Goal: Information Seeking & Learning: Learn about a topic

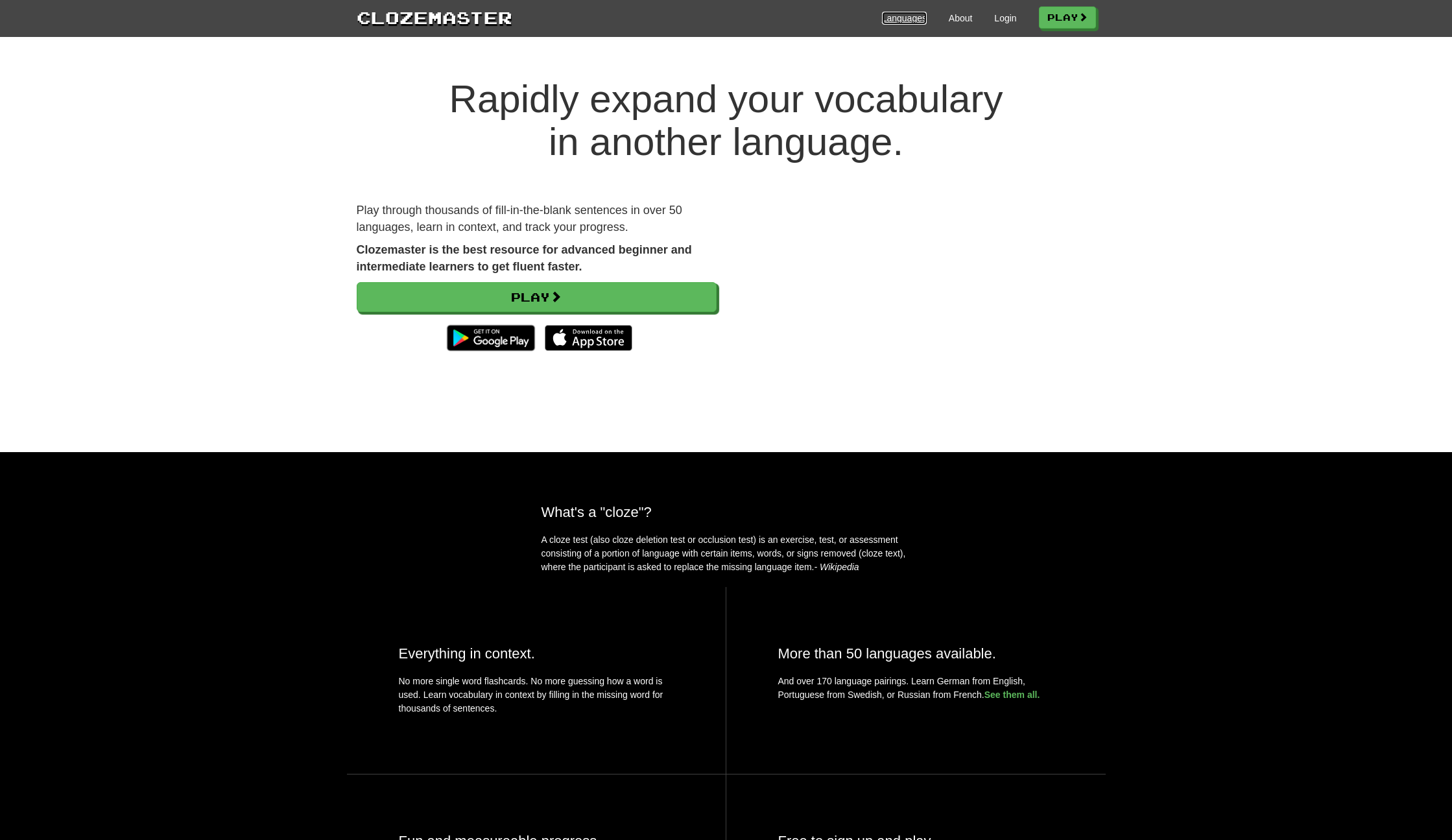
click at [912, 13] on link "Languages" at bounding box center [905, 18] width 45 height 13
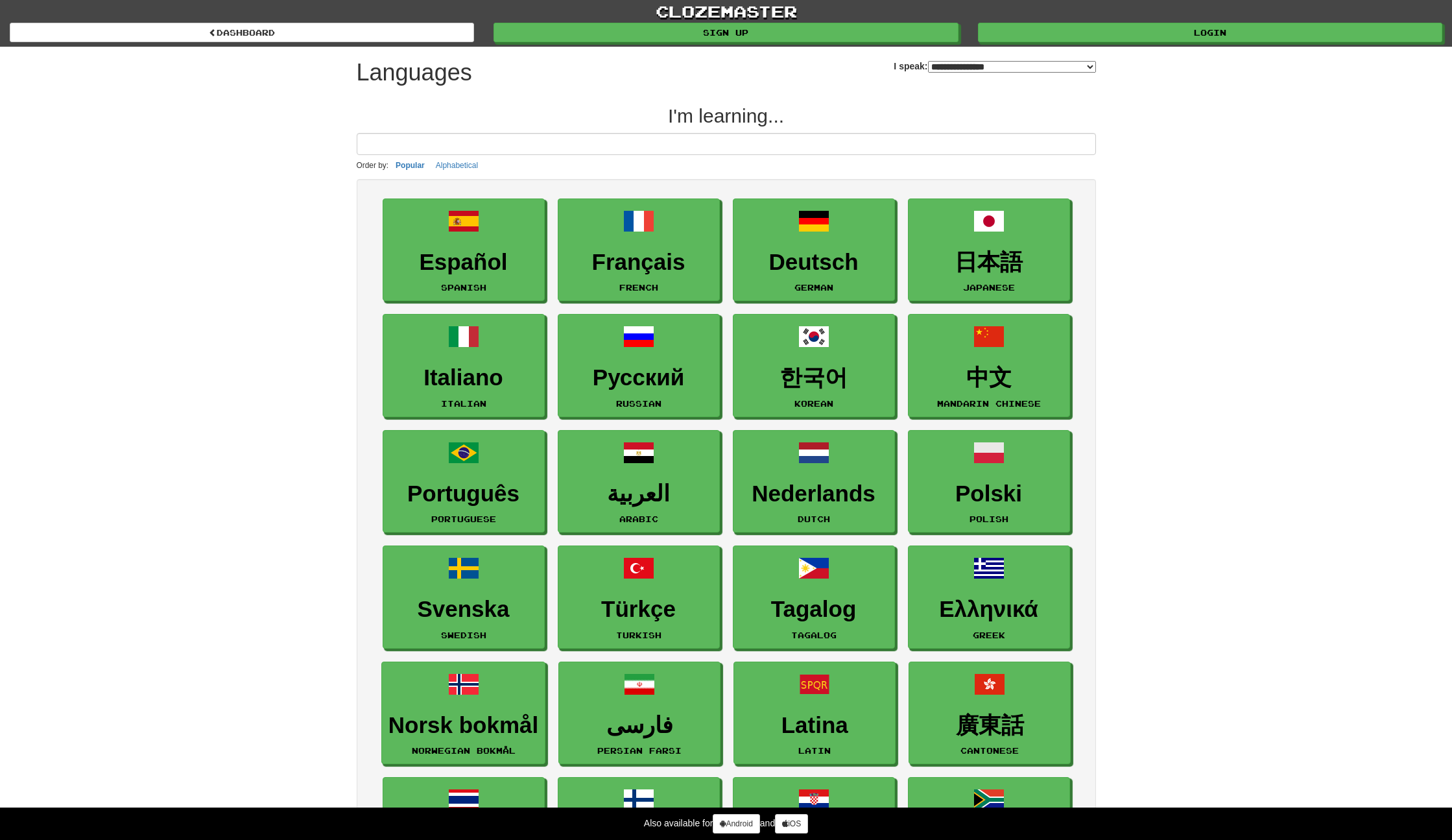
select select "*******"
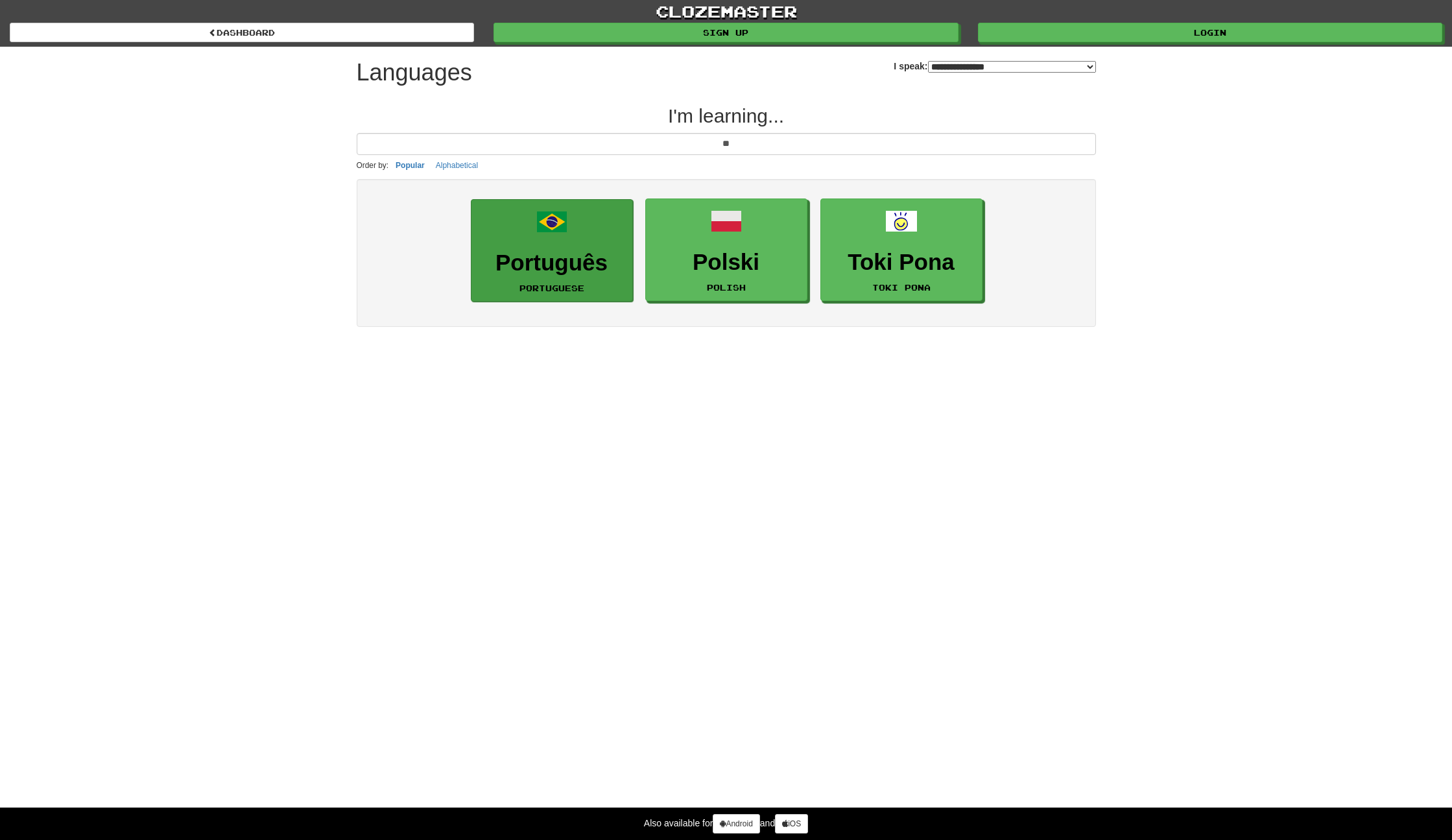
type input "**"
click at [517, 252] on h3 "Português" at bounding box center [552, 263] width 148 height 25
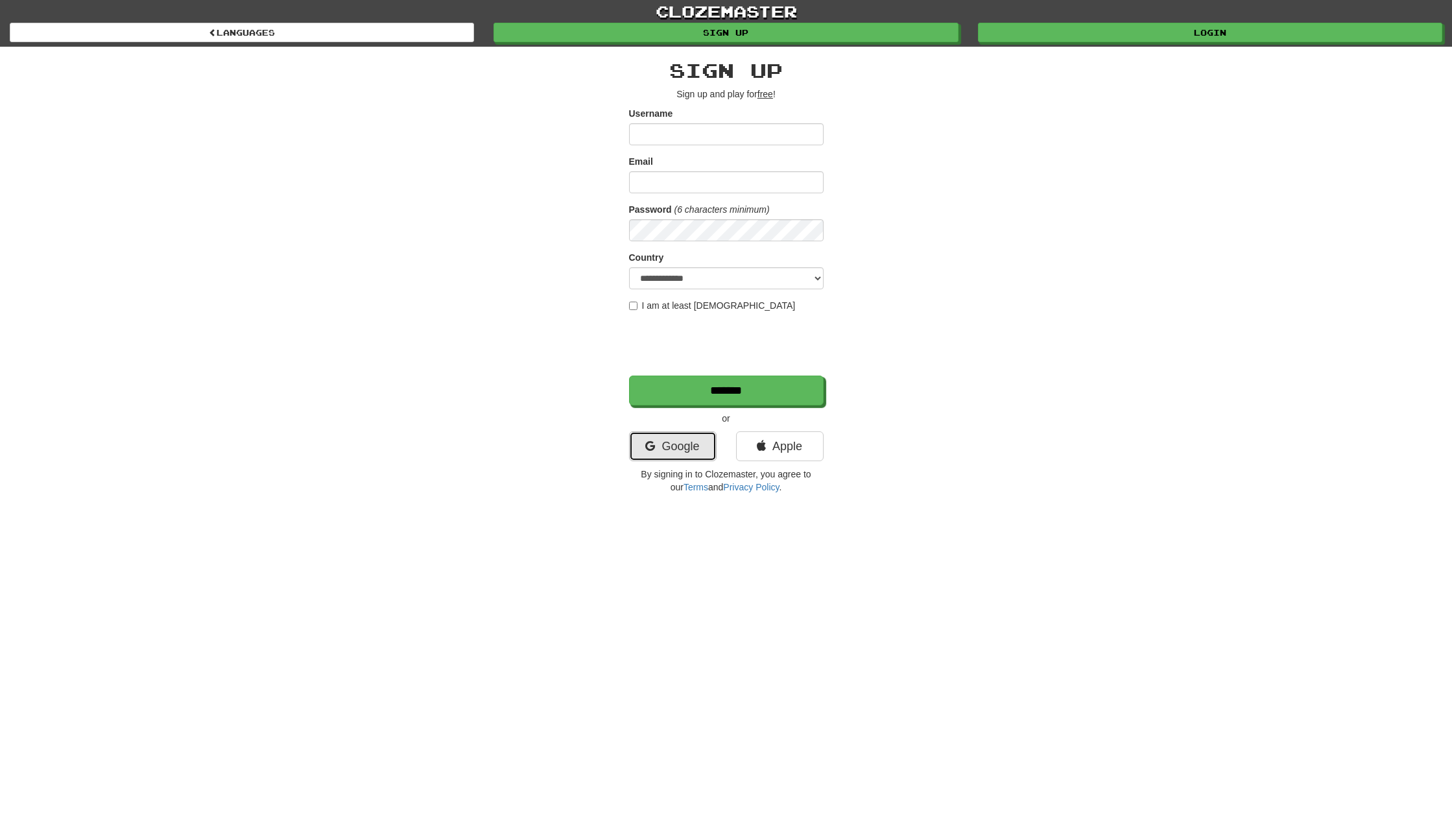
click at [676, 451] on link "Google" at bounding box center [673, 446] width 87 height 30
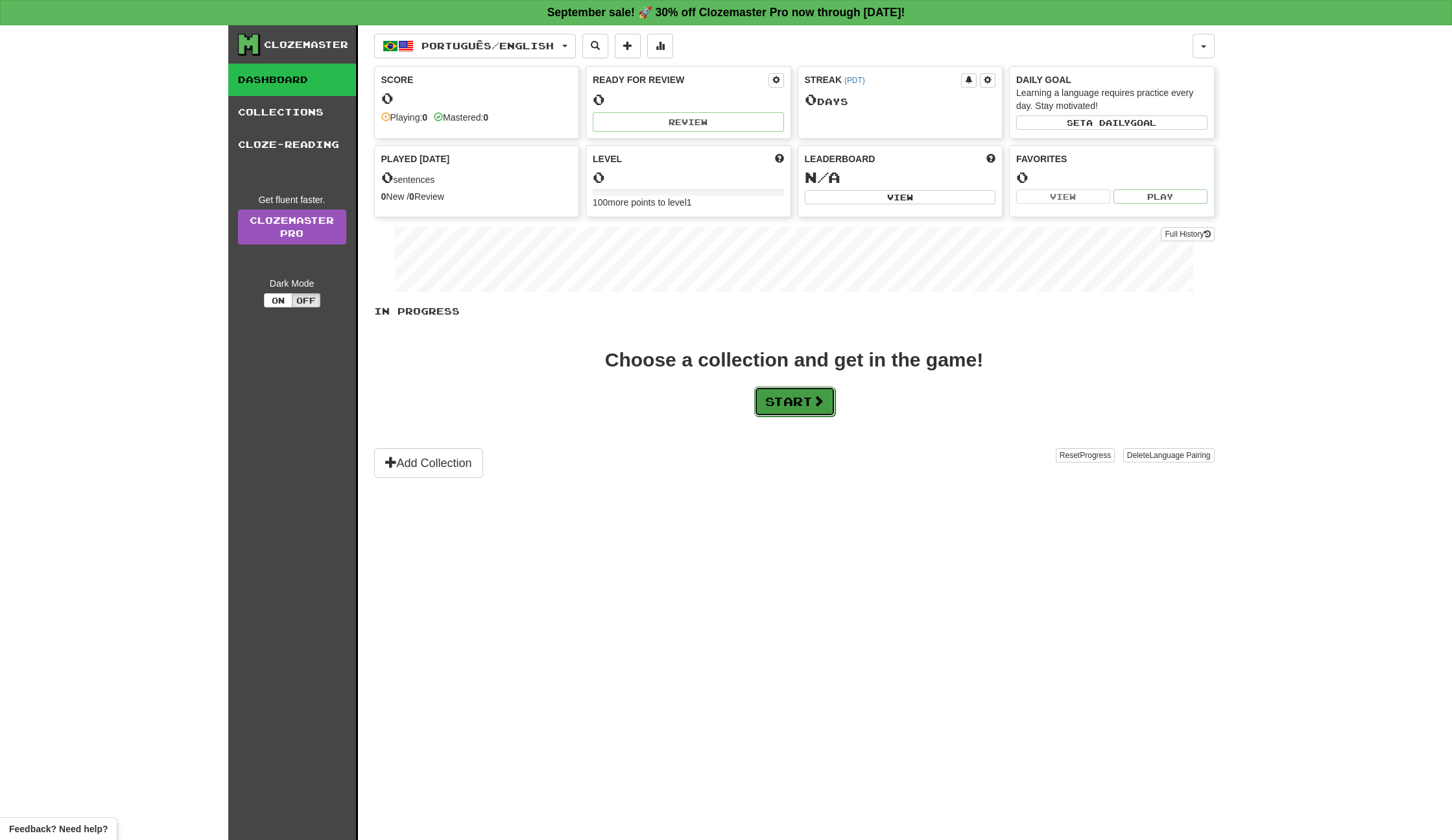
click at [790, 405] on button "Start" at bounding box center [795, 402] width 81 height 30
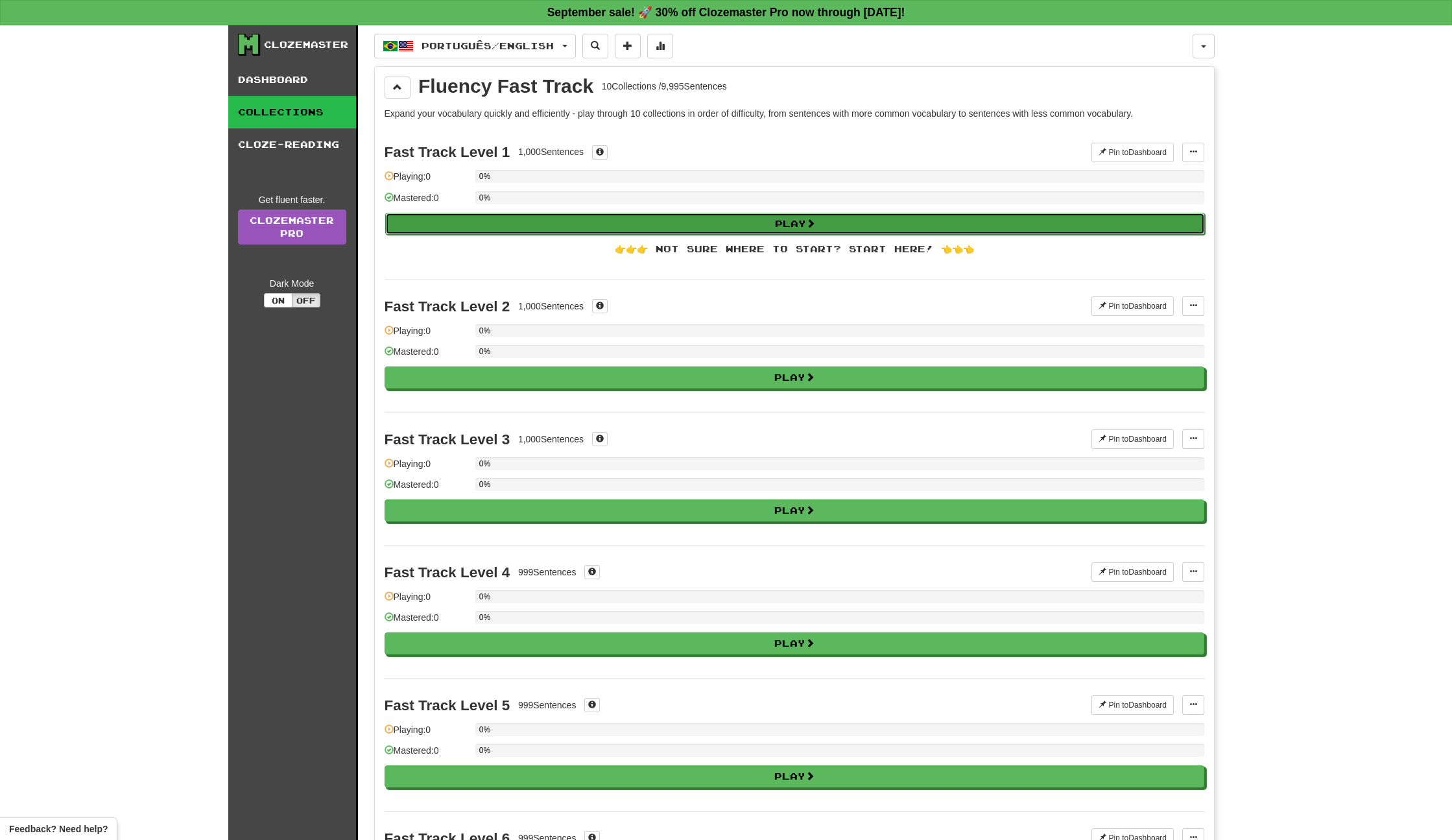
click at [639, 224] on button "Play" at bounding box center [796, 224] width 820 height 22
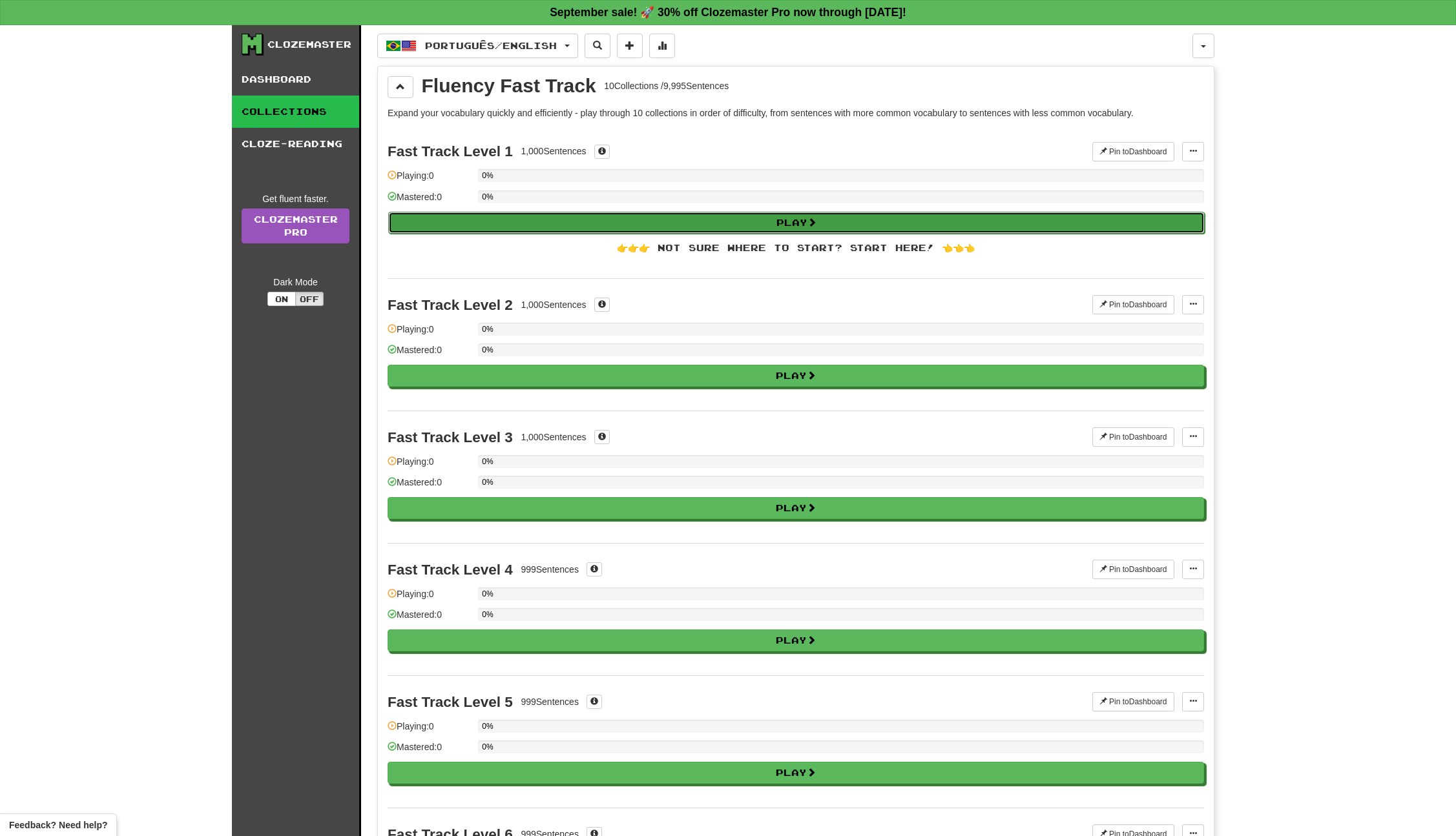
select select "**"
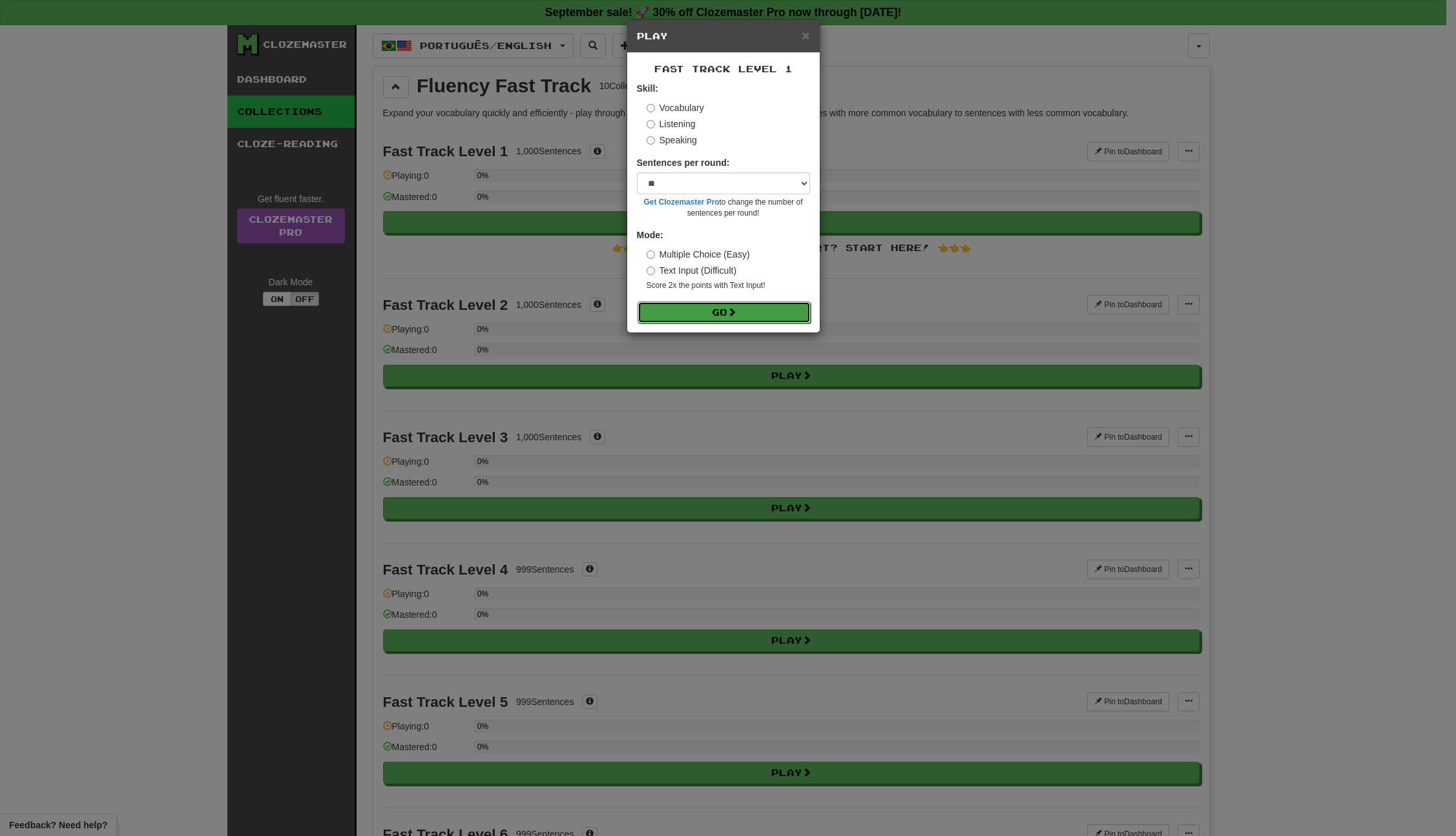
click at [706, 306] on button "Go" at bounding box center [724, 312] width 173 height 22
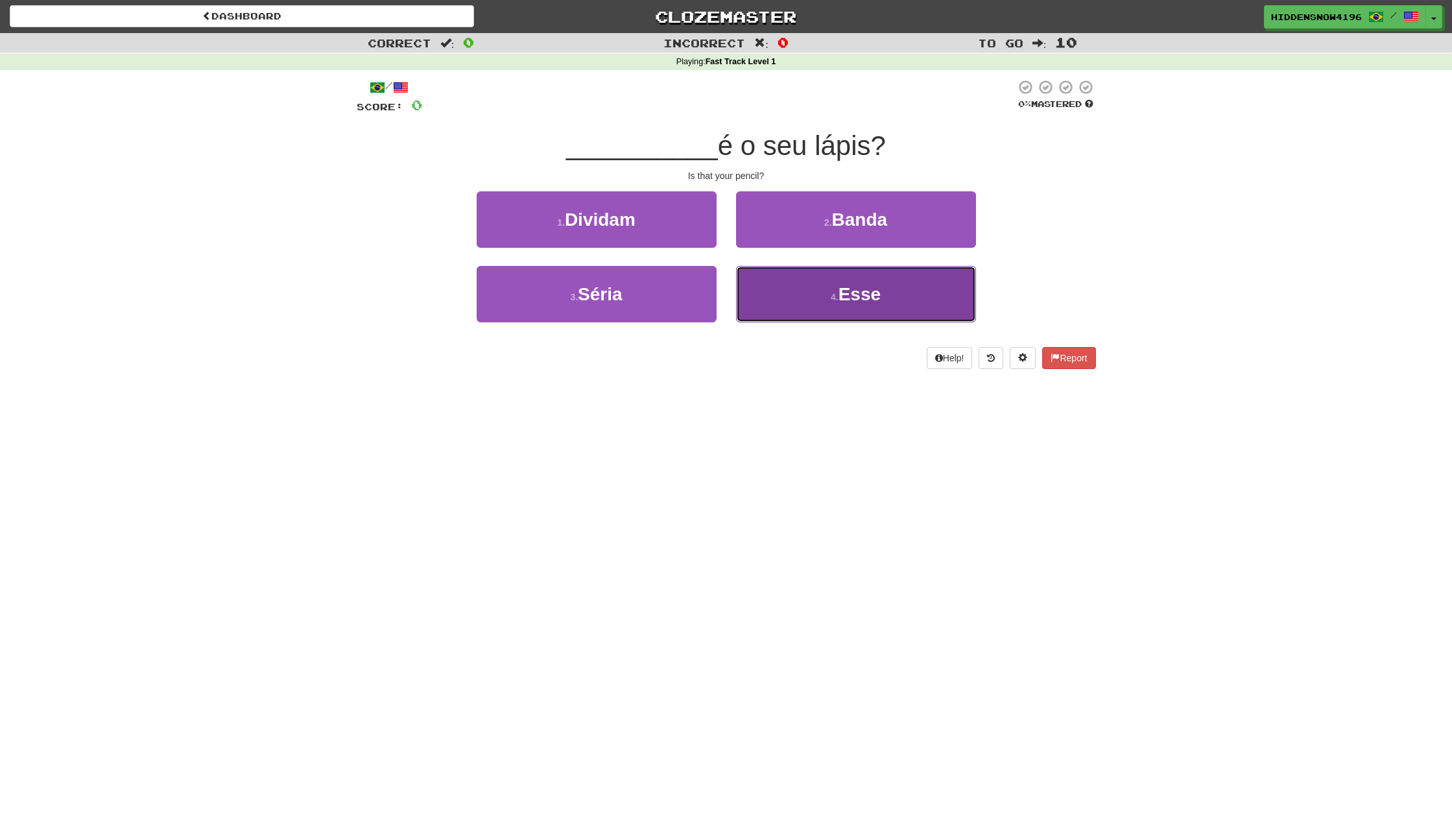
click at [787, 304] on button "4 . Esse" at bounding box center [856, 294] width 240 height 57
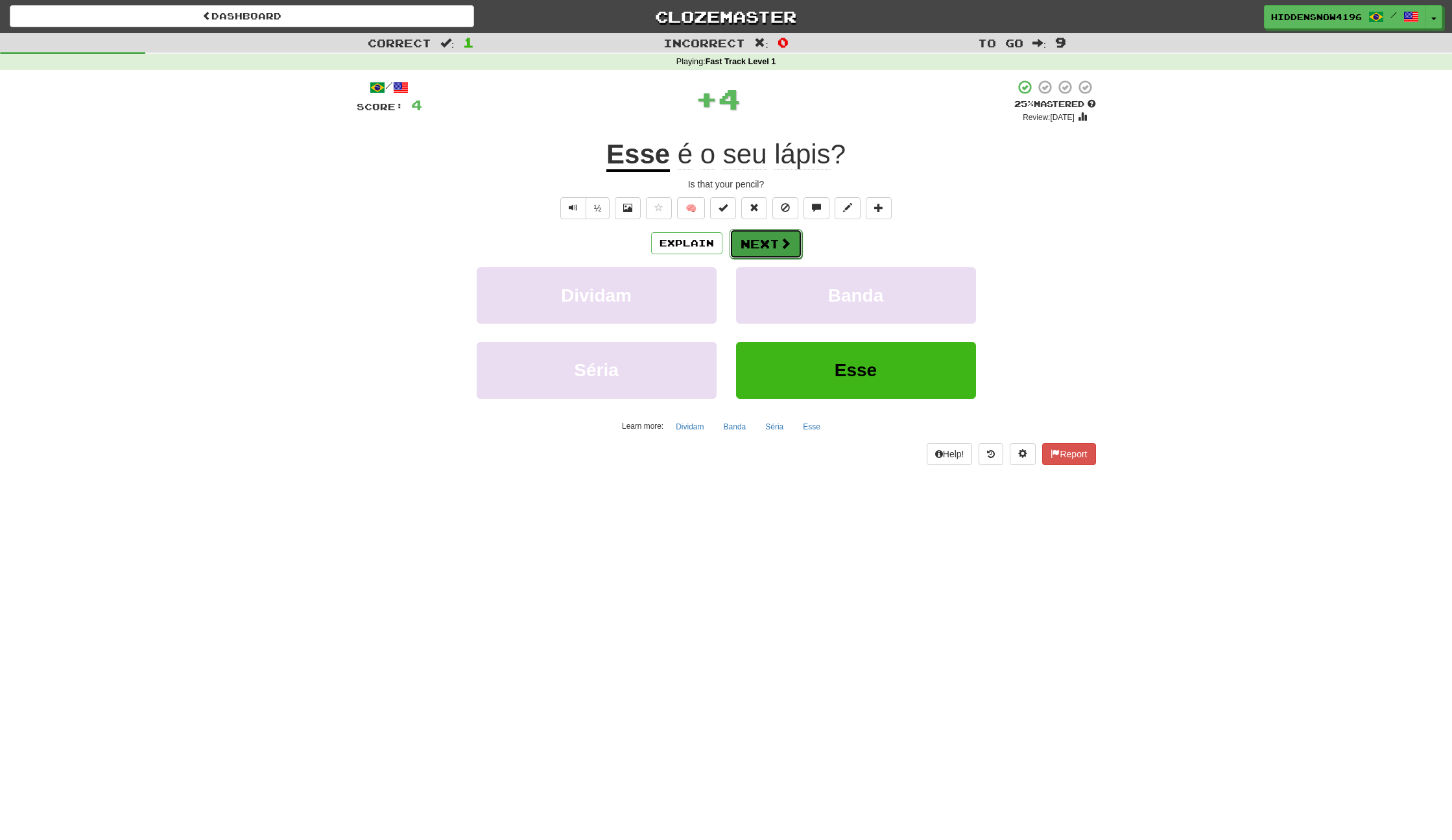
click at [764, 242] on button "Next" at bounding box center [766, 244] width 72 height 30
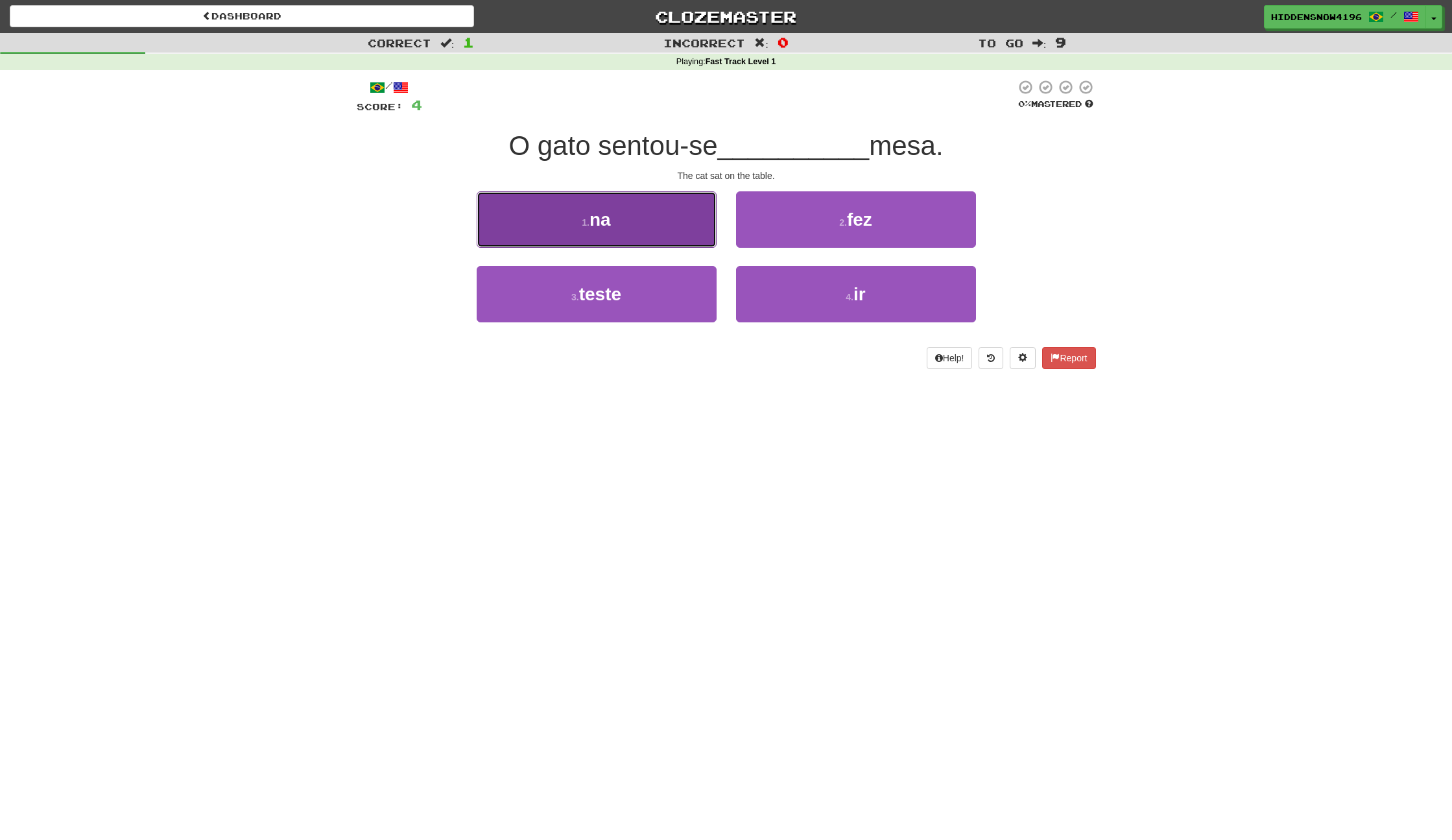
click at [599, 222] on span "na" at bounding box center [600, 219] width 21 height 20
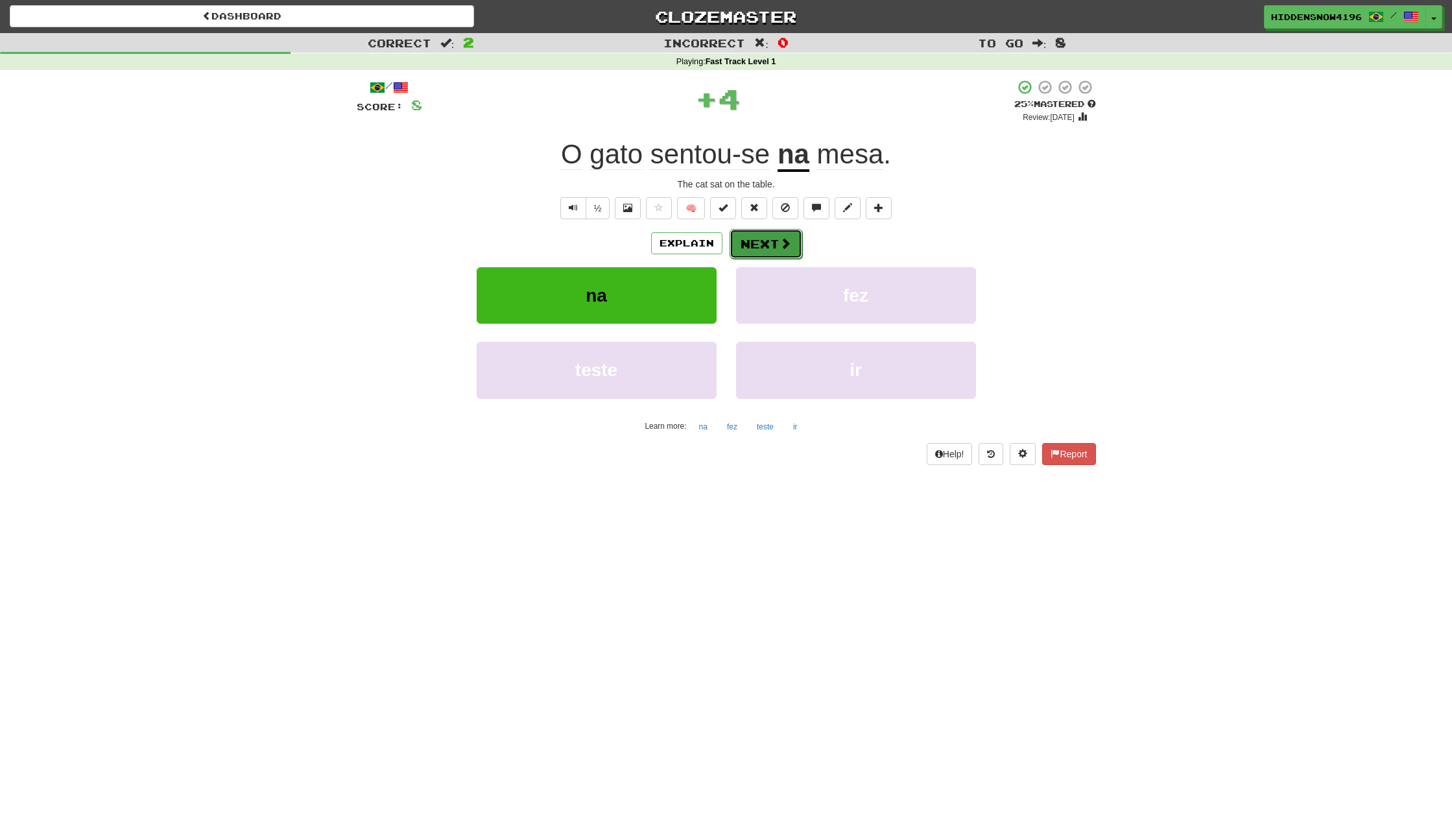
click at [759, 236] on button "Next" at bounding box center [766, 244] width 72 height 30
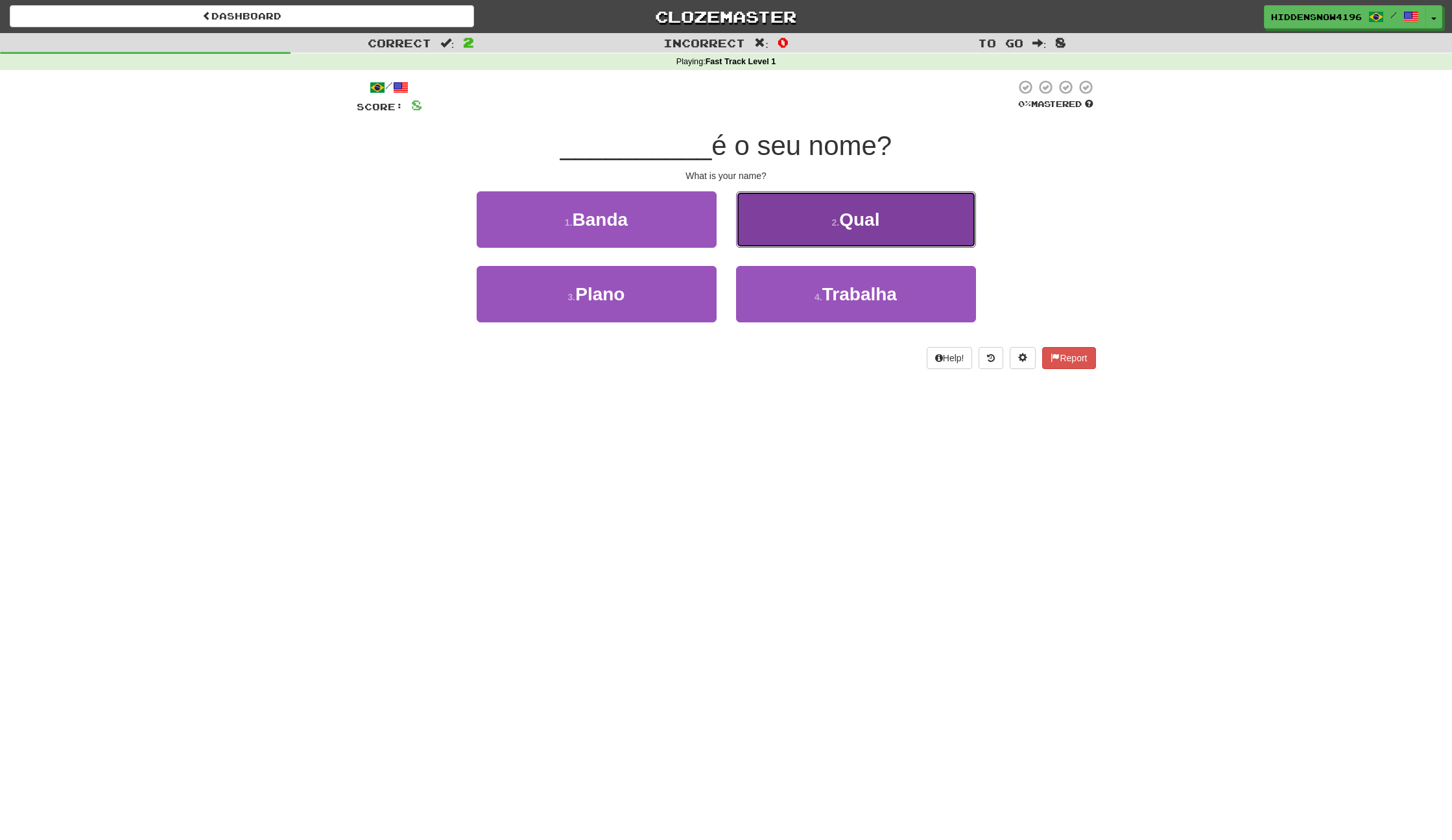
click at [834, 226] on small "2 ." at bounding box center [836, 222] width 8 height 10
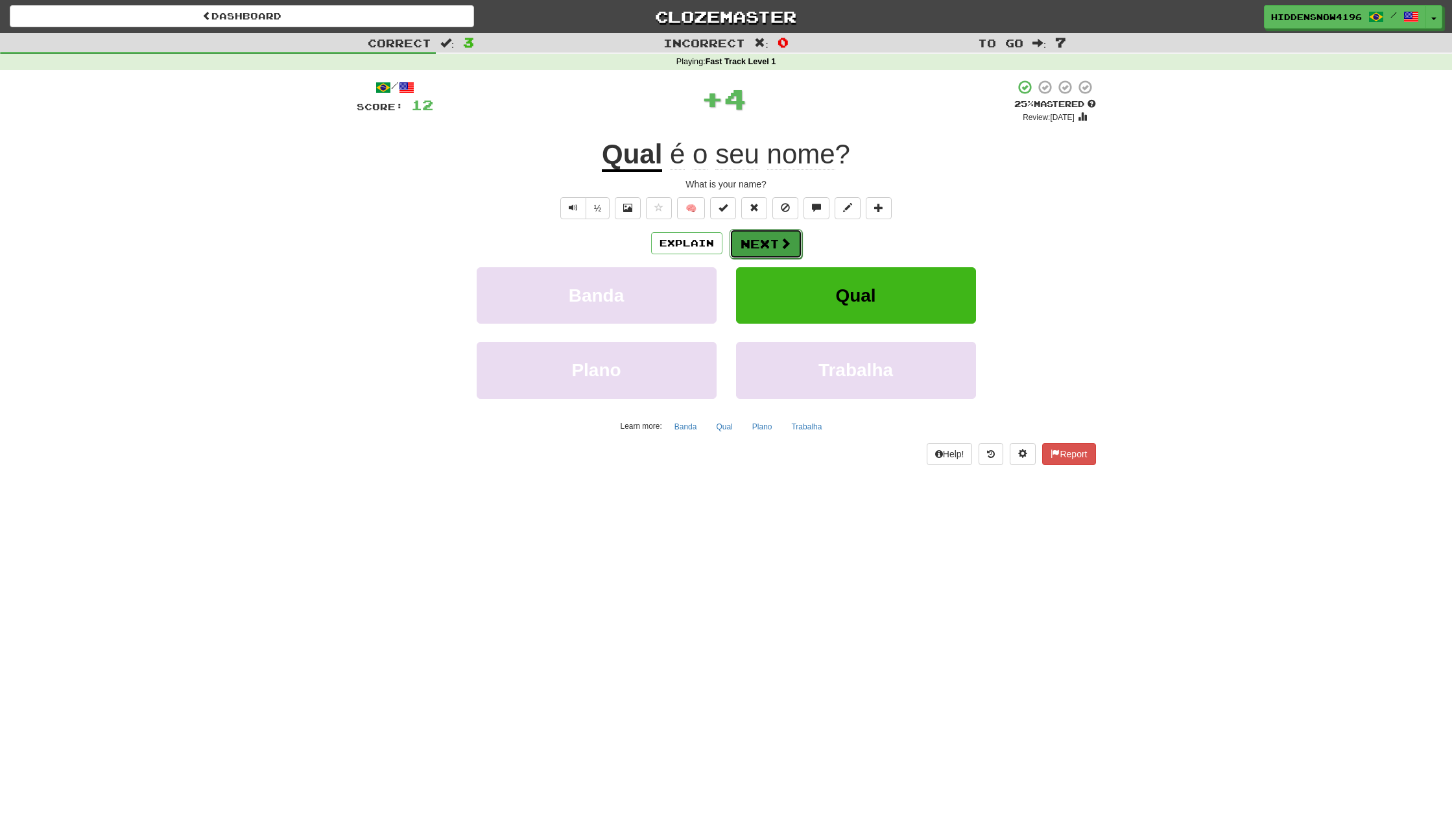
click at [773, 240] on button "Next" at bounding box center [766, 244] width 72 height 30
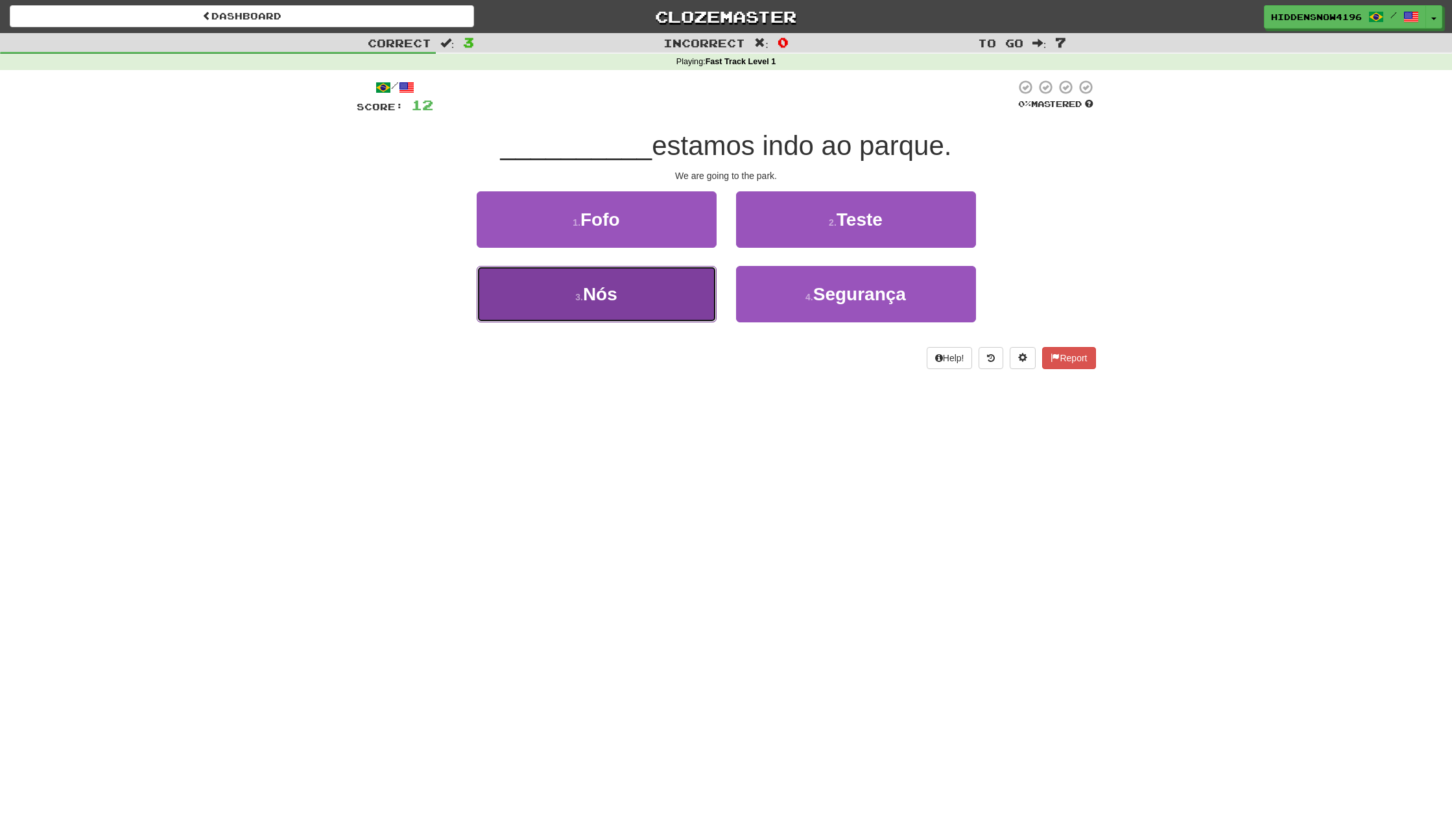
click at [555, 312] on button "3 . Nós" at bounding box center [597, 294] width 240 height 57
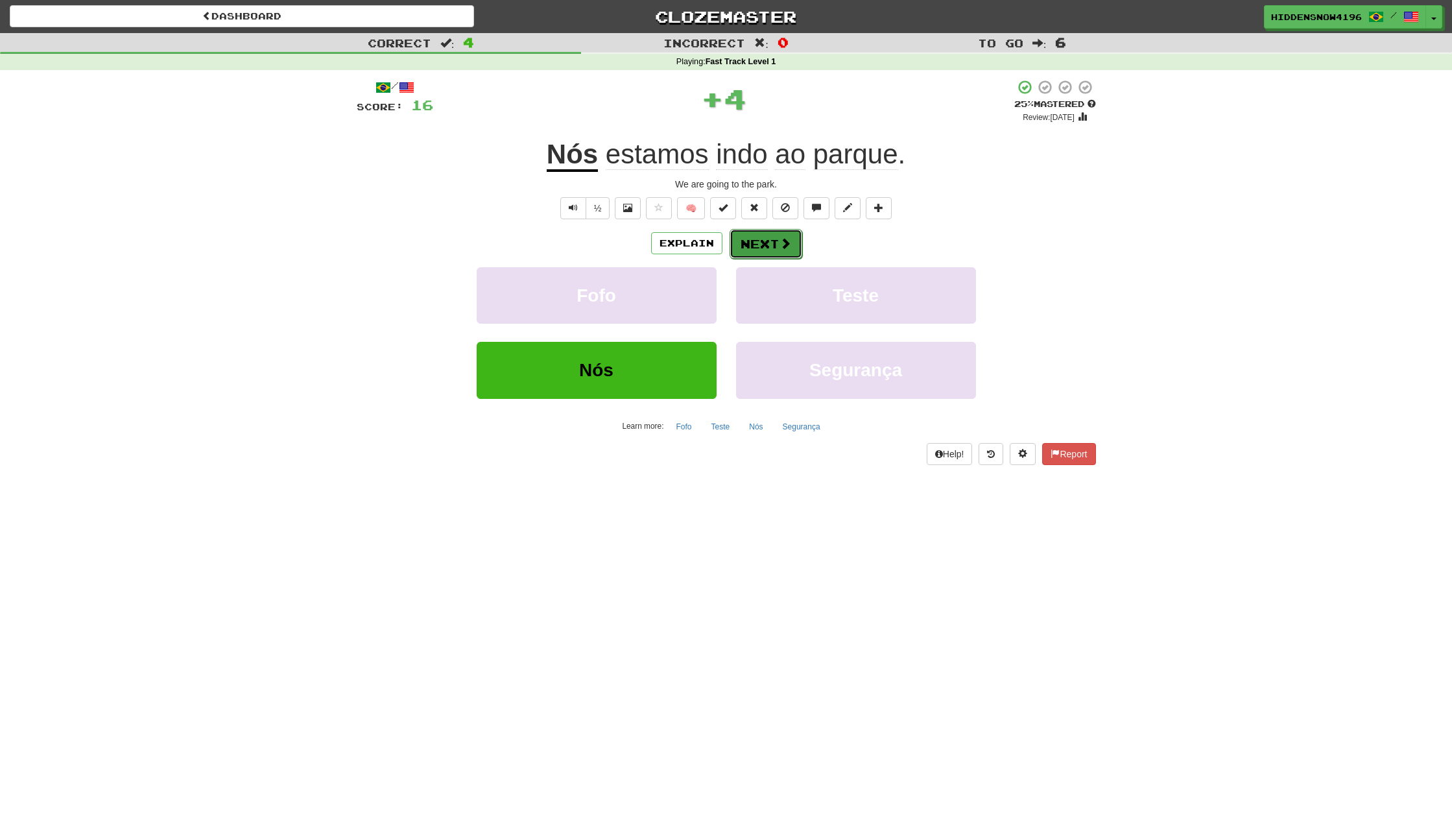
click at [742, 242] on button "Next" at bounding box center [766, 244] width 72 height 30
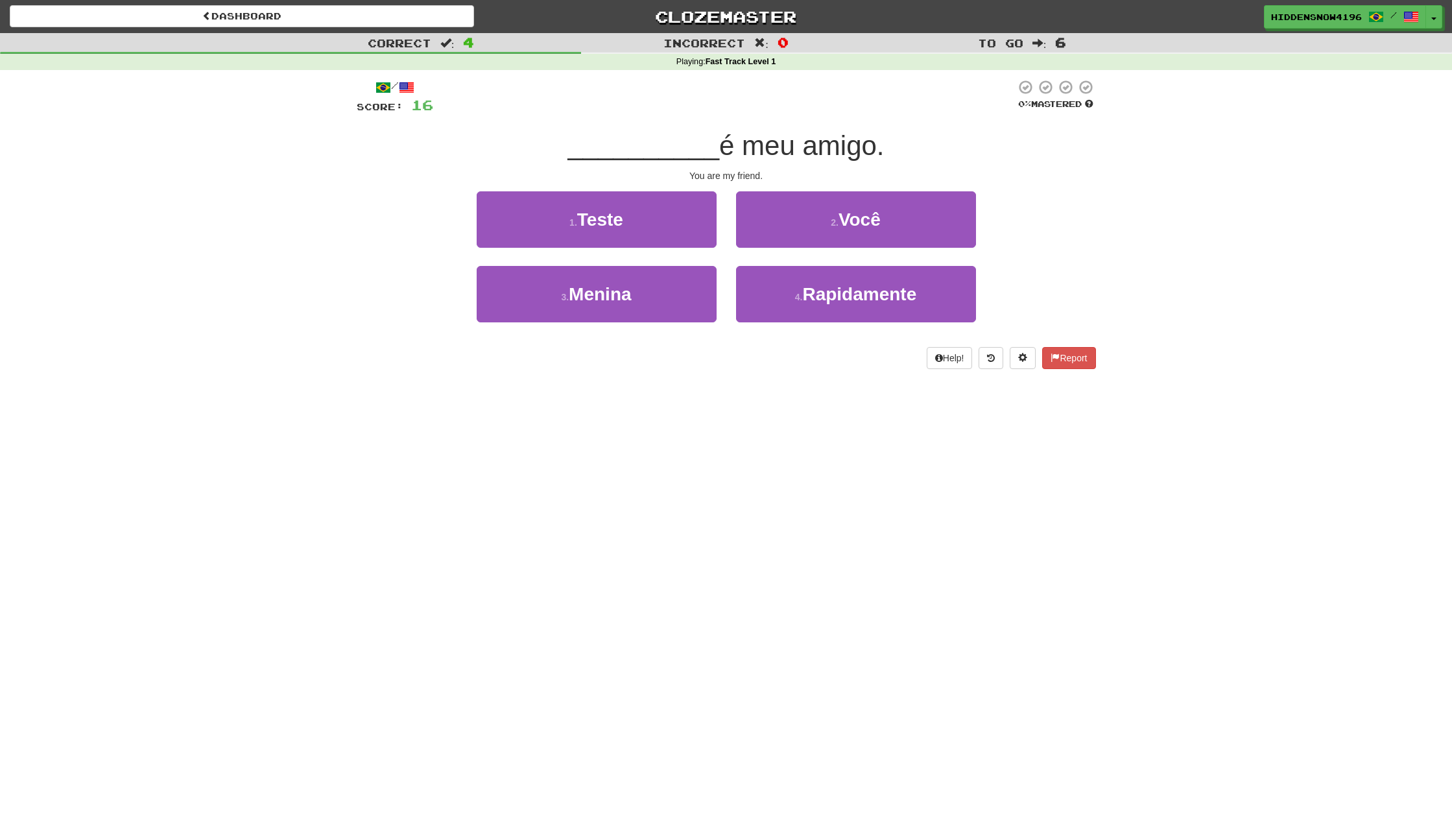
click at [864, 190] on div "/ Score: 16 0 % Mastered __________ é meu amigo. You are my friend. 1 . Teste 2…" at bounding box center [727, 224] width 740 height 290
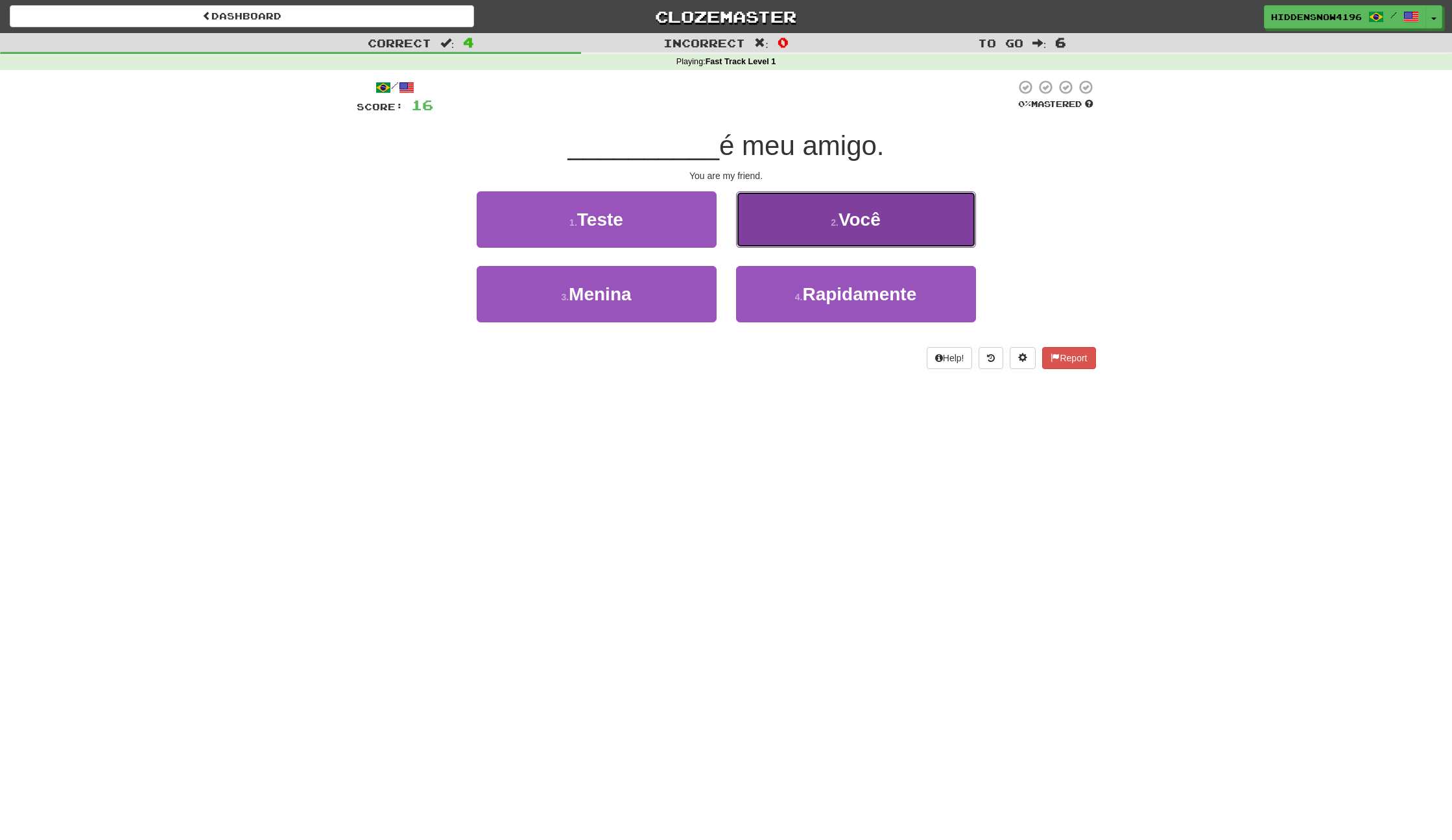
click at [843, 203] on button "2 . Você" at bounding box center [856, 219] width 240 height 57
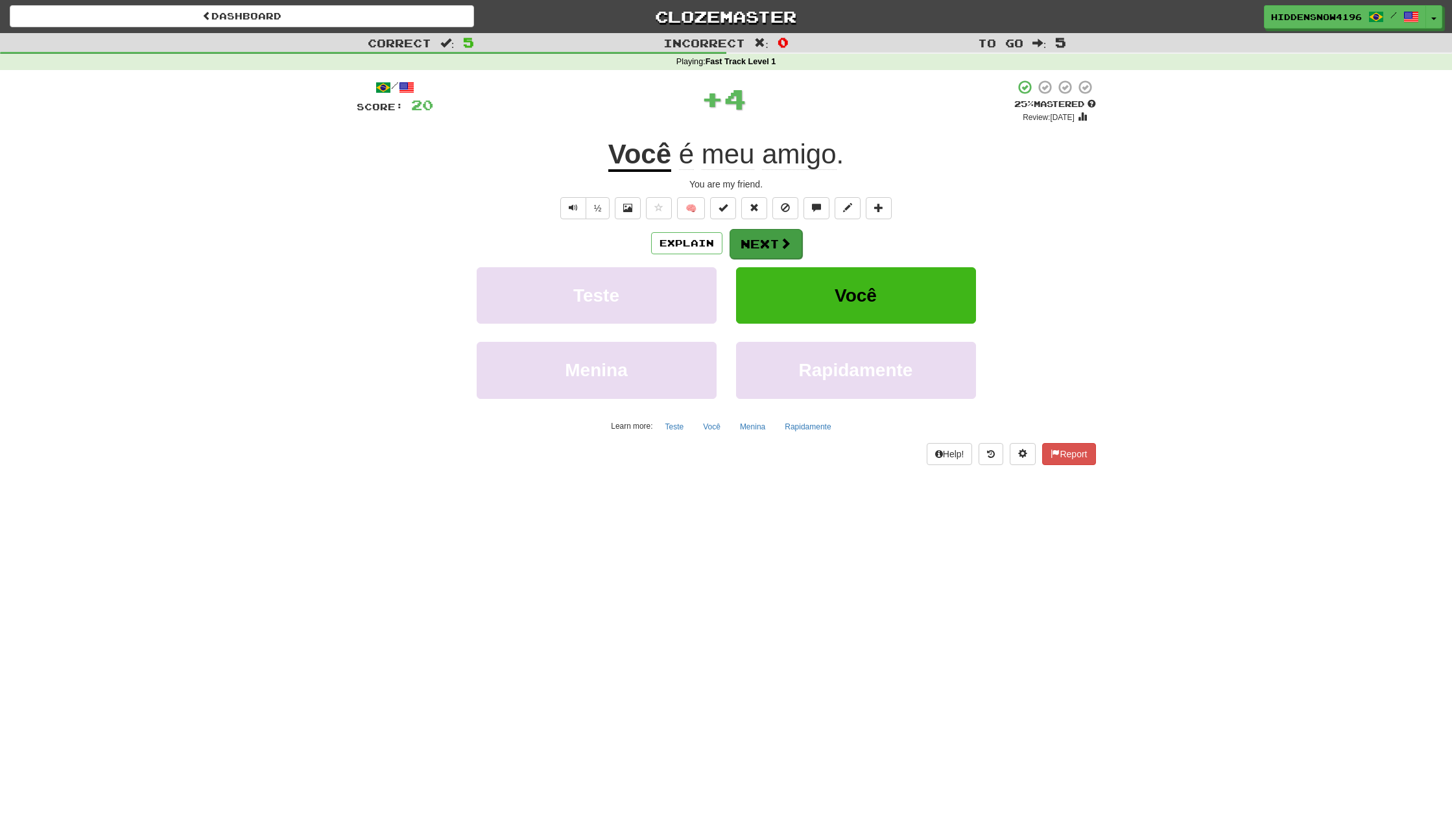
click at [768, 229] on div "Explain Next" at bounding box center [727, 244] width 740 height 30
click at [766, 235] on button "Next" at bounding box center [766, 244] width 72 height 30
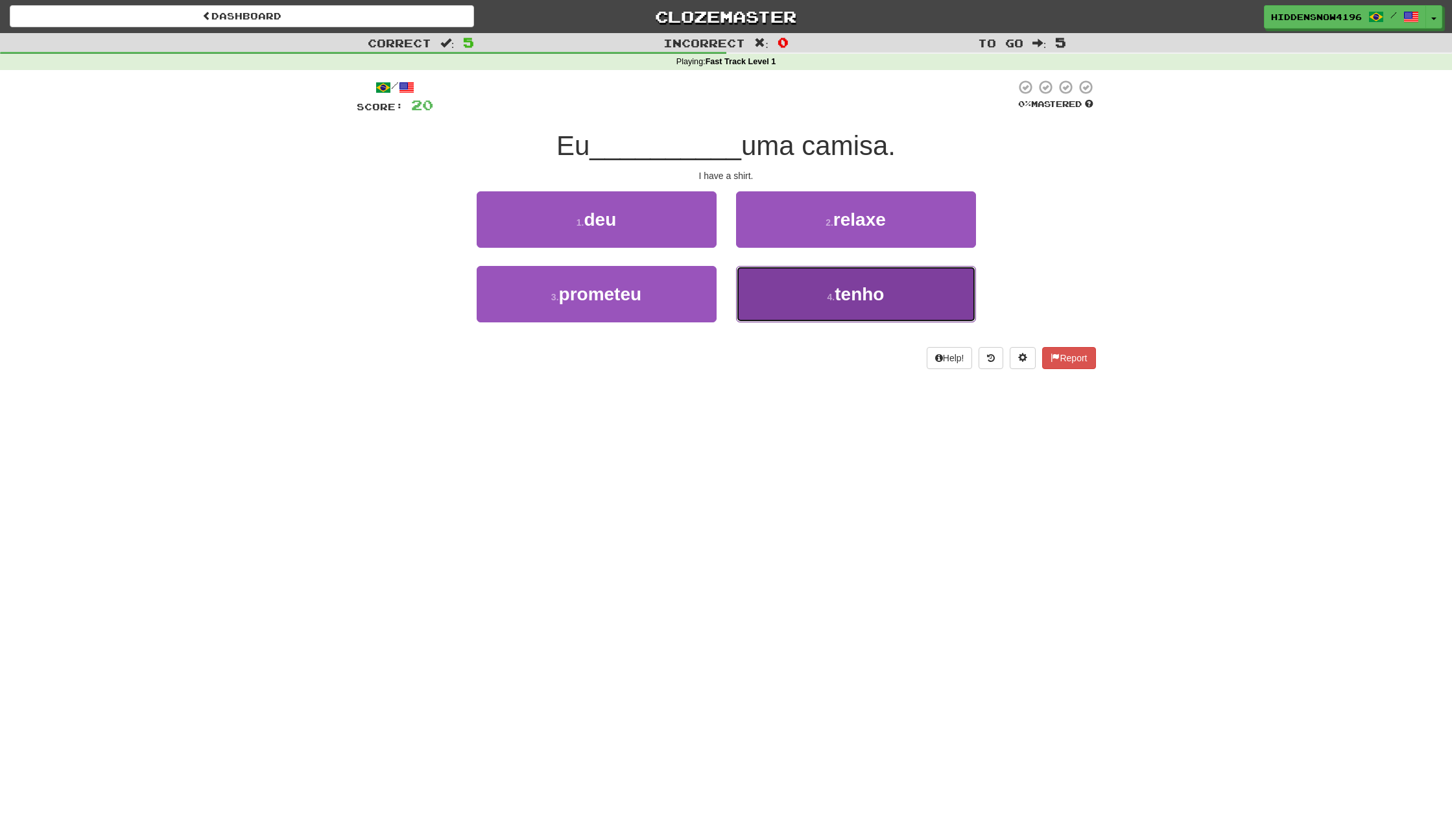
click at [782, 274] on button "4 . tenho" at bounding box center [856, 294] width 240 height 57
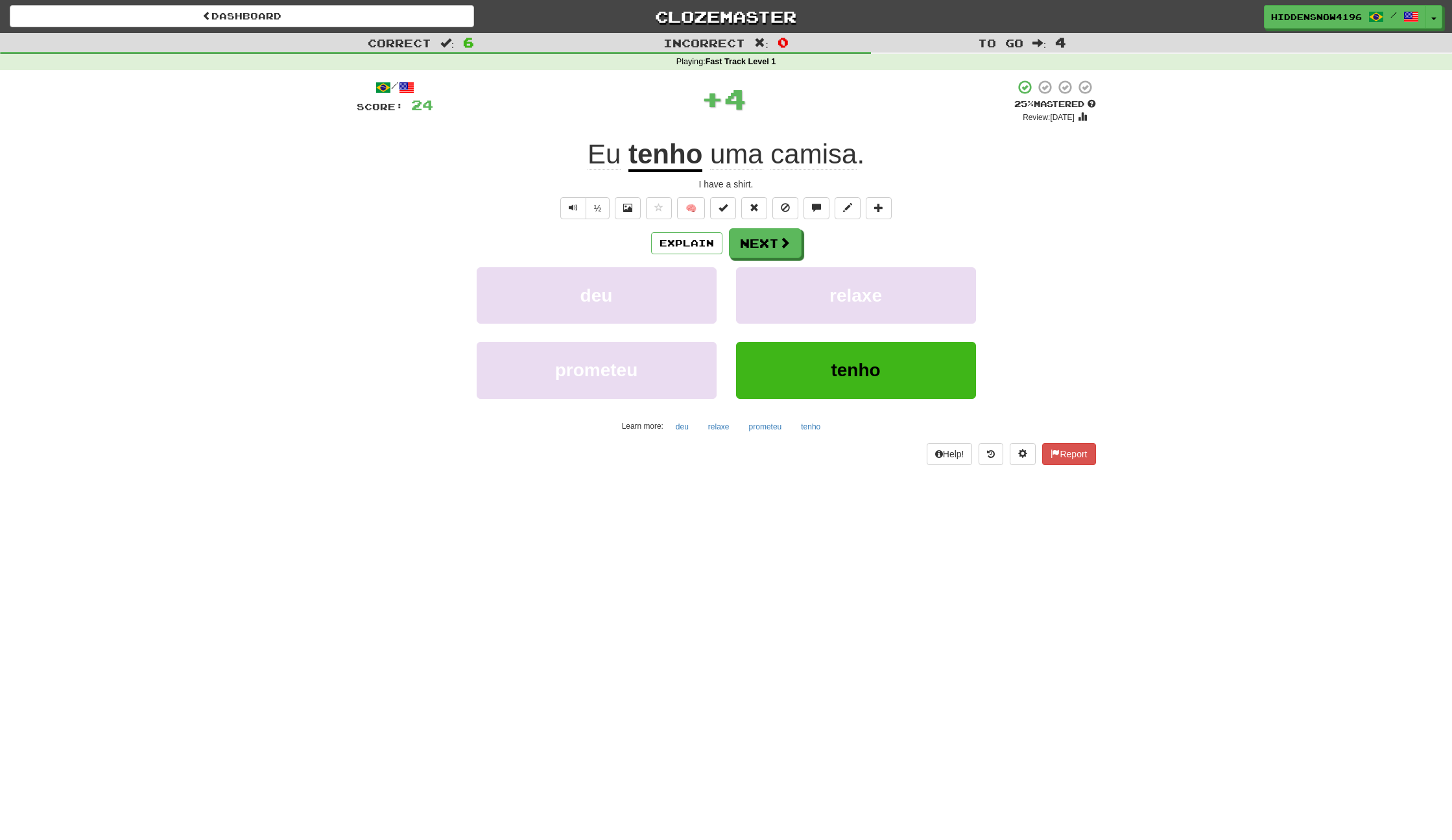
click at [764, 225] on div "/ Score: 24 + 4 25 % Mastered Review: 2025-09-20 Eu tenho uma camisa . I have a…" at bounding box center [727, 272] width 740 height 386
click at [764, 241] on button "Next" at bounding box center [766, 244] width 72 height 30
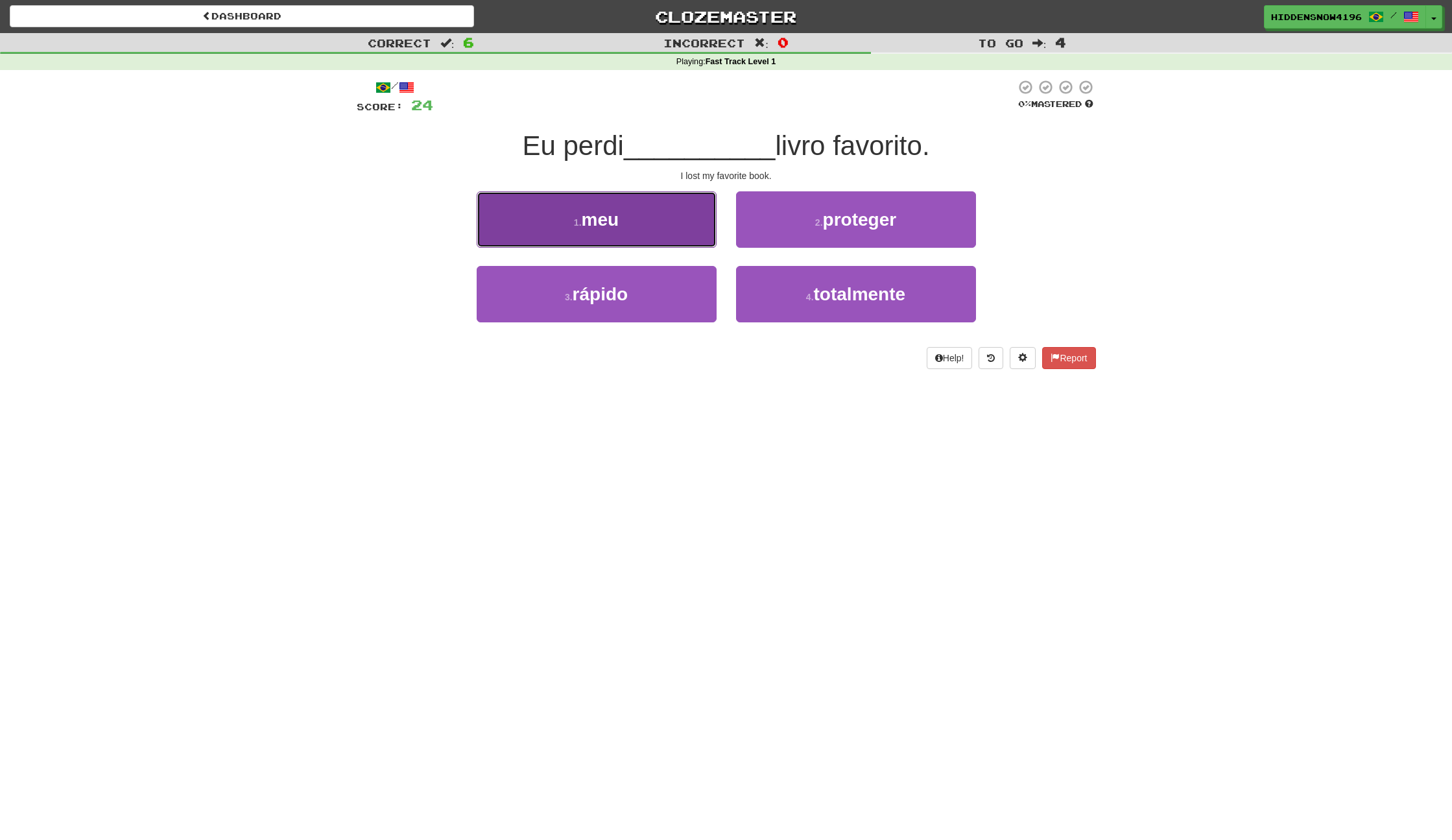
click at [658, 212] on button "1 . meu" at bounding box center [597, 219] width 240 height 57
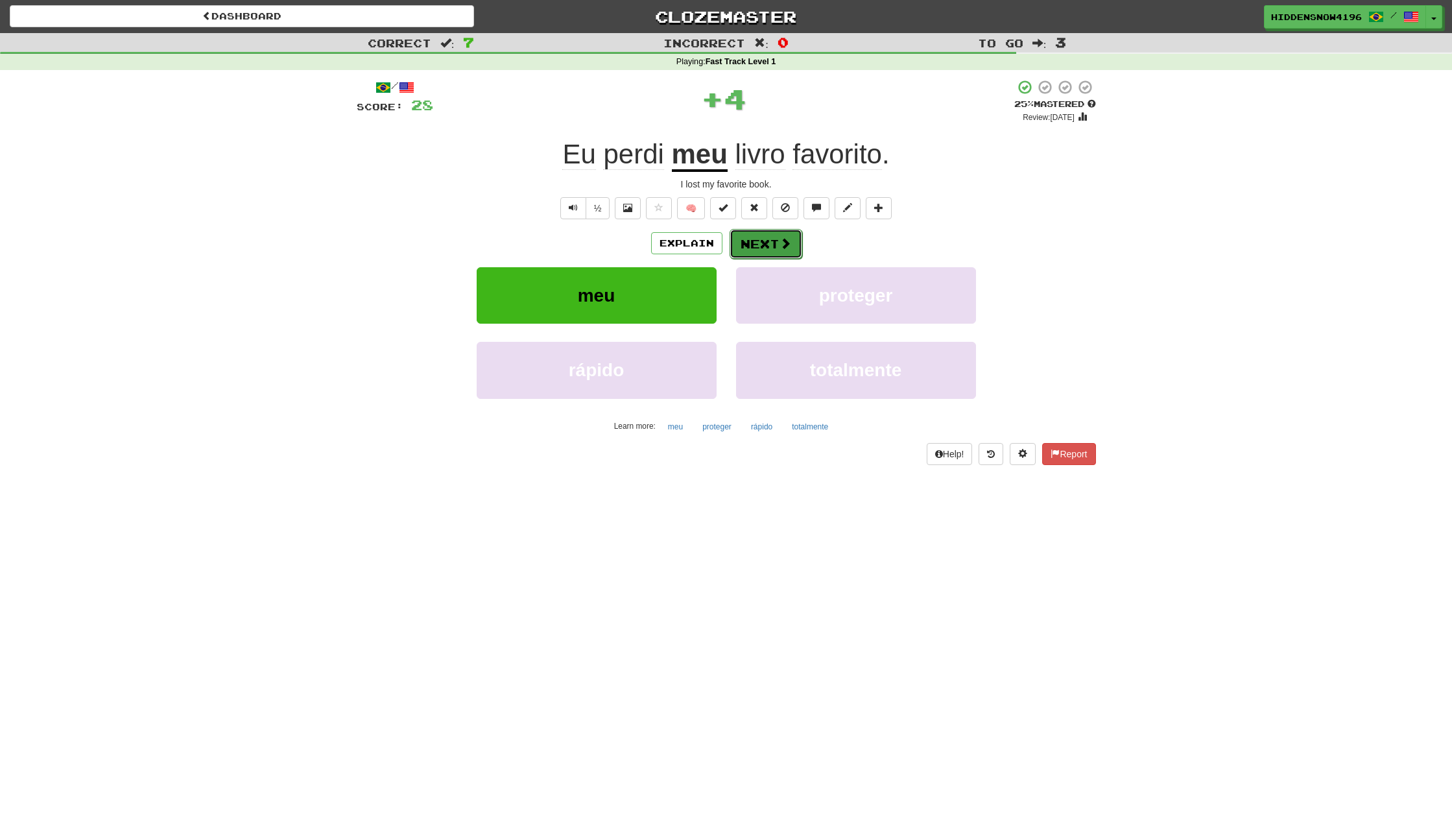
click at [764, 246] on button "Next" at bounding box center [766, 244] width 72 height 30
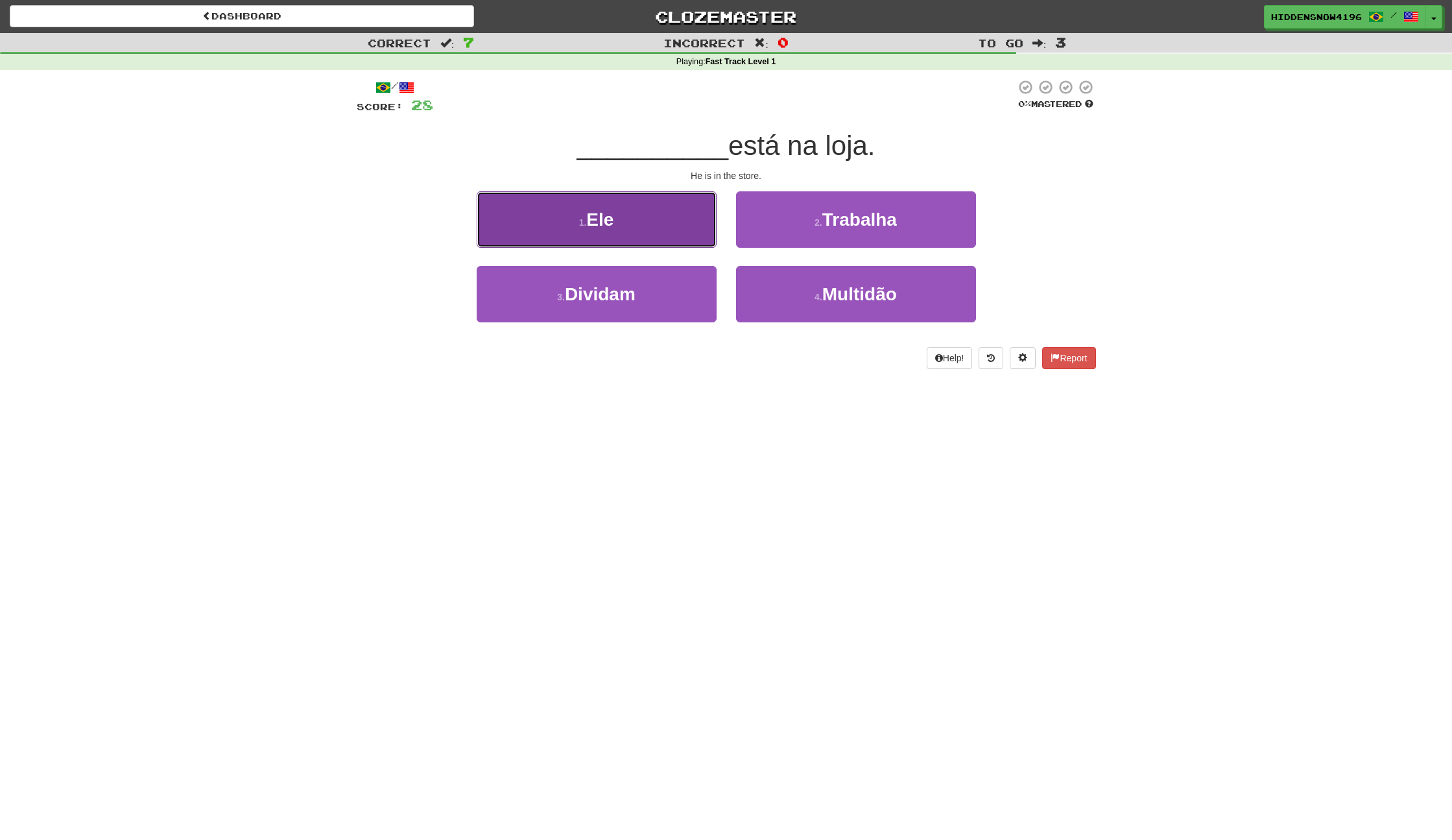
click at [628, 199] on button "1 . Ele" at bounding box center [597, 219] width 240 height 57
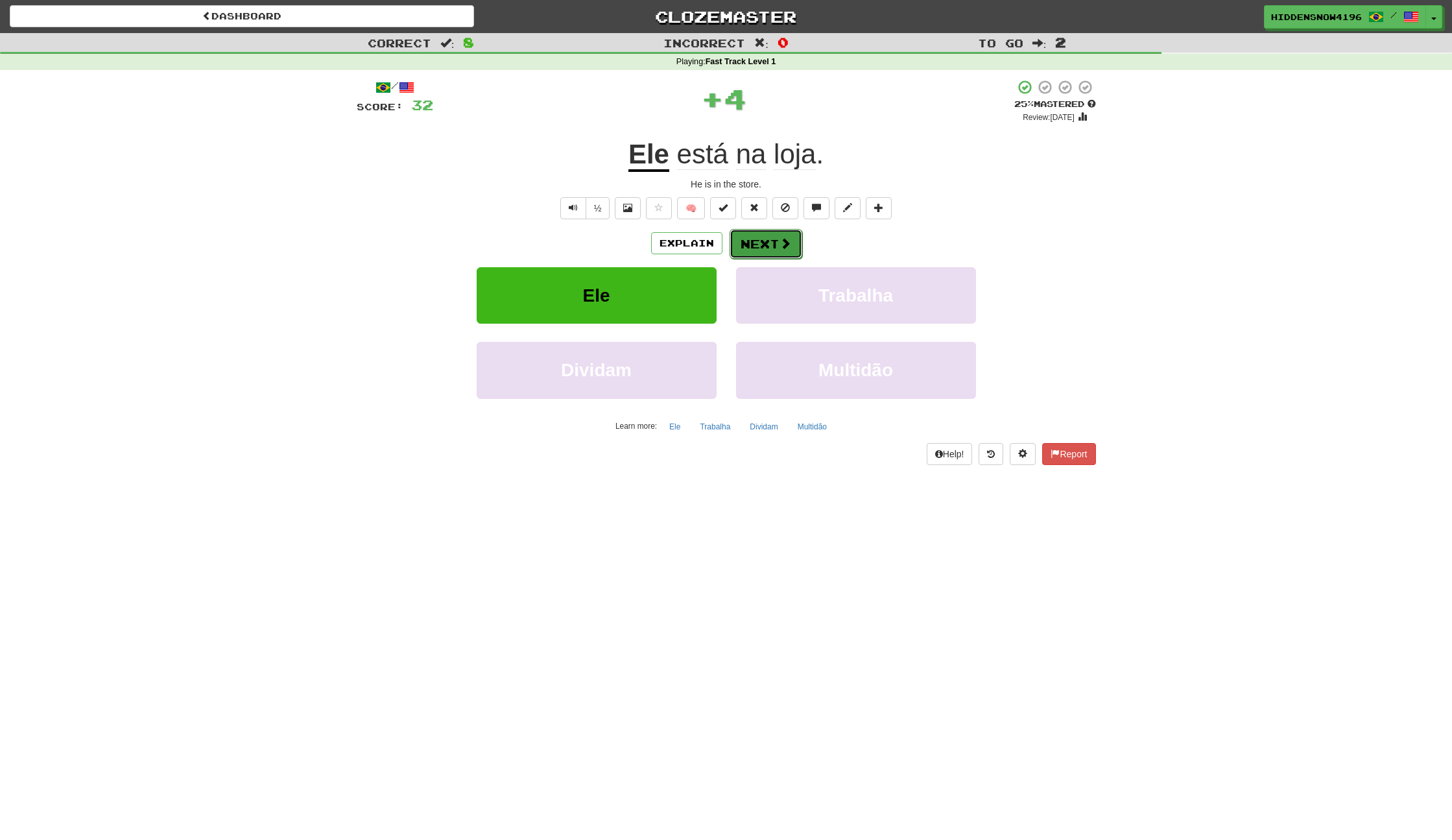
click at [770, 239] on button "Next" at bounding box center [766, 244] width 72 height 30
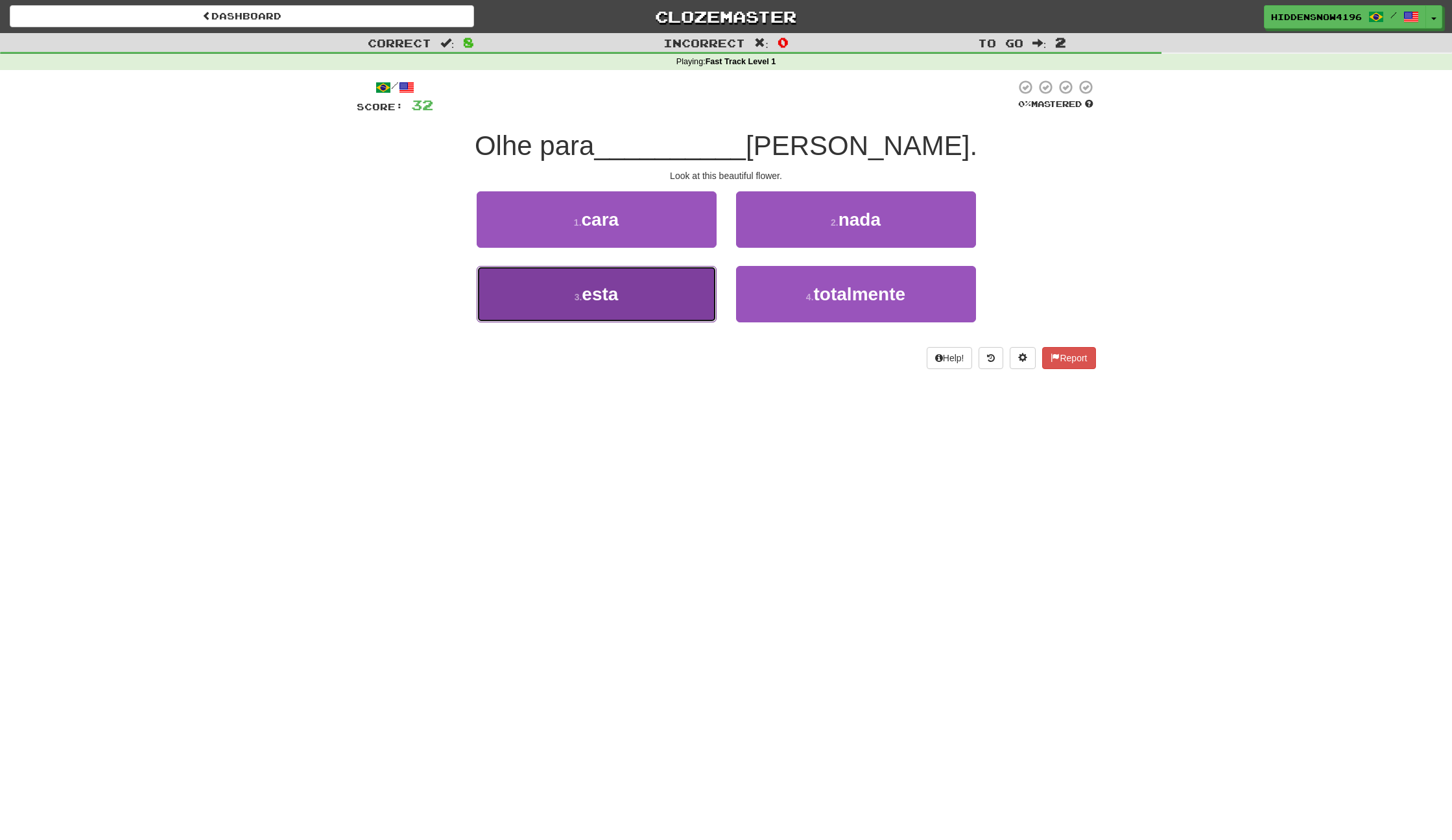
click at [557, 289] on button "3 . esta" at bounding box center [597, 294] width 240 height 57
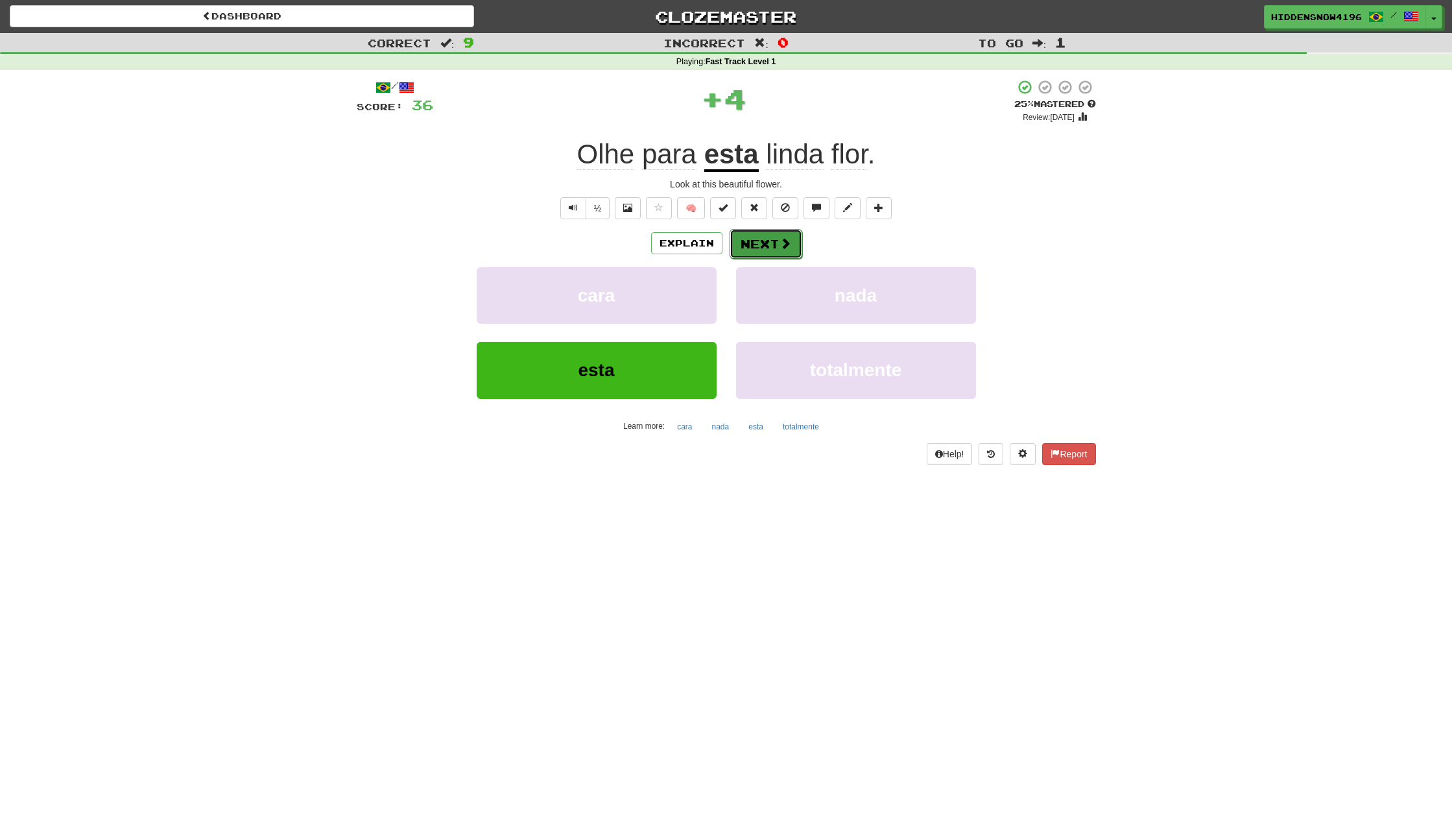
click at [754, 243] on button "Next" at bounding box center [766, 244] width 72 height 30
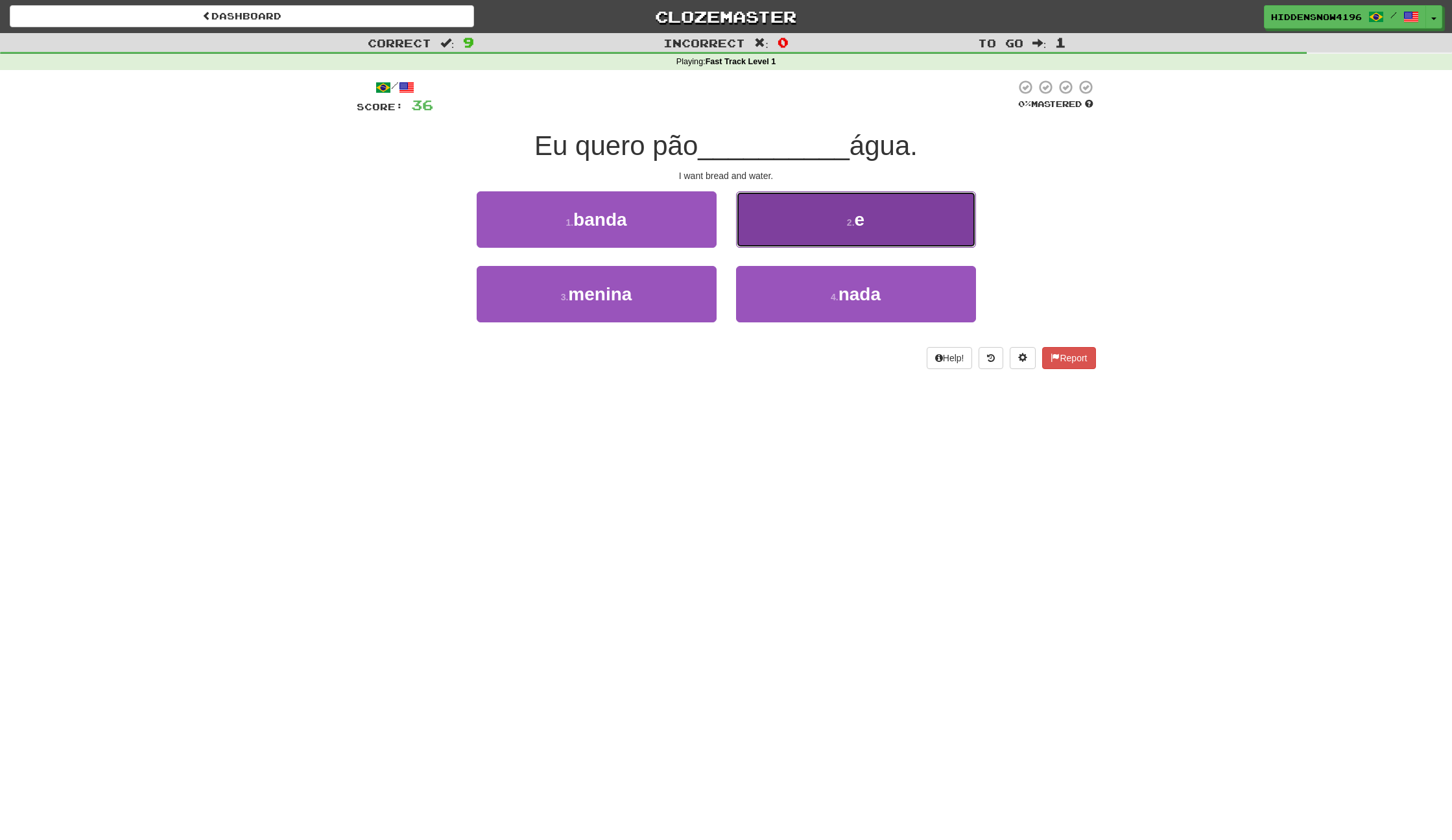
click at [892, 215] on button "2 . e" at bounding box center [856, 219] width 240 height 57
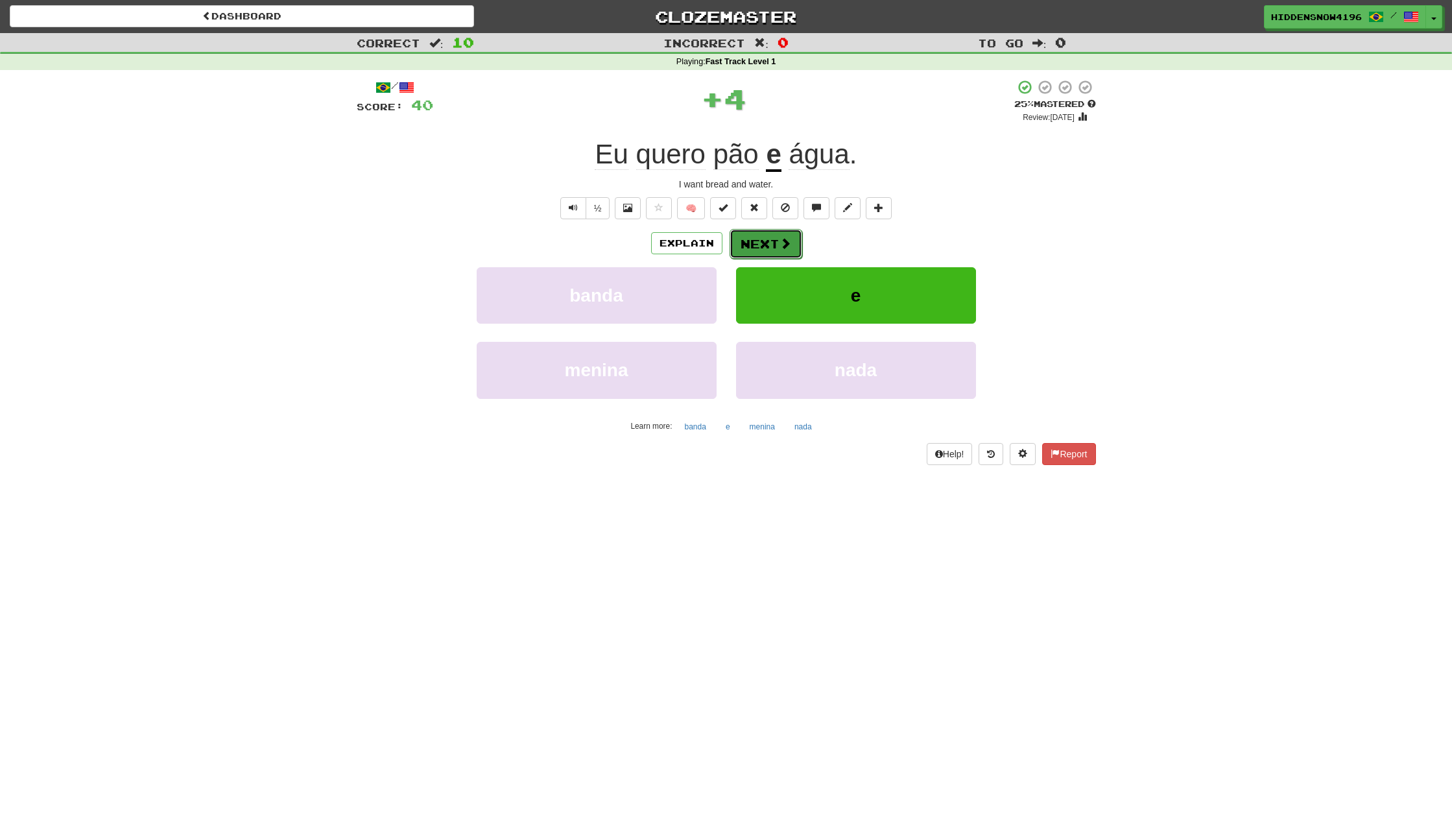
click at [793, 240] on button "Next" at bounding box center [766, 244] width 72 height 30
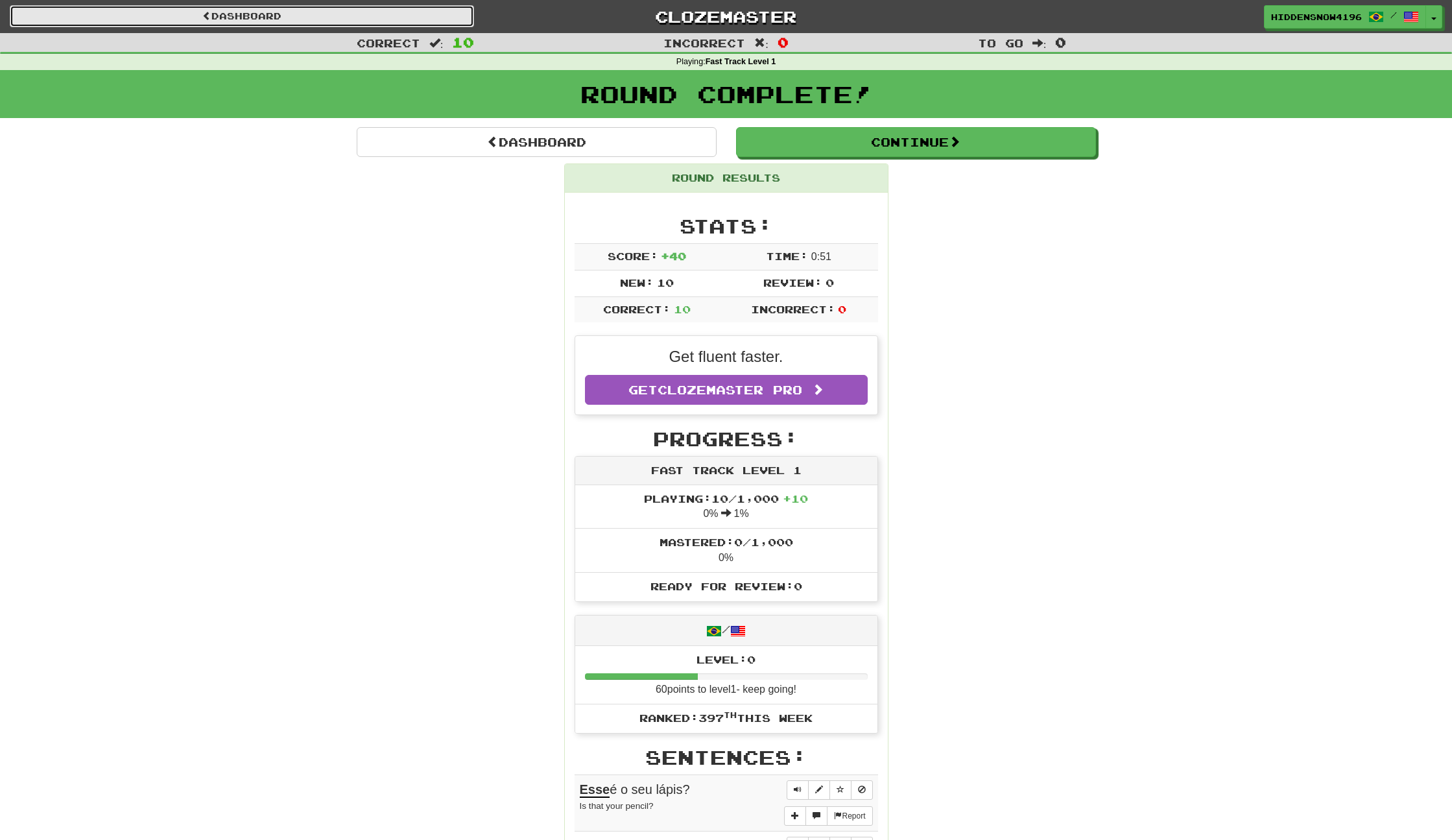
click at [269, 16] on link "Dashboard" at bounding box center [242, 16] width 465 height 22
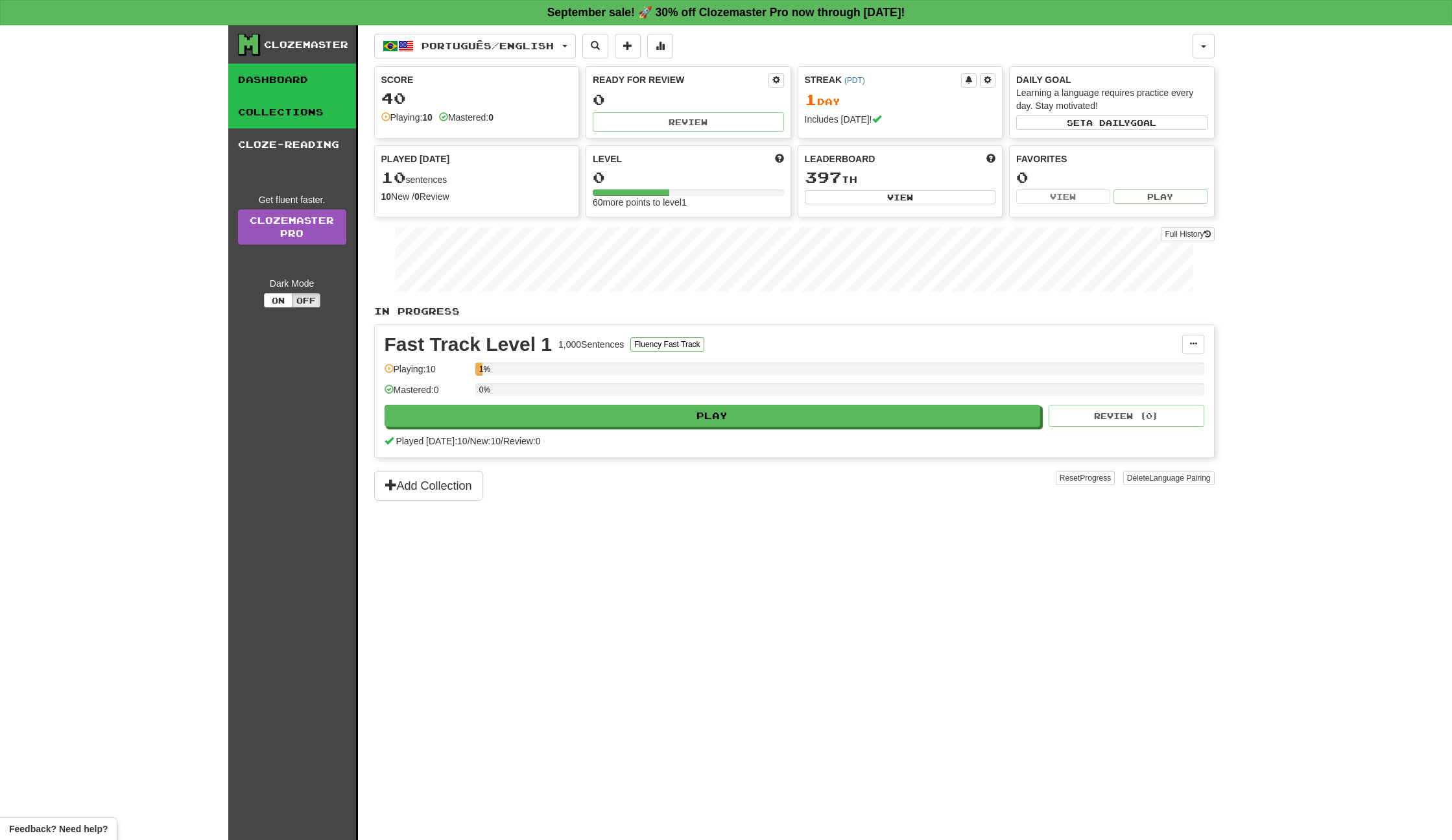
click at [274, 110] on link "Collections" at bounding box center [292, 113] width 128 height 33
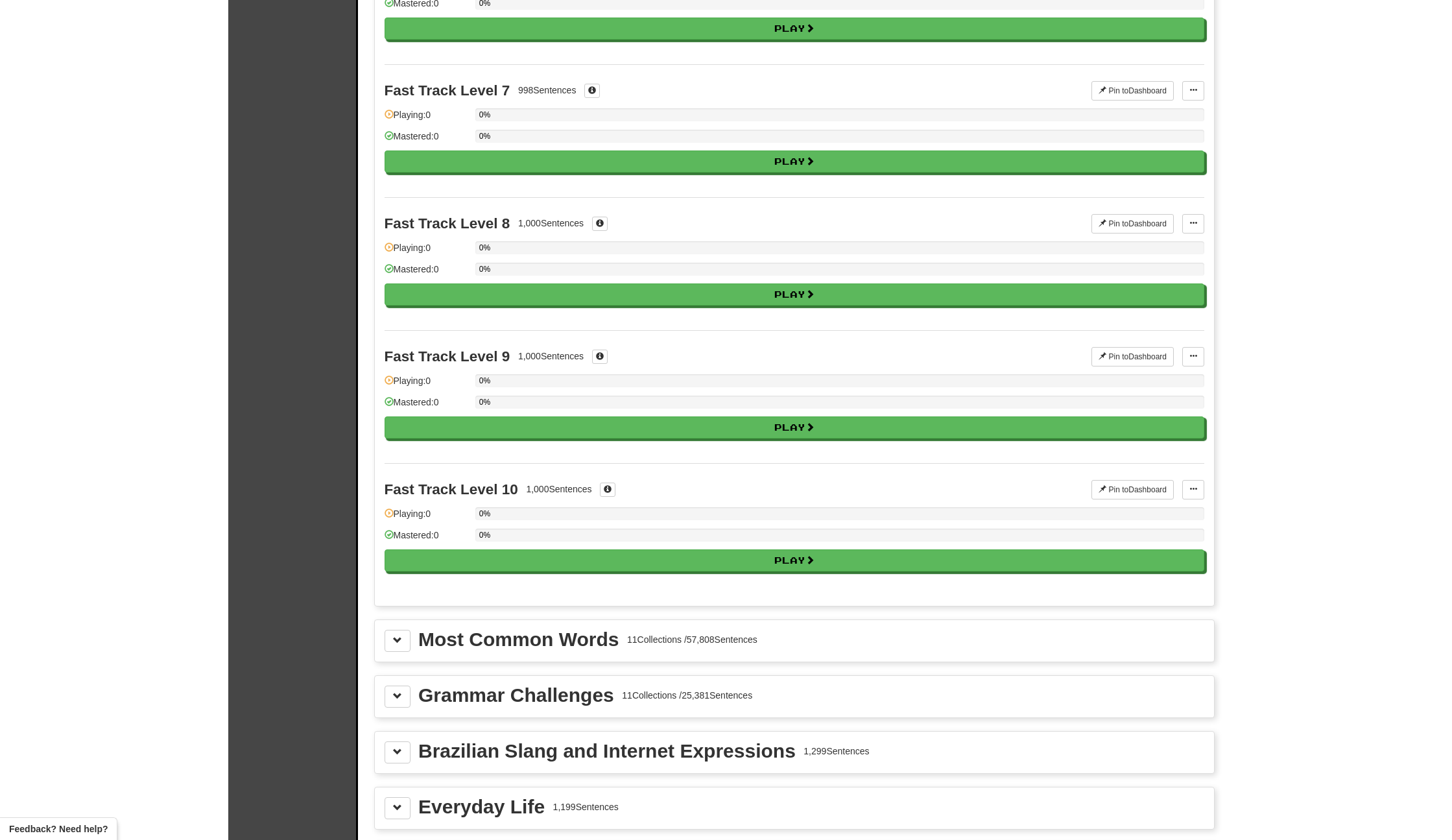
scroll to position [1293, 0]
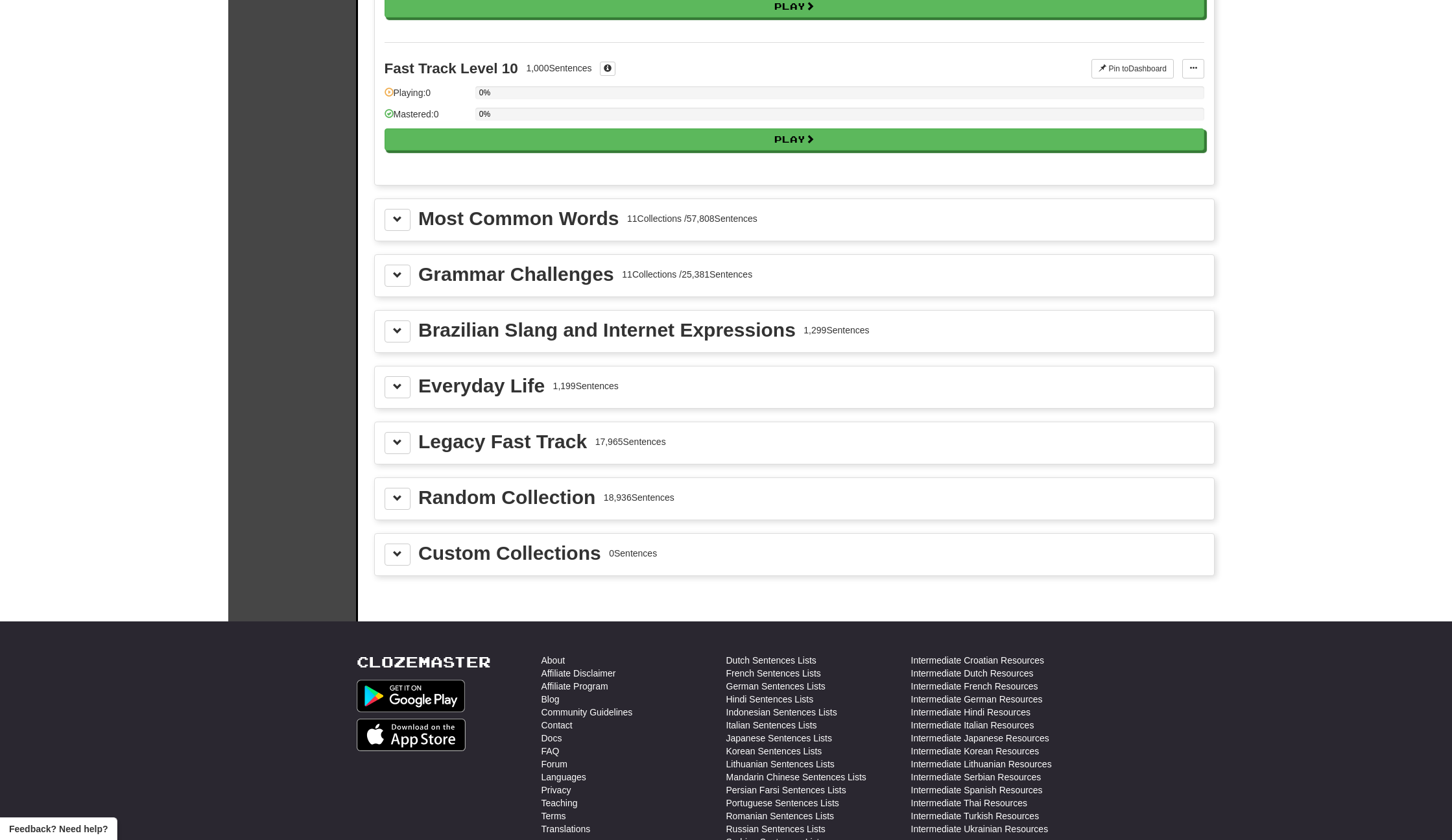
click at [562, 233] on div "Most Common Words 11 Collections / 57,808 Sentences" at bounding box center [794, 220] width 839 height 42
click at [576, 218] on div "Most Common Words" at bounding box center [519, 218] width 201 height 20
click at [403, 225] on button at bounding box center [398, 220] width 26 height 22
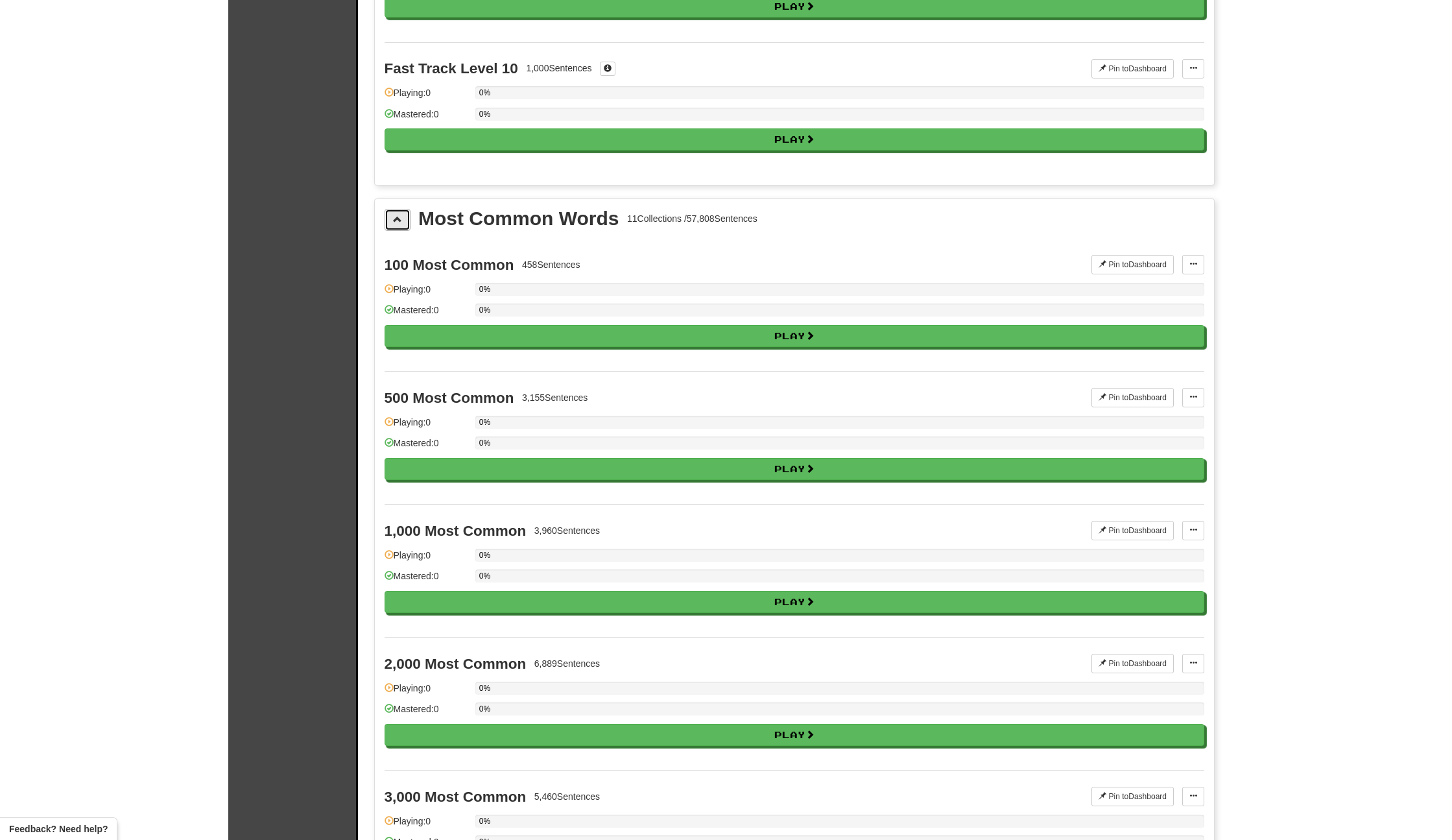
click at [403, 225] on button at bounding box center [398, 220] width 26 height 22
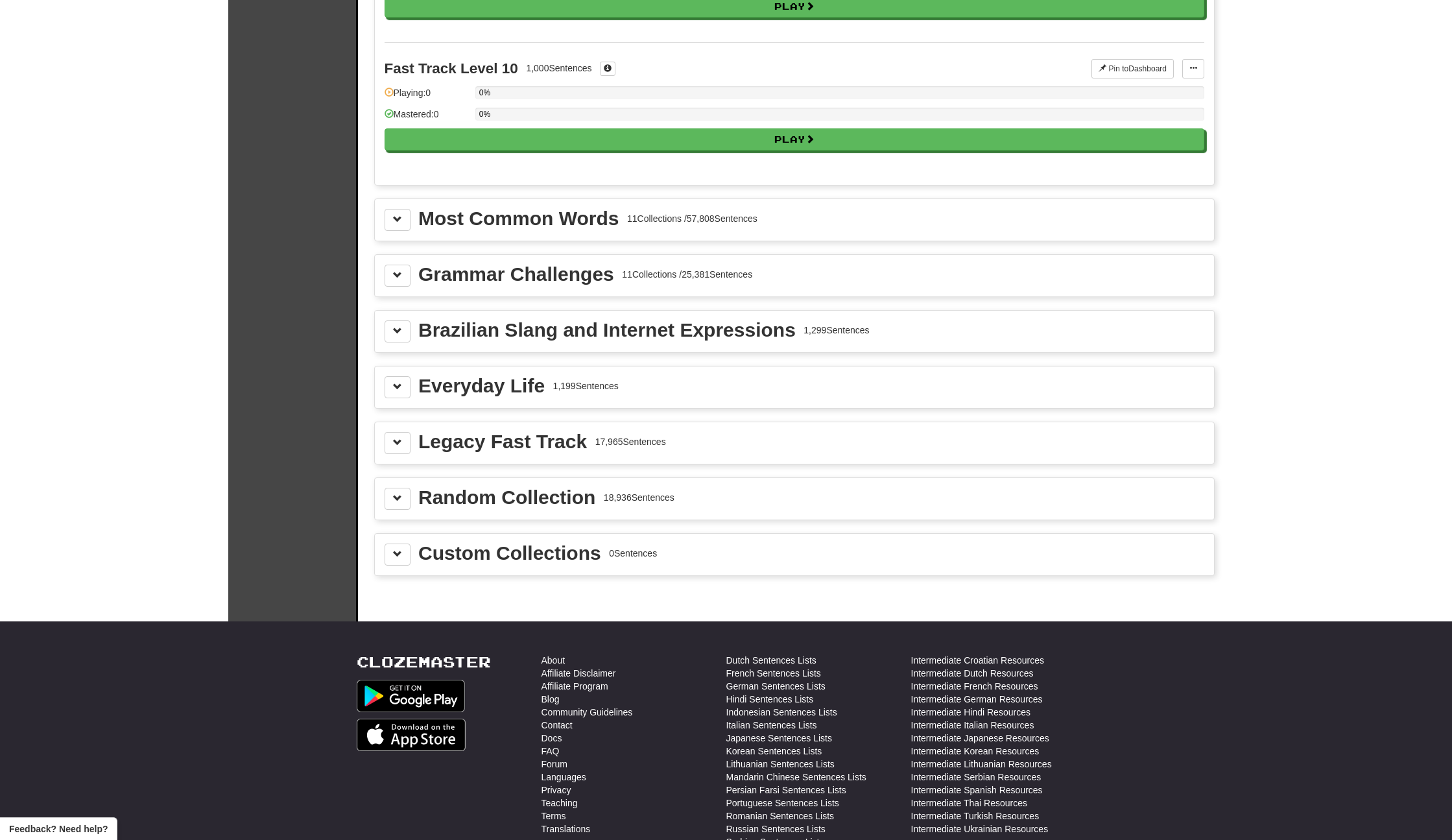
click at [391, 557] on button at bounding box center [398, 555] width 26 height 22
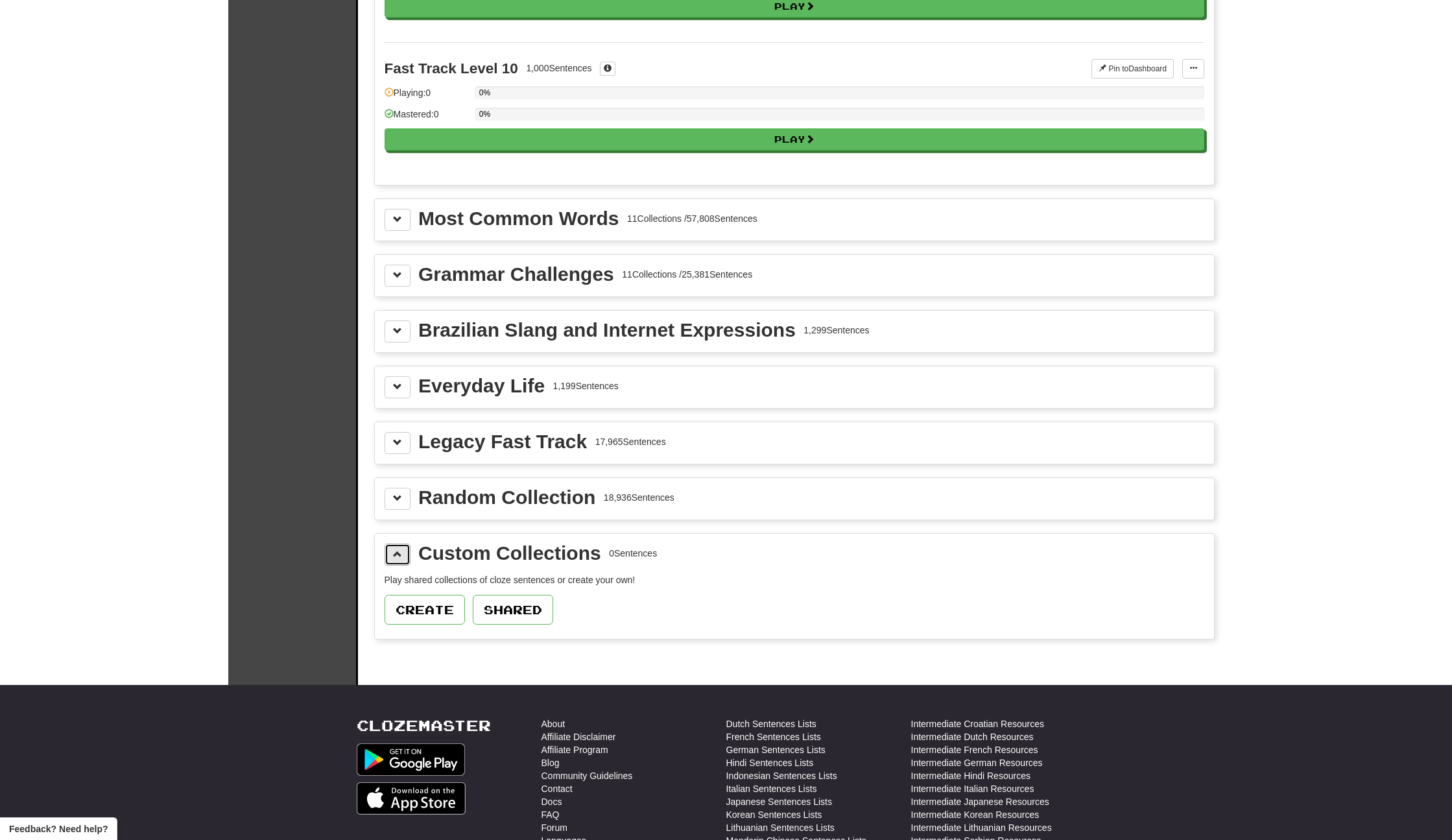
click at [391, 557] on button at bounding box center [398, 555] width 26 height 22
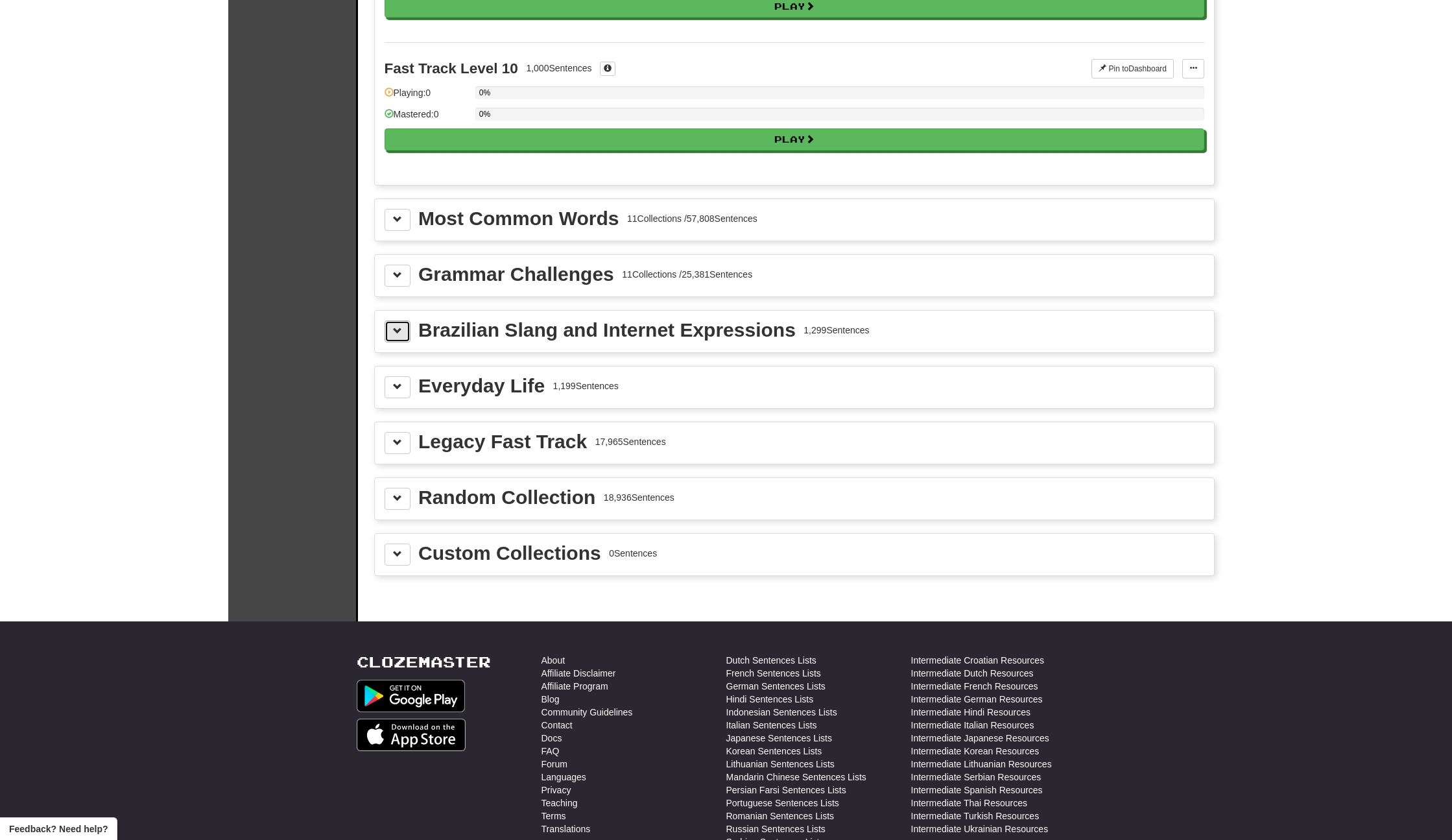
click at [386, 331] on button at bounding box center [398, 332] width 26 height 22
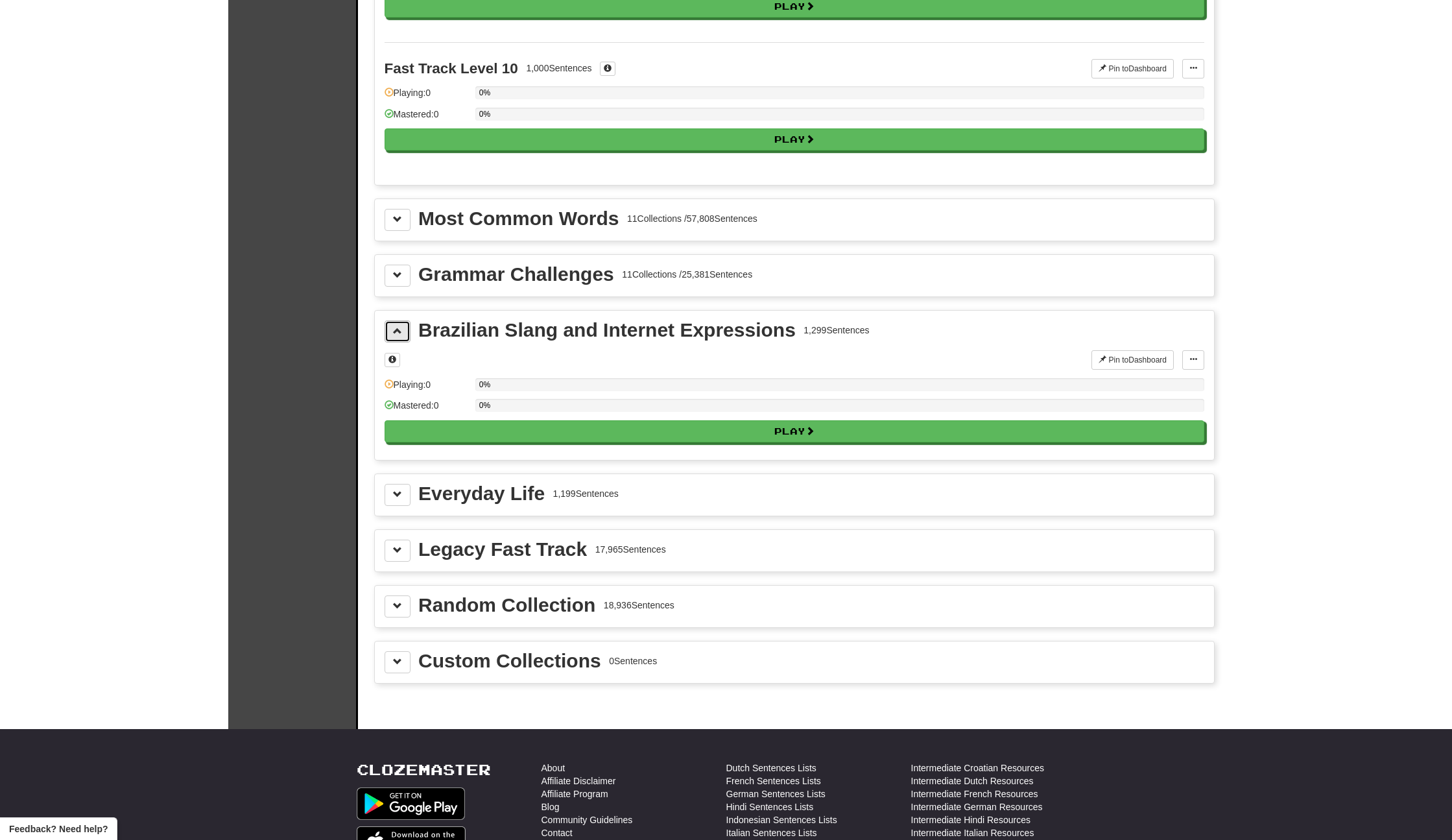
click at [386, 331] on button at bounding box center [398, 332] width 26 height 22
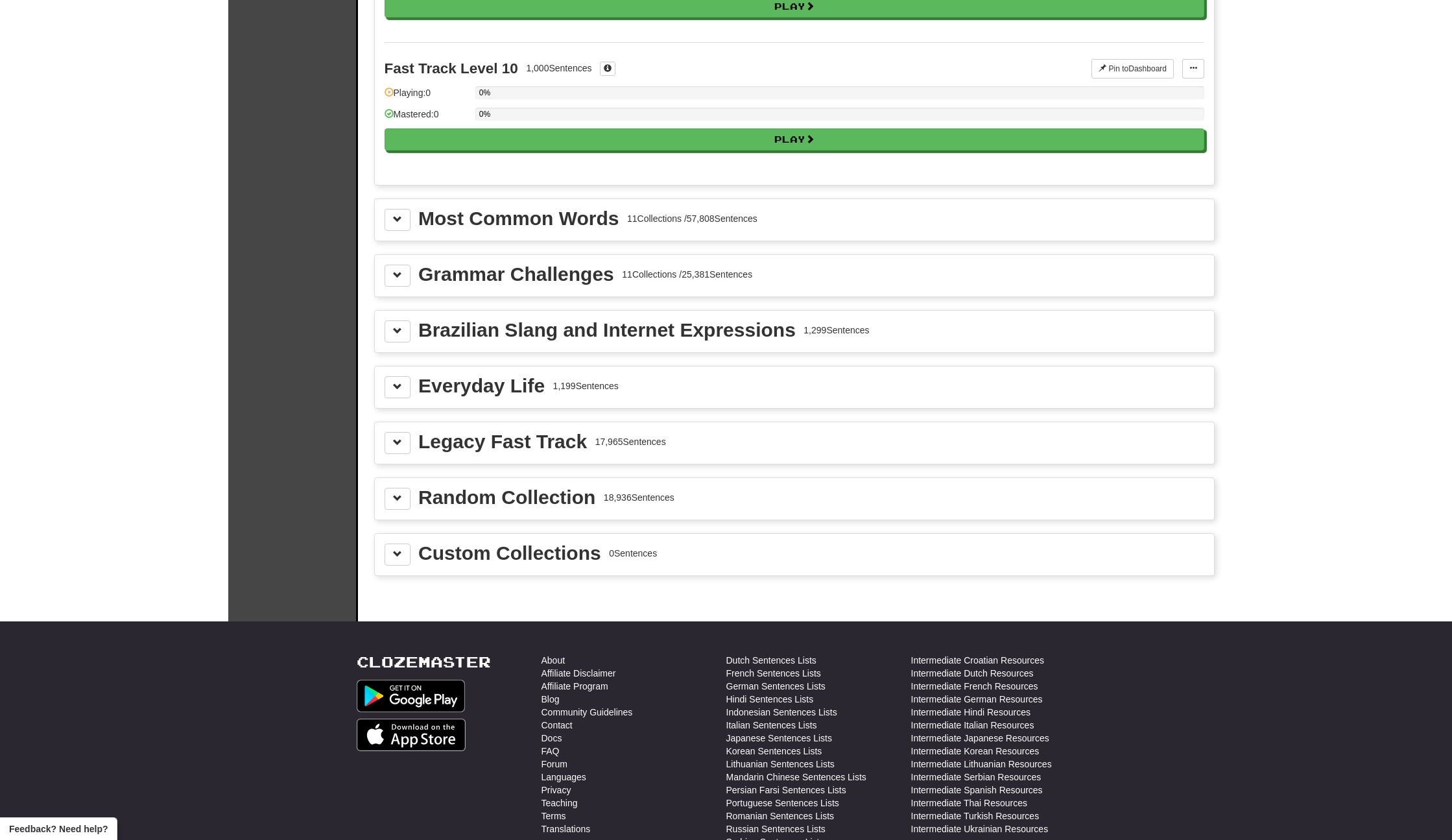
click at [382, 395] on div "Everyday Life 1,199 Sentences" at bounding box center [794, 387] width 839 height 42
click at [393, 392] on button at bounding box center [398, 387] width 26 height 22
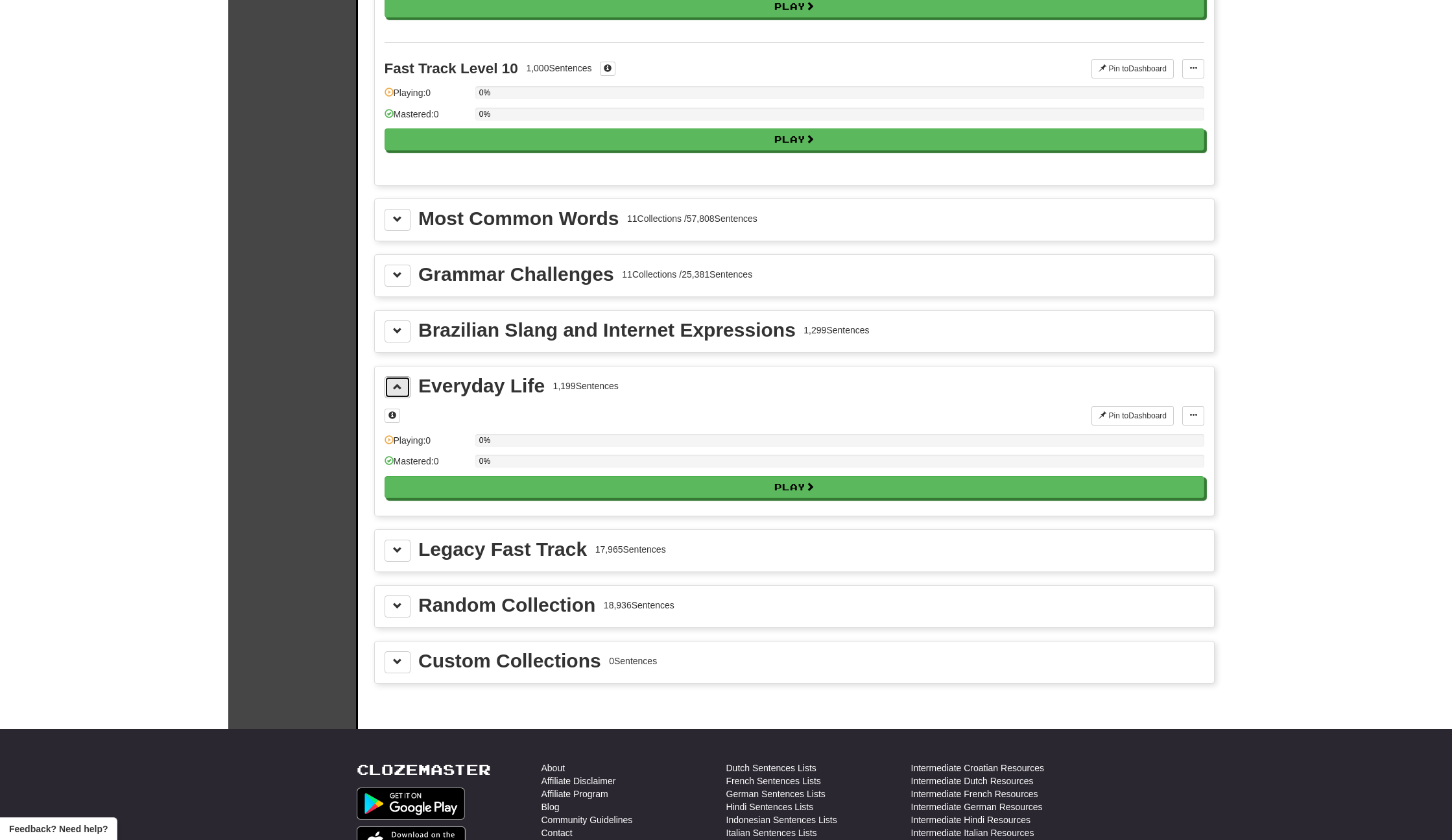
click at [393, 392] on button at bounding box center [398, 387] width 26 height 22
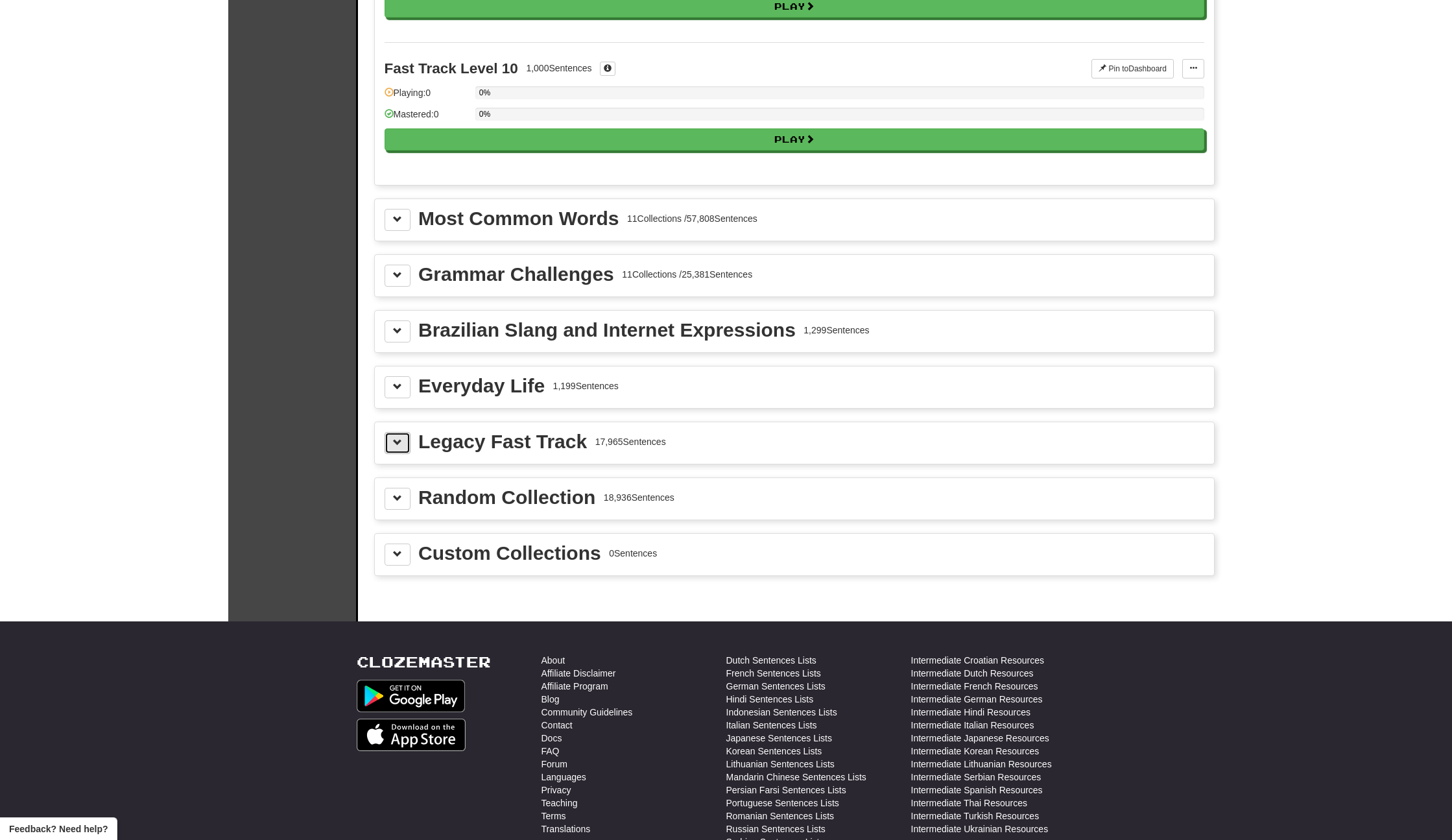
click at [396, 444] on span at bounding box center [397, 442] width 9 height 9
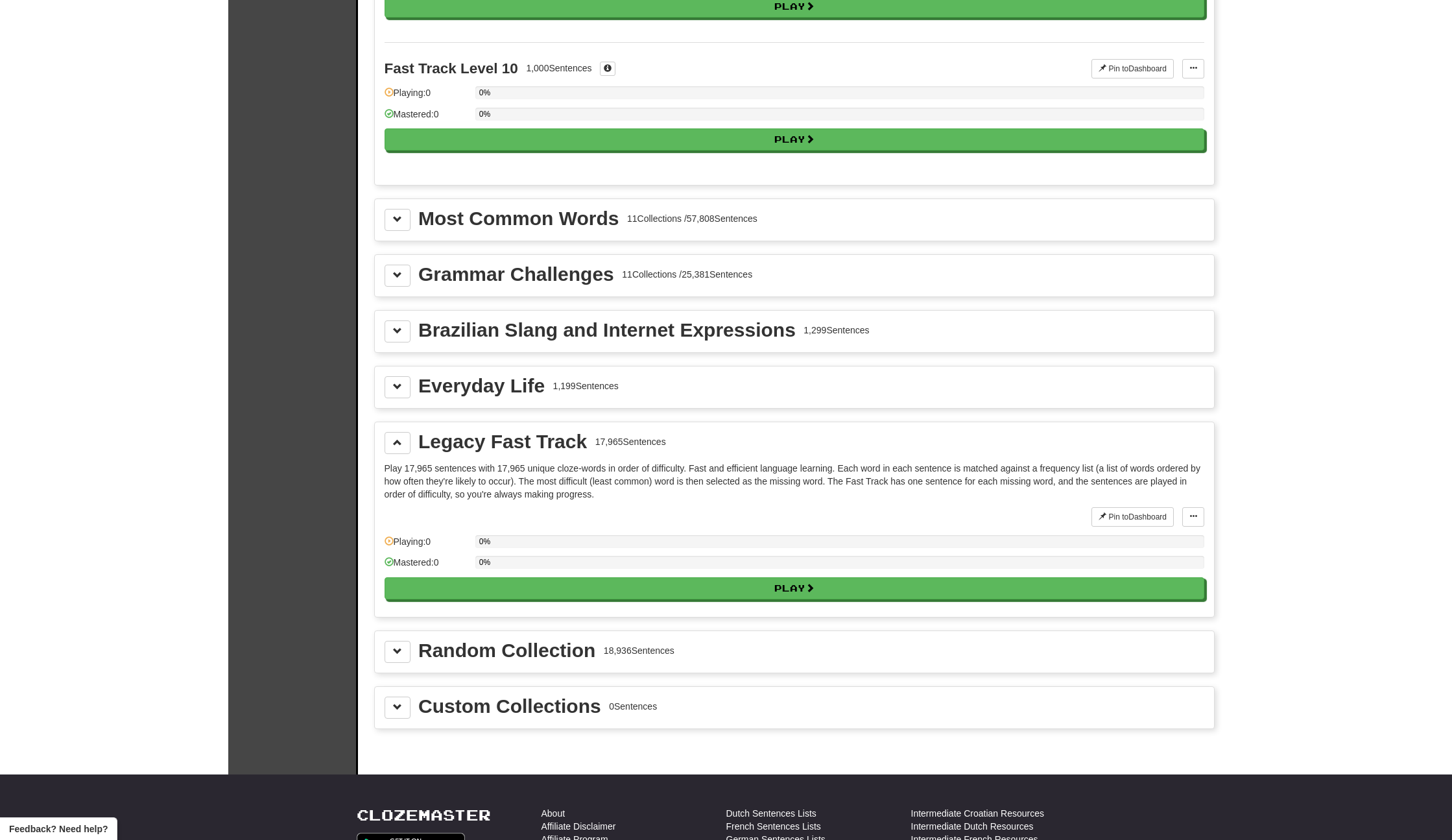
click at [402, 467] on p "Play 17,965 sentences with 17,965 unique cloze-words in order of difficulty. Fa…" at bounding box center [795, 481] width 820 height 39
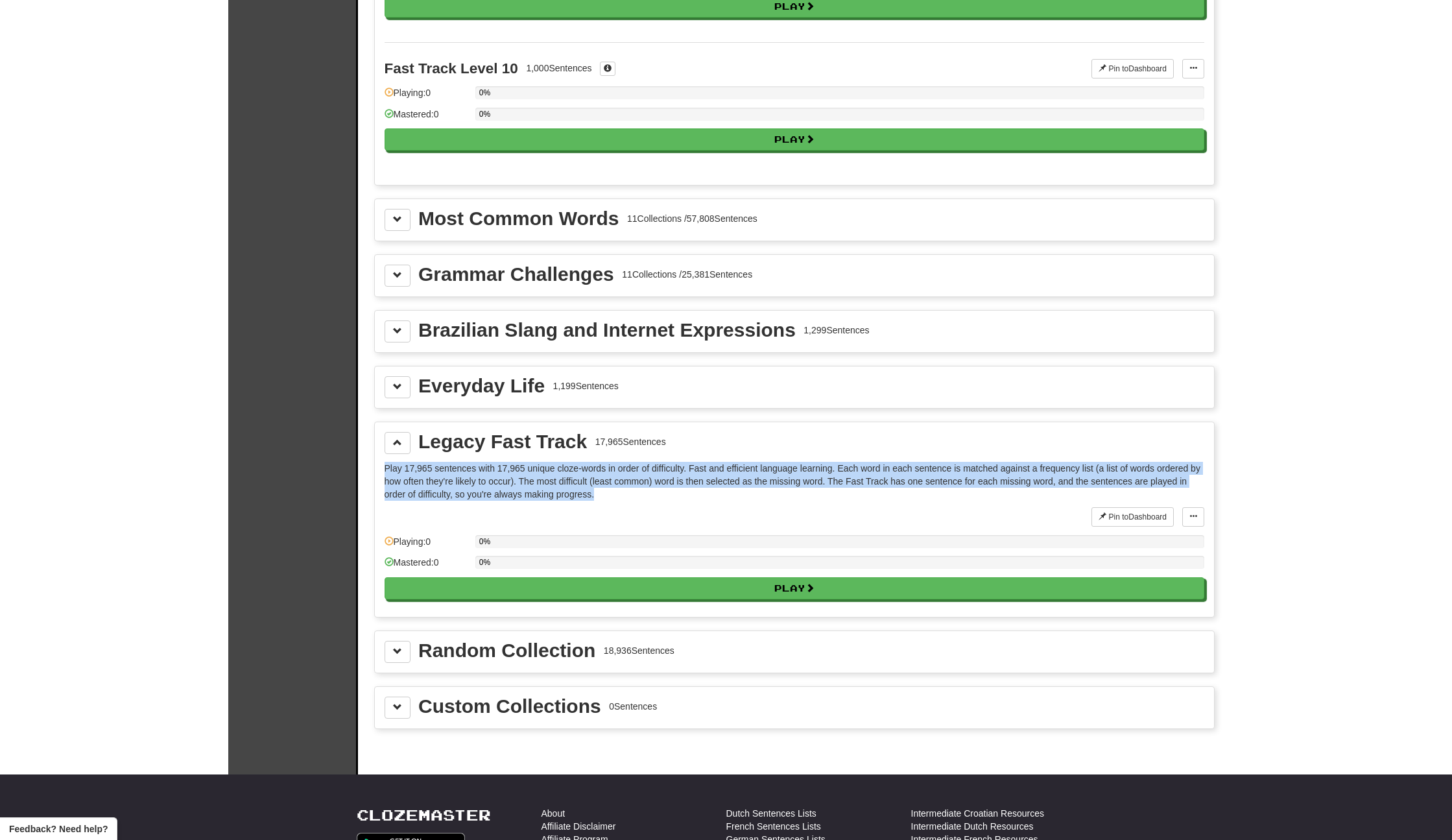
click at [402, 467] on p "Play 17,965 sentences with 17,965 unique cloze-words in order of difficulty. Fa…" at bounding box center [795, 481] width 820 height 39
click at [639, 471] on p "Play 17,965 sentences with 17,965 unique cloze-words in order of difficulty. Fa…" at bounding box center [795, 481] width 820 height 39
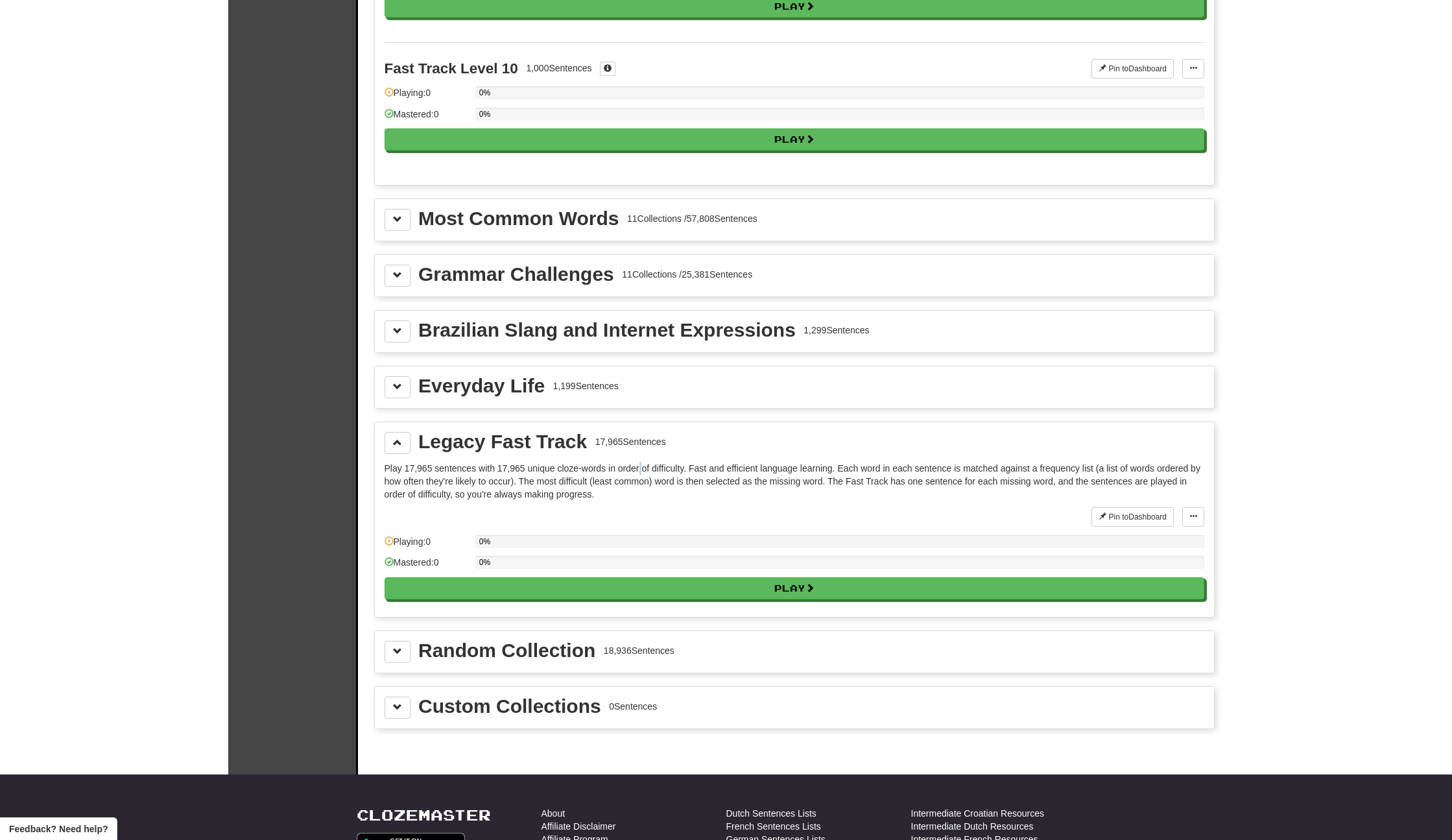
click at [639, 471] on p "Play 17,965 sentences with 17,965 unique cloze-words in order of difficulty. Fa…" at bounding box center [795, 481] width 820 height 39
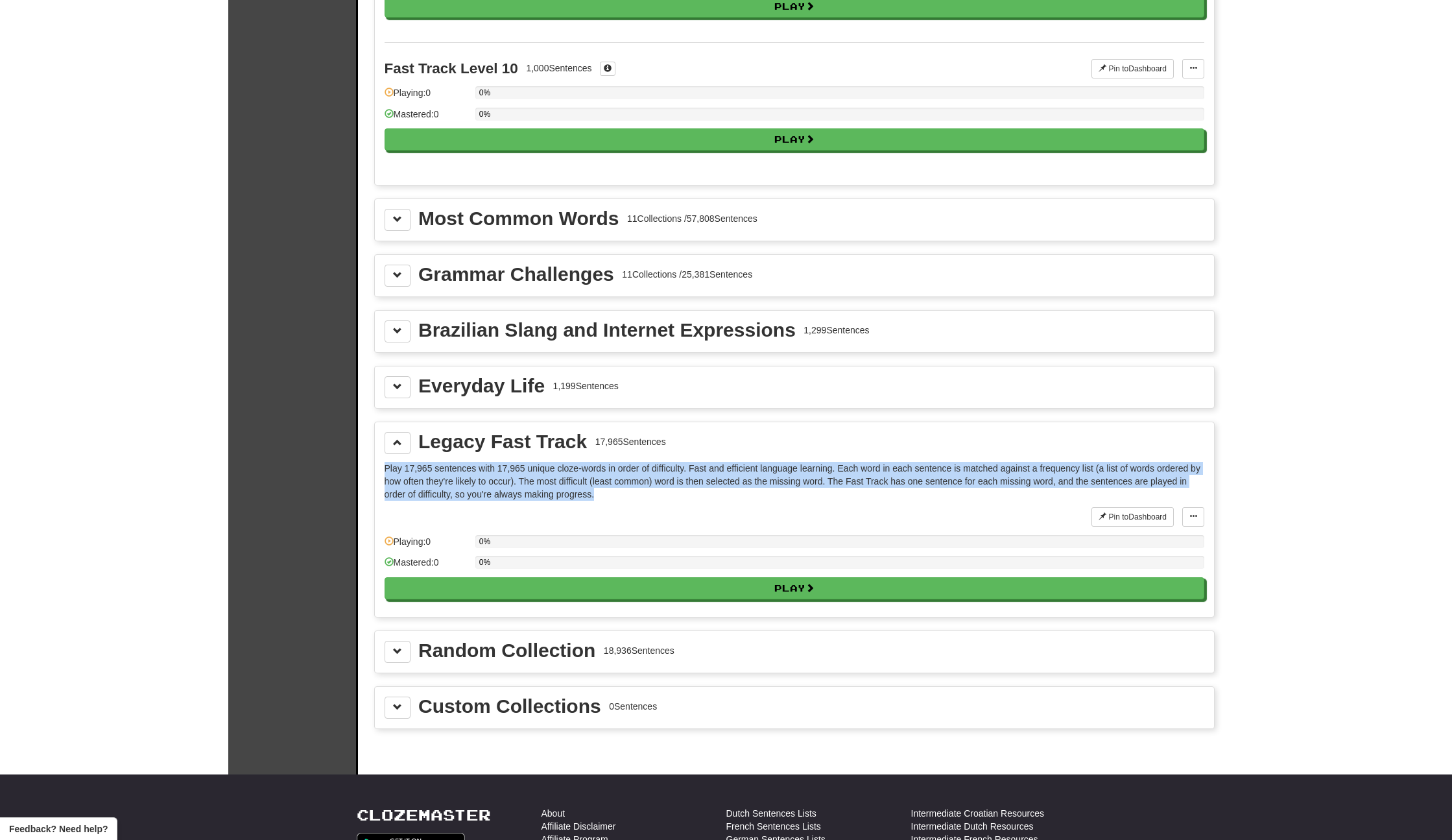
click at [639, 471] on p "Play 17,965 sentences with 17,965 unique cloze-words in order of difficulty. Fa…" at bounding box center [795, 481] width 820 height 39
click at [762, 467] on p "Play 17,965 sentences with 17,965 unique cloze-words in order of difficulty. Fa…" at bounding box center [795, 481] width 820 height 39
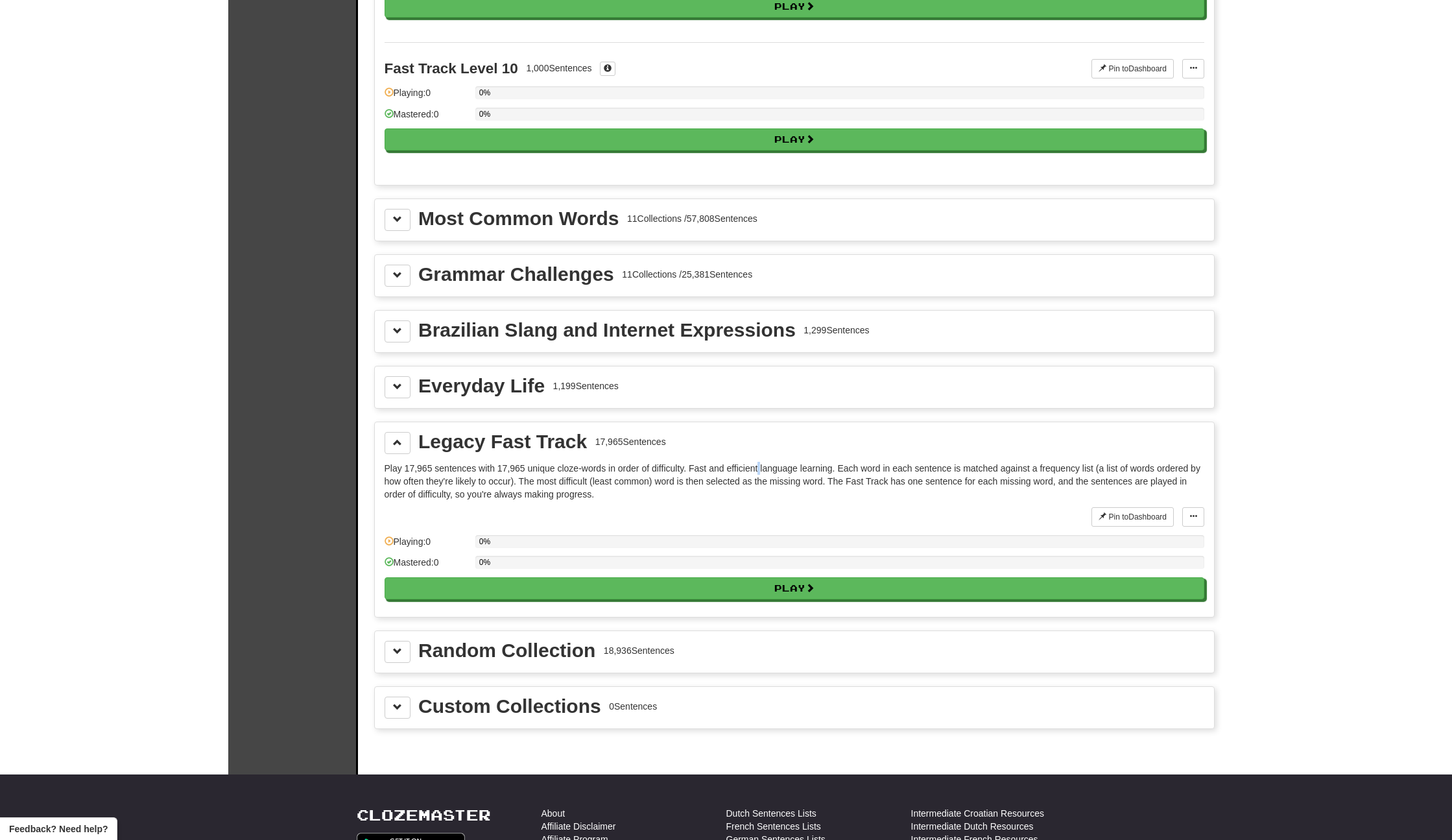
click at [762, 467] on p "Play 17,965 sentences with 17,965 unique cloze-words in order of difficulty. Fa…" at bounding box center [795, 481] width 820 height 39
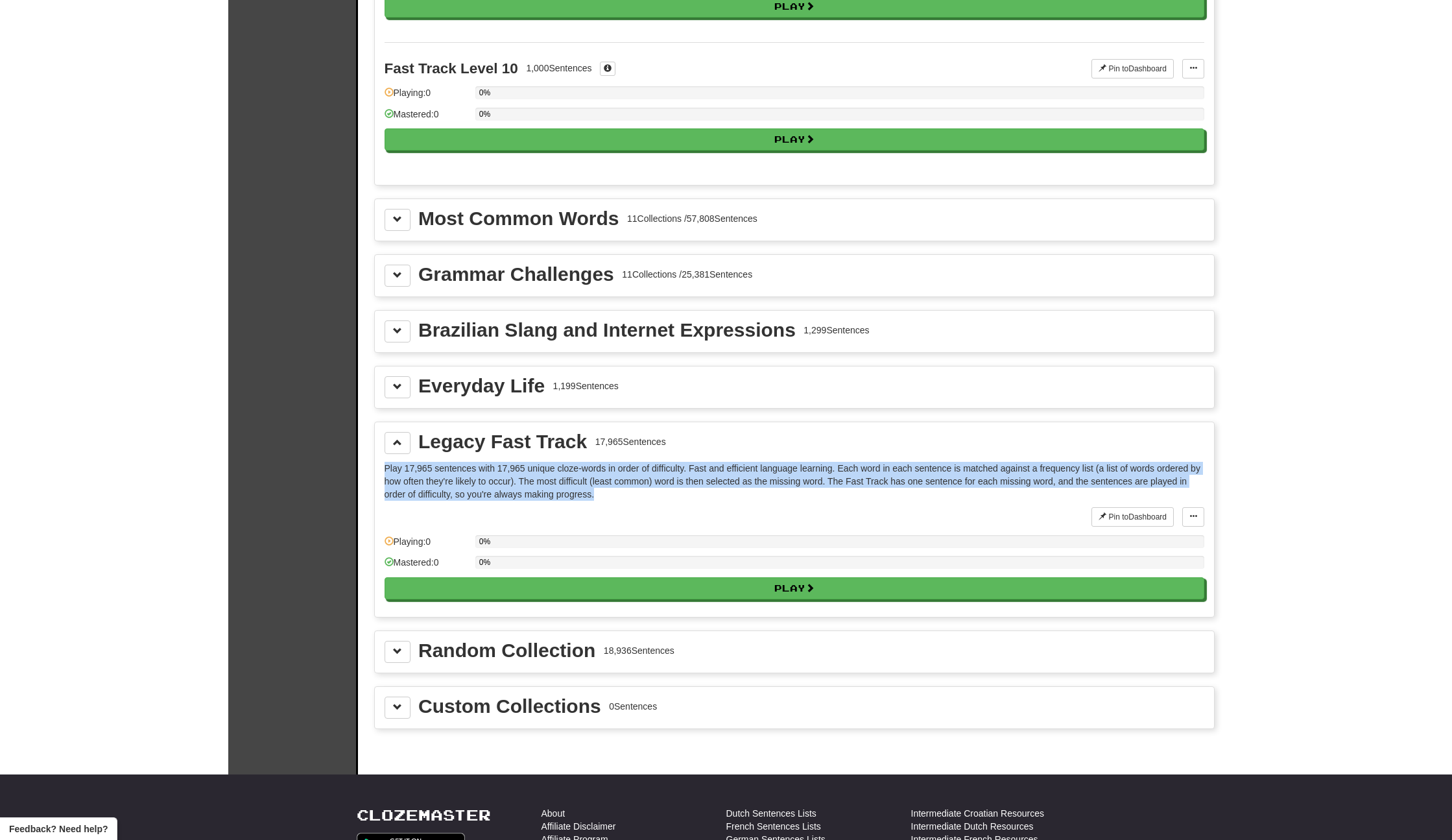
click at [762, 467] on p "Play 17,965 sentences with 17,965 unique cloze-words in order of difficulty. Fa…" at bounding box center [795, 481] width 820 height 39
click at [939, 469] on p "Play 17,965 sentences with 17,965 unique cloze-words in order of difficulty. Fa…" at bounding box center [795, 481] width 820 height 39
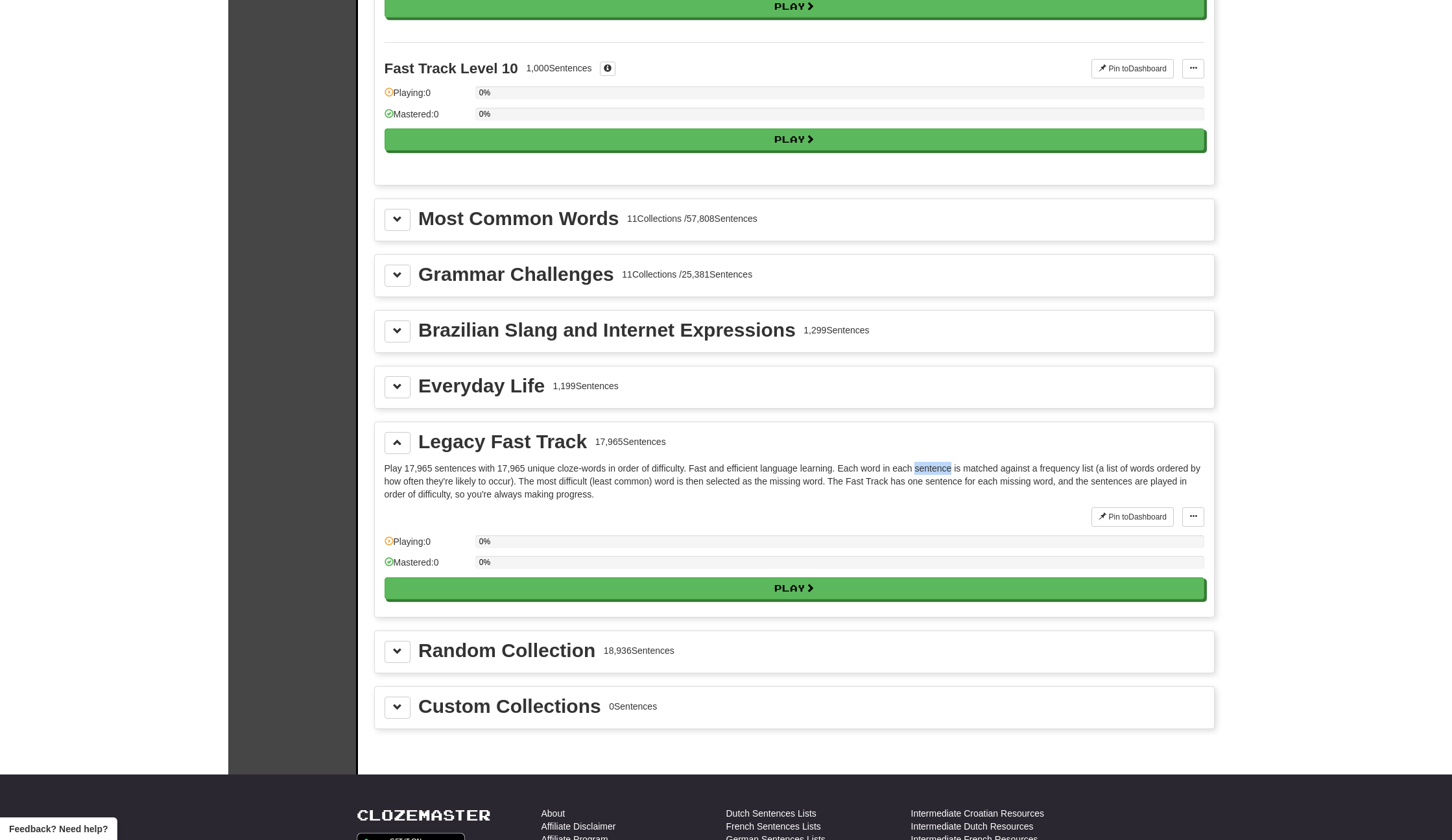
click at [939, 469] on p "Play 17,965 sentences with 17,965 unique cloze-words in order of difficulty. Fa…" at bounding box center [795, 481] width 820 height 39
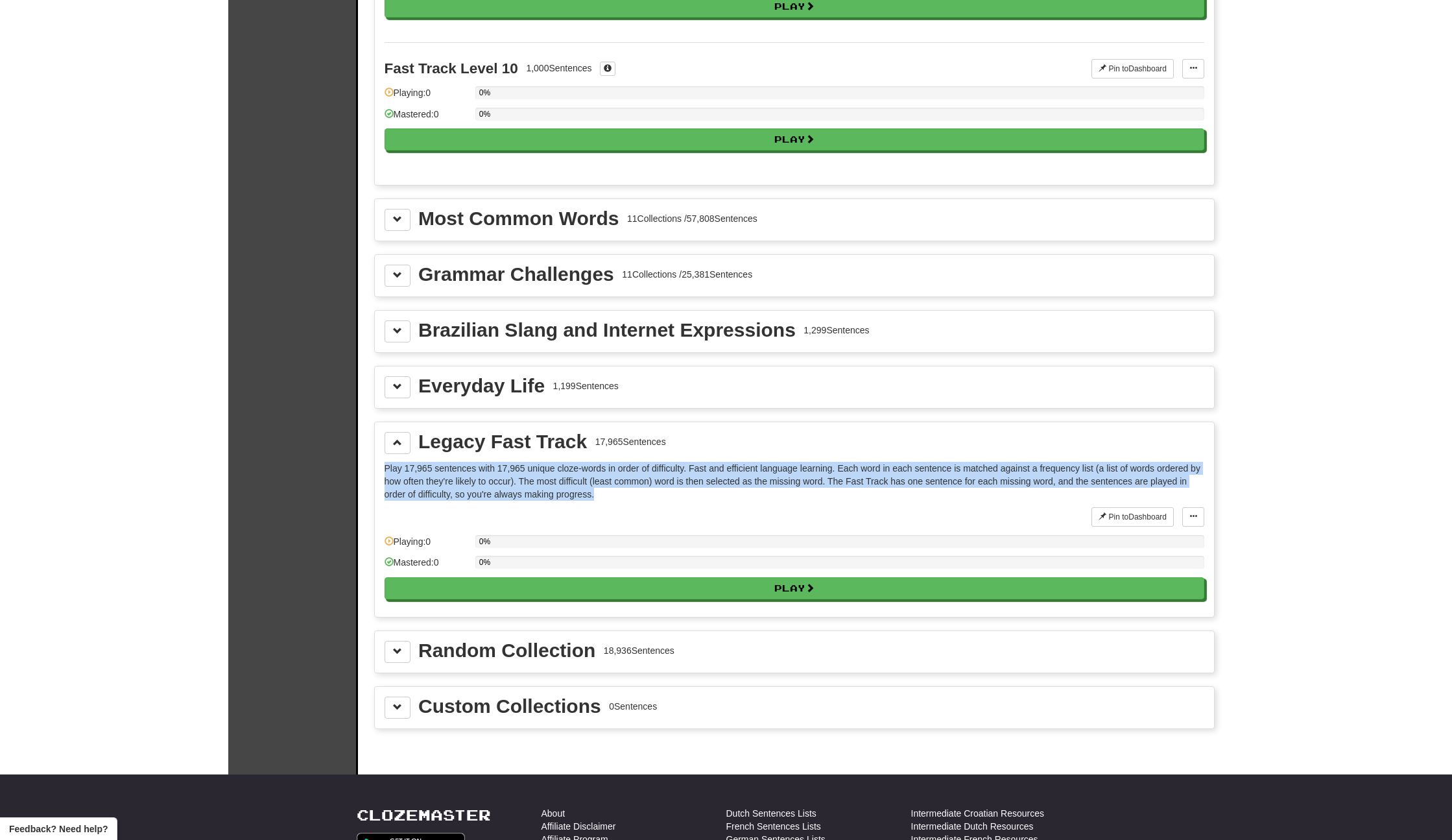
click at [939, 469] on p "Play 17,965 sentences with 17,965 unique cloze-words in order of difficulty. Fa…" at bounding box center [795, 481] width 820 height 39
click at [415, 475] on p "Play 17,965 sentences with 17,965 unique cloze-words in order of difficulty. Fa…" at bounding box center [795, 481] width 820 height 39
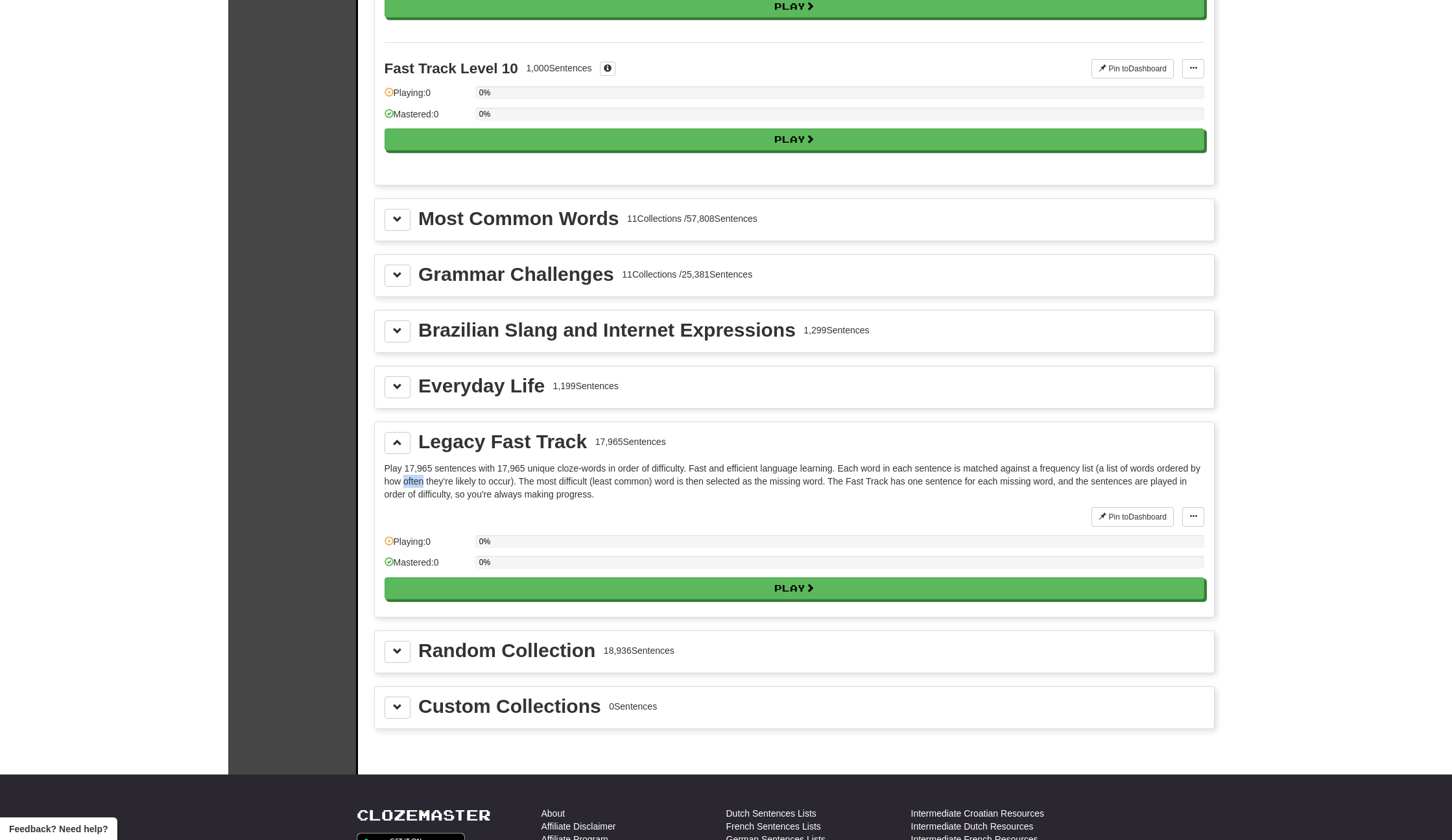
click at [415, 475] on p "Play 17,965 sentences with 17,965 unique cloze-words in order of difficulty. Fa…" at bounding box center [795, 481] width 820 height 39
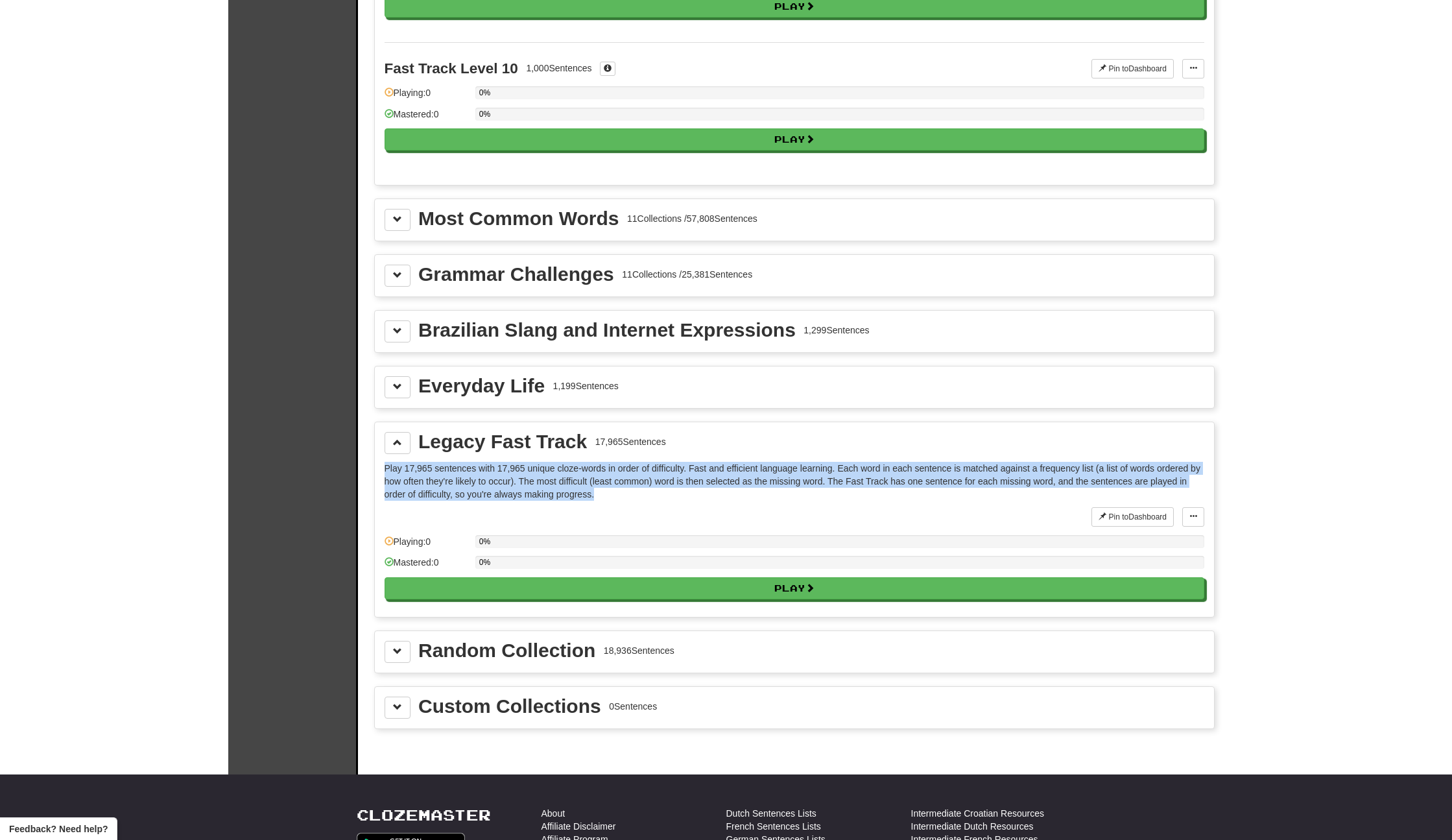
click at [415, 475] on p "Play 17,965 sentences with 17,965 unique cloze-words in order of difficulty. Fa…" at bounding box center [795, 481] width 820 height 39
click at [746, 473] on p "Play 17,965 sentences with 17,965 unique cloze-words in order of difficulty. Fa…" at bounding box center [795, 481] width 820 height 39
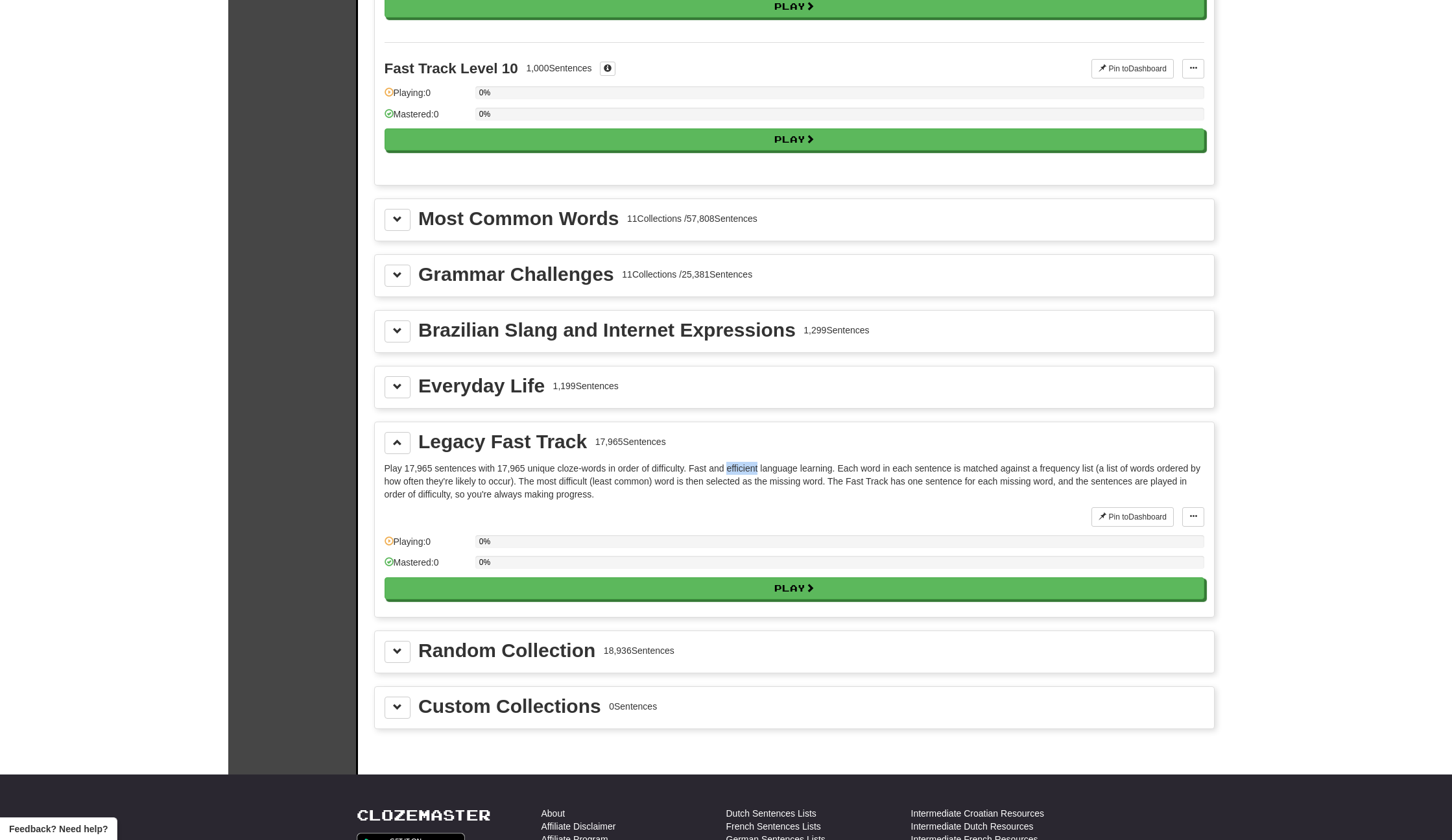
click at [746, 473] on p "Play 17,965 sentences with 17,965 unique cloze-words in order of difficulty. Fa…" at bounding box center [795, 481] width 820 height 39
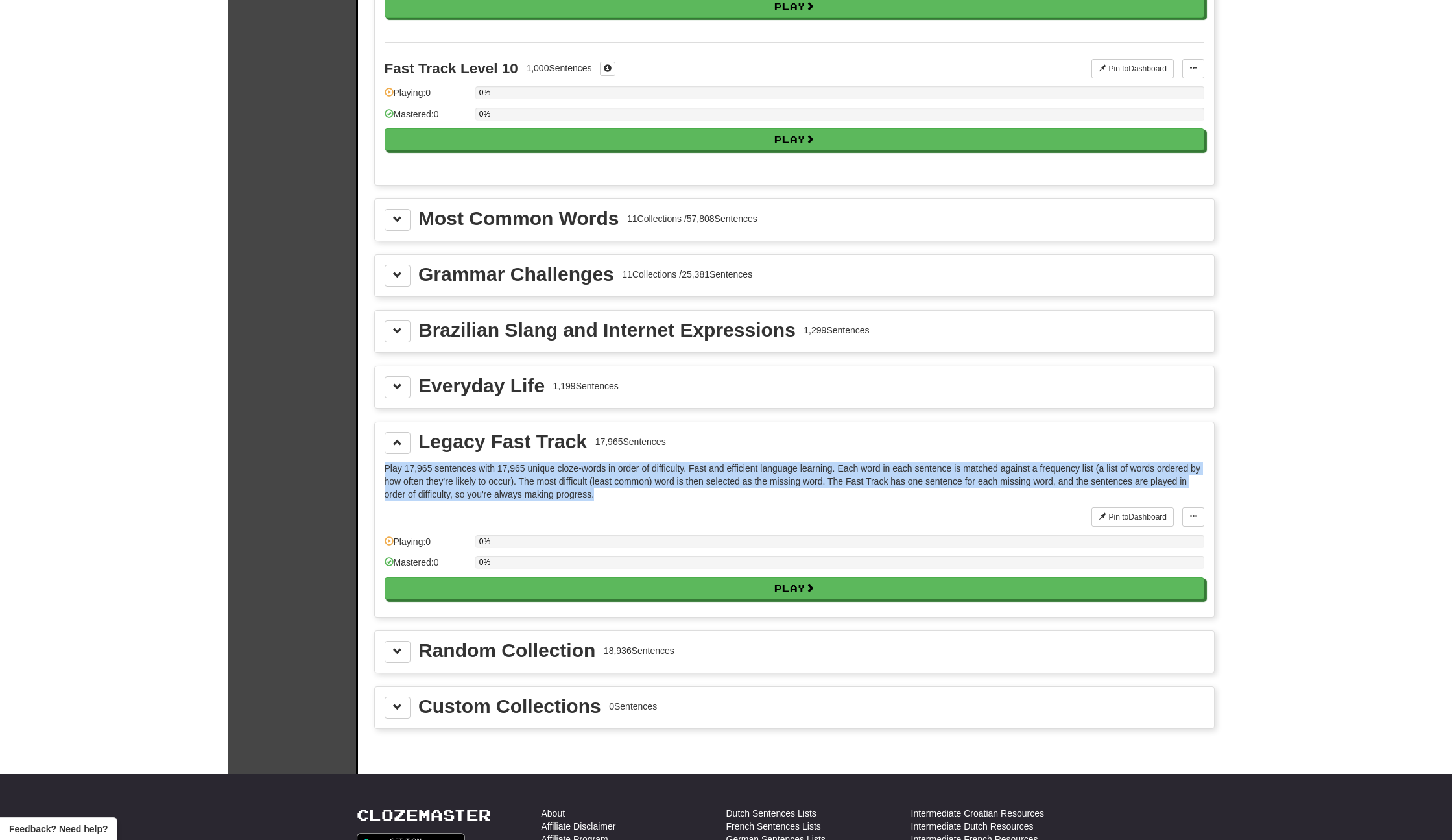
click at [746, 473] on p "Play 17,965 sentences with 17,965 unique cloze-words in order of difficulty. Fa…" at bounding box center [795, 481] width 820 height 39
click at [877, 484] on p "Play 17,965 sentences with 17,965 unique cloze-words in order of difficulty. Fa…" at bounding box center [795, 481] width 820 height 39
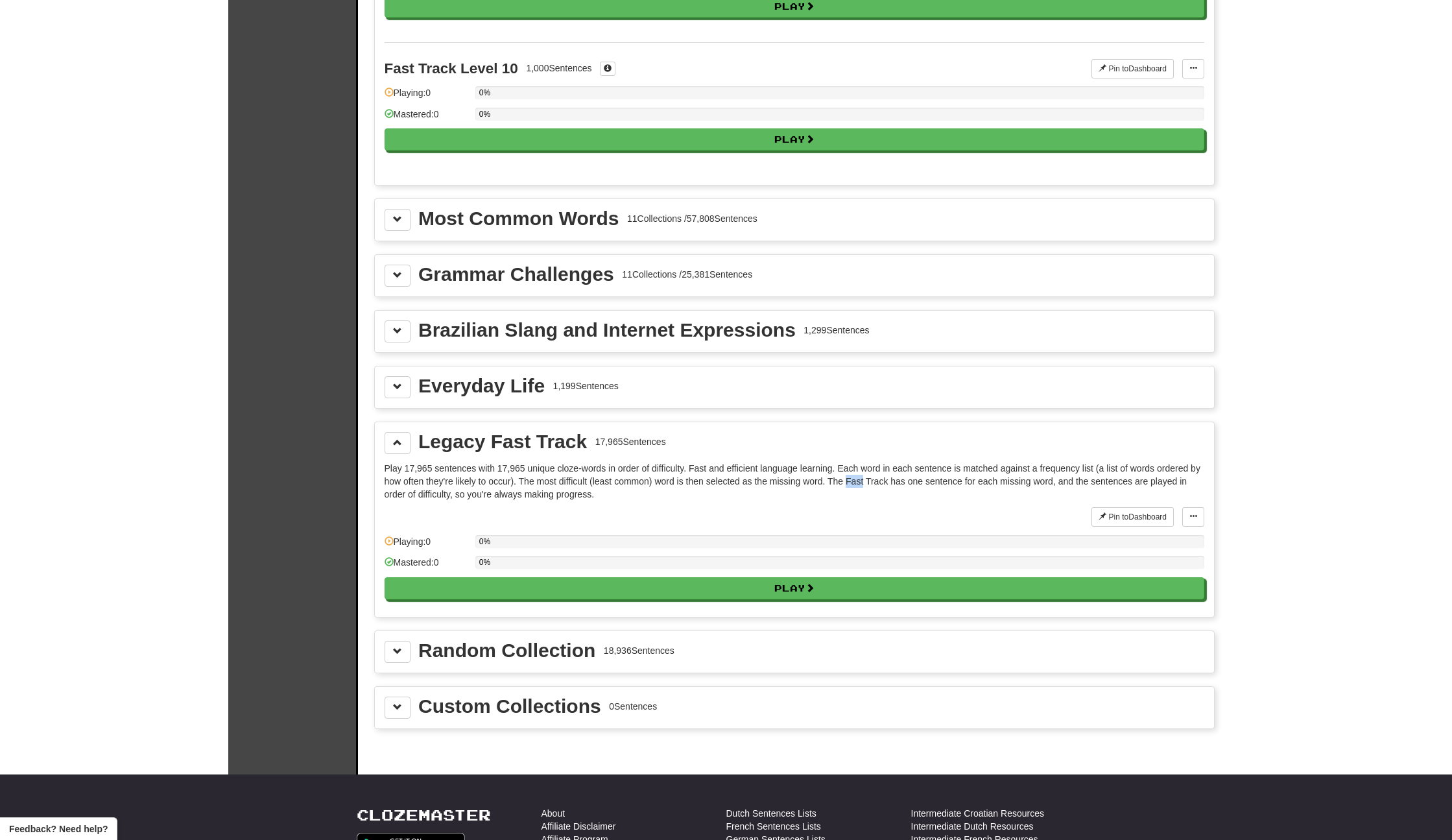
click at [877, 484] on p "Play 17,965 sentences with 17,965 unique cloze-words in order of difficulty. Fa…" at bounding box center [795, 481] width 820 height 39
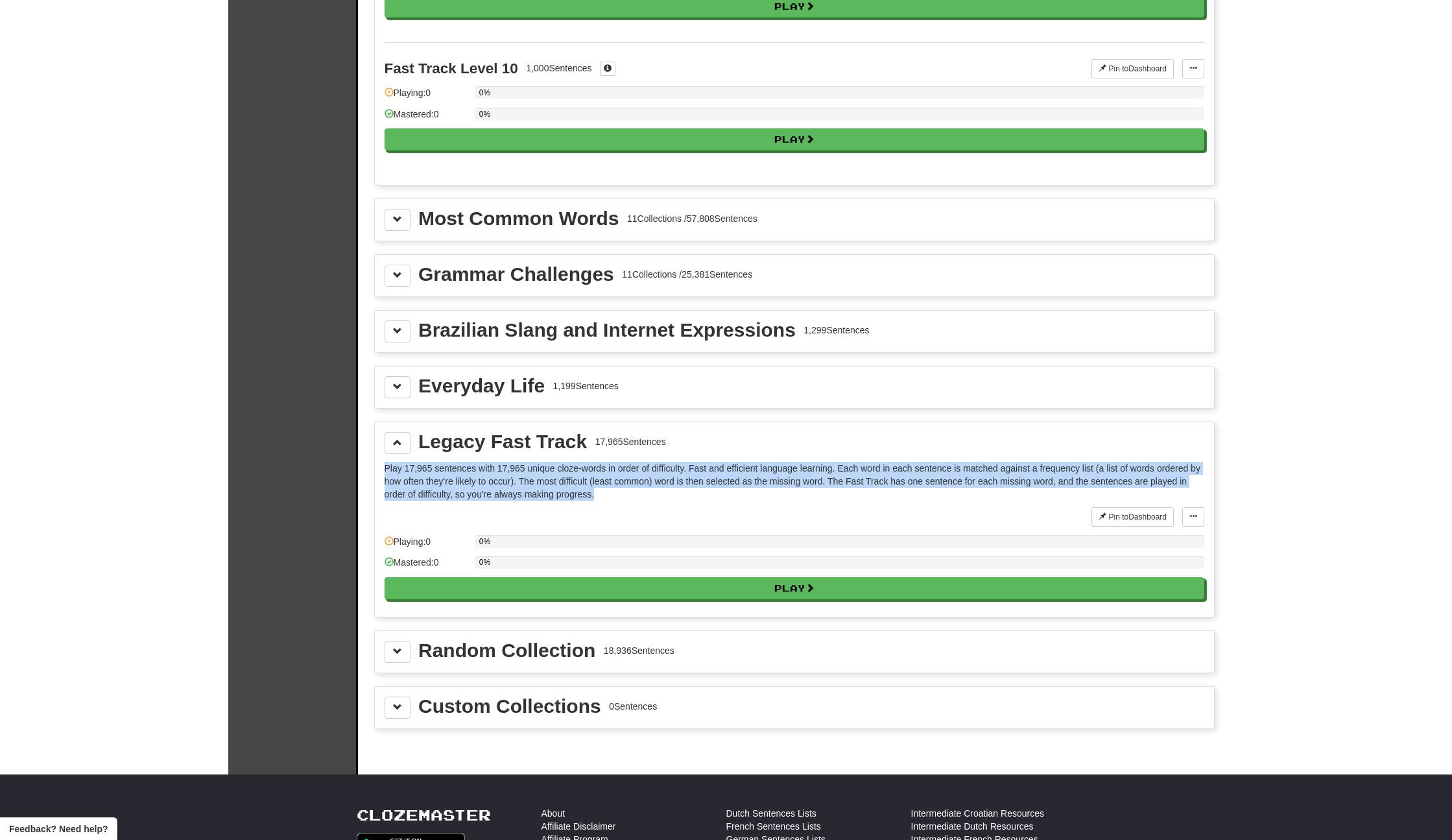
click at [877, 484] on p "Play 17,965 sentences with 17,965 unique cloze-words in order of difficulty. Fa…" at bounding box center [795, 481] width 820 height 39
click at [422, 482] on p "Play 17,965 sentences with 17,965 unique cloze-words in order of difficulty. Fa…" at bounding box center [795, 481] width 820 height 39
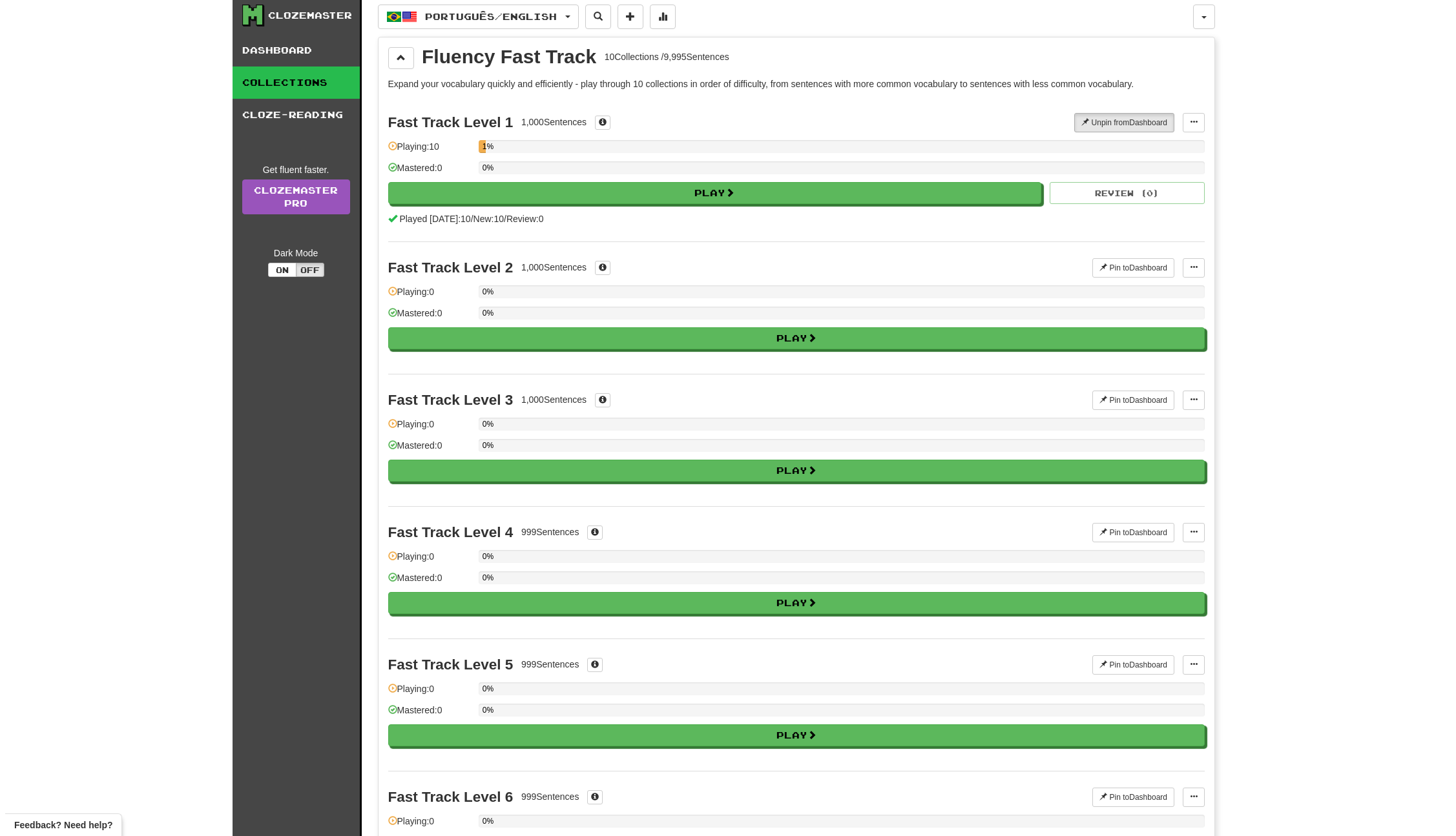
scroll to position [0, 0]
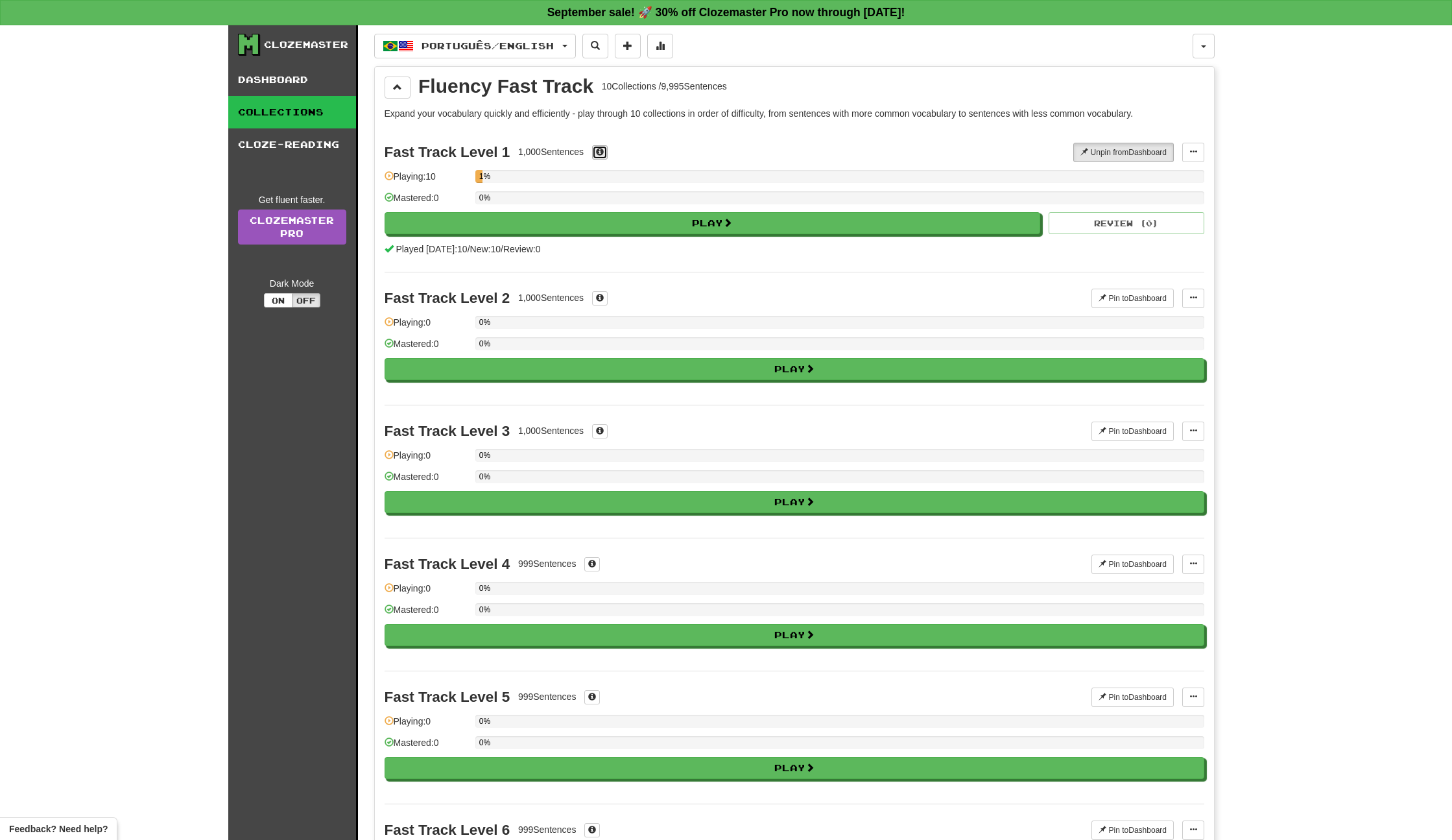
click at [601, 154] on span at bounding box center [600, 151] width 8 height 8
click at [601, 300] on span at bounding box center [600, 298] width 8 height 8
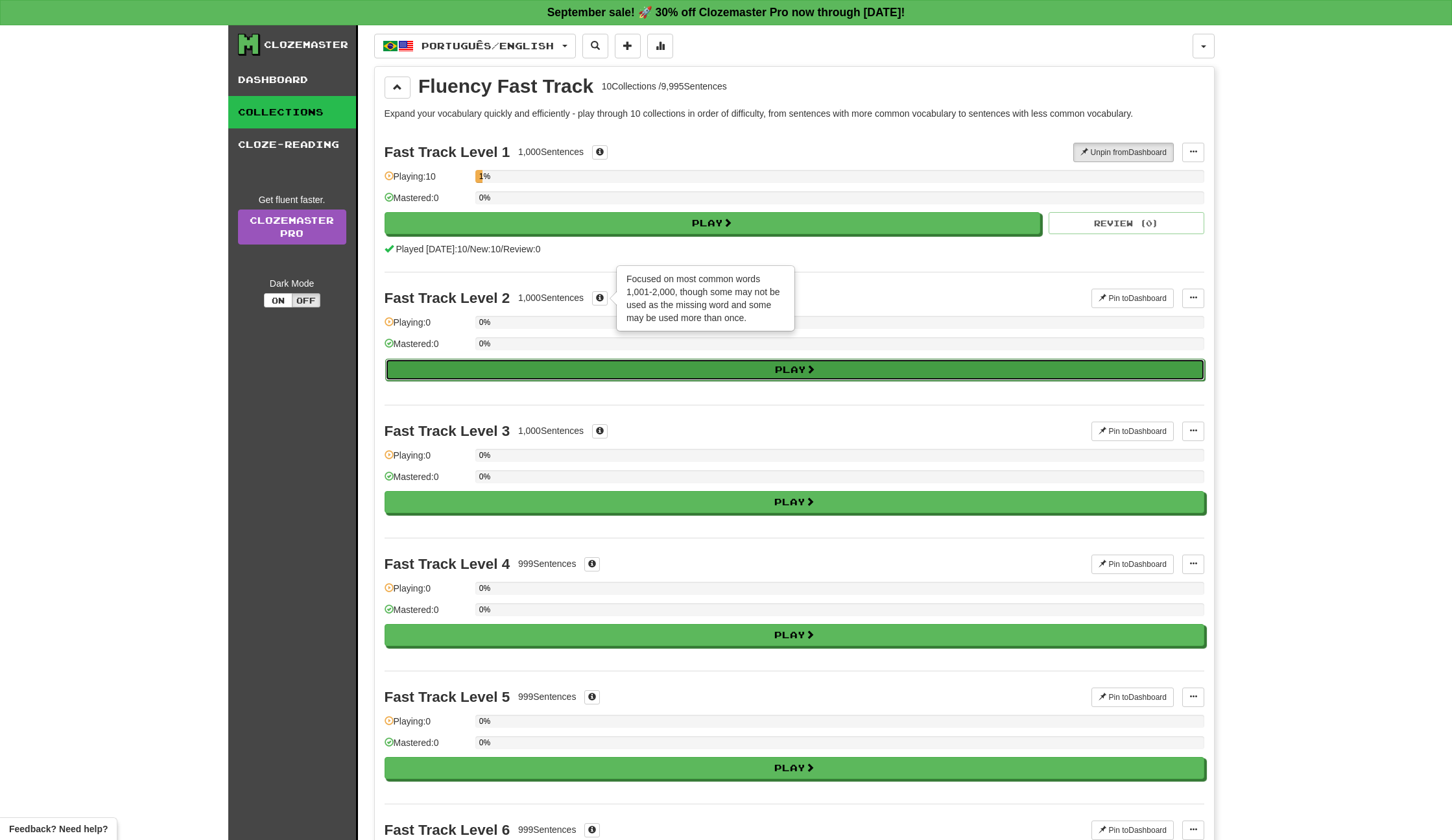
click at [551, 371] on button "Play" at bounding box center [796, 370] width 820 height 22
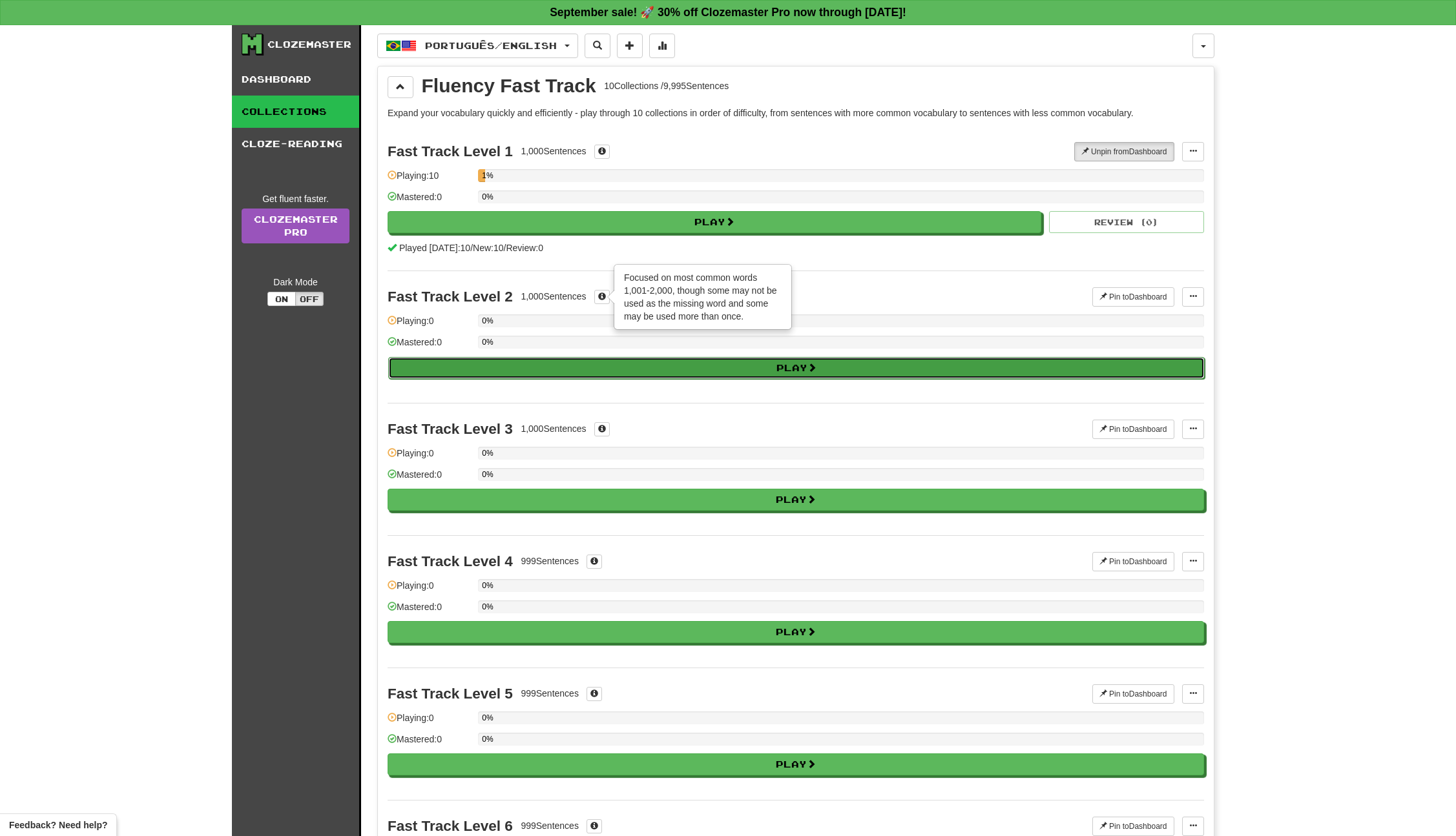
select select "**"
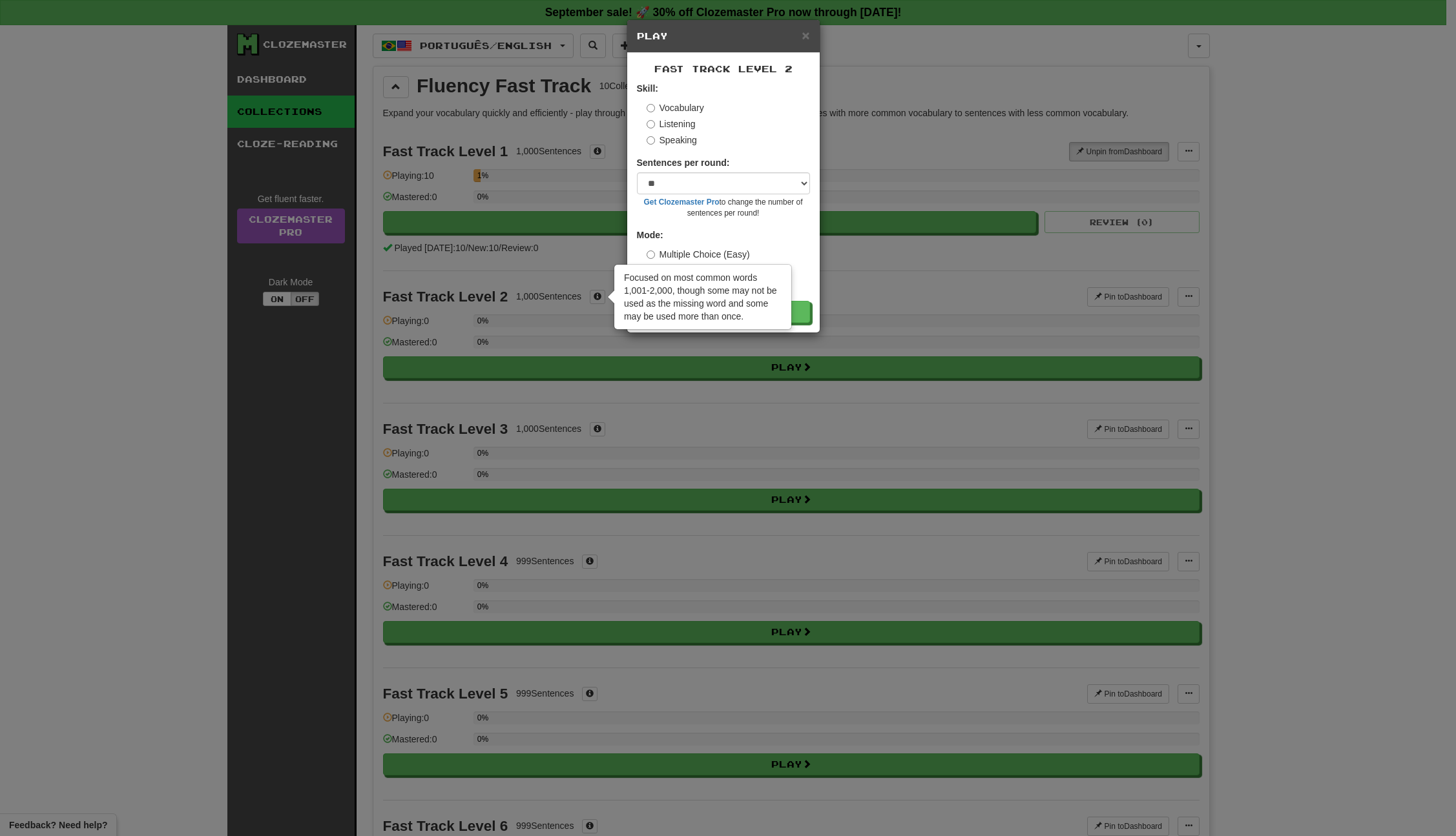
click at [804, 139] on div "Speaking" at bounding box center [728, 140] width 163 height 13
click at [934, 338] on div "× Play Fast Track Level 2 Skill: Vocabulary Listening Speaking Sentences per ro…" at bounding box center [728, 418] width 1456 height 836
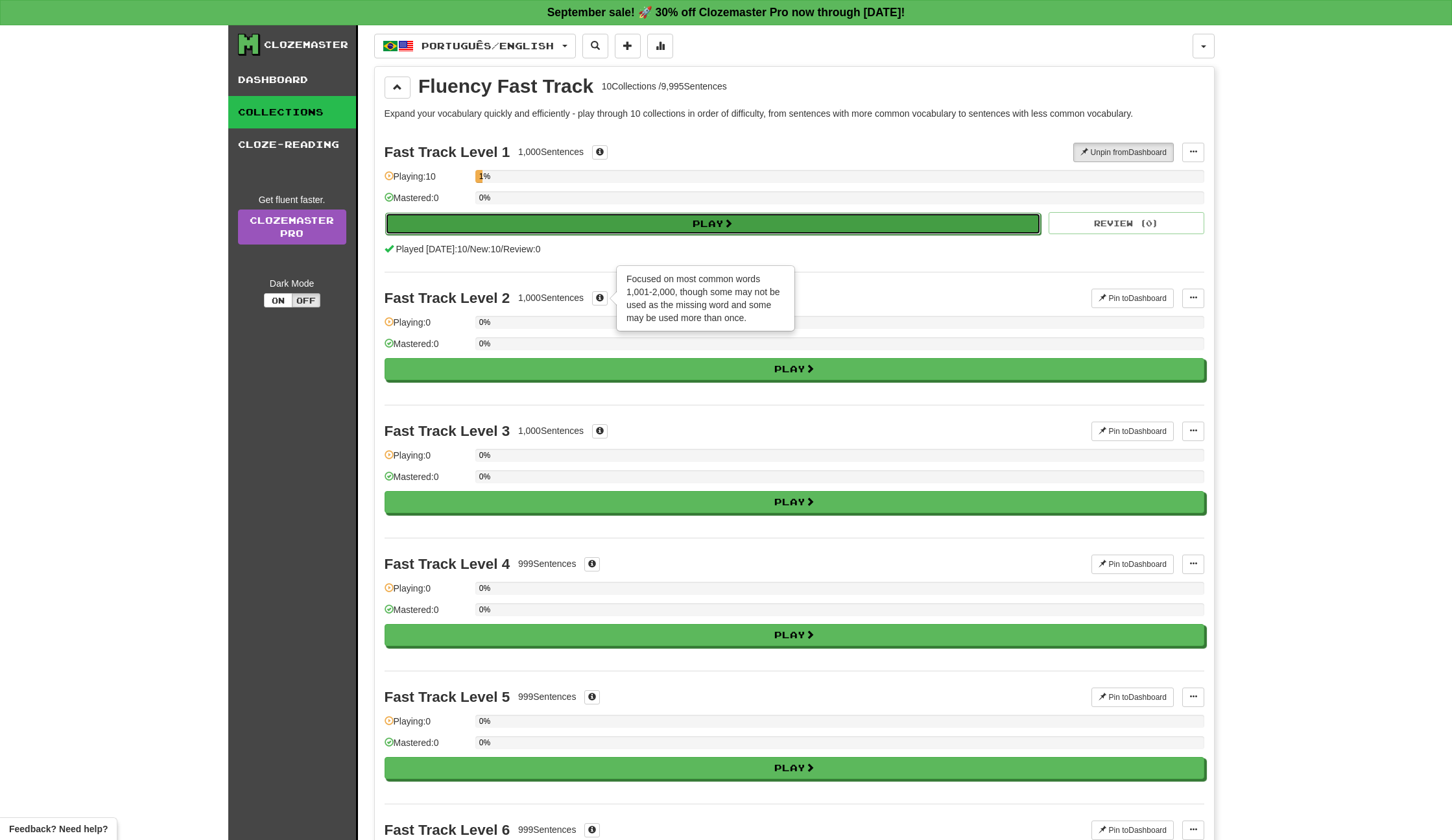
click at [678, 229] on button "Play" at bounding box center [714, 224] width 656 height 22
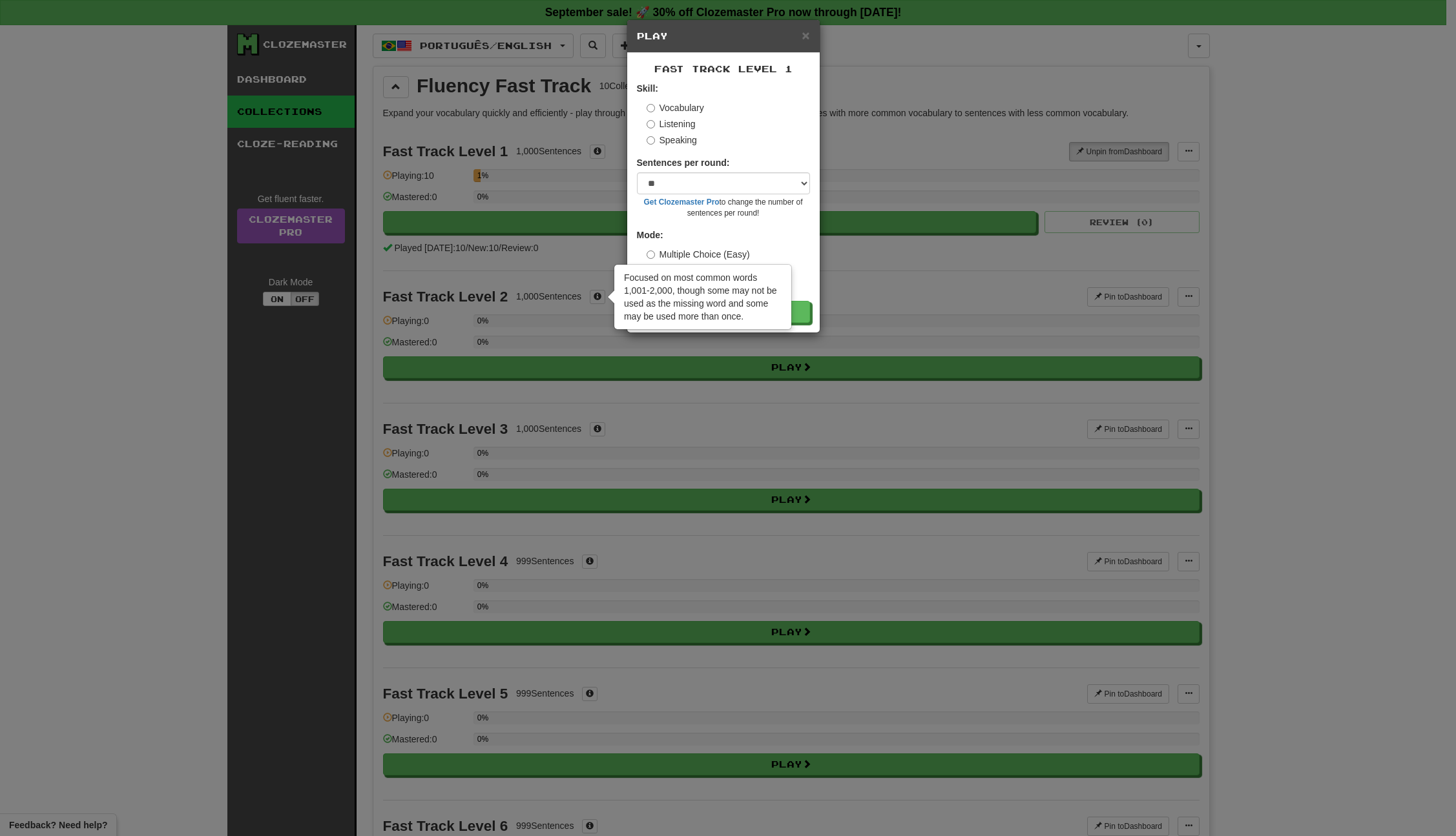
click at [625, 295] on div "Focused on most common words 1,001-2,000, though some may not be used as the mi…" at bounding box center [703, 297] width 176 height 63
click at [601, 299] on div "× Play Fast Track Level 1 Skill: Vocabulary Listening Speaking Sentences per ro…" at bounding box center [728, 418] width 1456 height 836
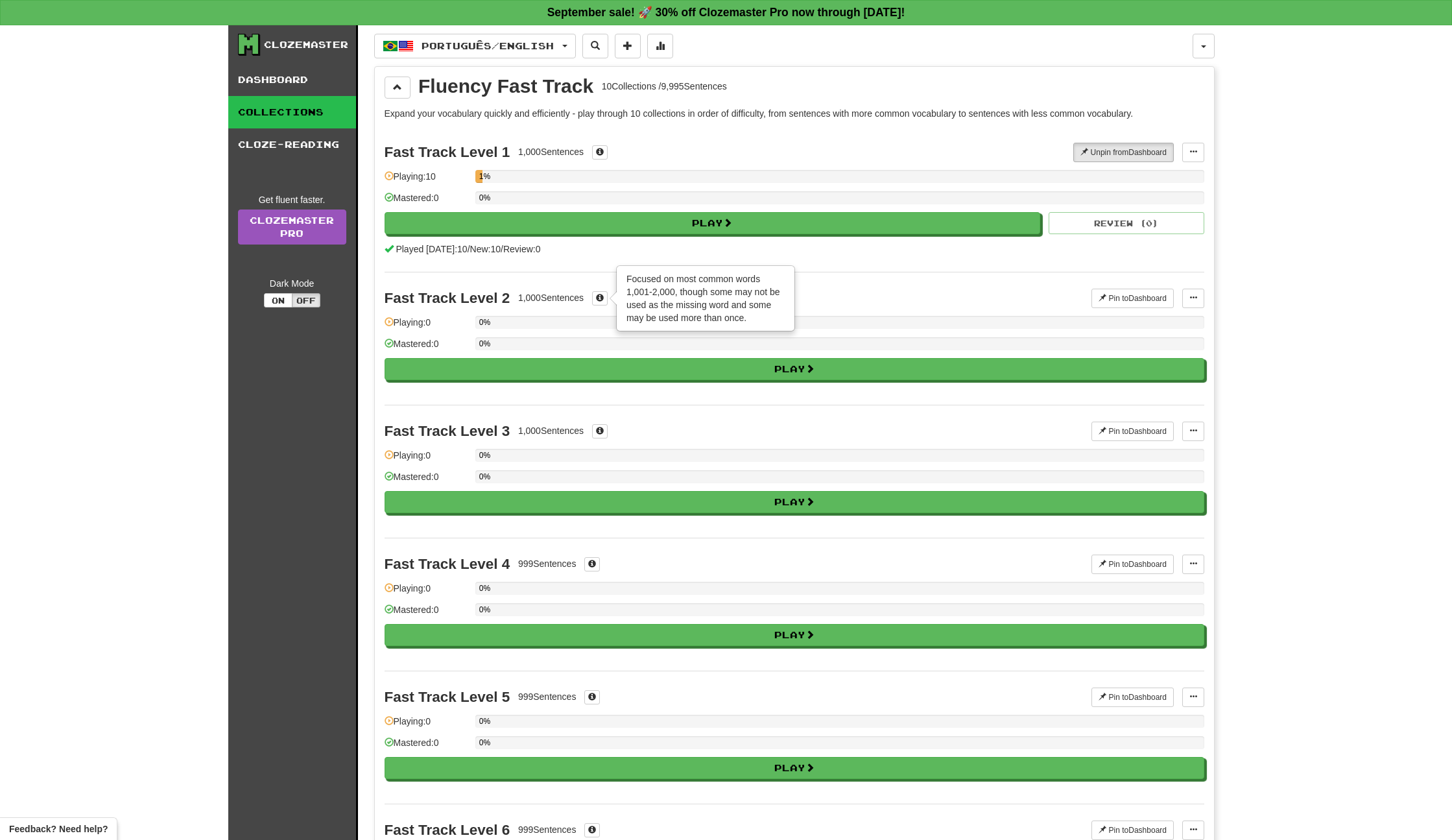
click at [595, 265] on div "Fast Track Level 1 1,000 Sentences Unpin from Dashboard Unpin from Dashboard Ma…" at bounding box center [795, 199] width 820 height 145
click at [598, 296] on span at bounding box center [600, 298] width 8 height 8
click at [595, 254] on div "Played today: 10 / New: 10 / Review: 0" at bounding box center [795, 249] width 820 height 13
click at [606, 151] on button at bounding box center [600, 152] width 16 height 14
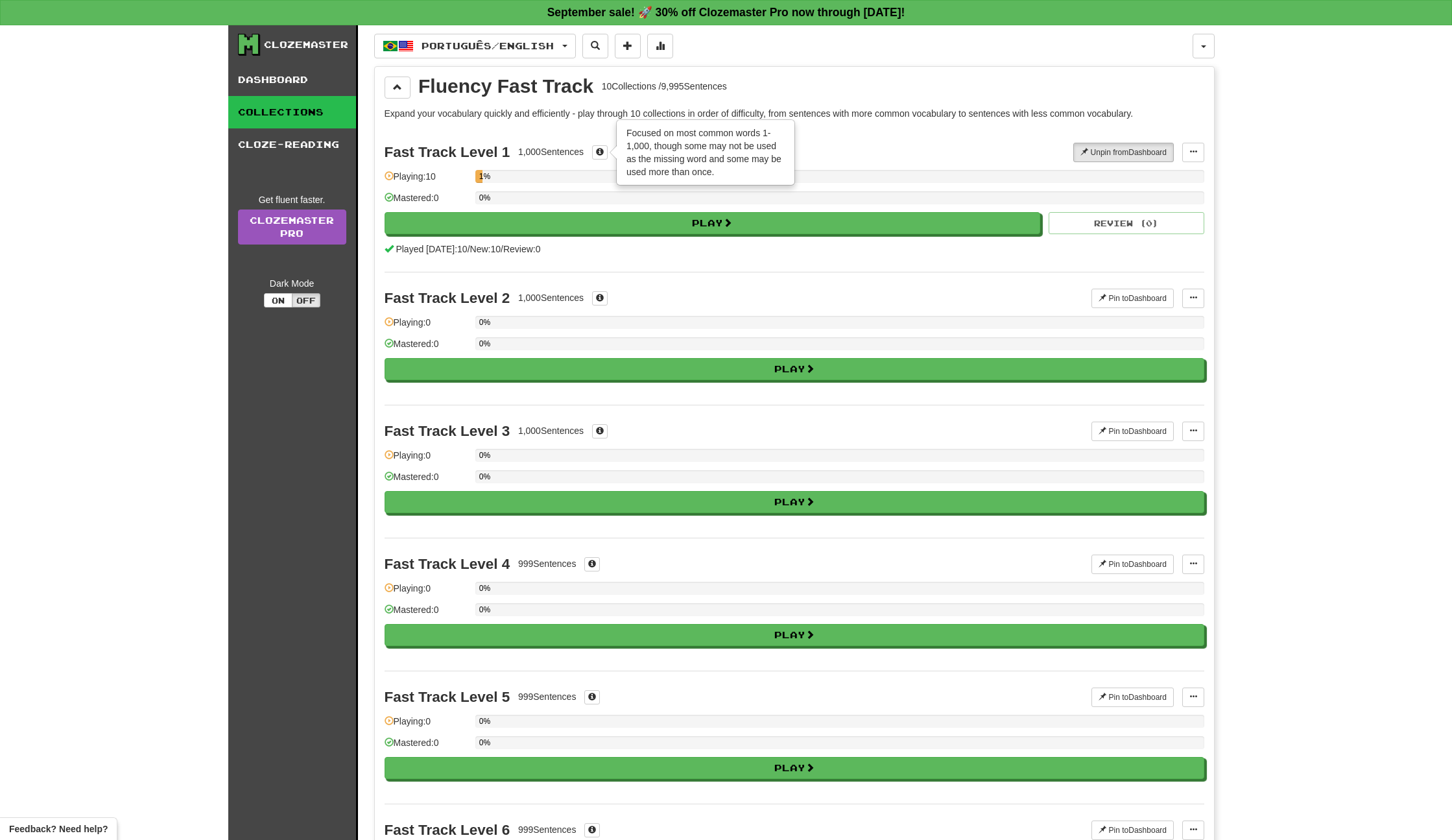
click at [578, 152] on div "1,000 Sentences" at bounding box center [551, 151] width 66 height 13
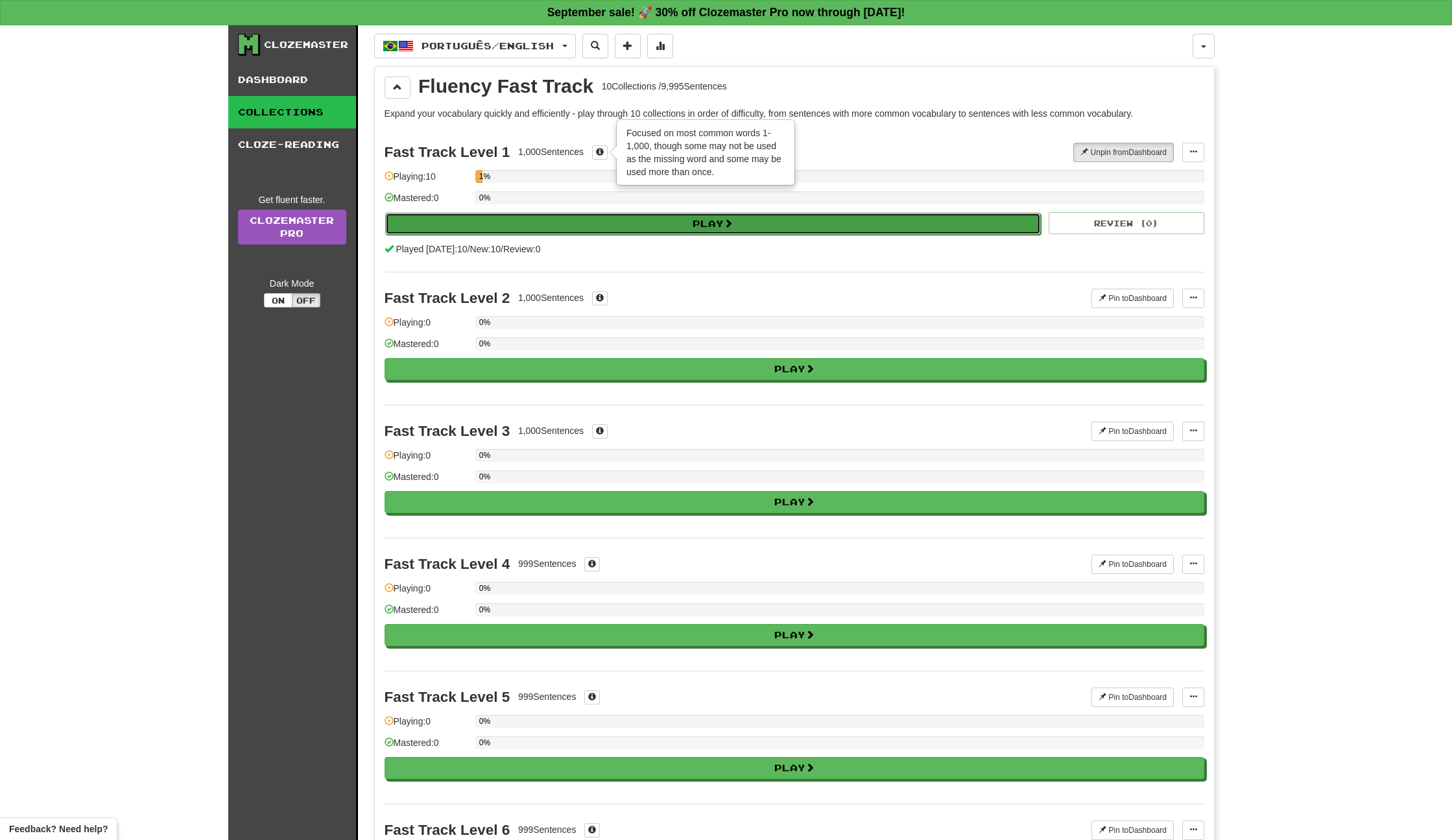
click at [525, 227] on button "Play" at bounding box center [714, 224] width 656 height 22
select select "**"
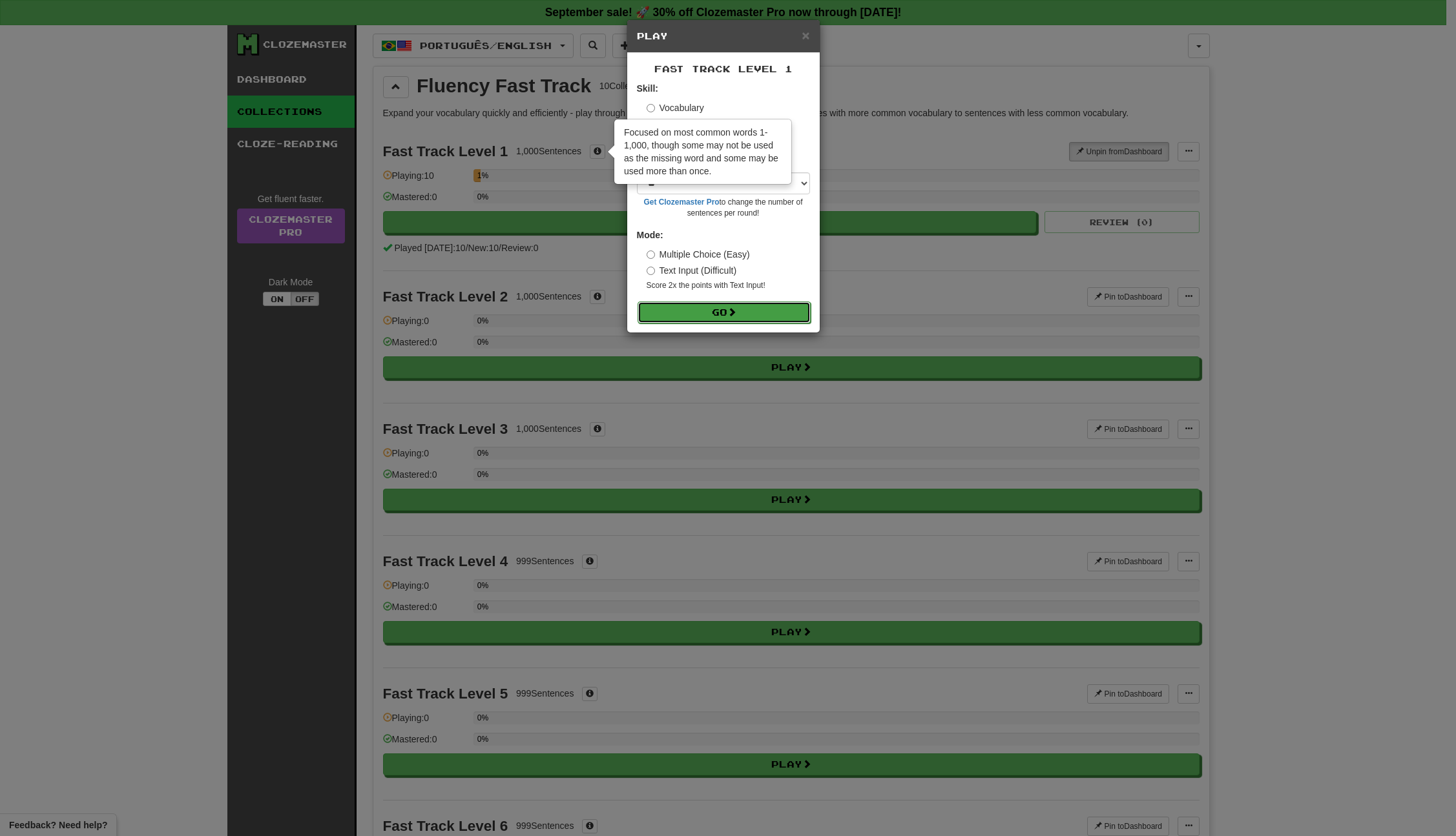
click at [707, 314] on button "Go" at bounding box center [724, 312] width 173 height 22
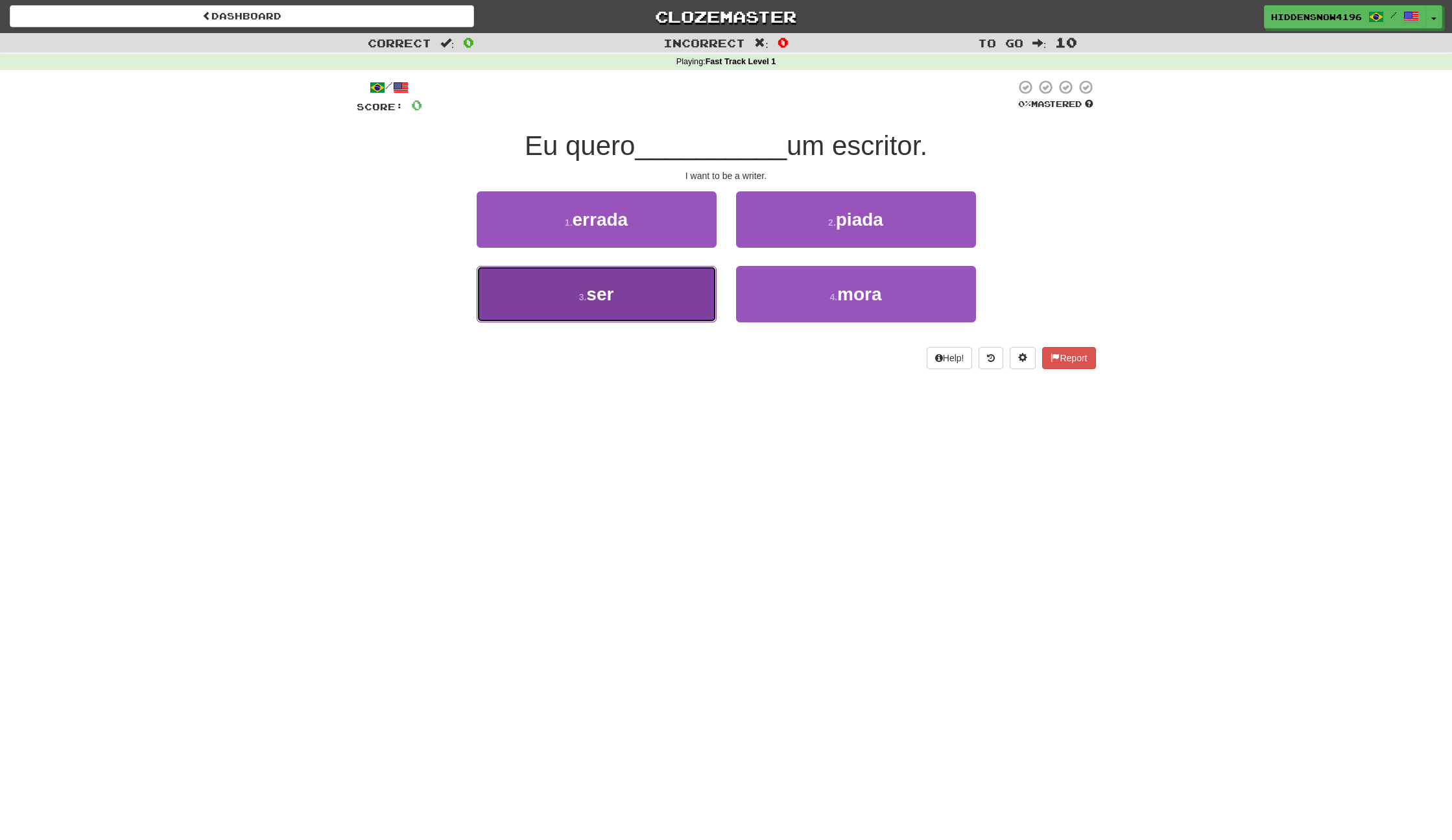
click at [607, 302] on span "ser" at bounding box center [600, 293] width 27 height 20
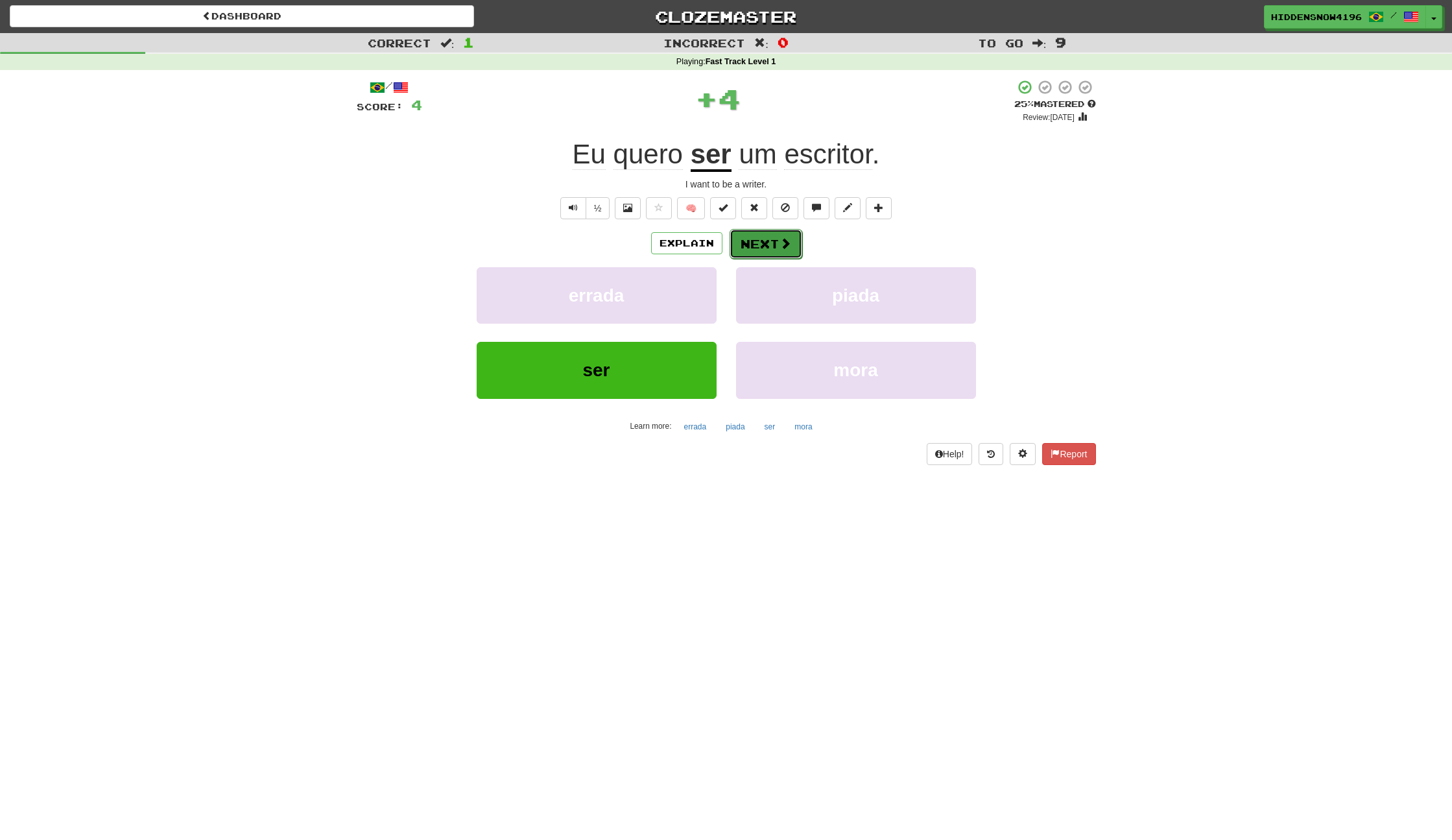
click at [768, 252] on button "Next" at bounding box center [766, 244] width 72 height 30
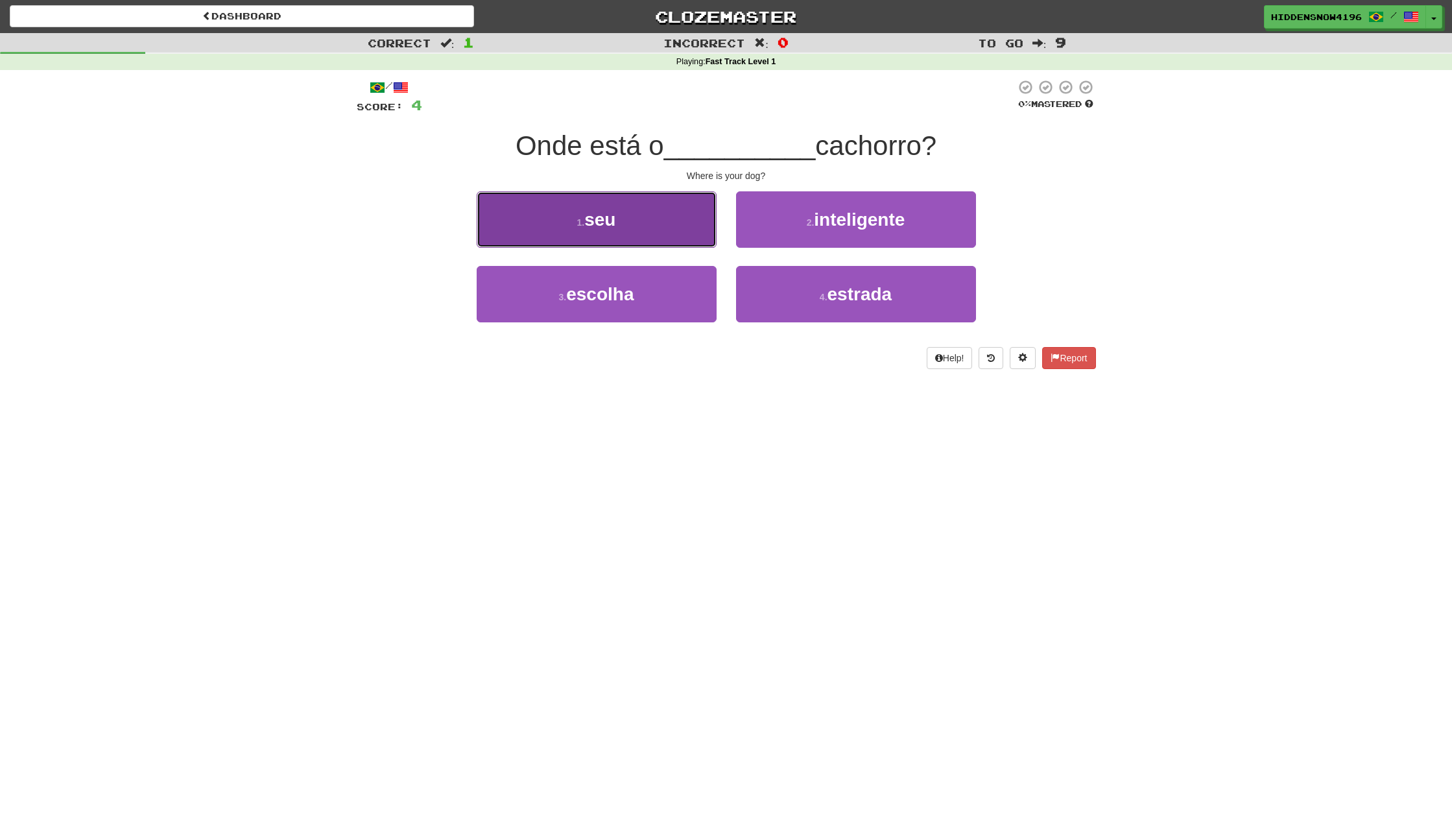
click at [615, 227] on span "seu" at bounding box center [600, 219] width 31 height 20
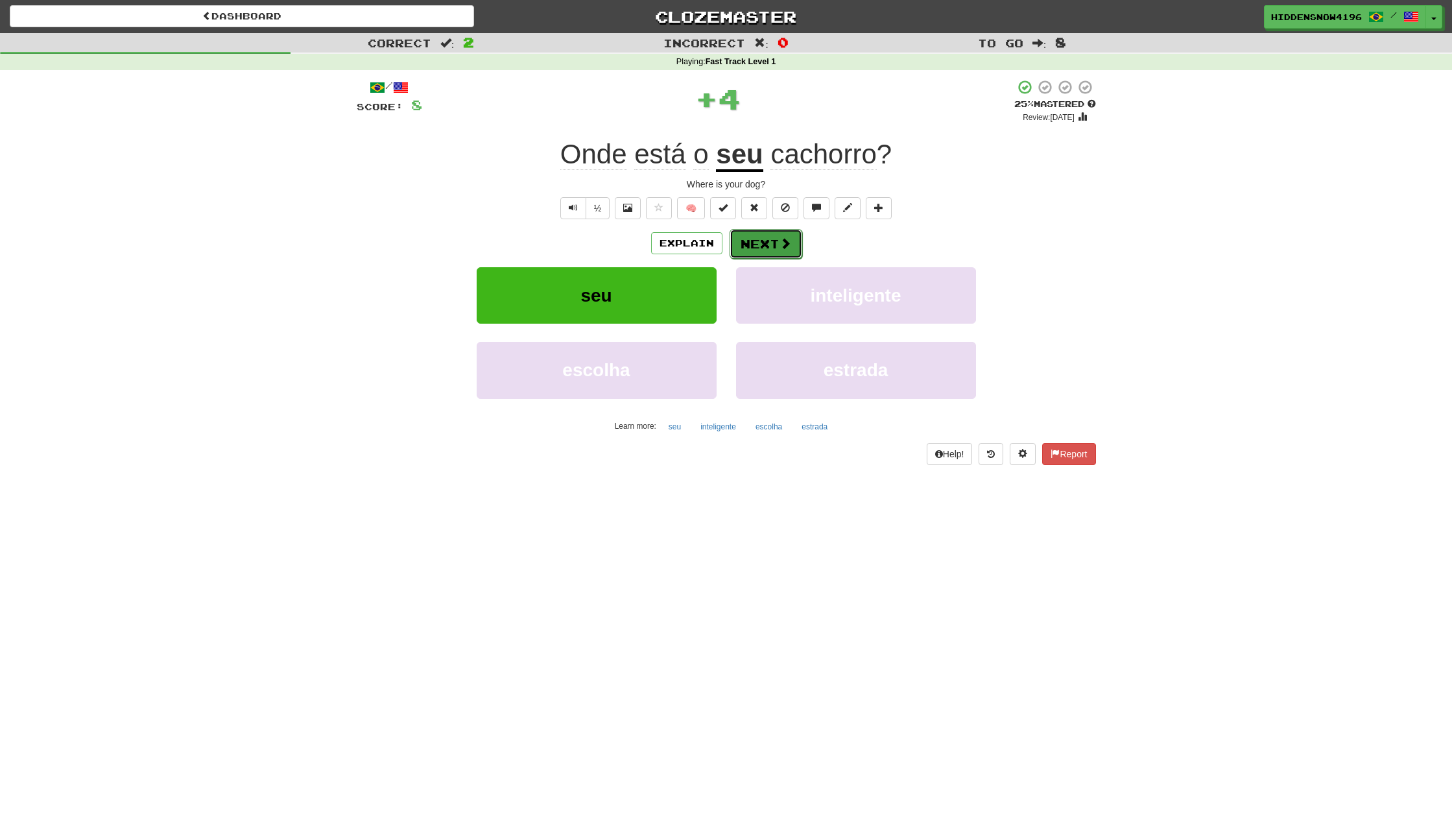
click at [789, 242] on span at bounding box center [785, 243] width 12 height 12
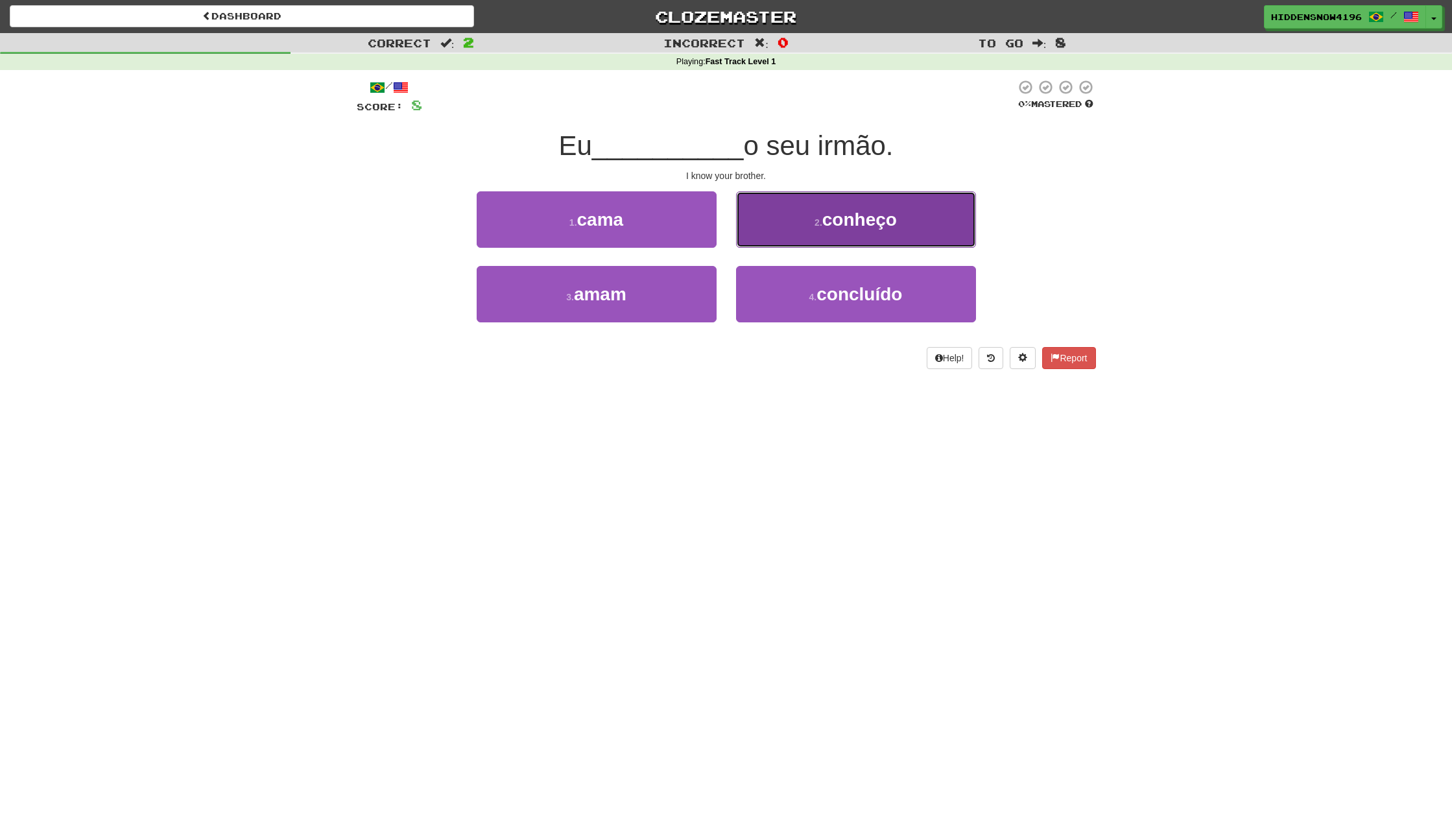
click at [909, 228] on button "2 . conheço" at bounding box center [856, 219] width 240 height 57
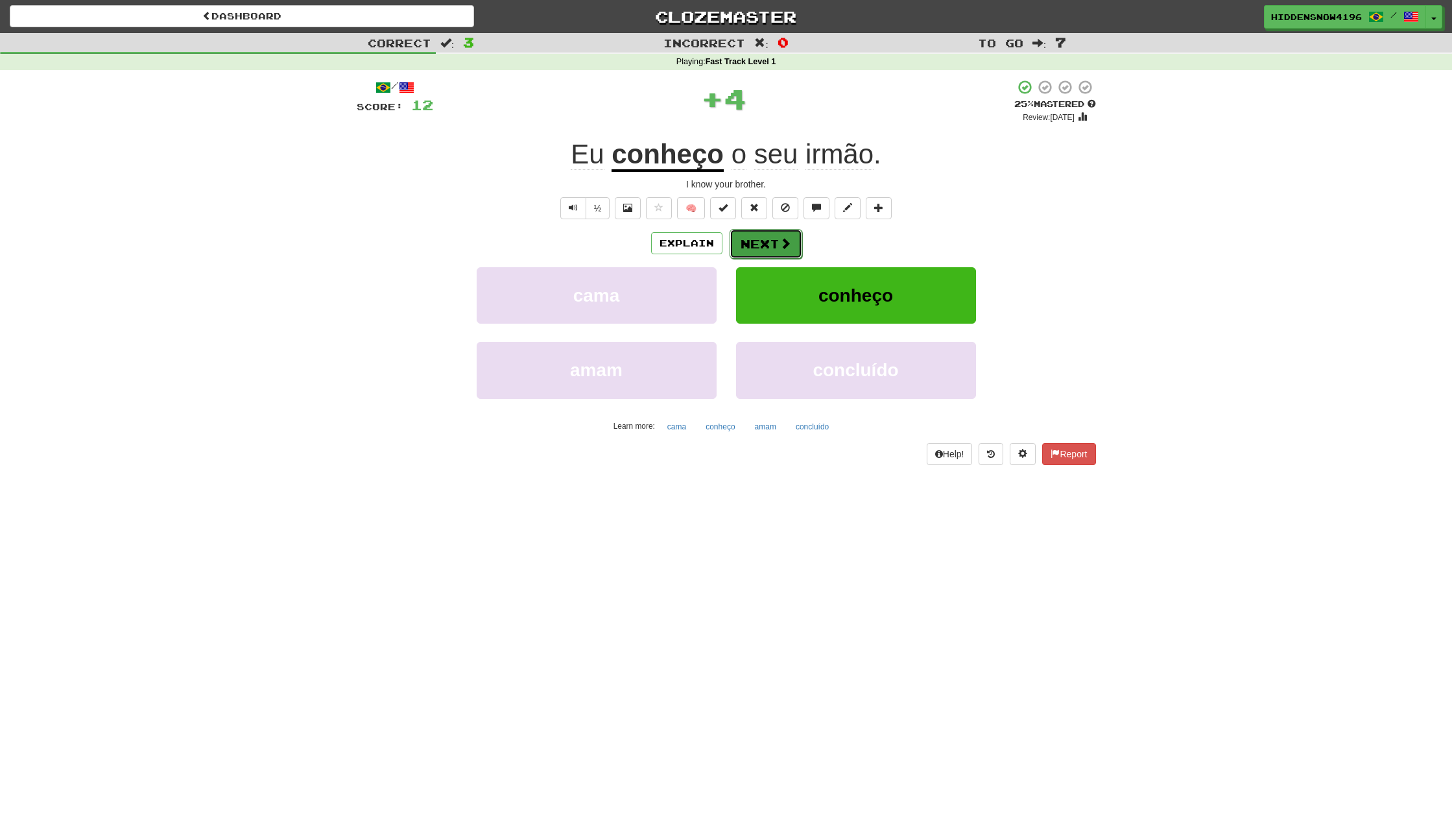
click at [752, 238] on button "Next" at bounding box center [766, 244] width 72 height 30
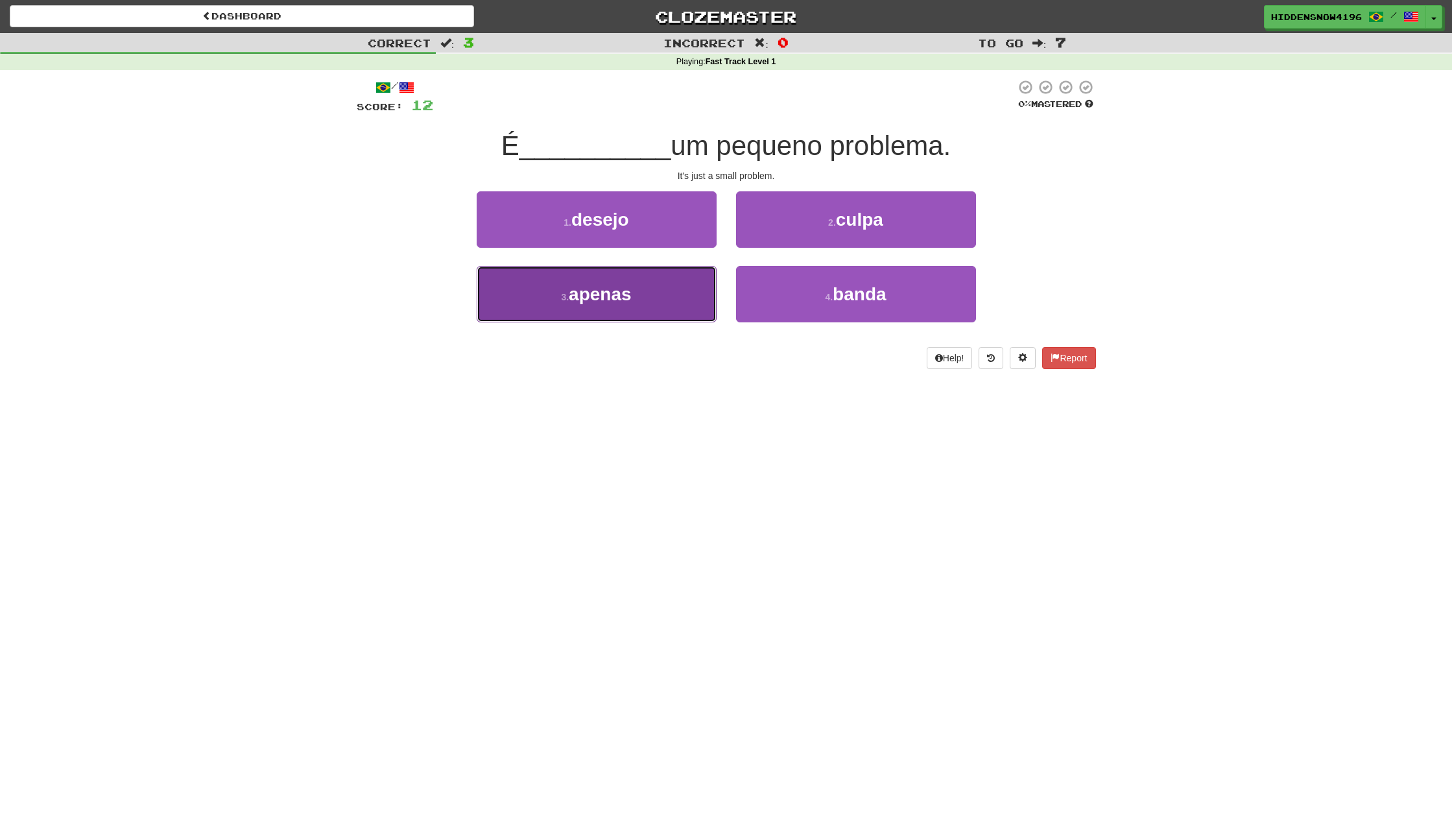
click at [626, 306] on button "3 . apenas" at bounding box center [597, 294] width 240 height 57
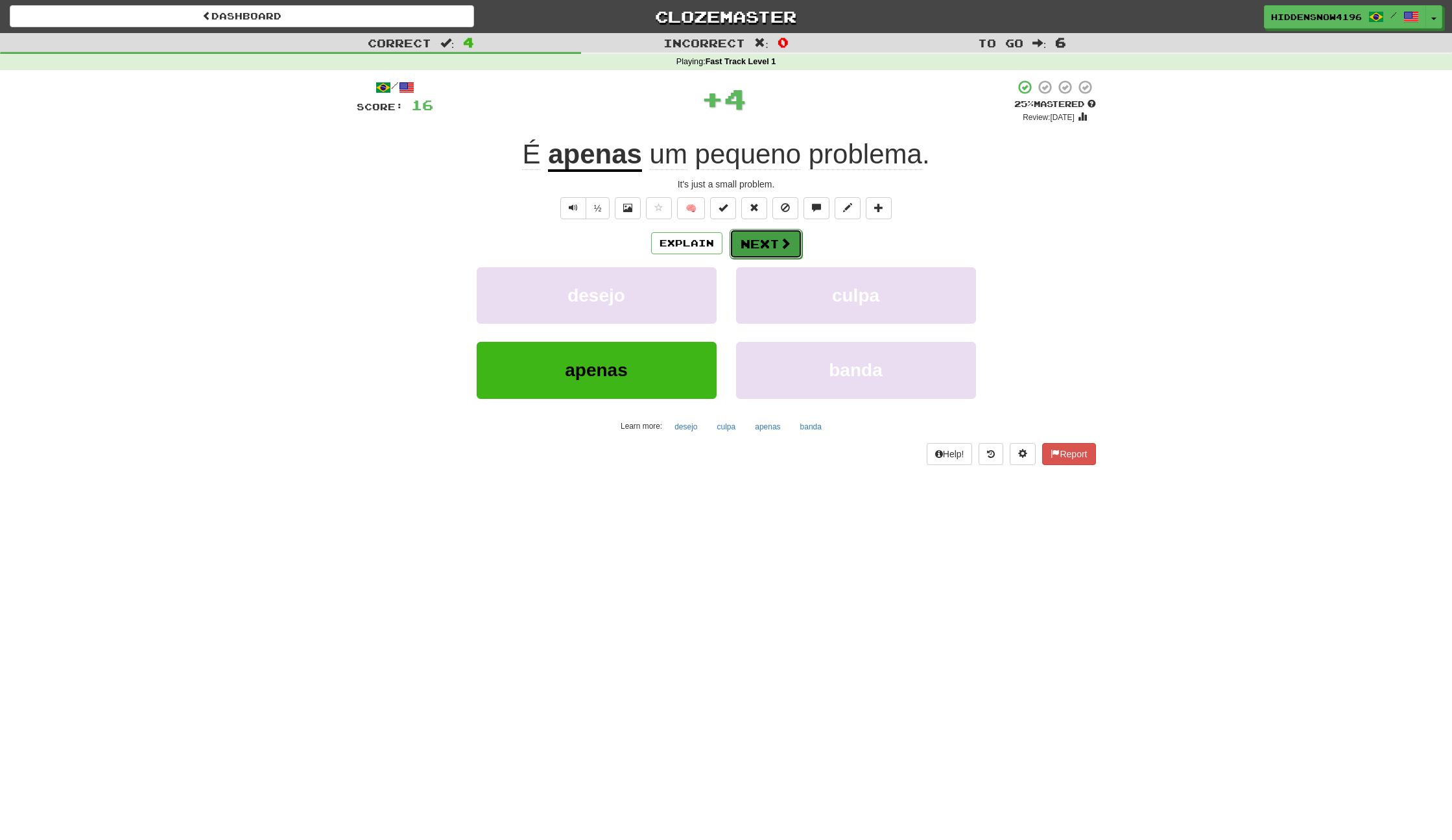
click at [783, 243] on span at bounding box center [785, 243] width 12 height 12
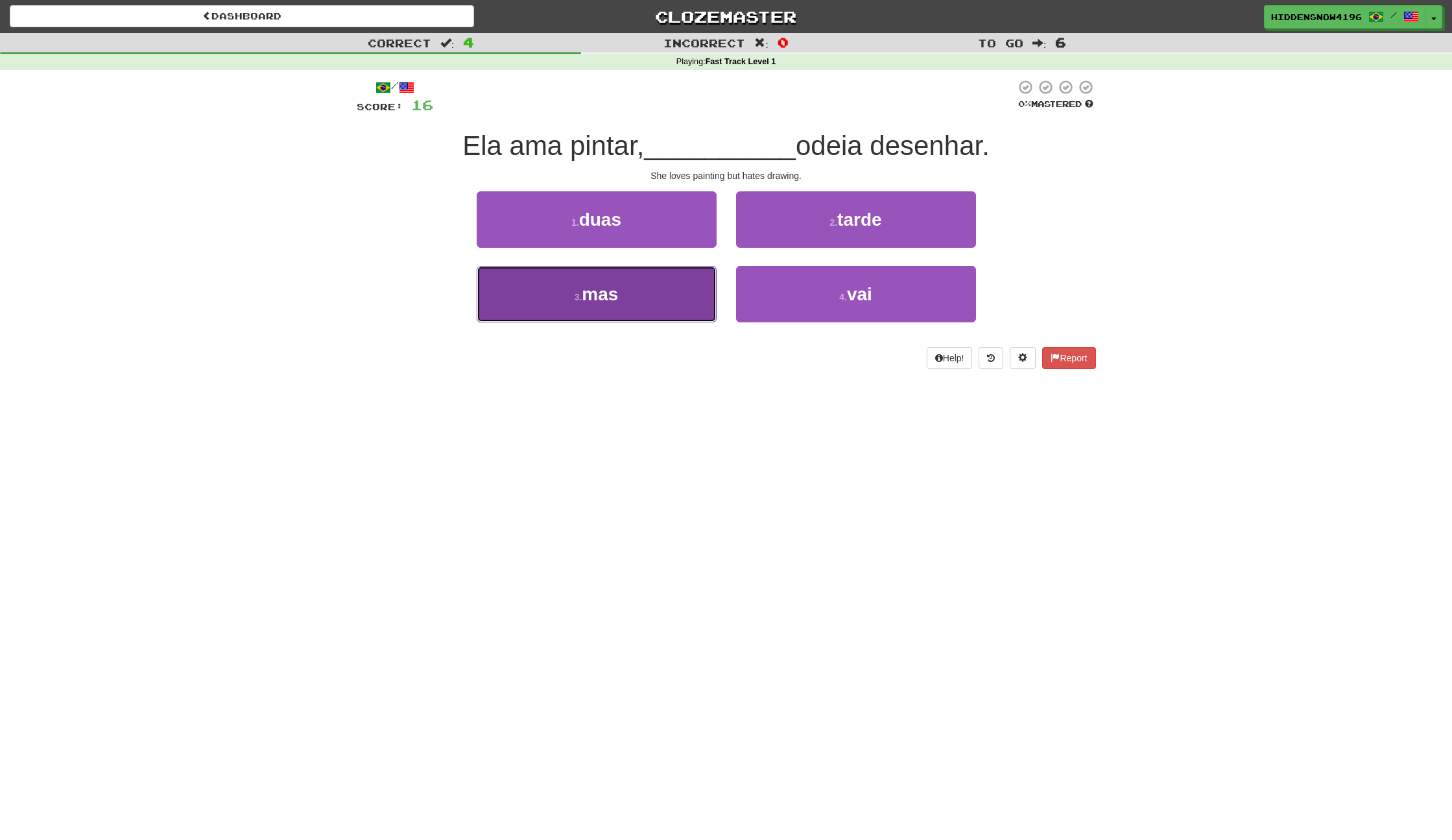
click at [597, 278] on button "3 . mas" at bounding box center [597, 294] width 240 height 57
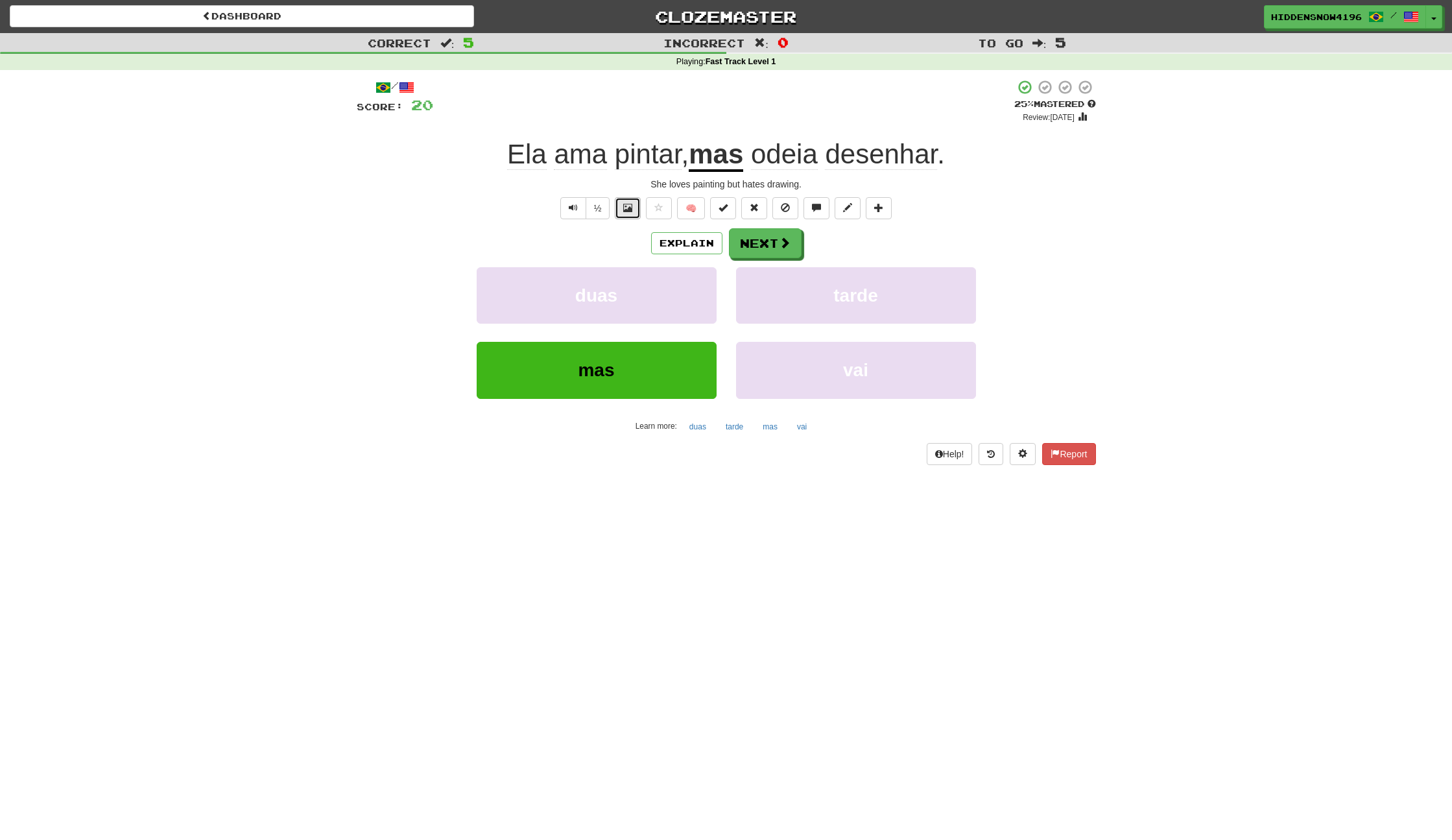
click at [628, 209] on span at bounding box center [627, 207] width 9 height 9
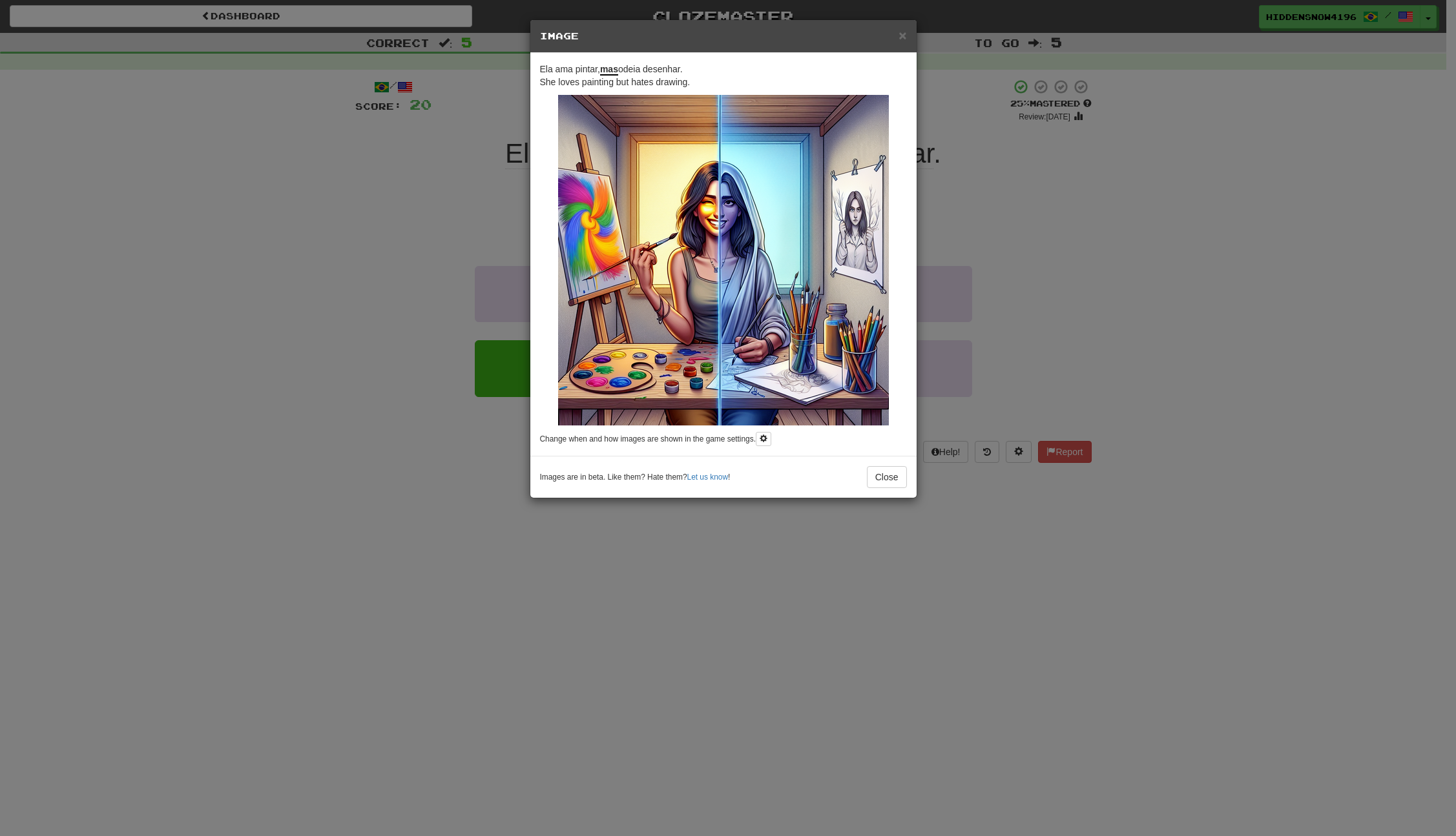
click at [458, 223] on div "× Image Ela ama pintar, mas odeia desenhar. She loves painting but hates drawin…" at bounding box center [728, 418] width 1456 height 836
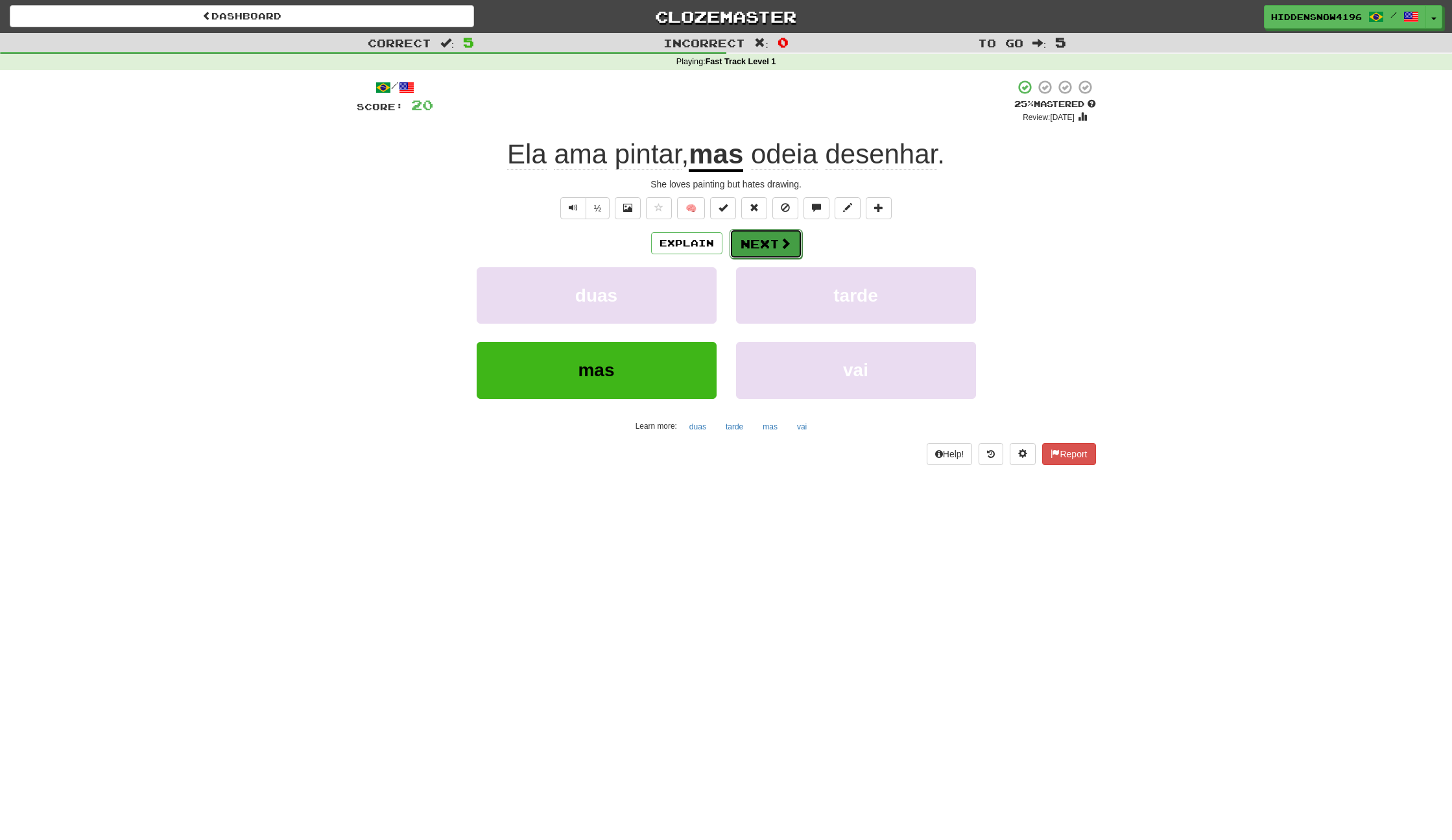
click at [755, 239] on button "Next" at bounding box center [766, 244] width 72 height 30
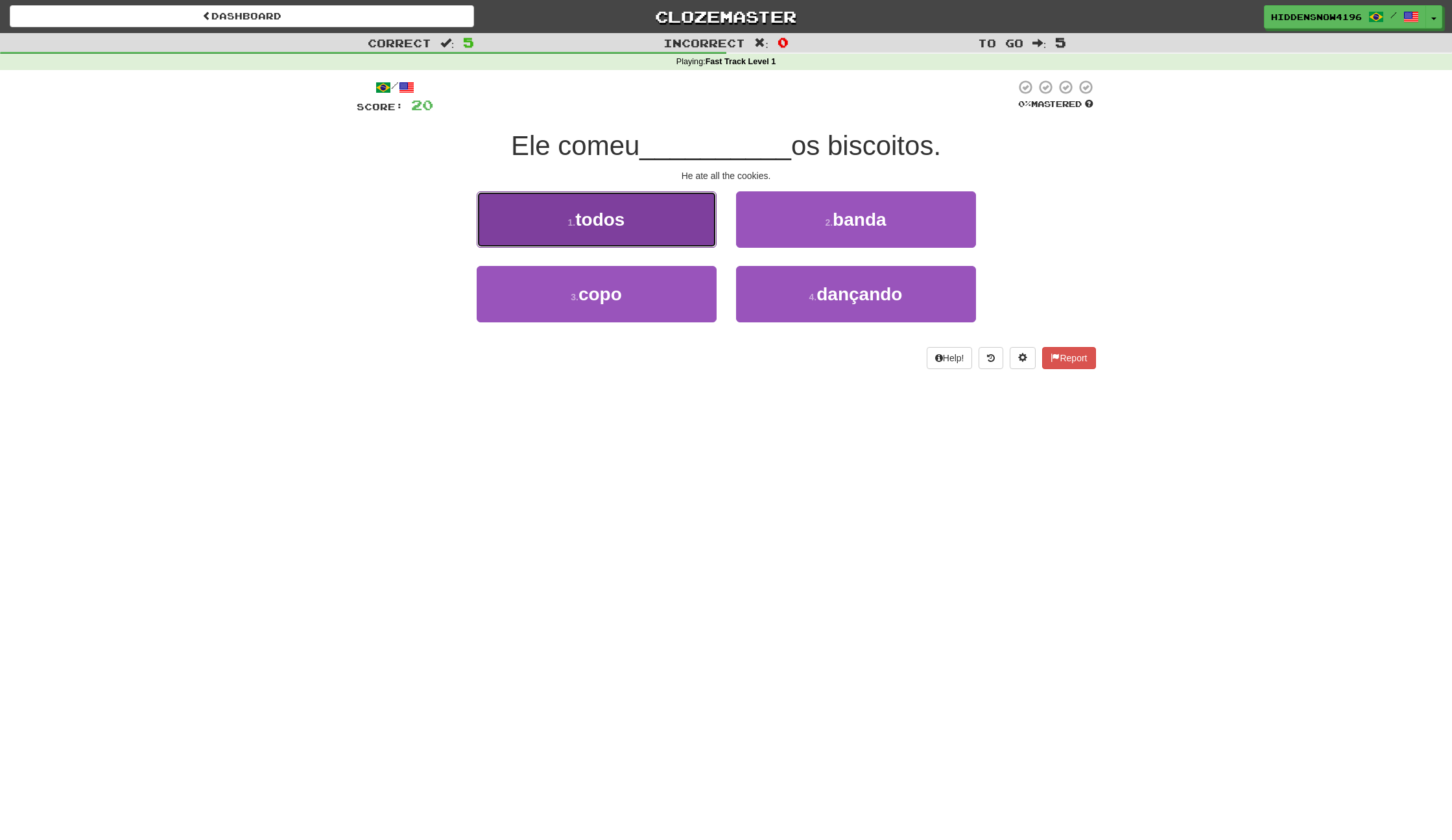
click at [658, 215] on button "1 . todos" at bounding box center [597, 219] width 240 height 57
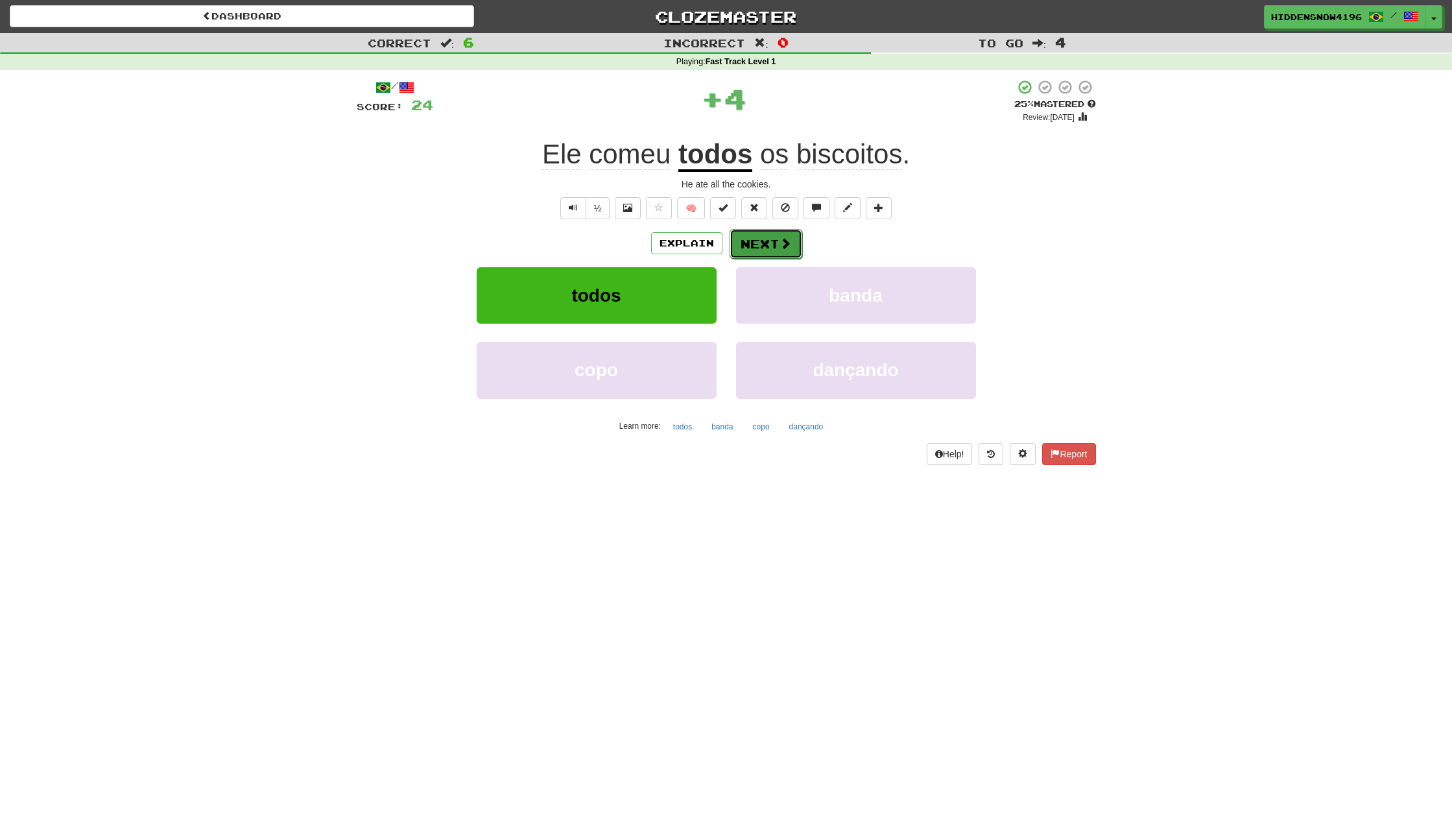
click at [757, 242] on button "Next" at bounding box center [766, 244] width 72 height 30
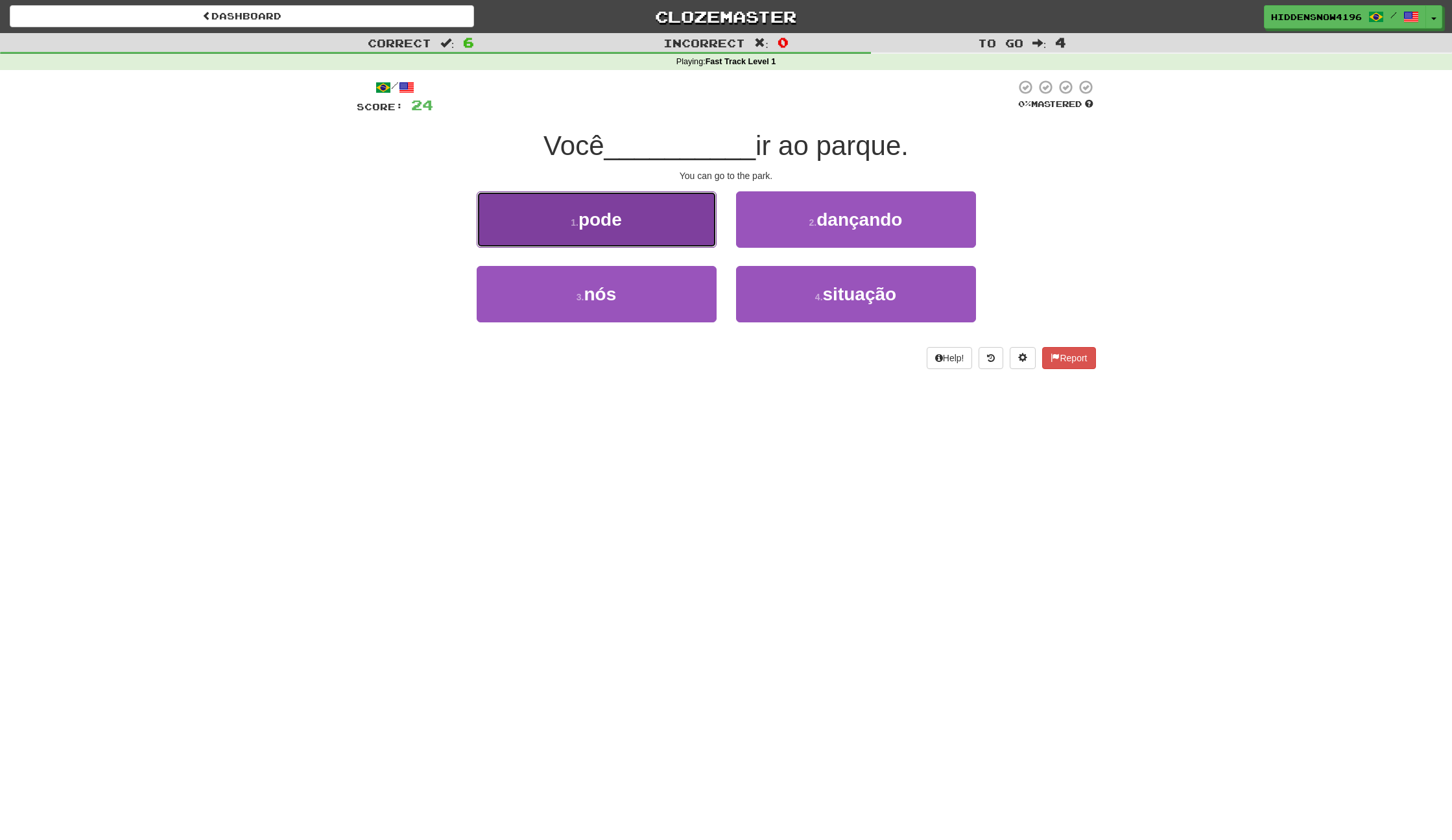
click at [579, 211] on button "1 . pode" at bounding box center [597, 219] width 240 height 57
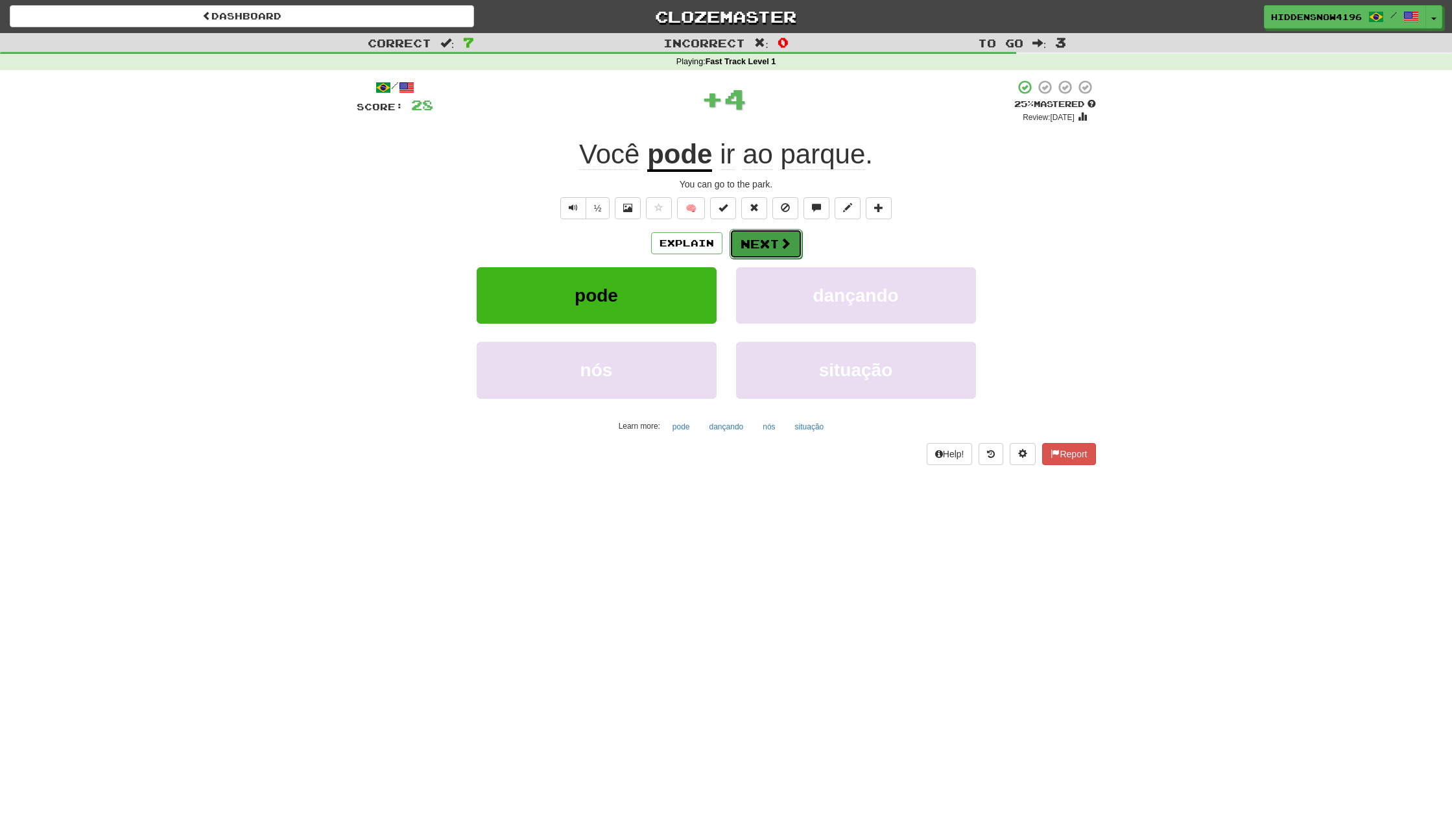
click at [736, 232] on button "Next" at bounding box center [766, 244] width 72 height 30
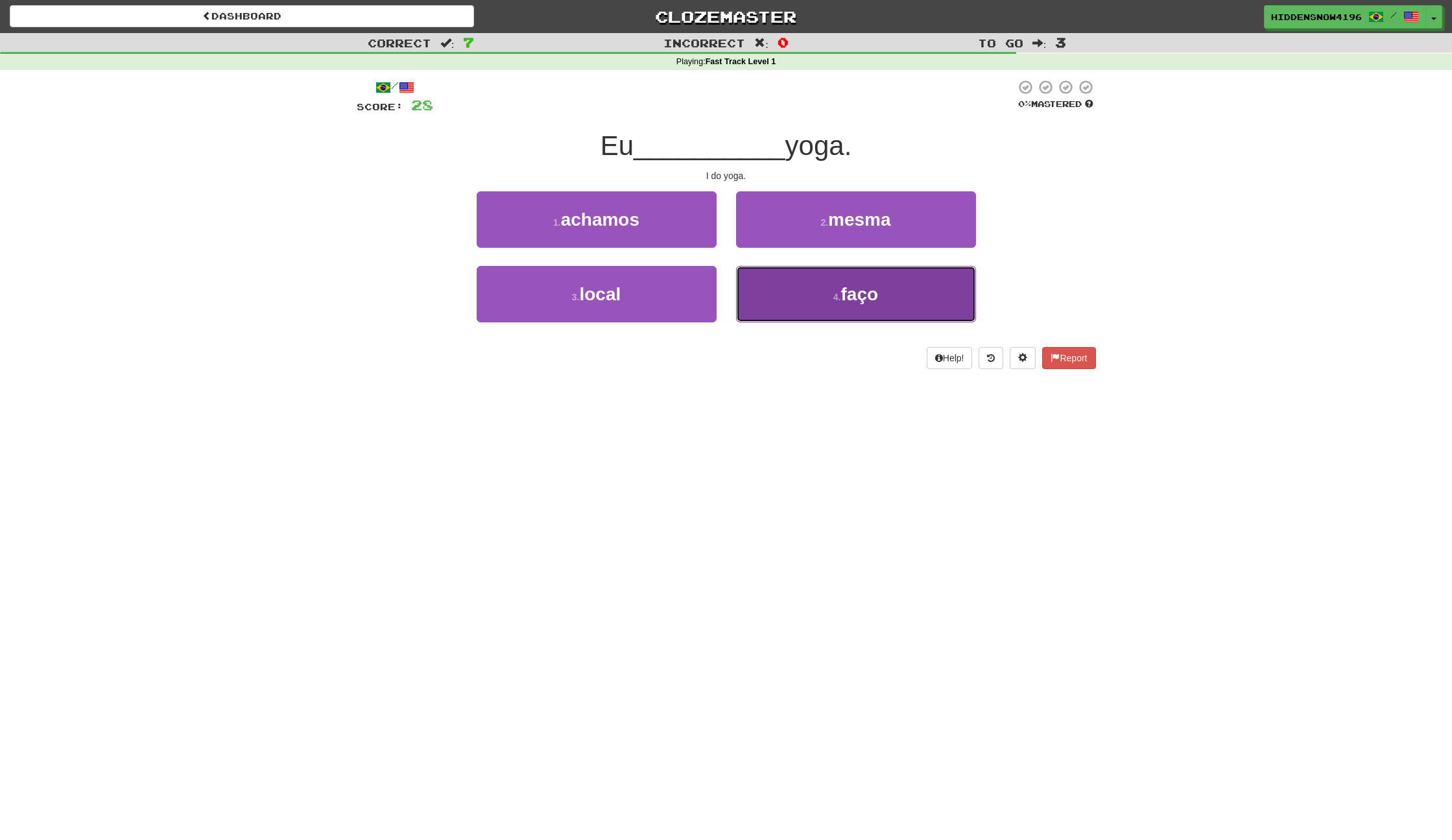
click at [829, 283] on button "4 . faço" at bounding box center [856, 294] width 240 height 57
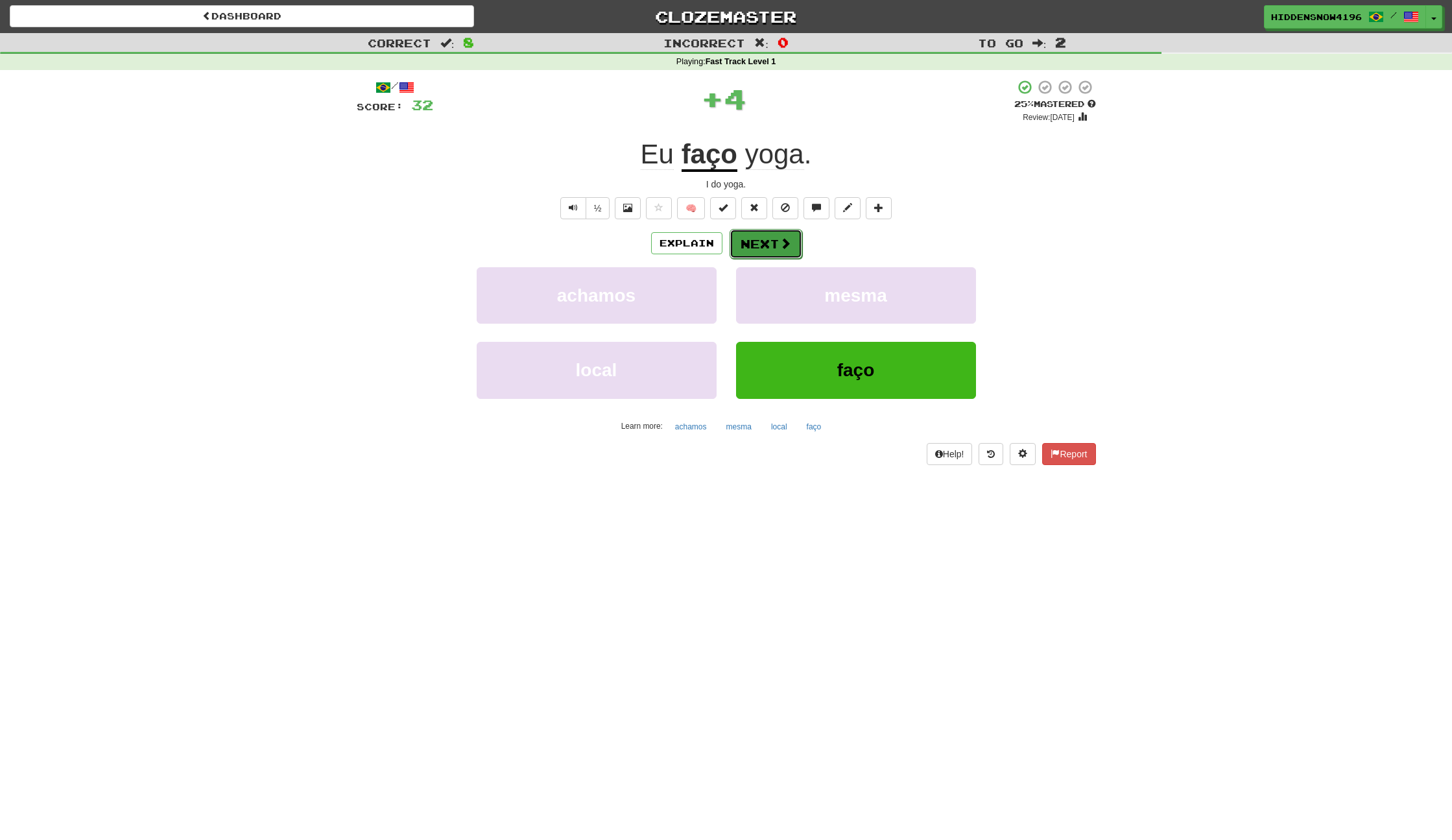
click at [765, 246] on button "Next" at bounding box center [766, 244] width 72 height 30
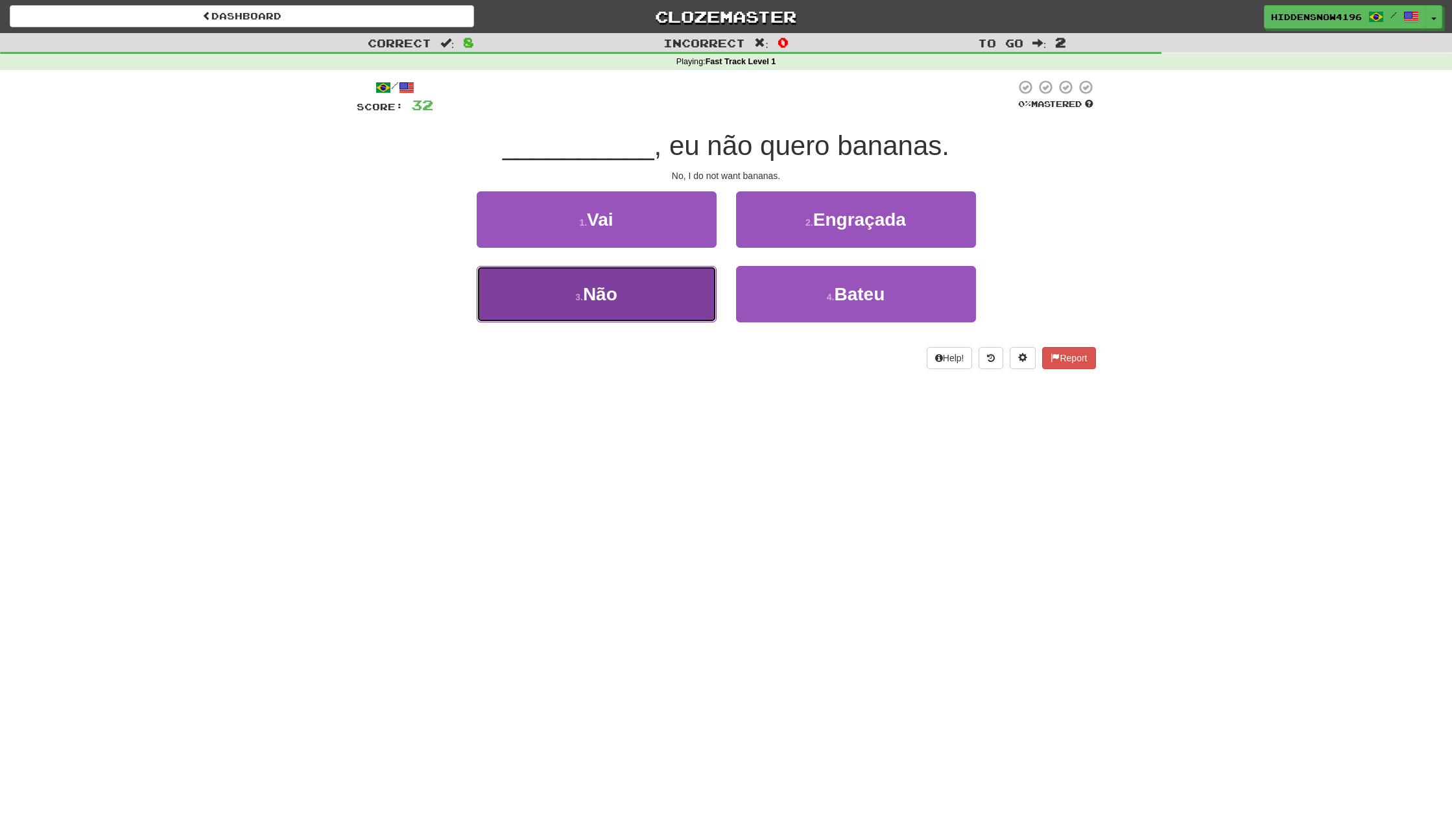
click at [589, 284] on span "Não" at bounding box center [600, 293] width 34 height 20
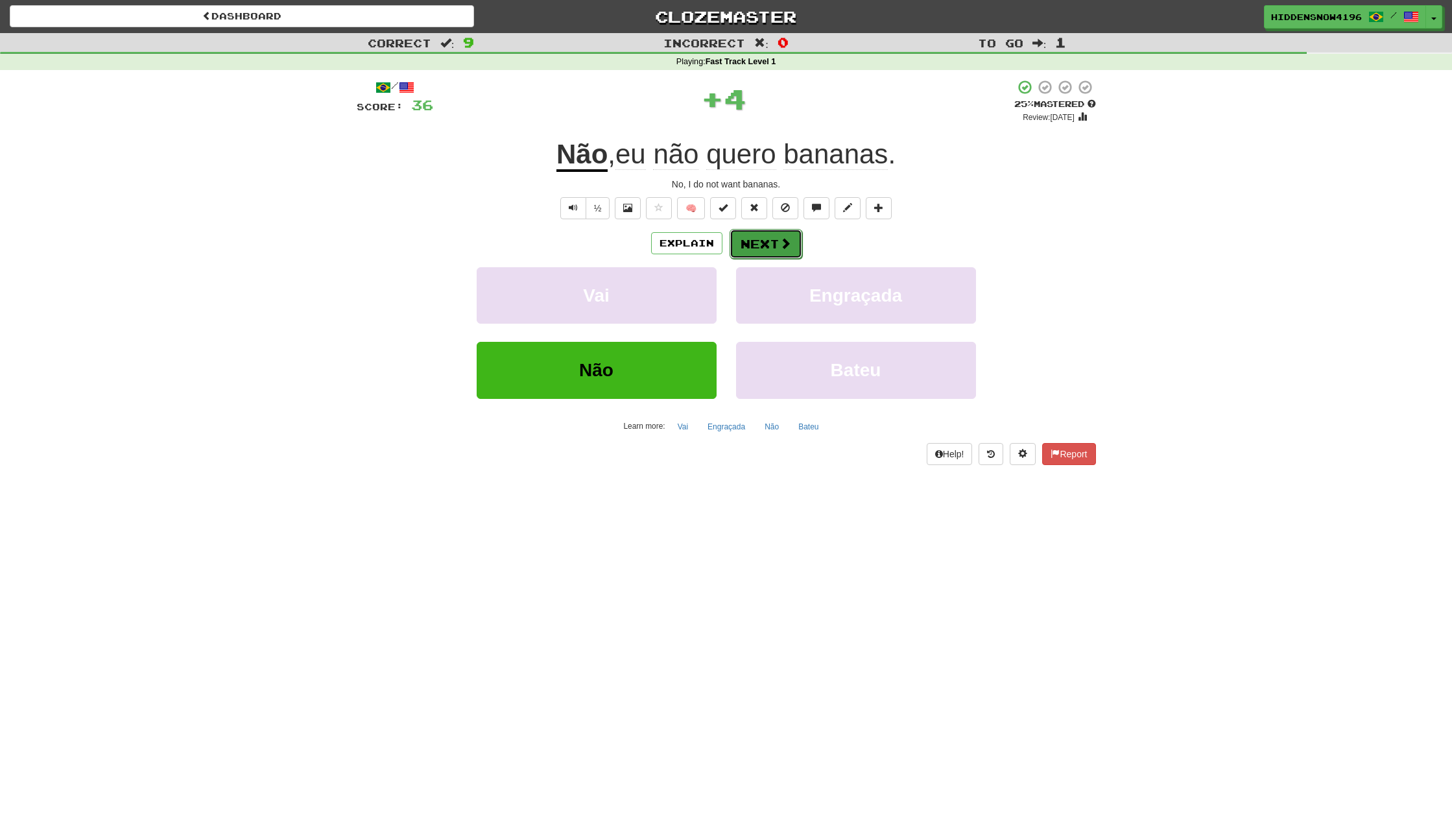
click at [766, 243] on button "Next" at bounding box center [766, 244] width 72 height 30
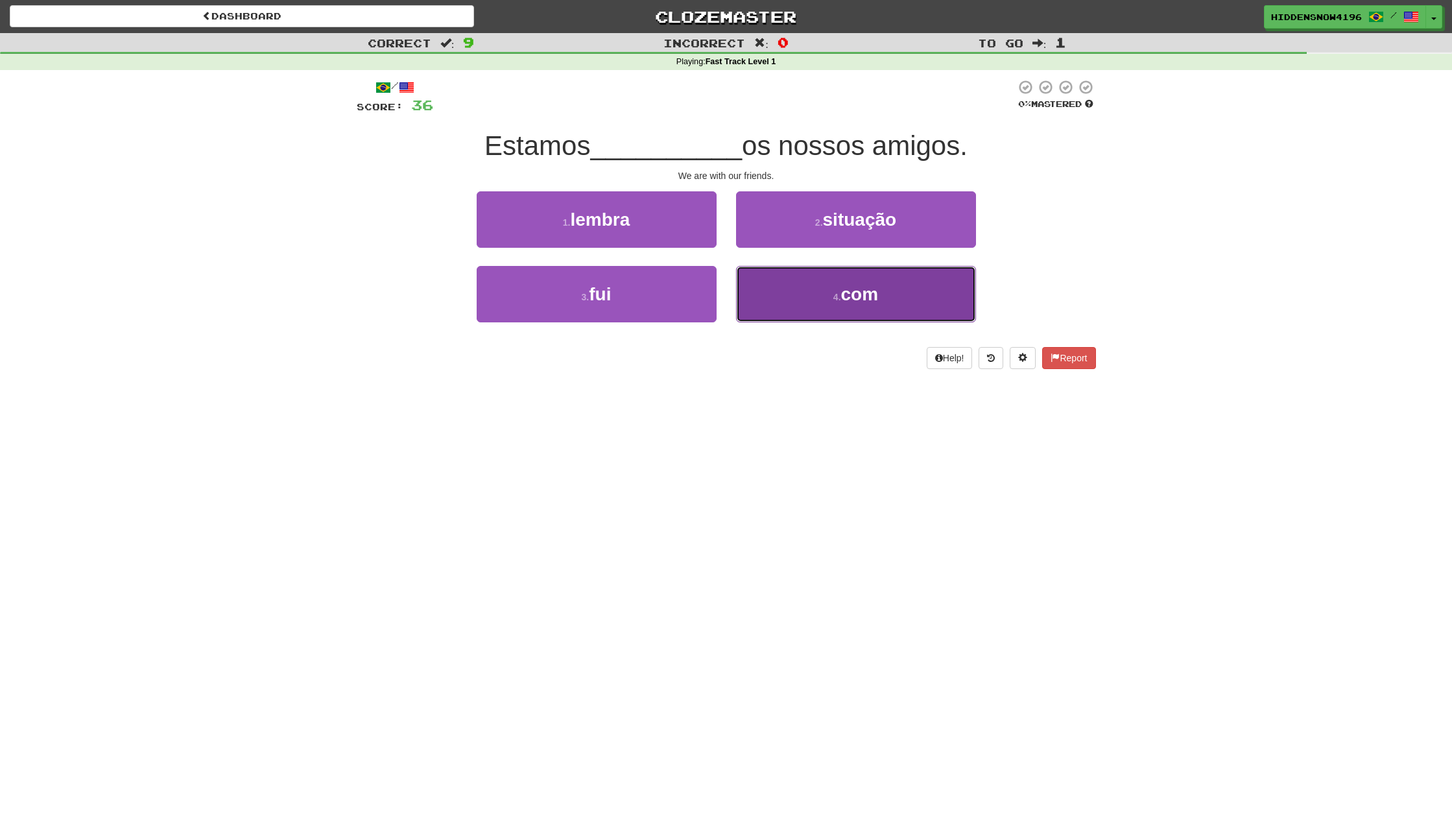
click at [766, 286] on button "4 . com" at bounding box center [856, 294] width 240 height 57
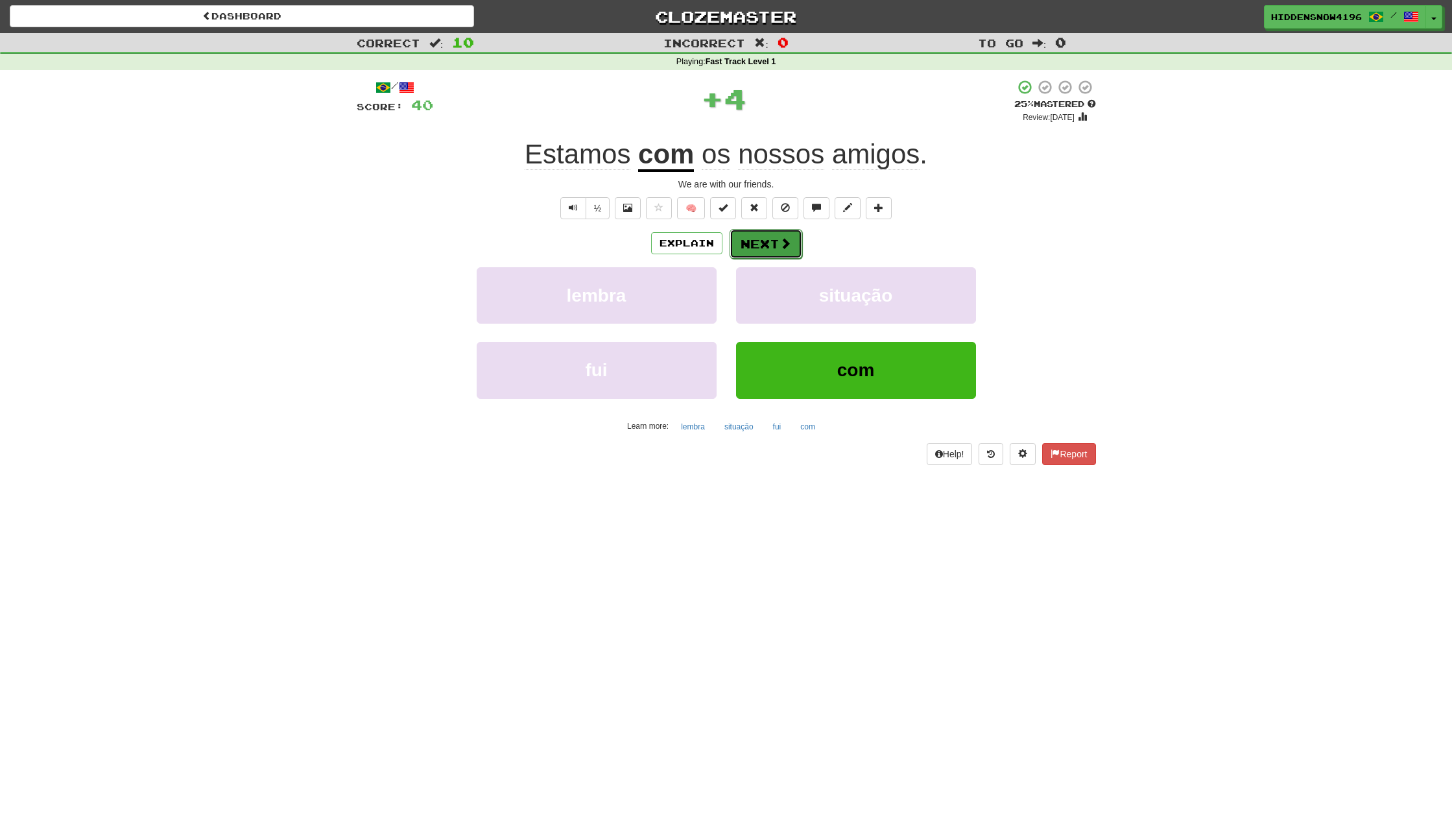
click at [761, 250] on button "Next" at bounding box center [766, 244] width 72 height 30
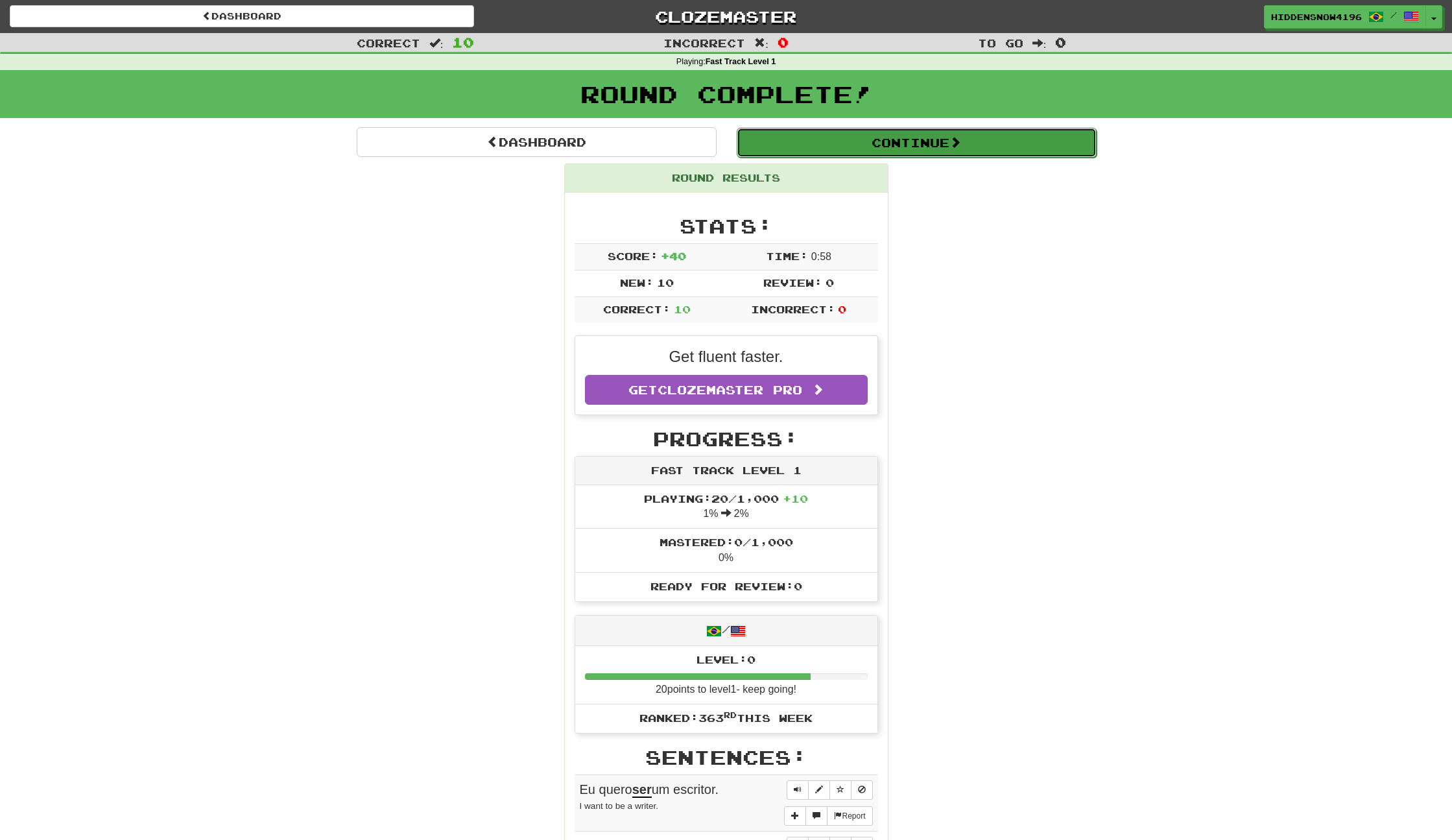
click at [917, 132] on button "Continue" at bounding box center [917, 143] width 360 height 30
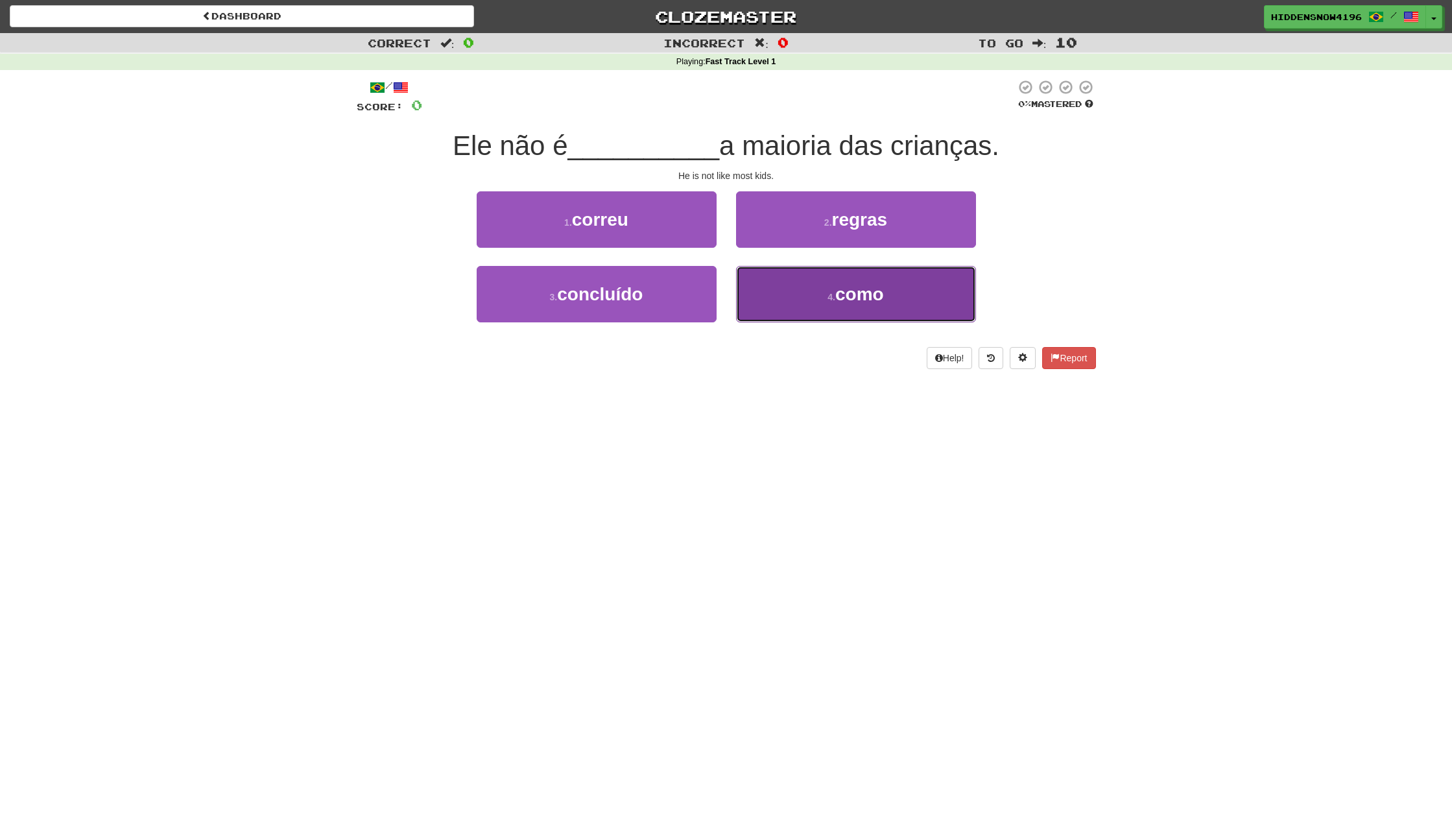
click at [818, 284] on button "4 . como" at bounding box center [856, 294] width 240 height 57
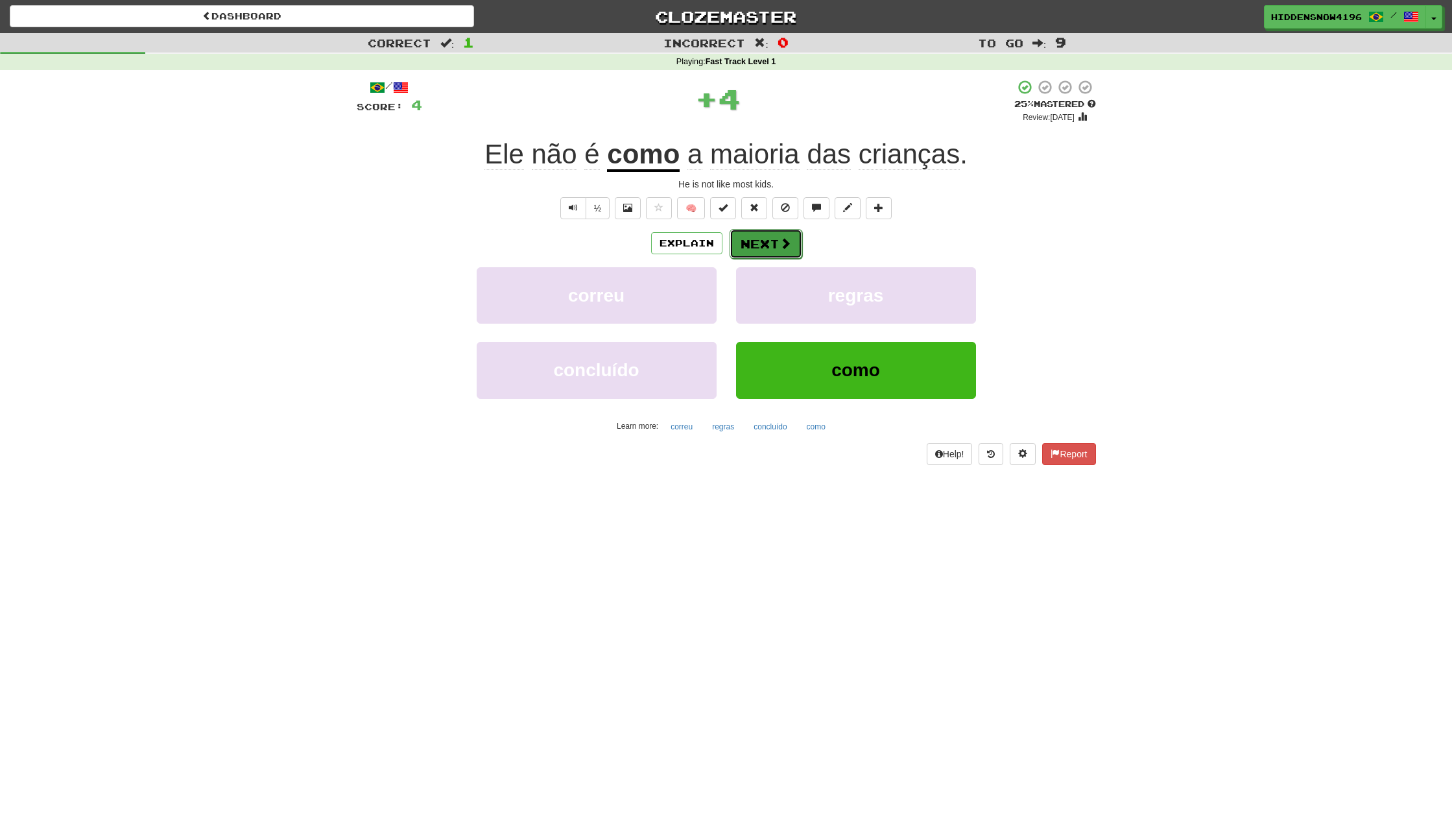
click at [767, 244] on button "Next" at bounding box center [766, 244] width 72 height 30
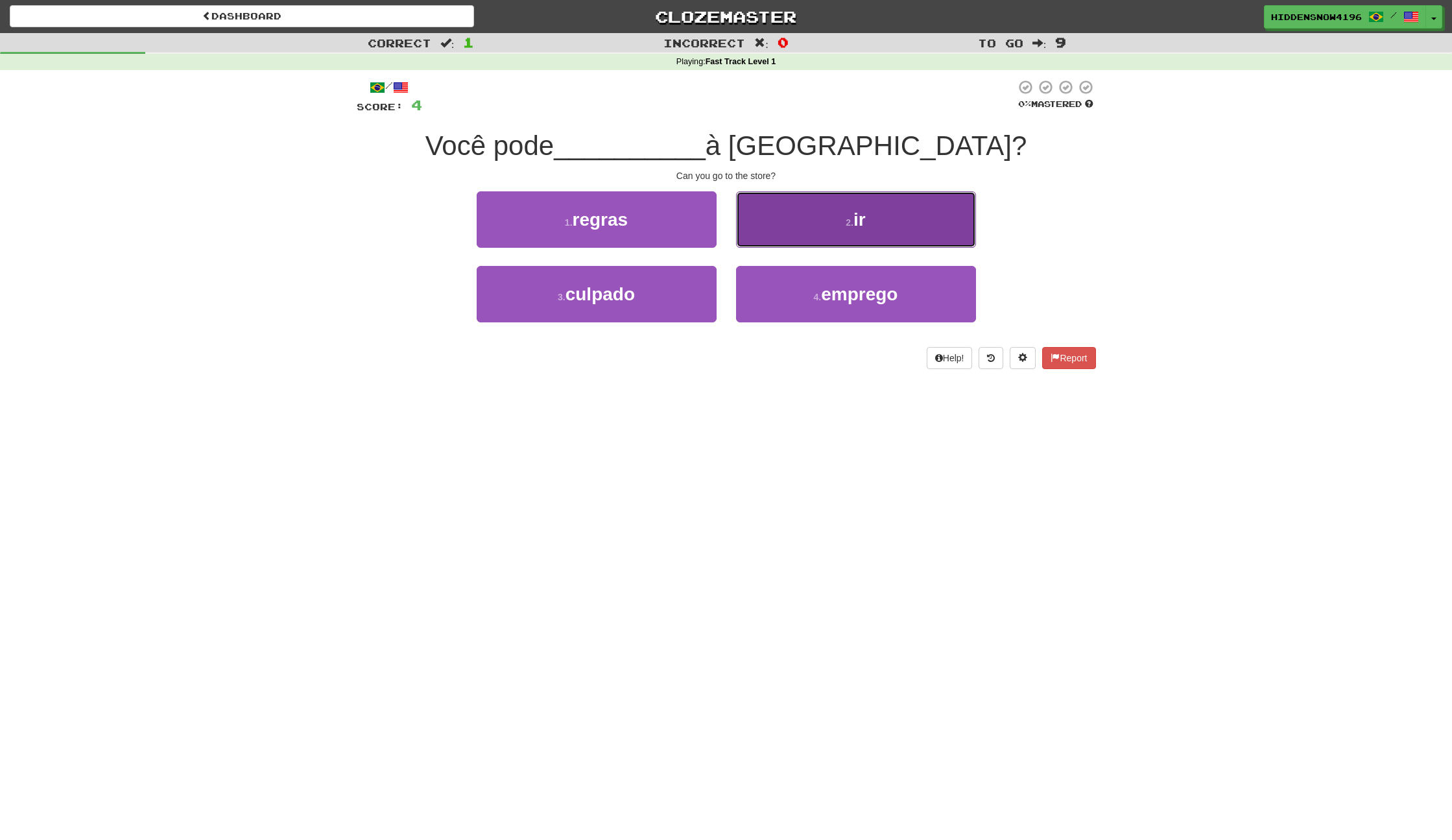
click at [858, 235] on button "2 . ir" at bounding box center [856, 219] width 240 height 57
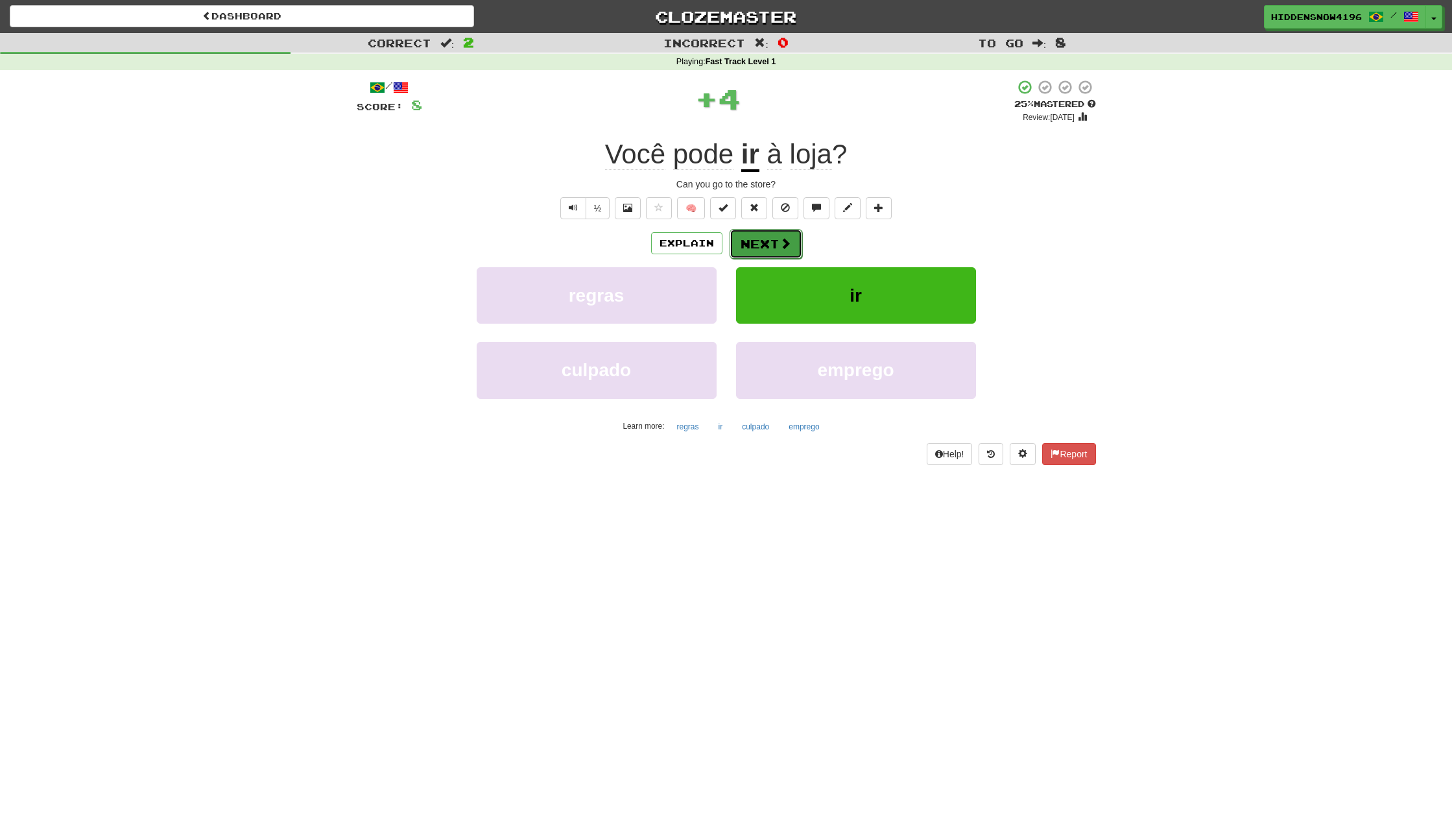
click at [755, 242] on button "Next" at bounding box center [766, 244] width 72 height 30
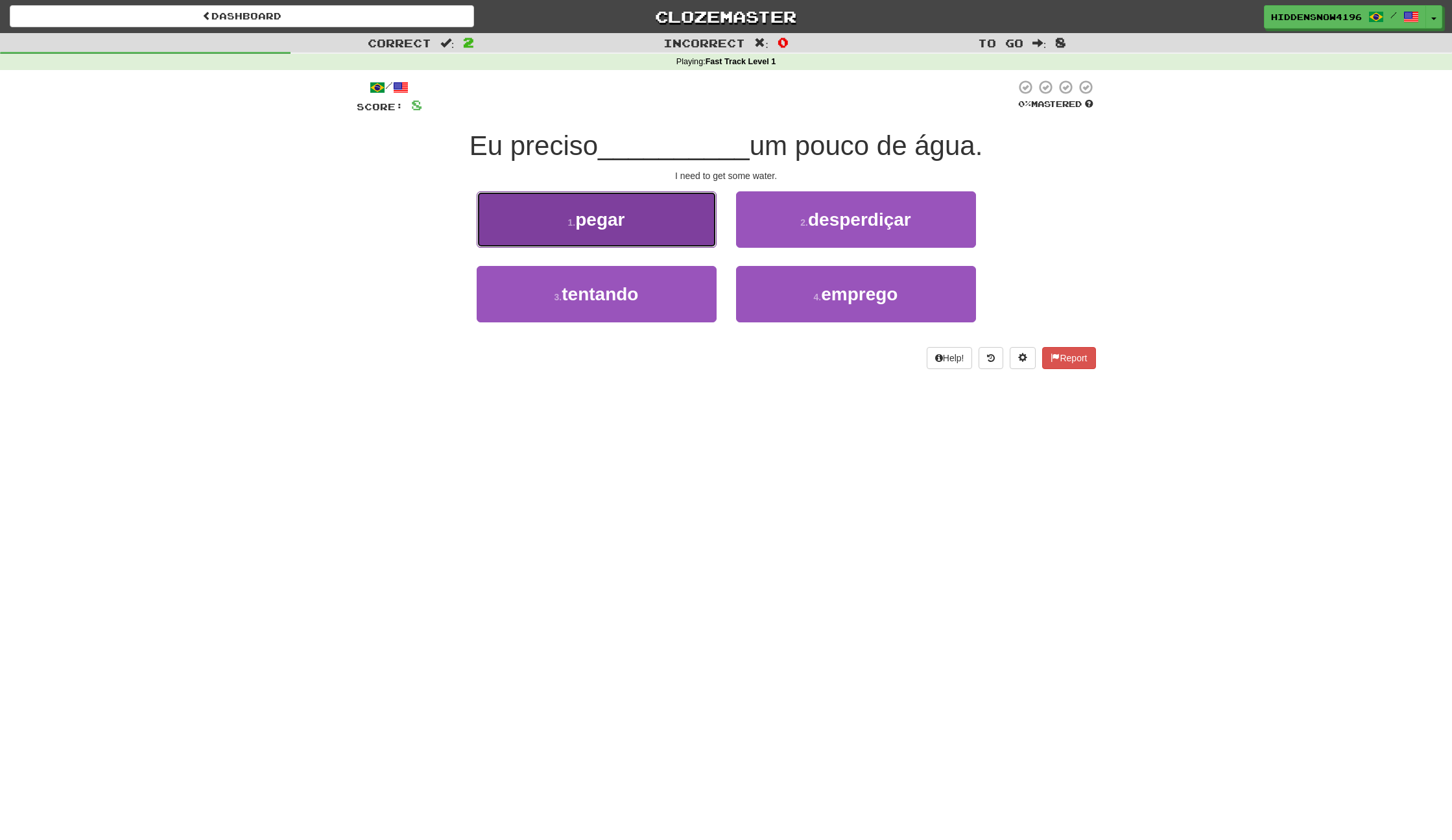
click at [632, 242] on button "1 . pegar" at bounding box center [597, 219] width 240 height 57
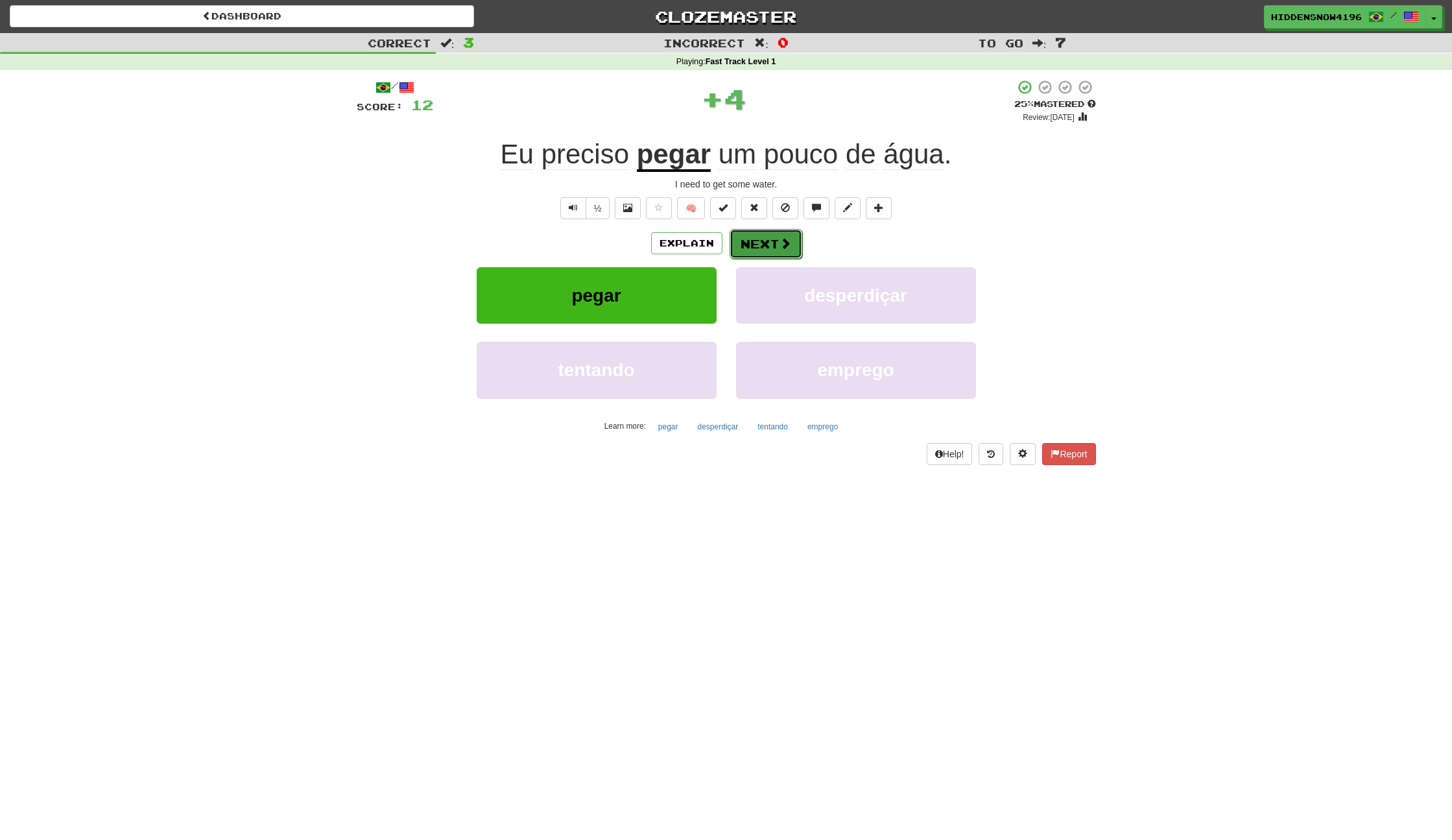
click at [762, 252] on button "Next" at bounding box center [766, 244] width 72 height 30
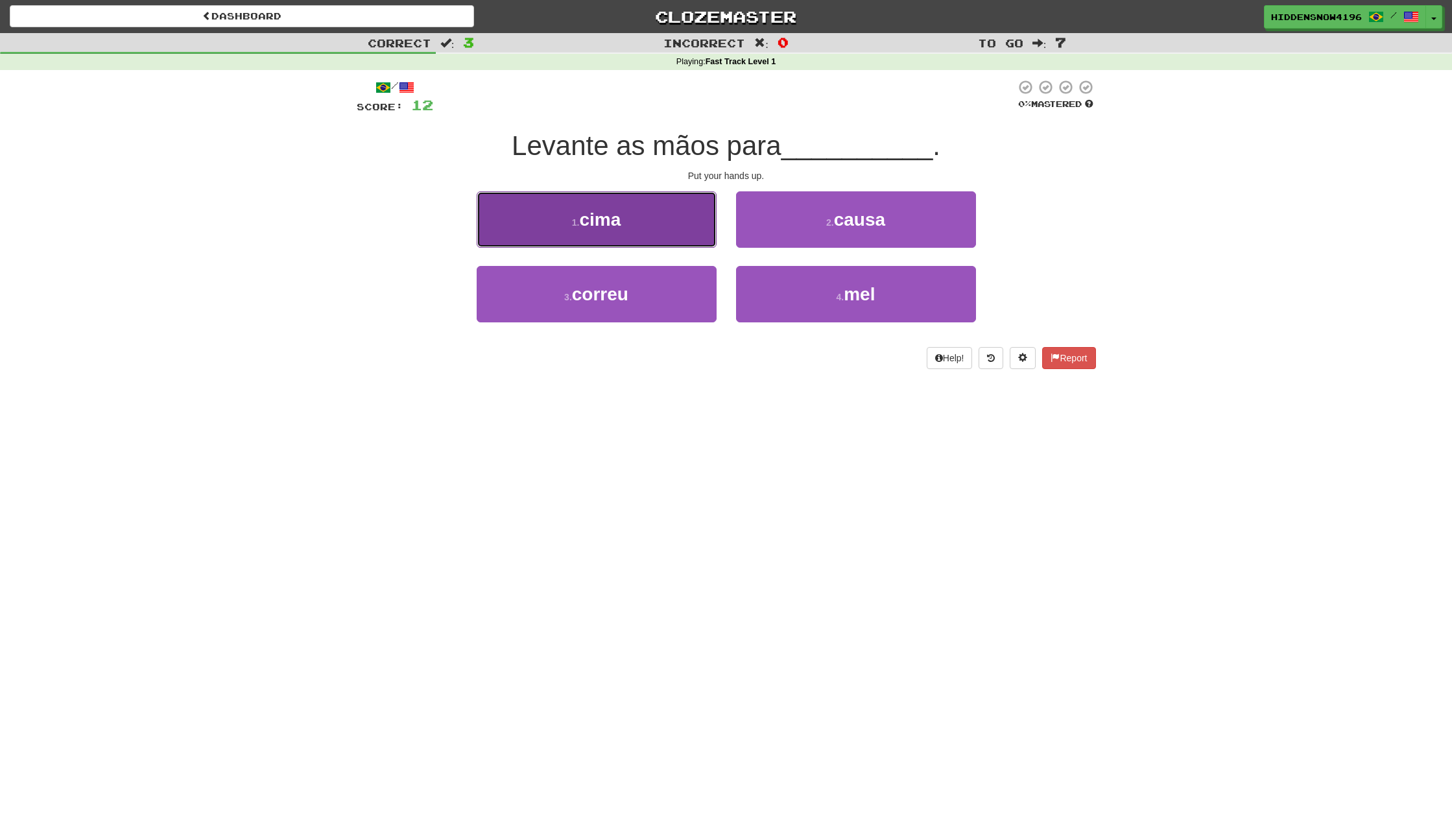
click at [565, 217] on button "1 . cima" at bounding box center [597, 219] width 240 height 57
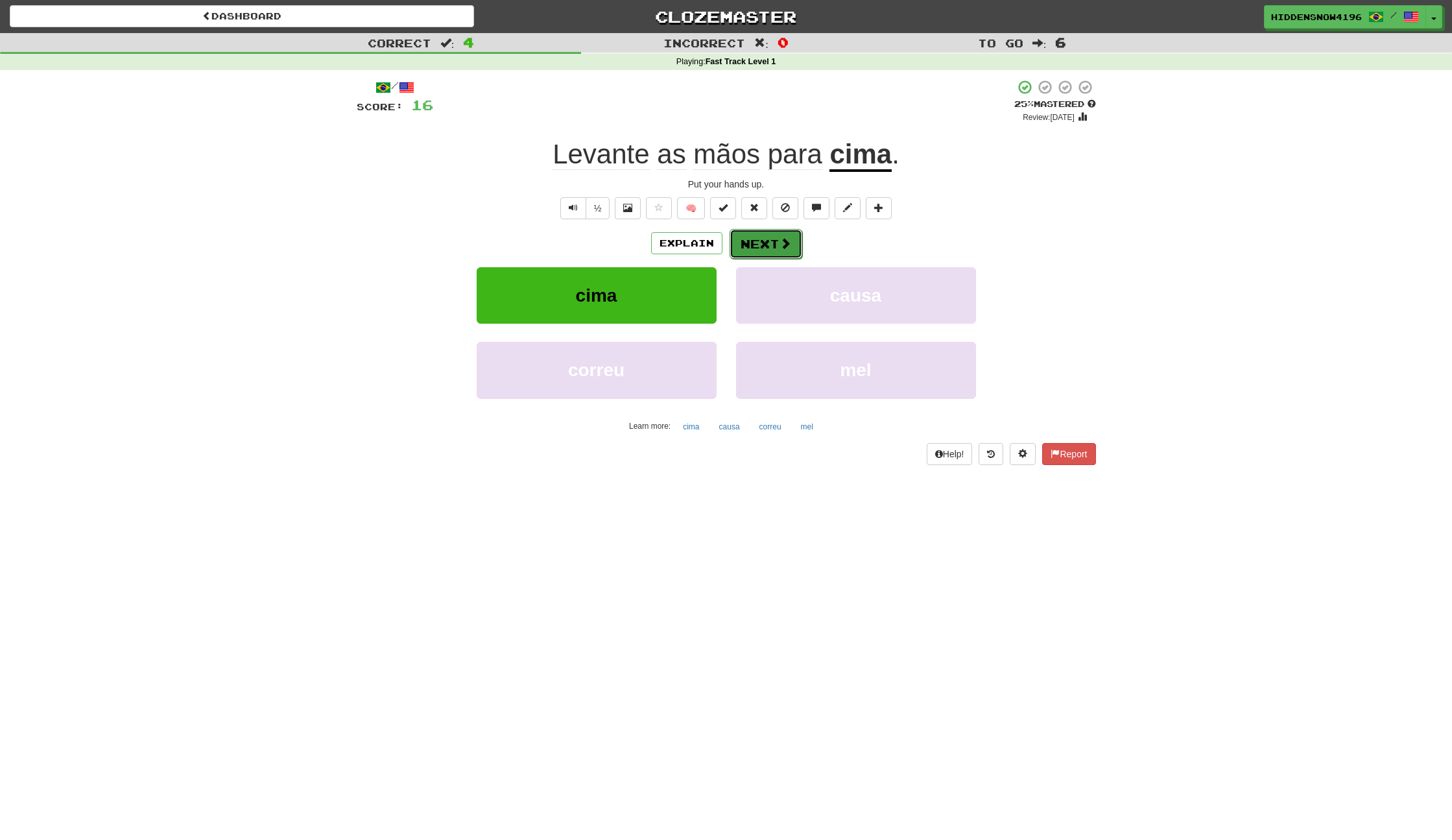
click at [774, 241] on button "Next" at bounding box center [766, 244] width 72 height 30
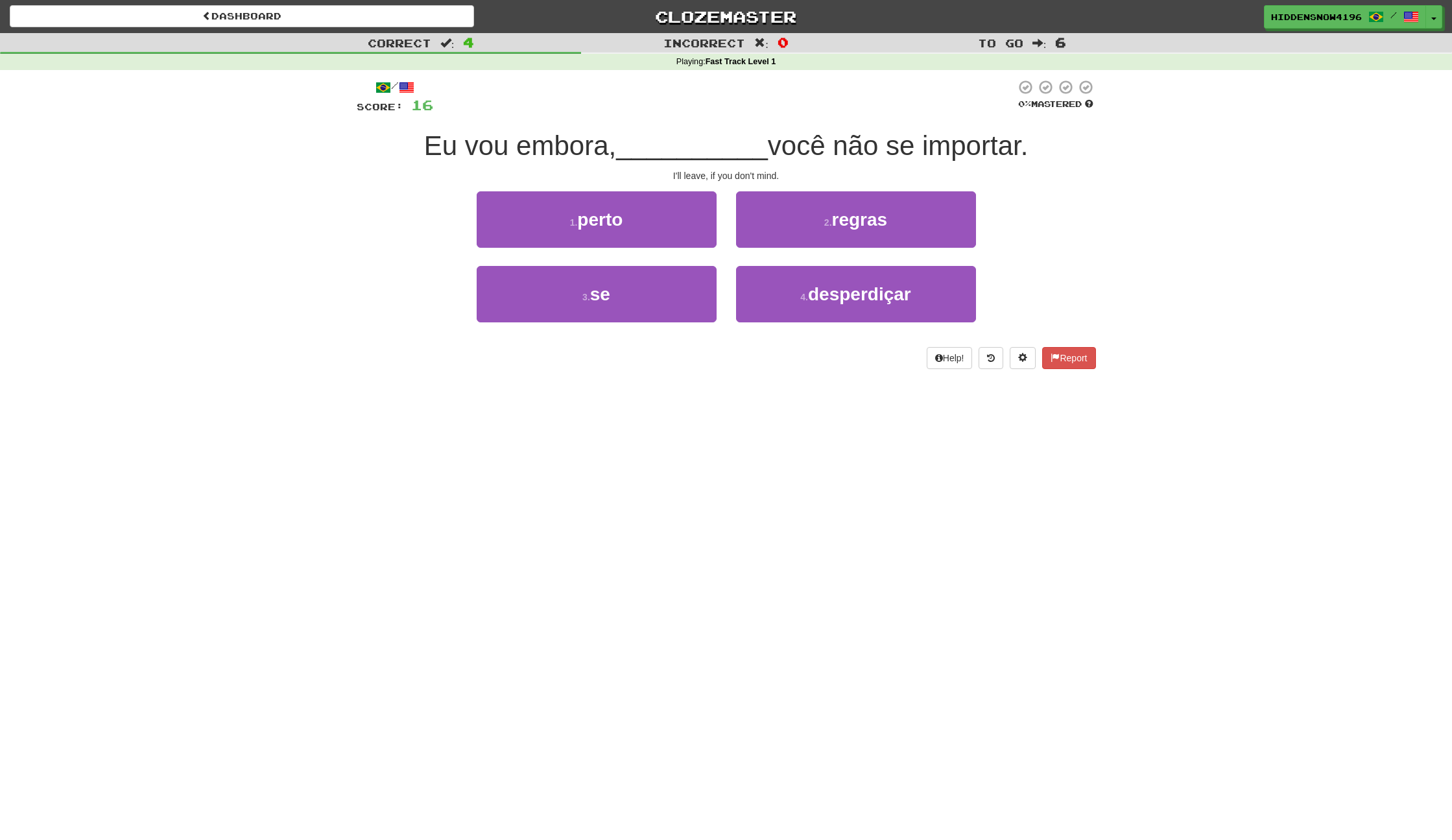
click at [726, 495] on div "Dashboard Clozemaster HiddenSnow4196 / Toggle Dropdown Dashboard Leaderboard Ac…" at bounding box center [726, 420] width 1452 height 840
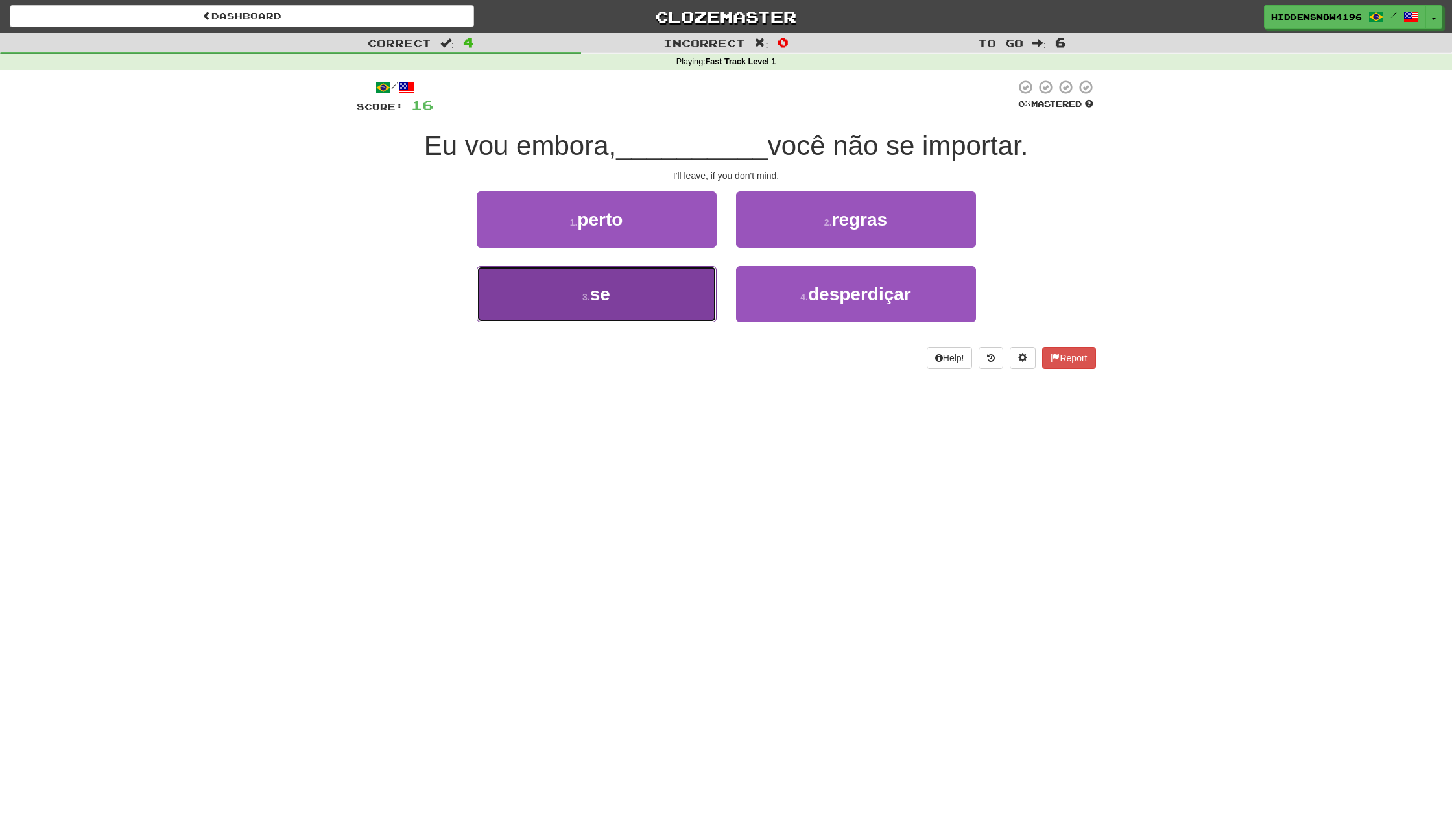
click at [599, 312] on button "3 . se" at bounding box center [597, 294] width 240 height 57
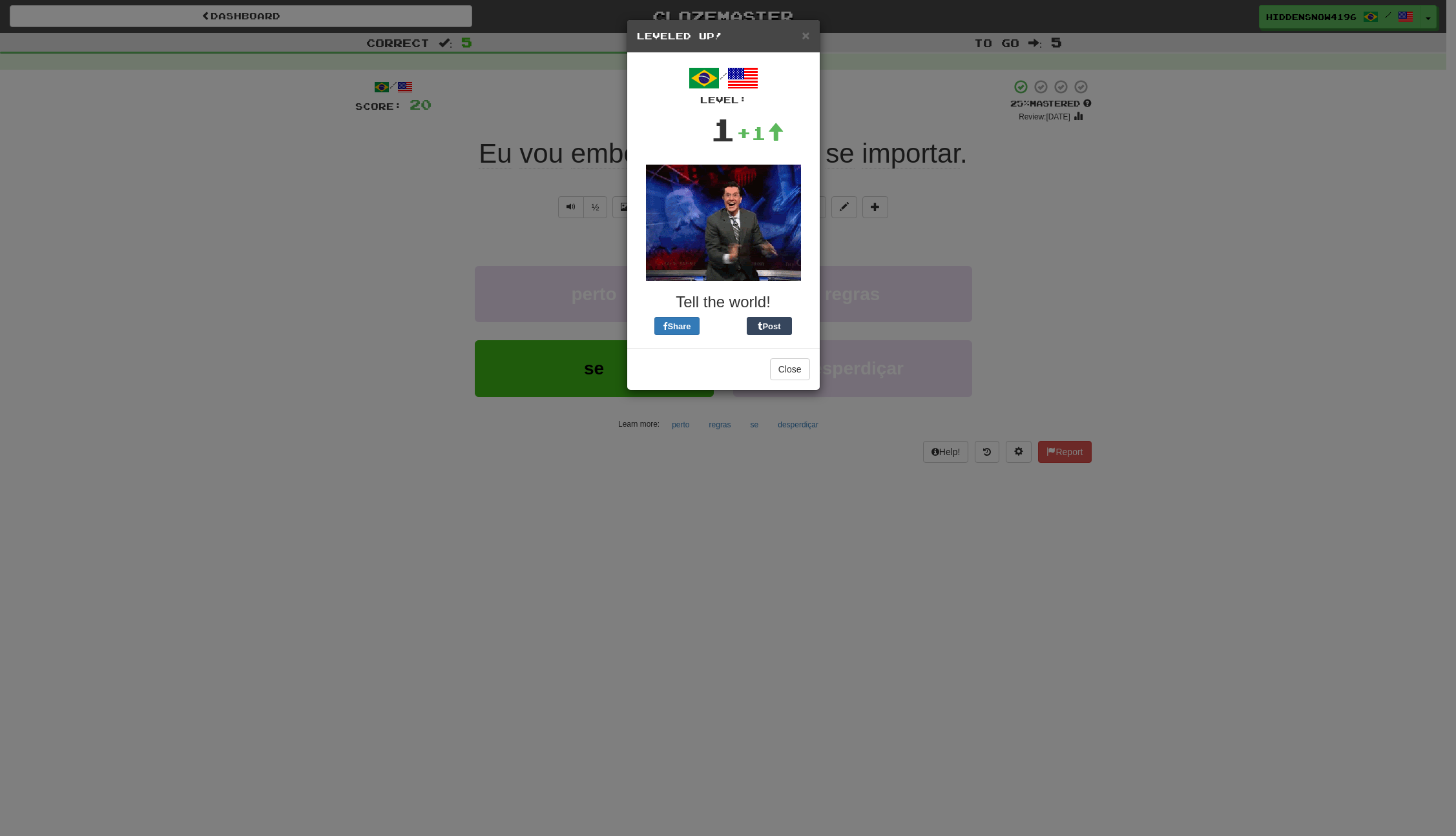
click at [995, 230] on div "× Leveled Up! / Level: 1 +1 Tell the world! Share Post Close" at bounding box center [728, 418] width 1456 height 836
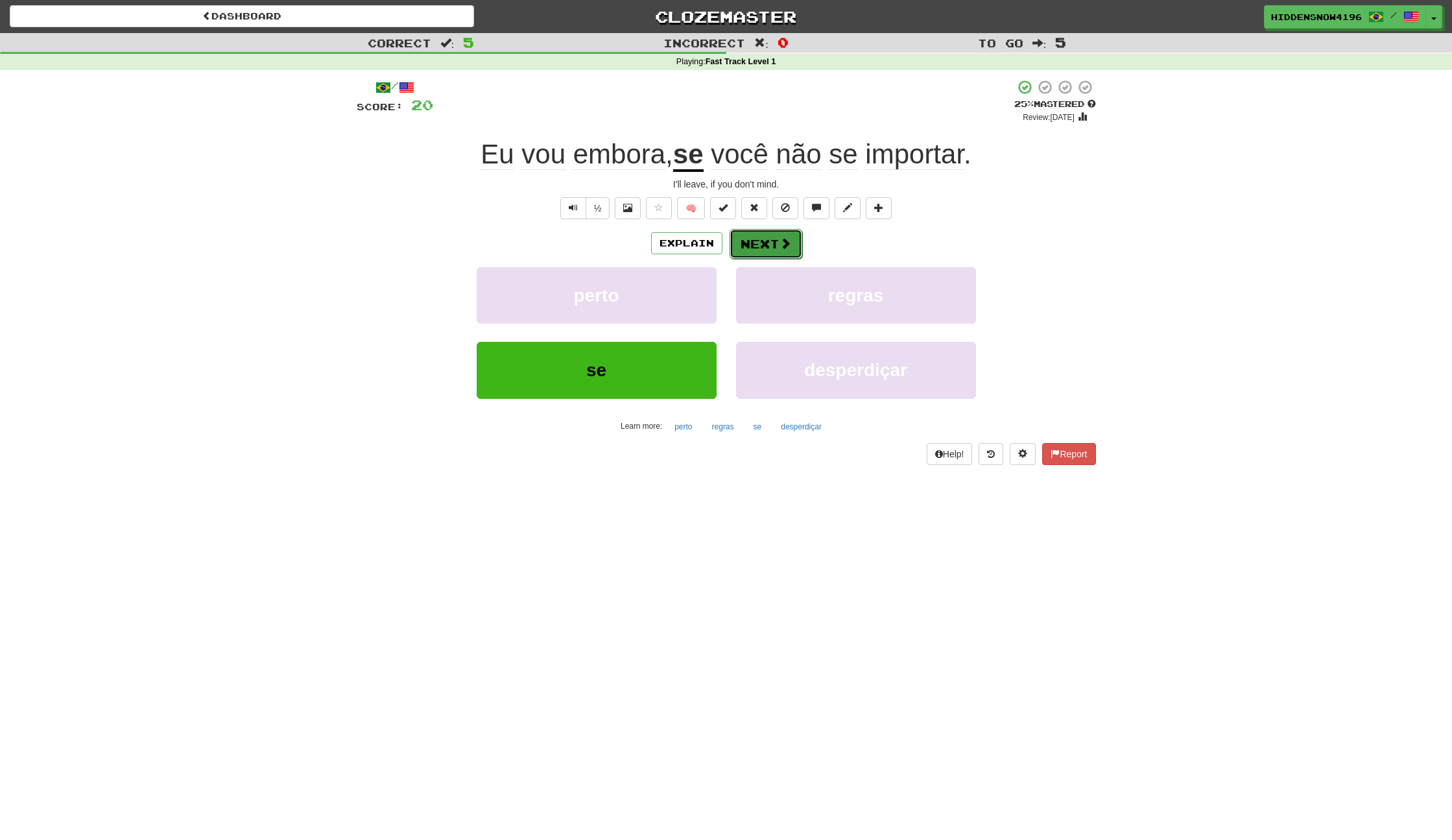
click at [764, 243] on button "Next" at bounding box center [766, 244] width 72 height 30
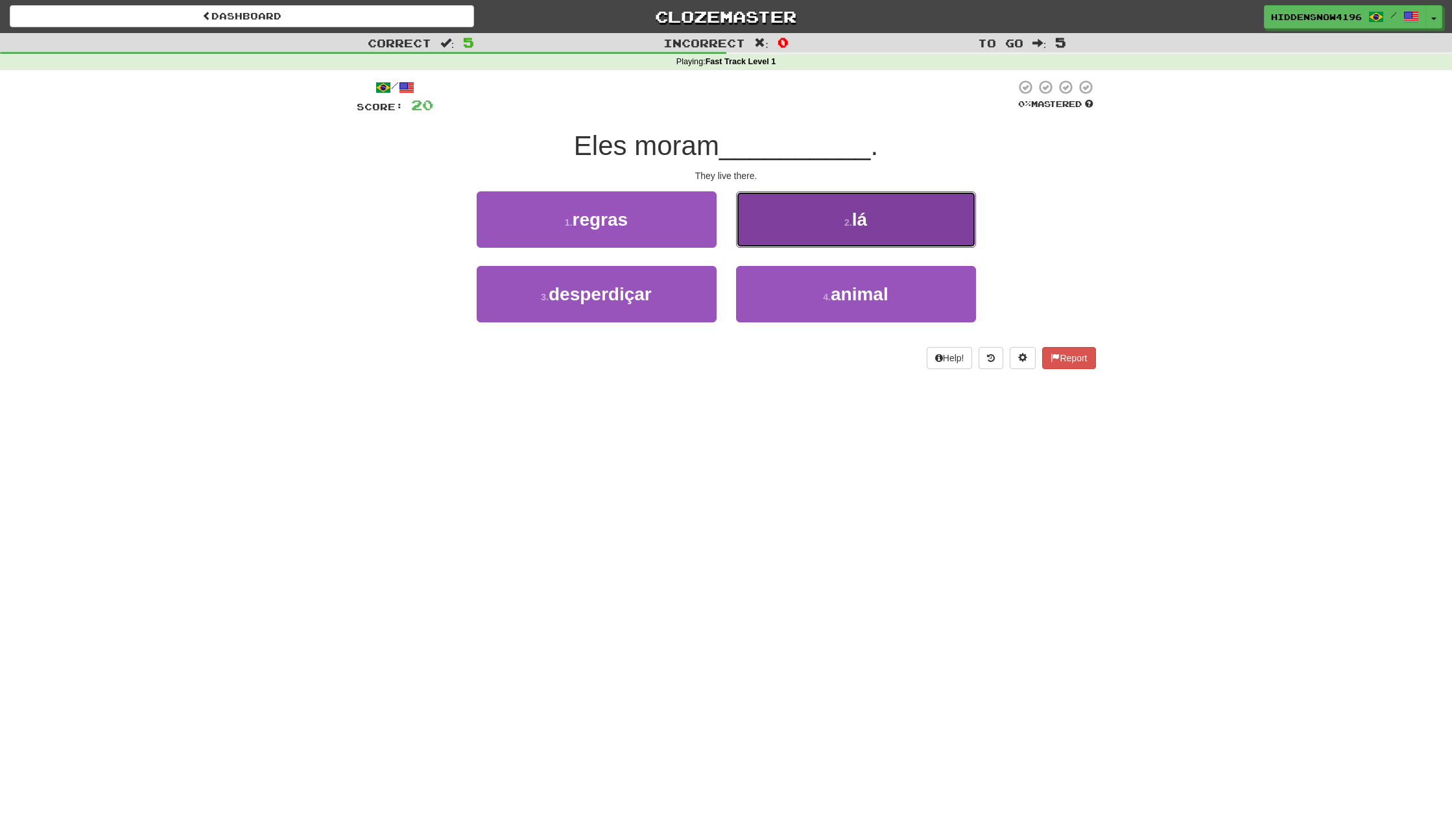
click at [896, 222] on button "2 . lá" at bounding box center [856, 219] width 240 height 57
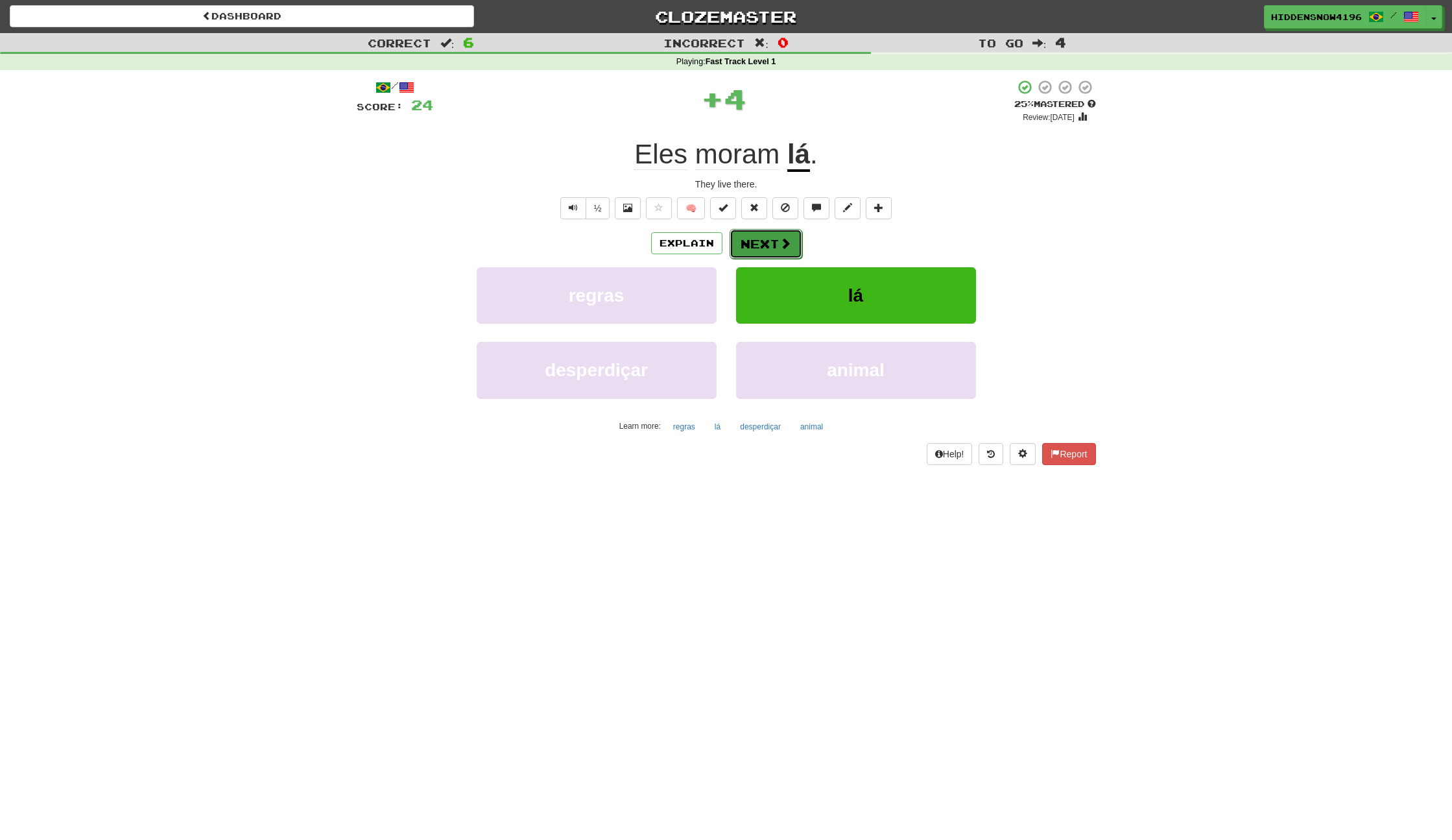
click at [771, 239] on button "Next" at bounding box center [766, 244] width 72 height 30
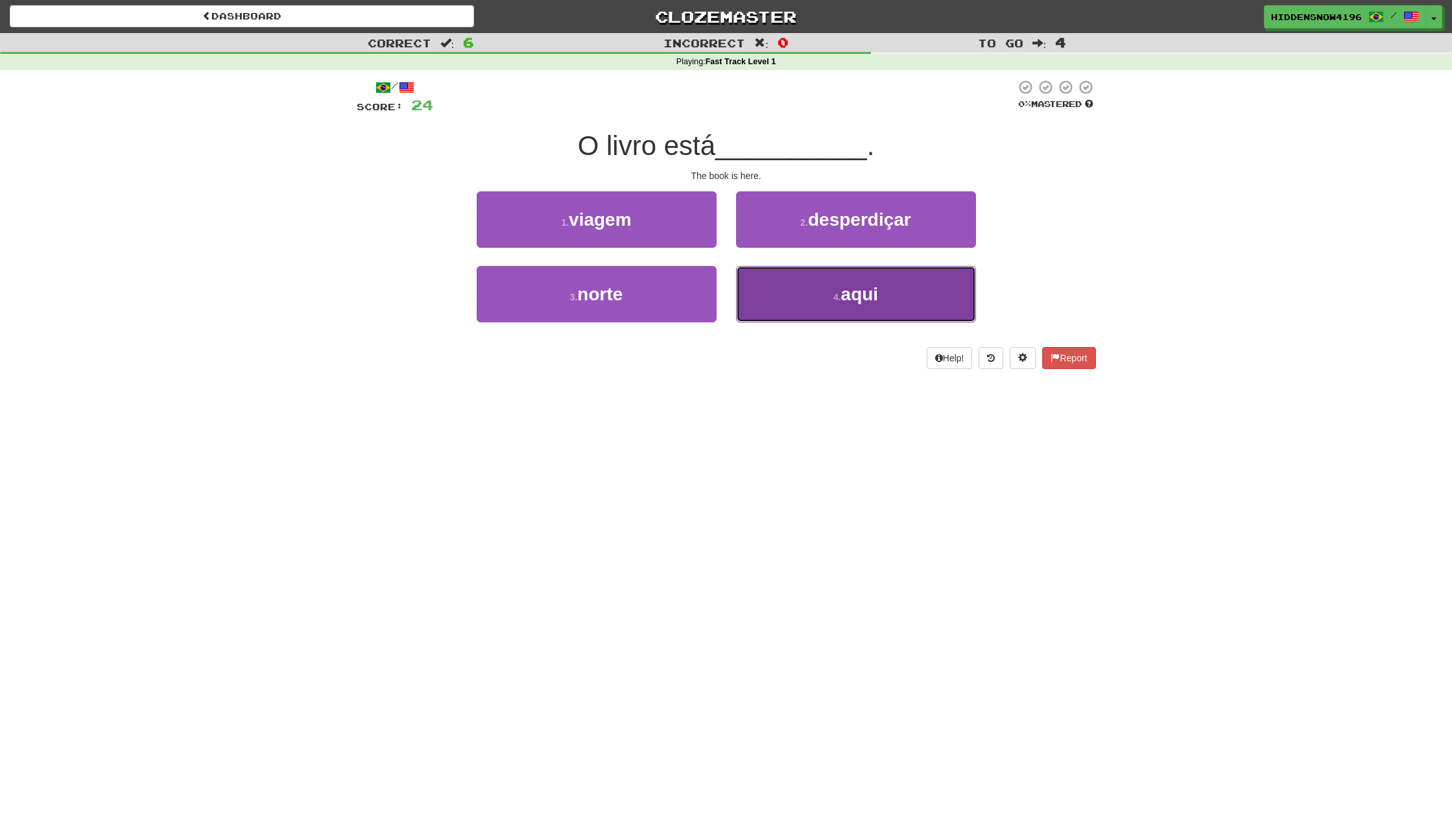
click at [780, 295] on button "4 . aqui" at bounding box center [856, 294] width 240 height 57
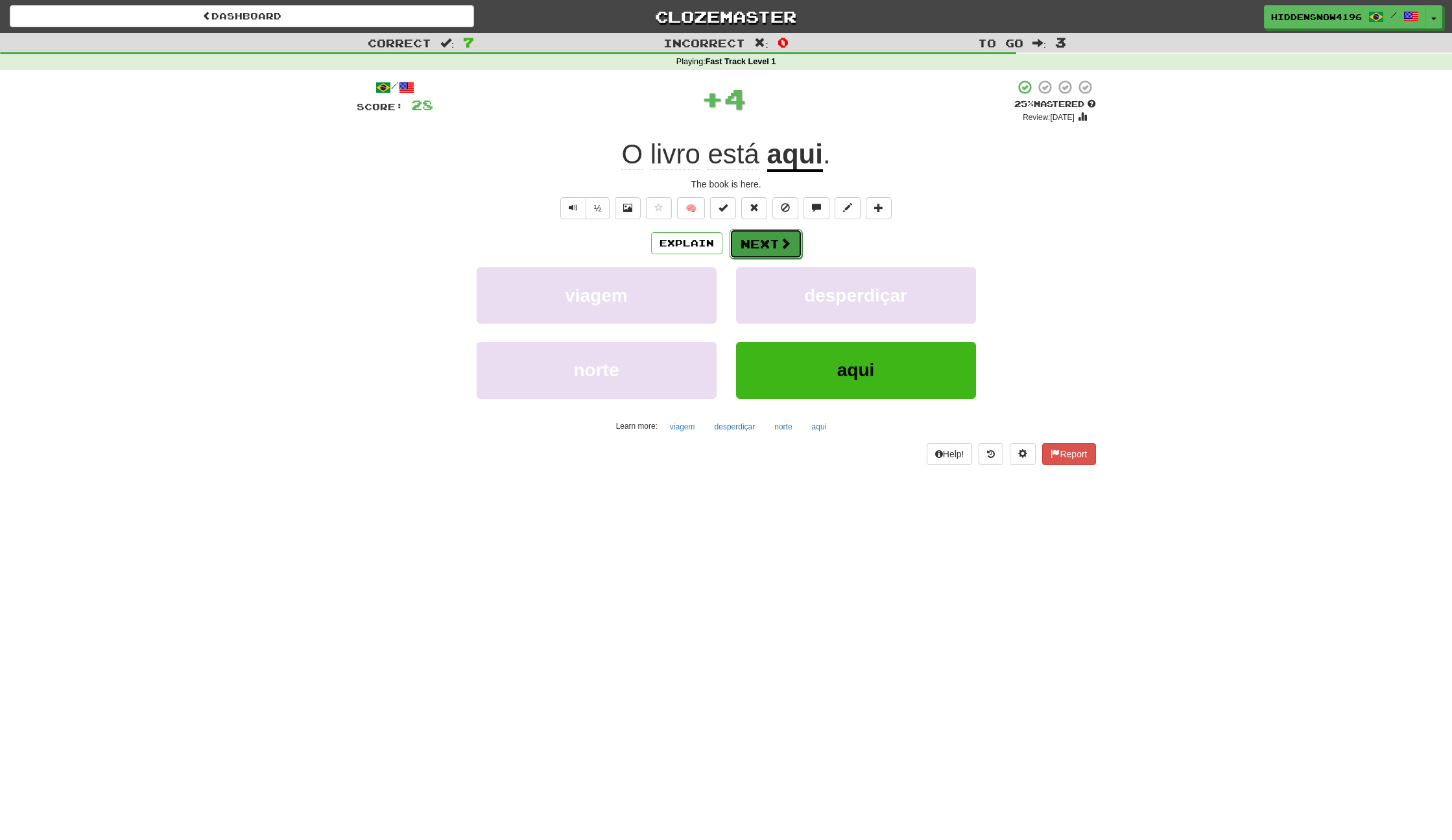
click at [755, 243] on button "Next" at bounding box center [766, 244] width 72 height 30
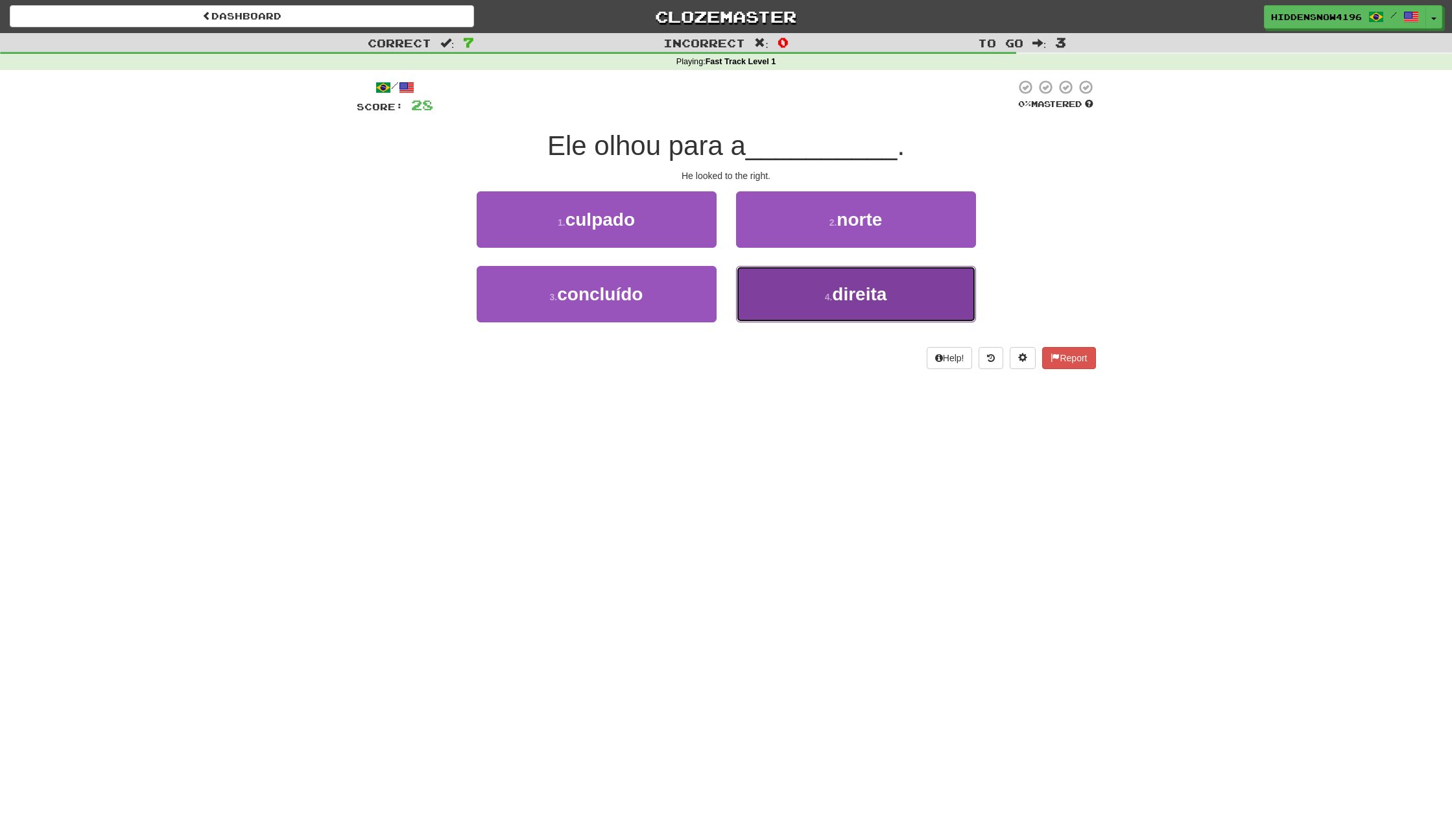
click at [784, 275] on button "4 . direita" at bounding box center [856, 294] width 240 height 57
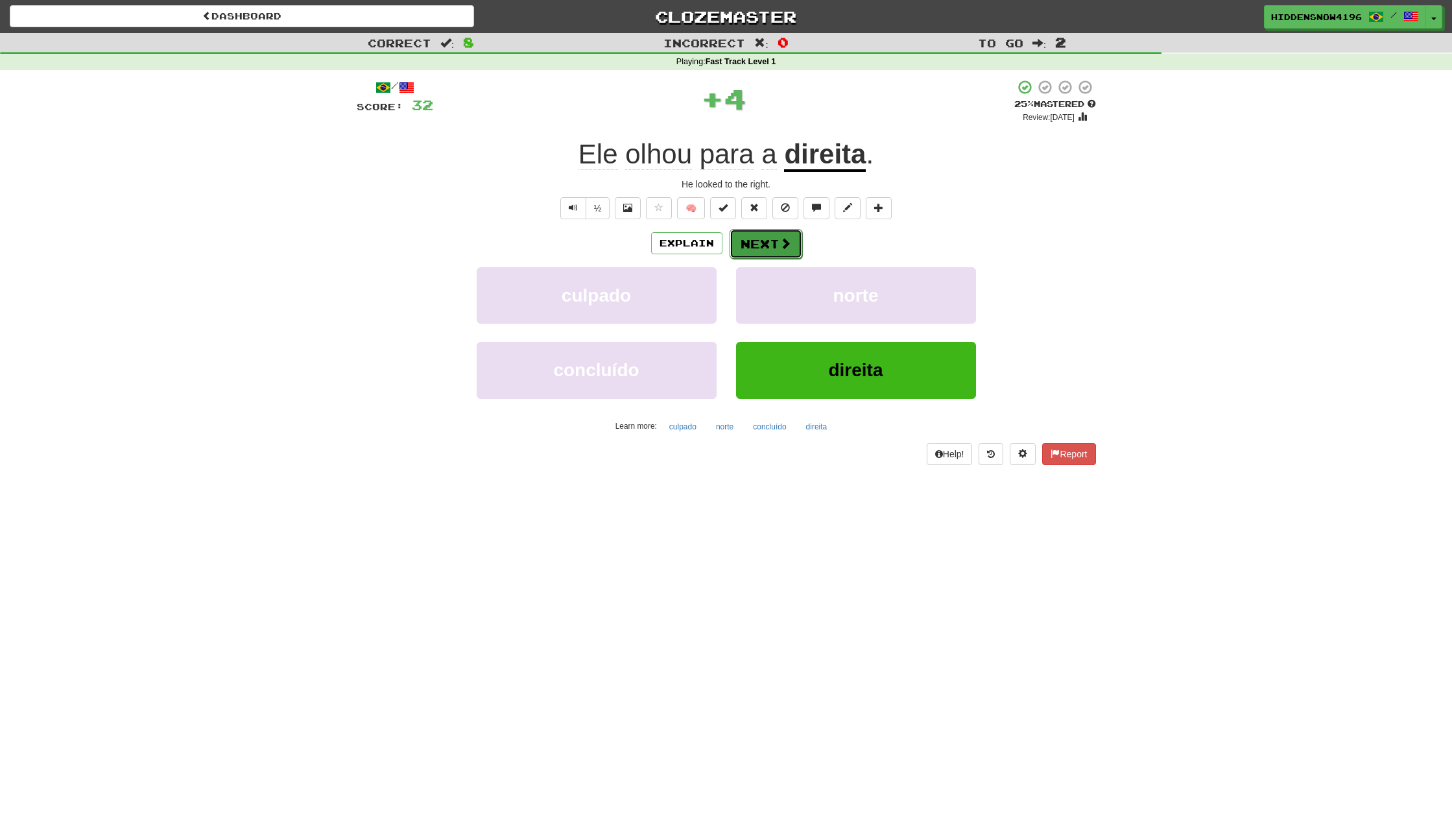
click at [774, 237] on button "Next" at bounding box center [766, 244] width 72 height 30
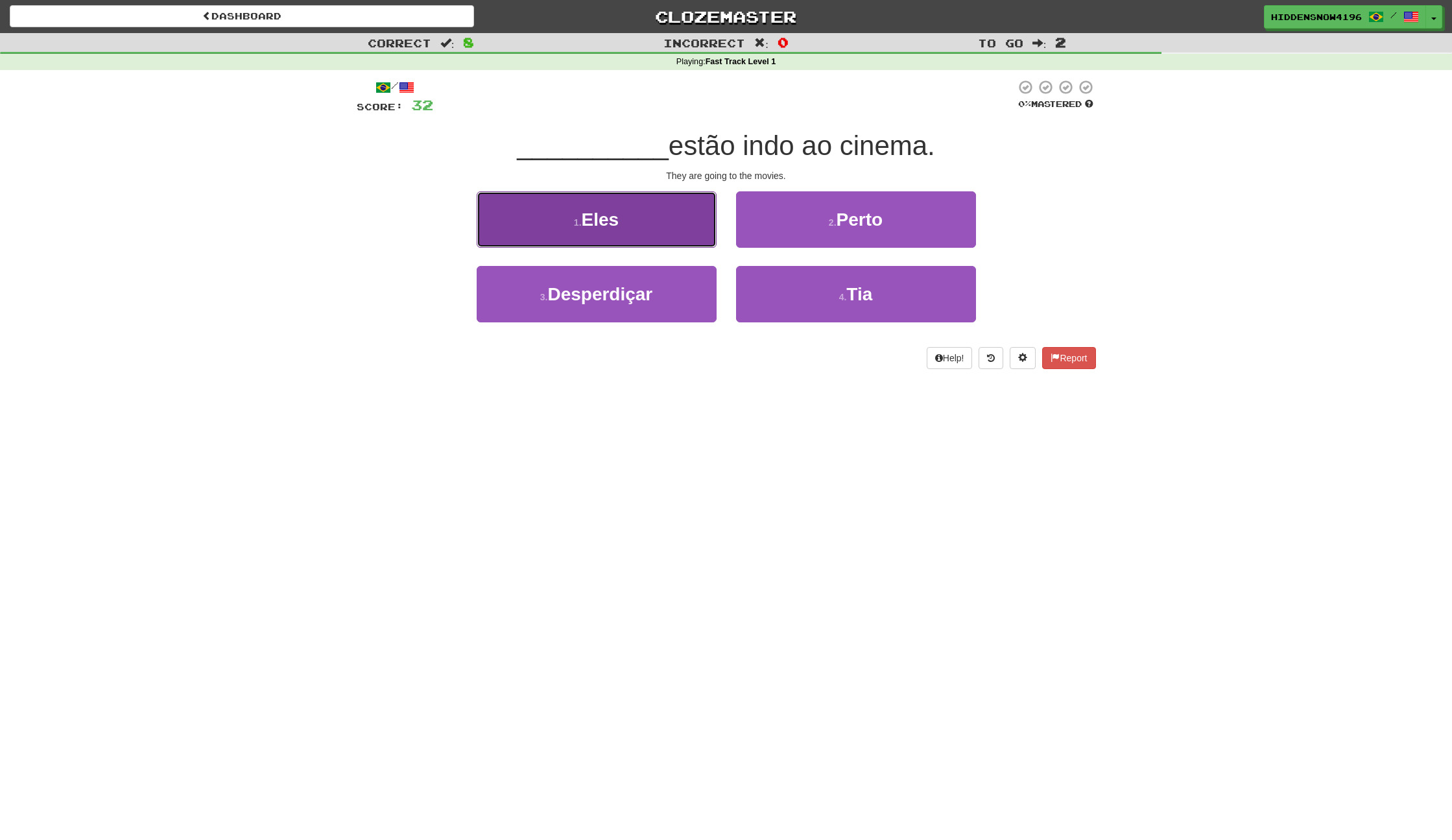
click at [668, 221] on button "1 . Eles" at bounding box center [597, 219] width 240 height 57
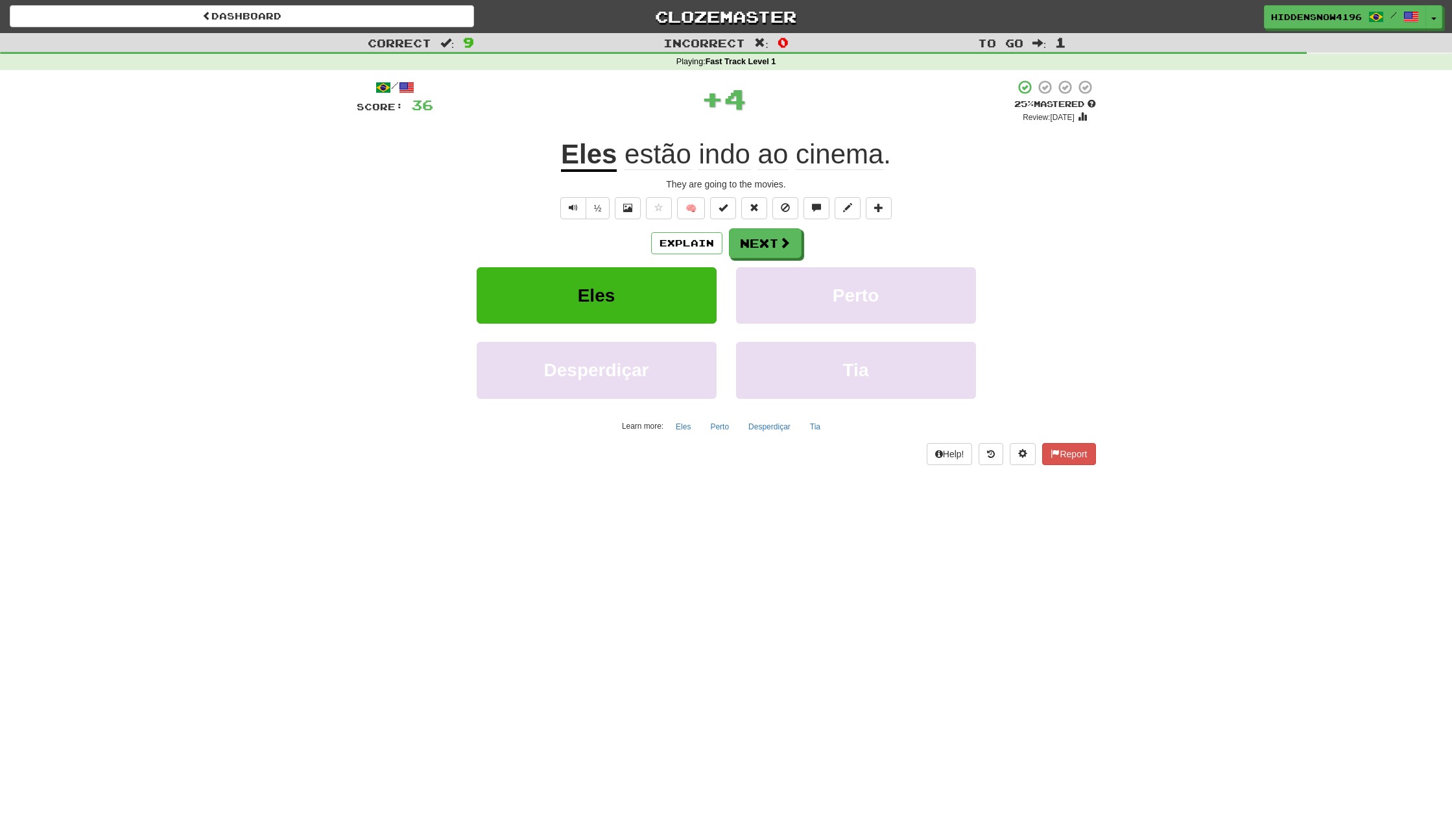
click at [801, 251] on div "Explain Next" at bounding box center [727, 244] width 740 height 30
click at [789, 248] on span at bounding box center [785, 243] width 12 height 12
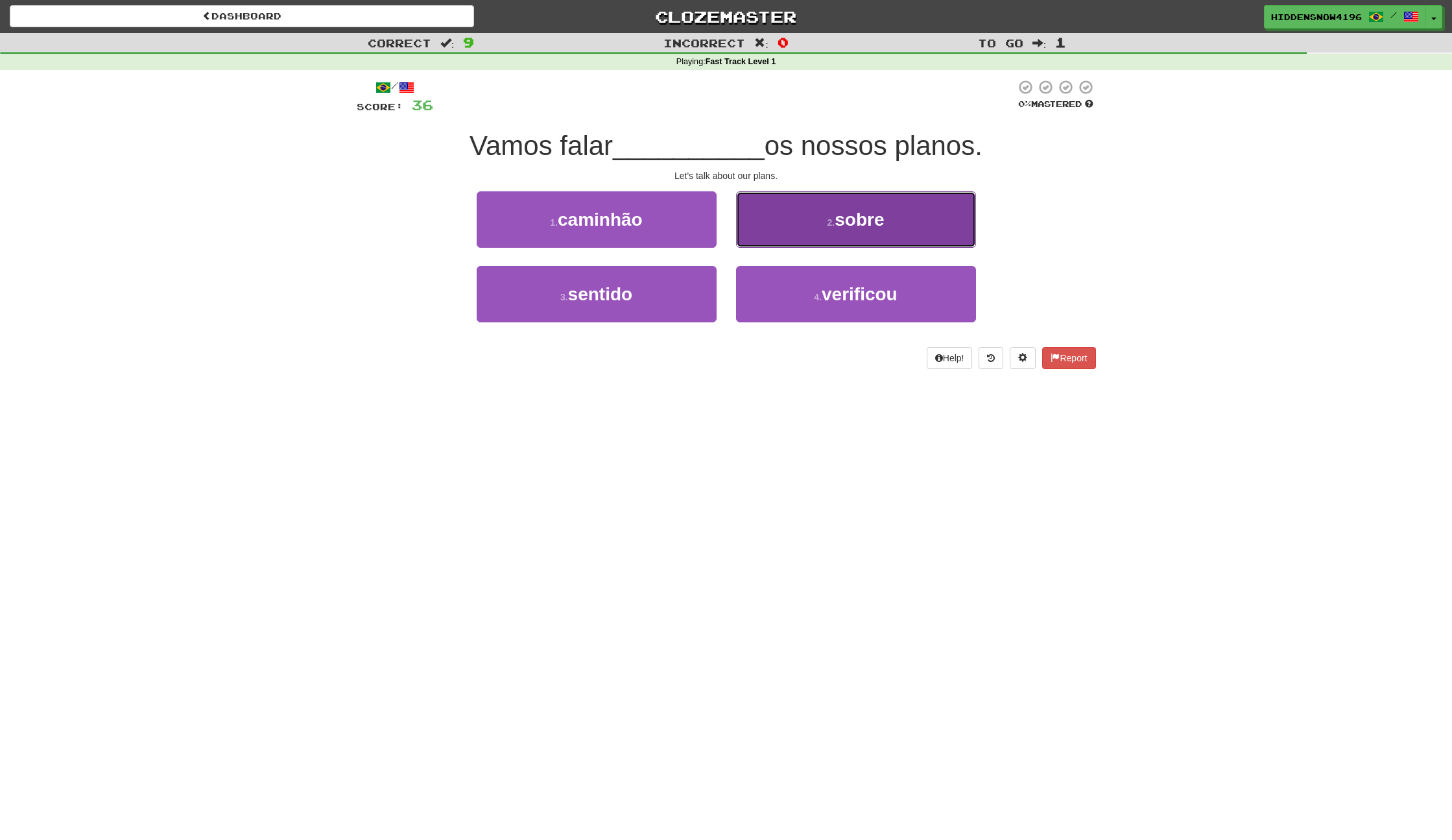
click at [774, 230] on button "2 . sobre" at bounding box center [856, 219] width 240 height 57
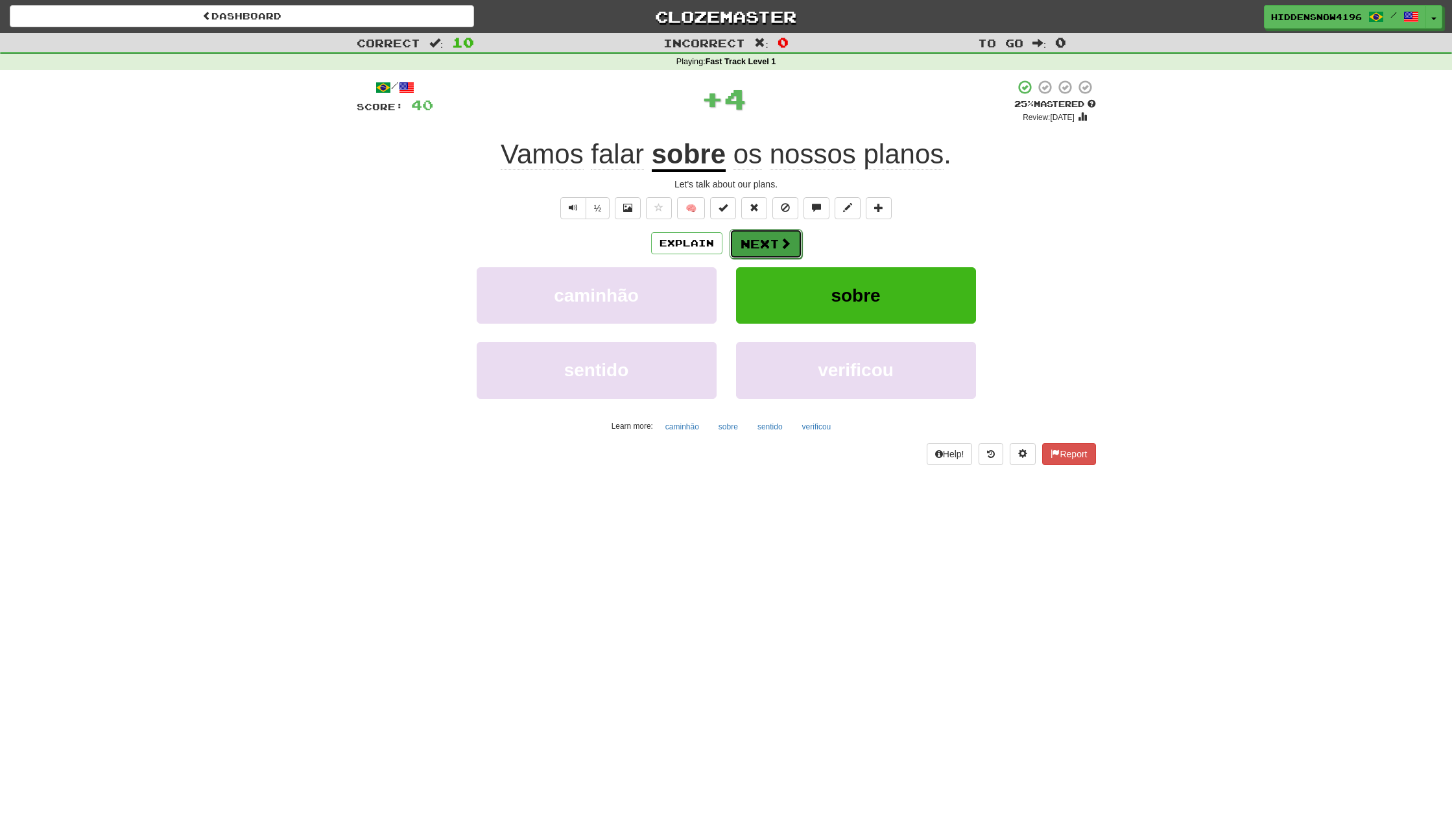
click at [755, 243] on button "Next" at bounding box center [766, 244] width 72 height 30
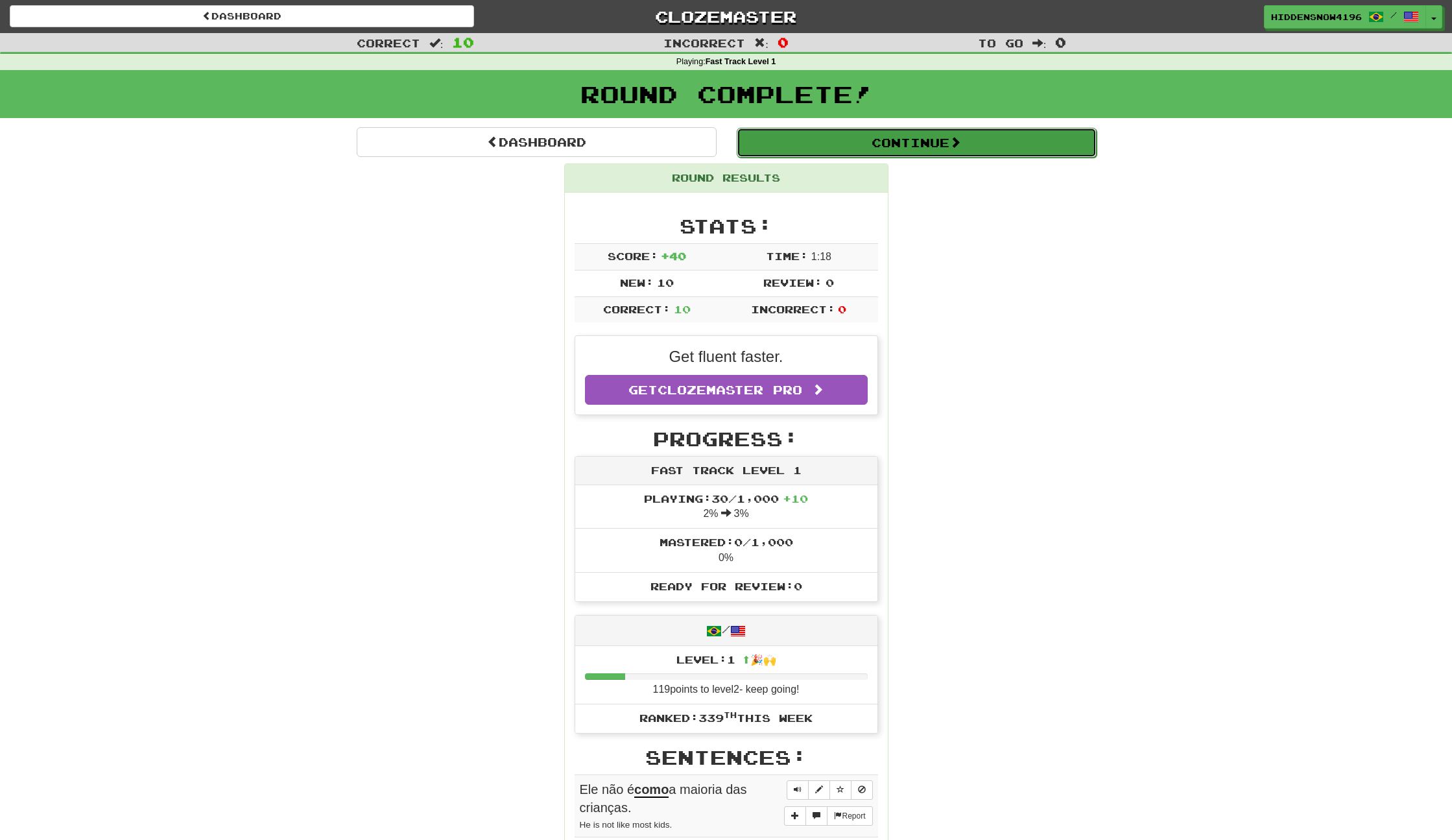
click at [824, 144] on button "Continue" at bounding box center [917, 143] width 360 height 30
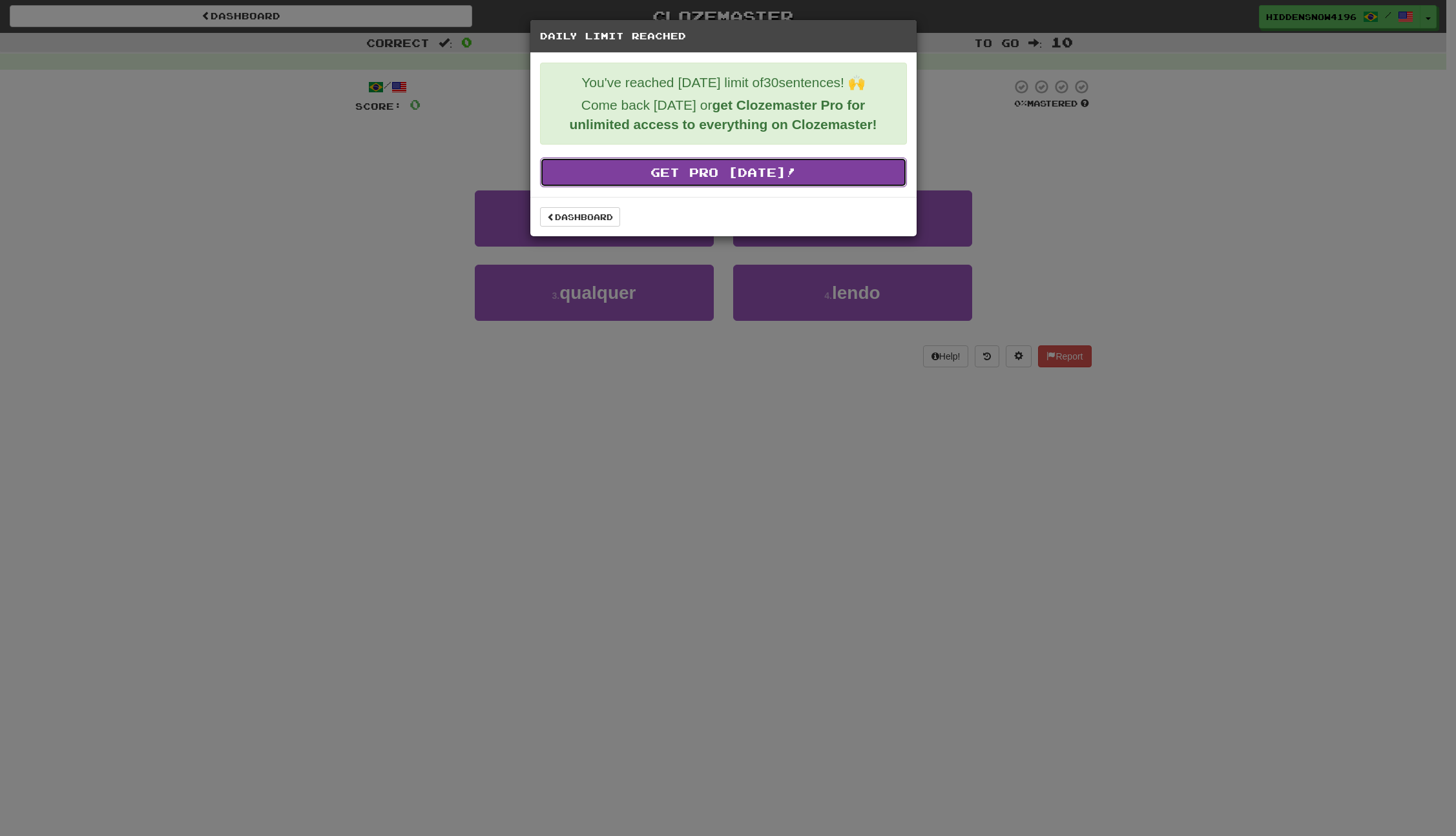
click at [634, 176] on link "Get Pro Today!" at bounding box center [724, 172] width 367 height 30
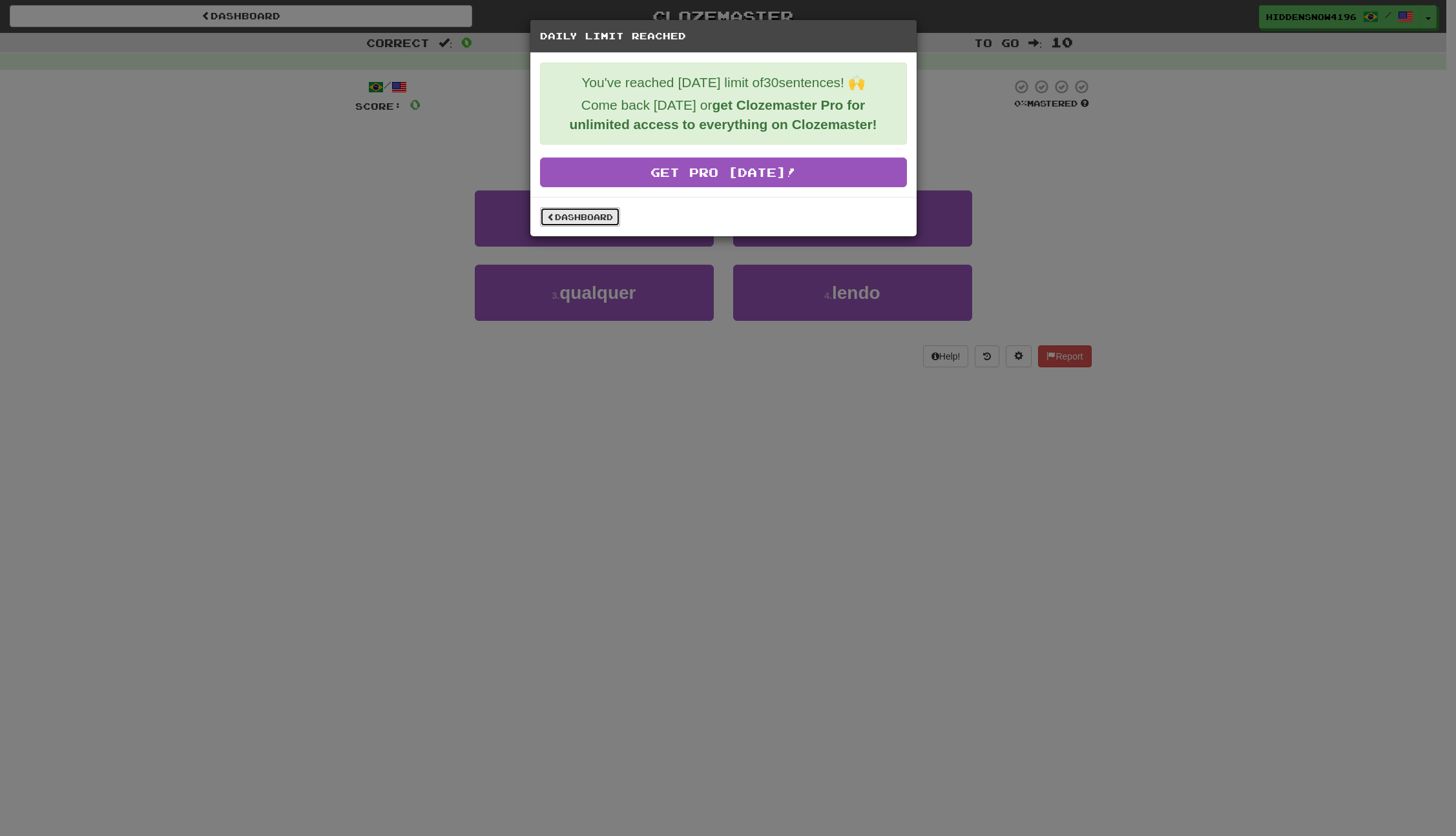
click at [581, 215] on link "Dashboard" at bounding box center [580, 217] width 80 height 20
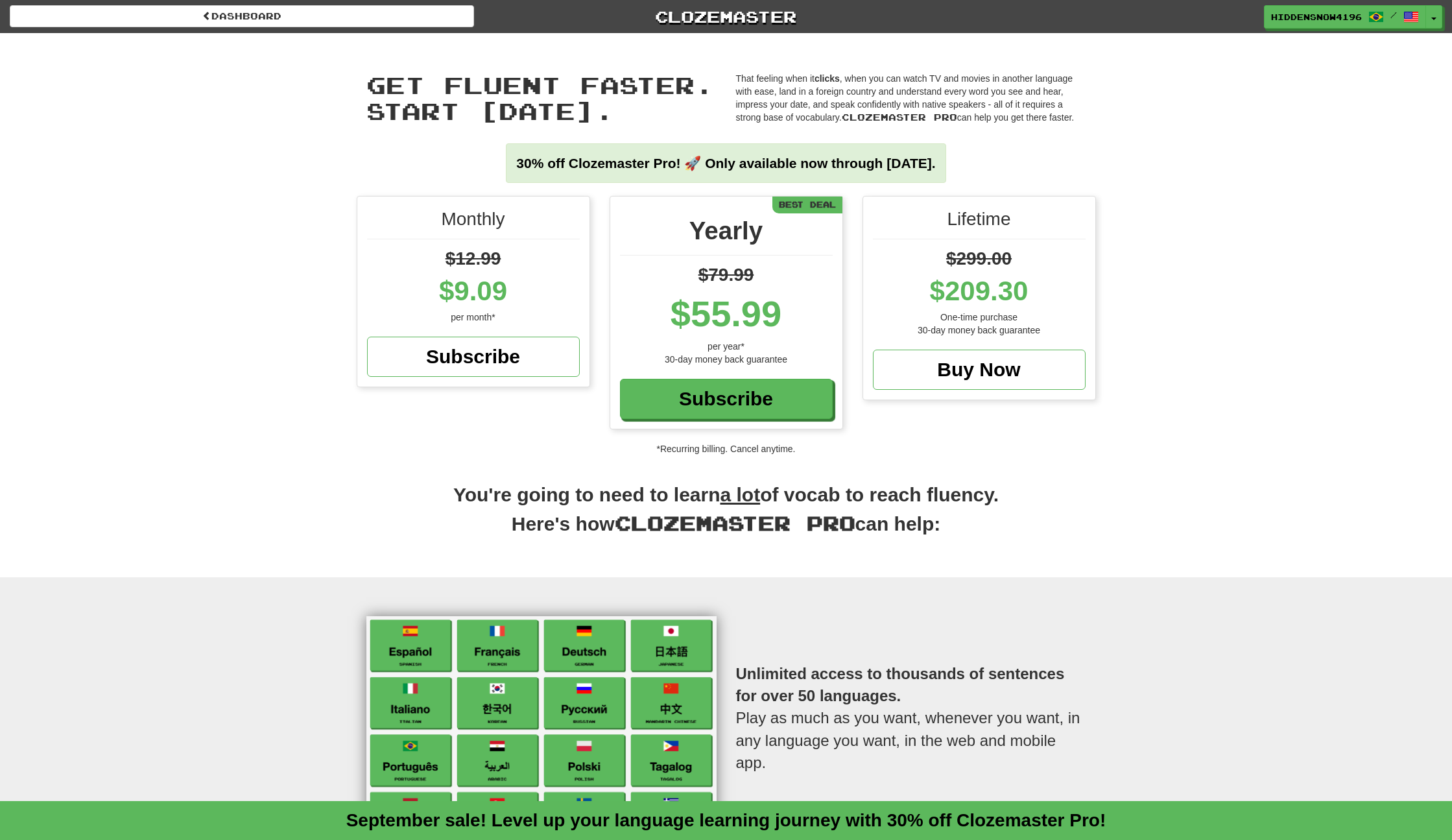
click at [585, 161] on strong "30% off Clozemaster Pro! 🚀 Only available now through [DATE]." at bounding box center [726, 163] width 419 height 15
click at [585, 161] on strong "30% off Clozemaster Pro! 🚀 Only available now through Sunday September 21." at bounding box center [726, 163] width 419 height 15
click at [846, 154] on div "30% off Clozemaster Pro! 🚀 Only available now through Sunday September 21." at bounding box center [725, 163] width 439 height 40
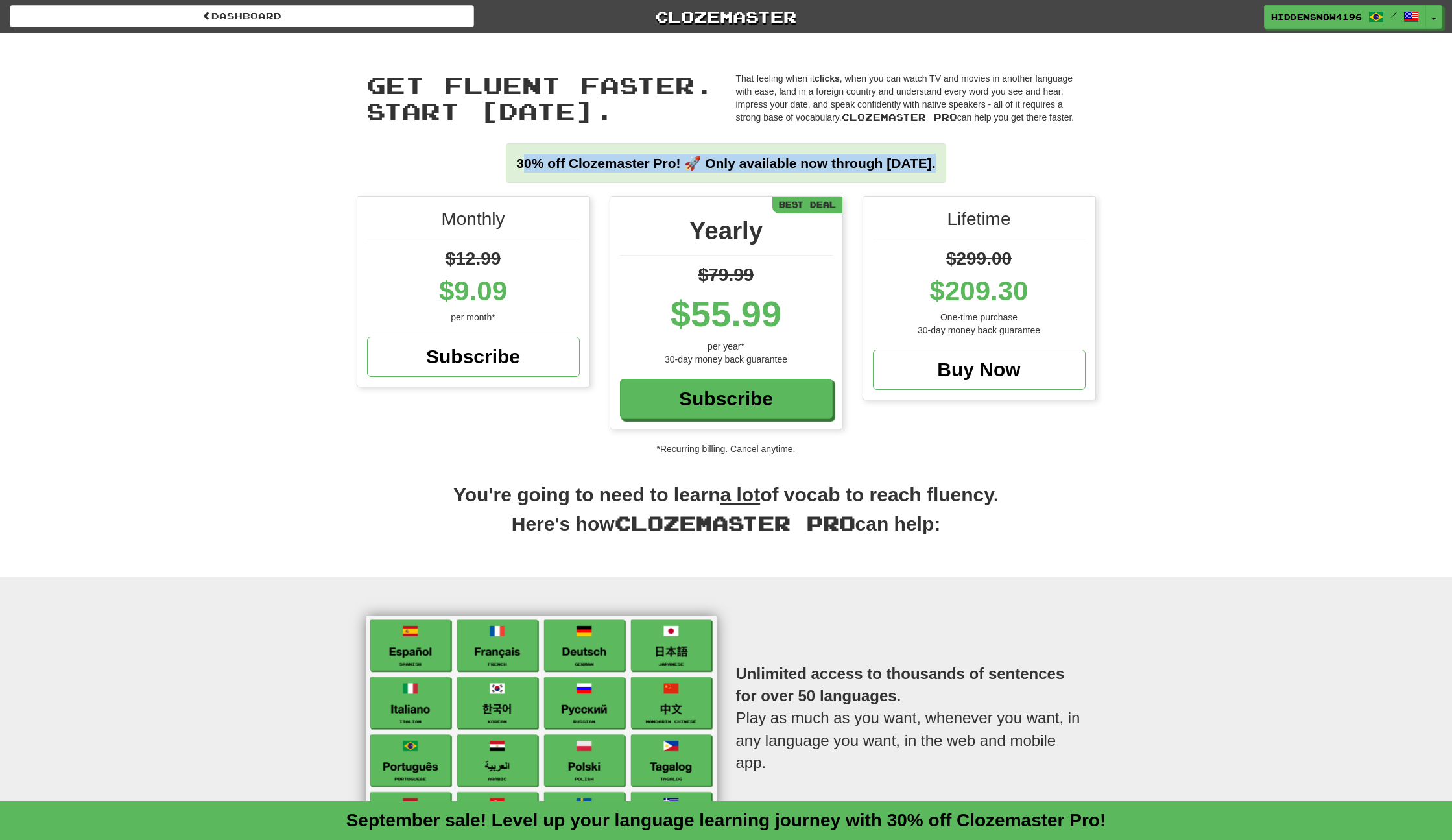
click at [846, 154] on div "30% off Clozemaster Pro! 🚀 Only available now through Sunday September 21." at bounding box center [725, 163] width 439 height 40
click at [802, 522] on span "Clozemaster Pro" at bounding box center [735, 523] width 241 height 23
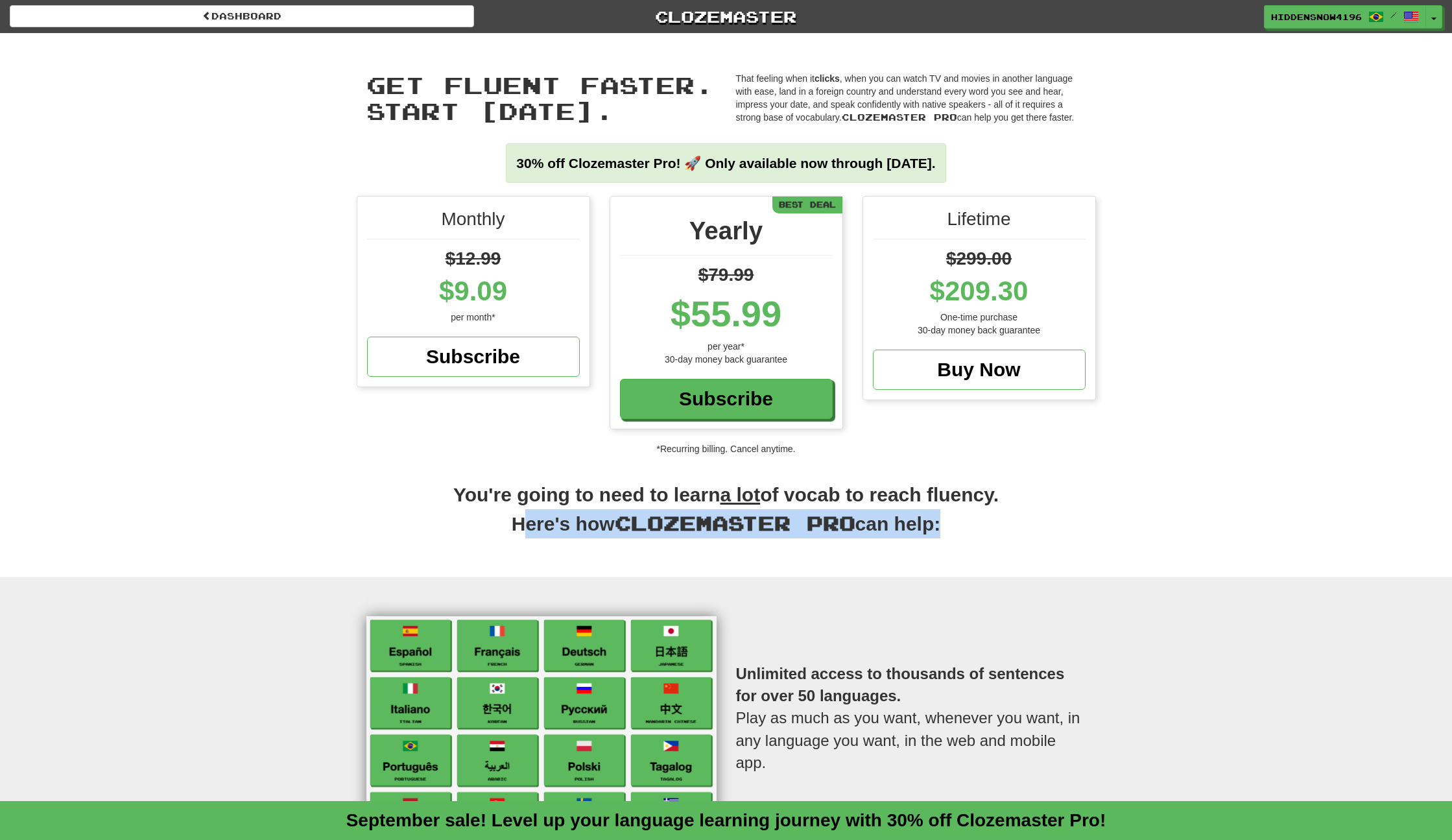
click at [802, 522] on span "Clozemaster Pro" at bounding box center [735, 523] width 241 height 23
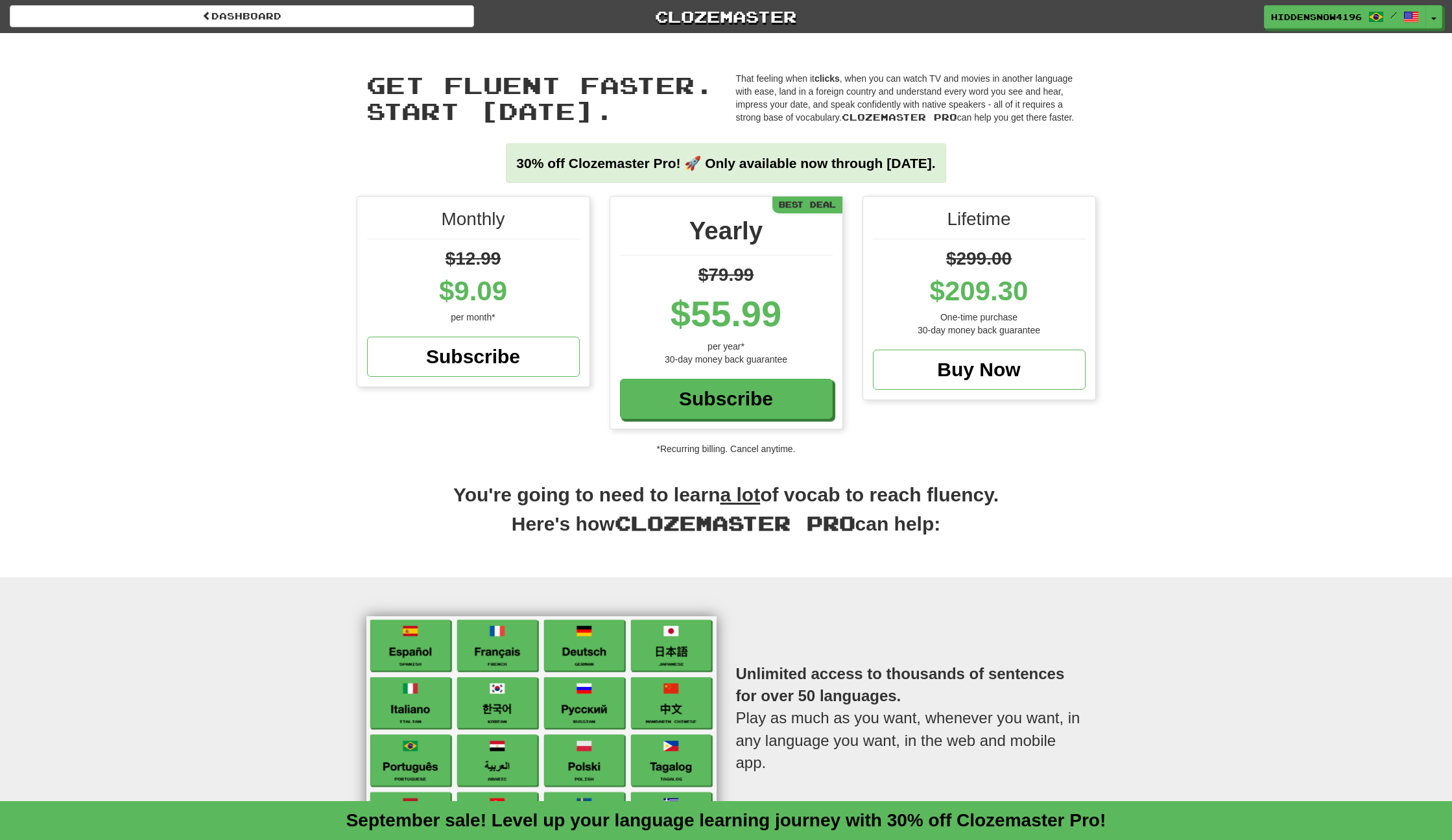
click at [970, 619] on div "Unlimited access to thousands of sentences for over 50 languages. Play as much …" at bounding box center [912, 721] width 370 height 211
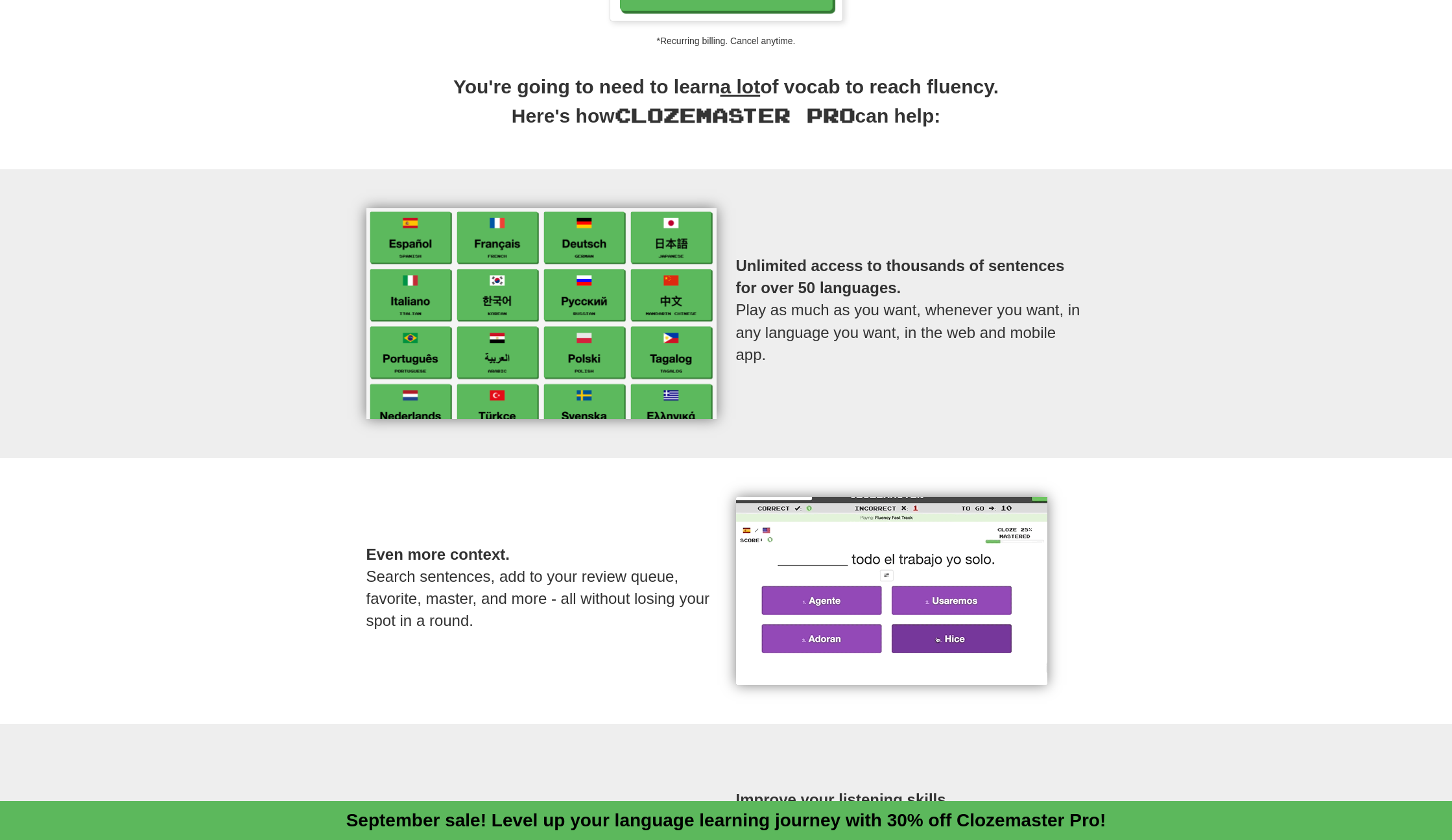
scroll to position [618, 0]
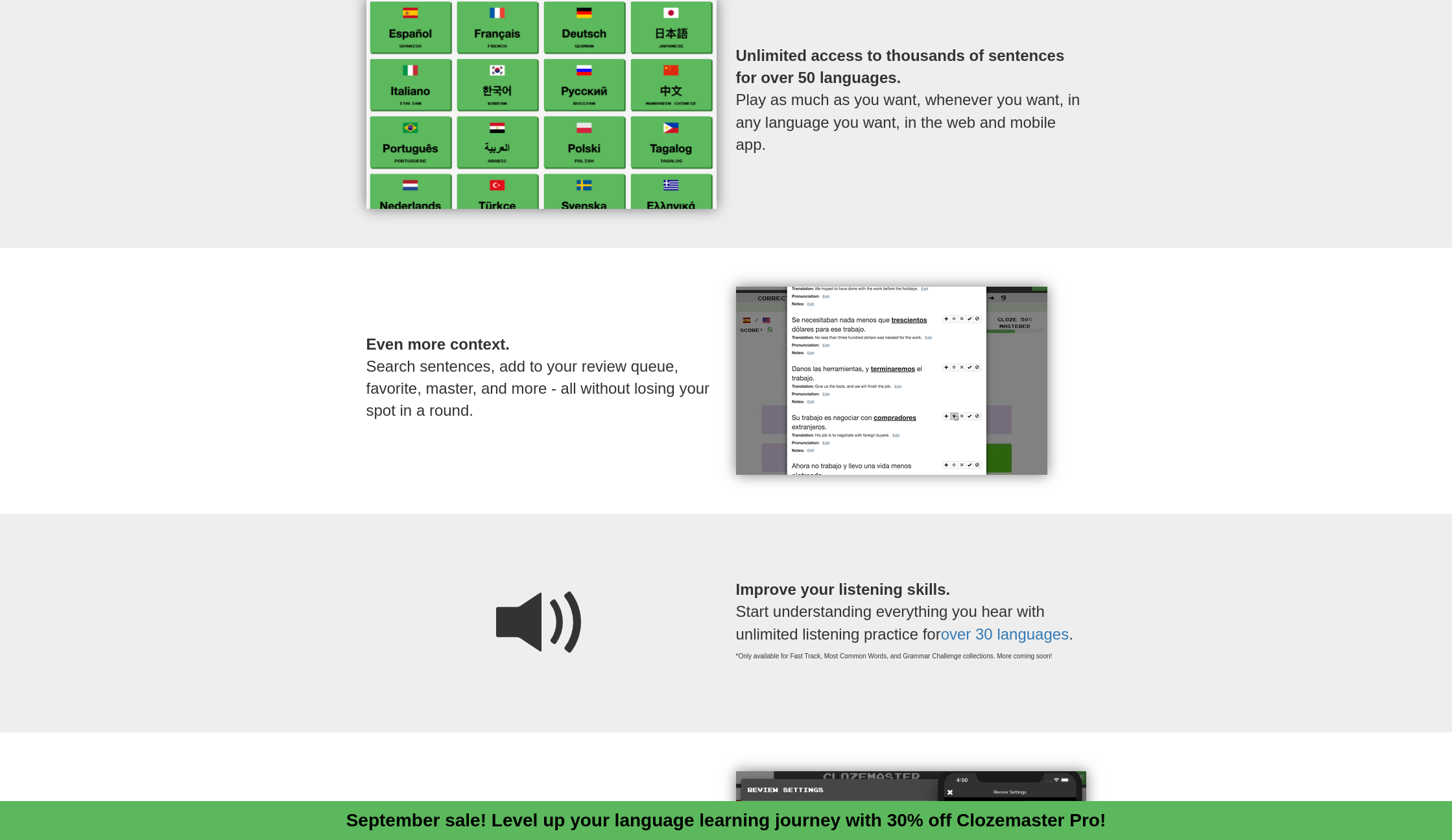
click at [611, 424] on p "Even more context. Search sentences, add to your review queue, favorite, master…" at bounding box center [541, 378] width 350 height 141
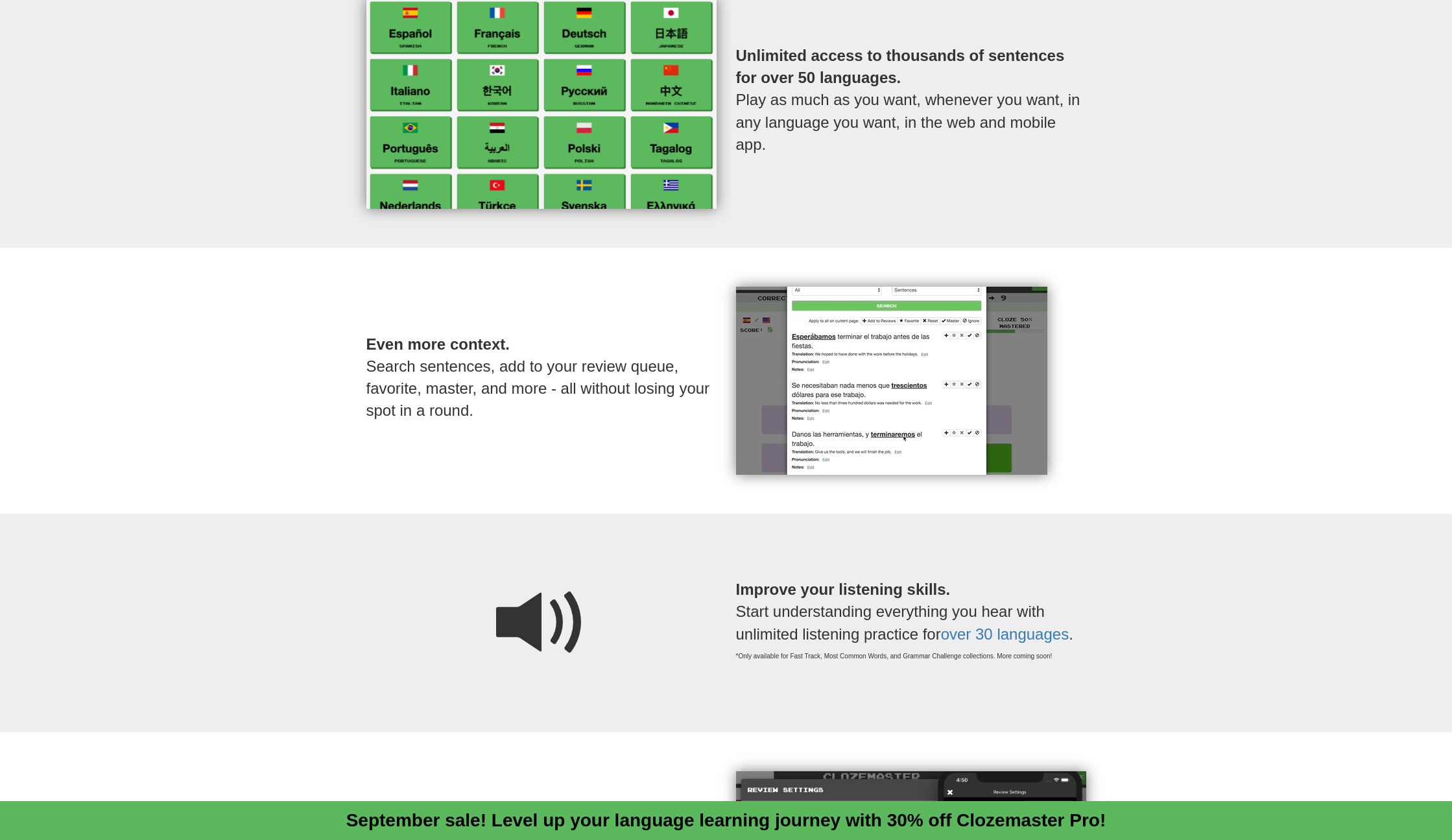
click at [611, 424] on p "Even more context. Search sentences, add to your review queue, favorite, master…" at bounding box center [541, 378] width 350 height 141
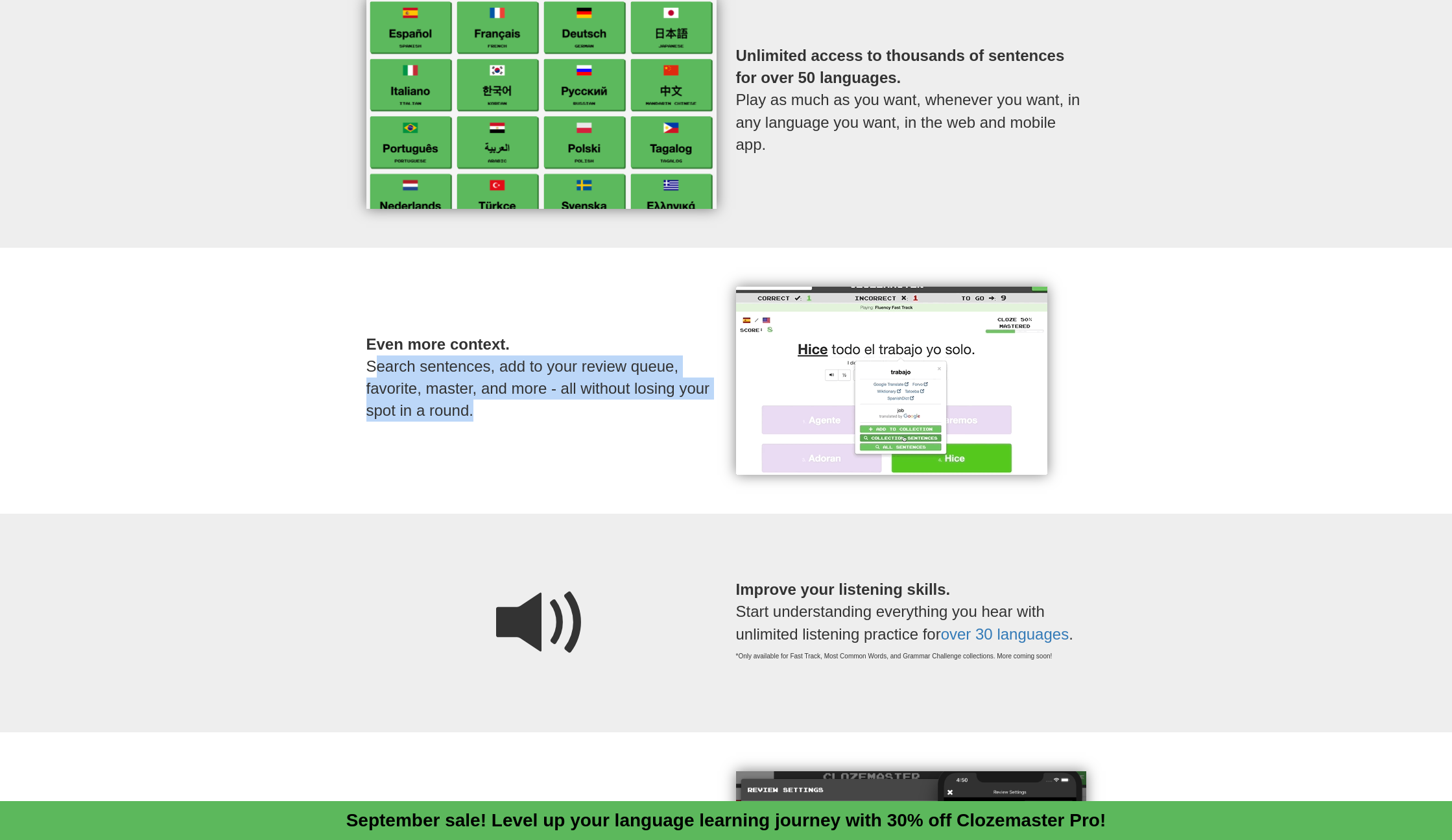
click at [611, 424] on p "Even more context. Search sentences, add to your review queue, favorite, master…" at bounding box center [541, 378] width 350 height 141
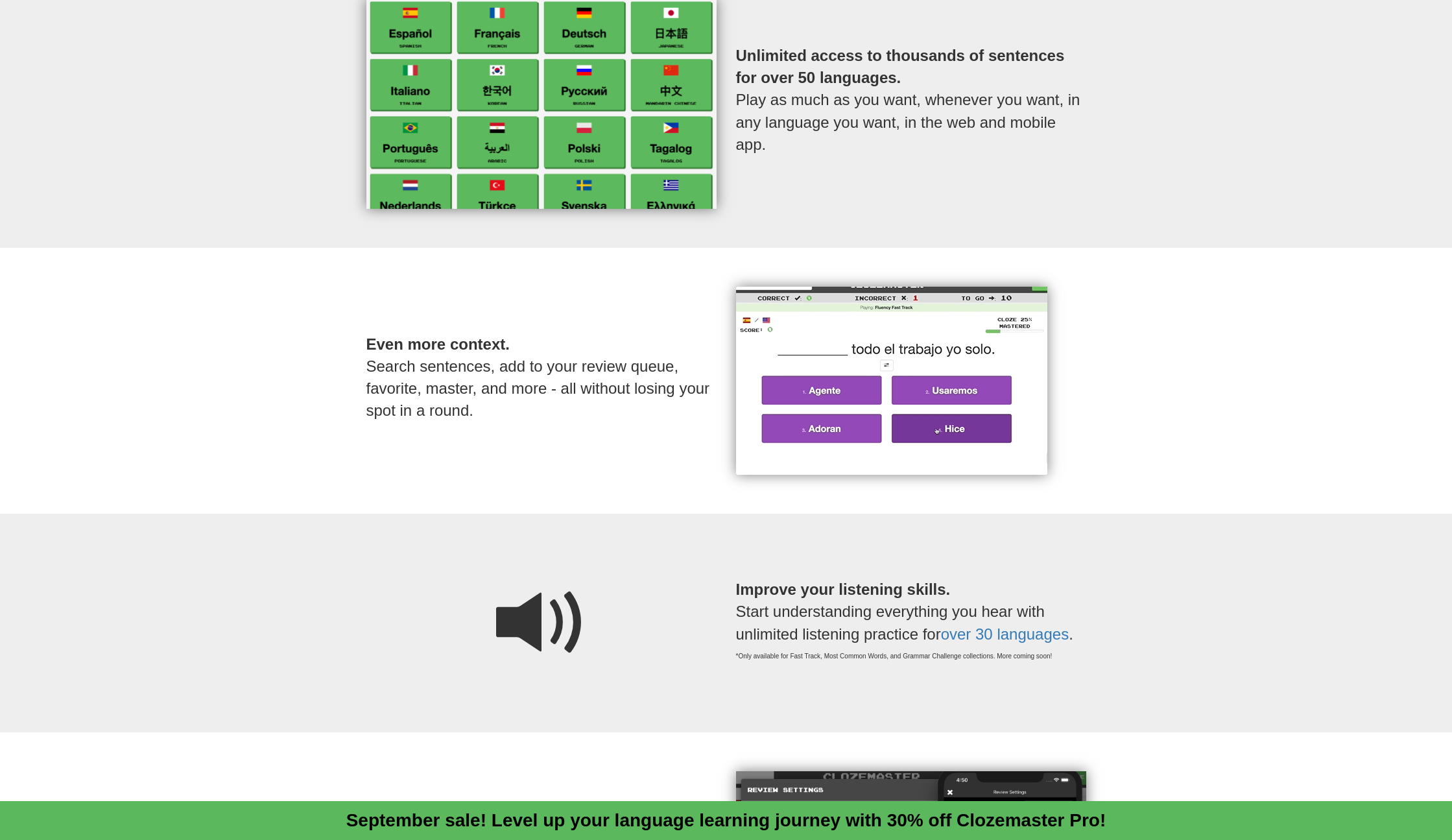
click at [517, 507] on div "Even more context. Search sentences, add to your review queue, favorite, master…" at bounding box center [726, 381] width 1452 height 266
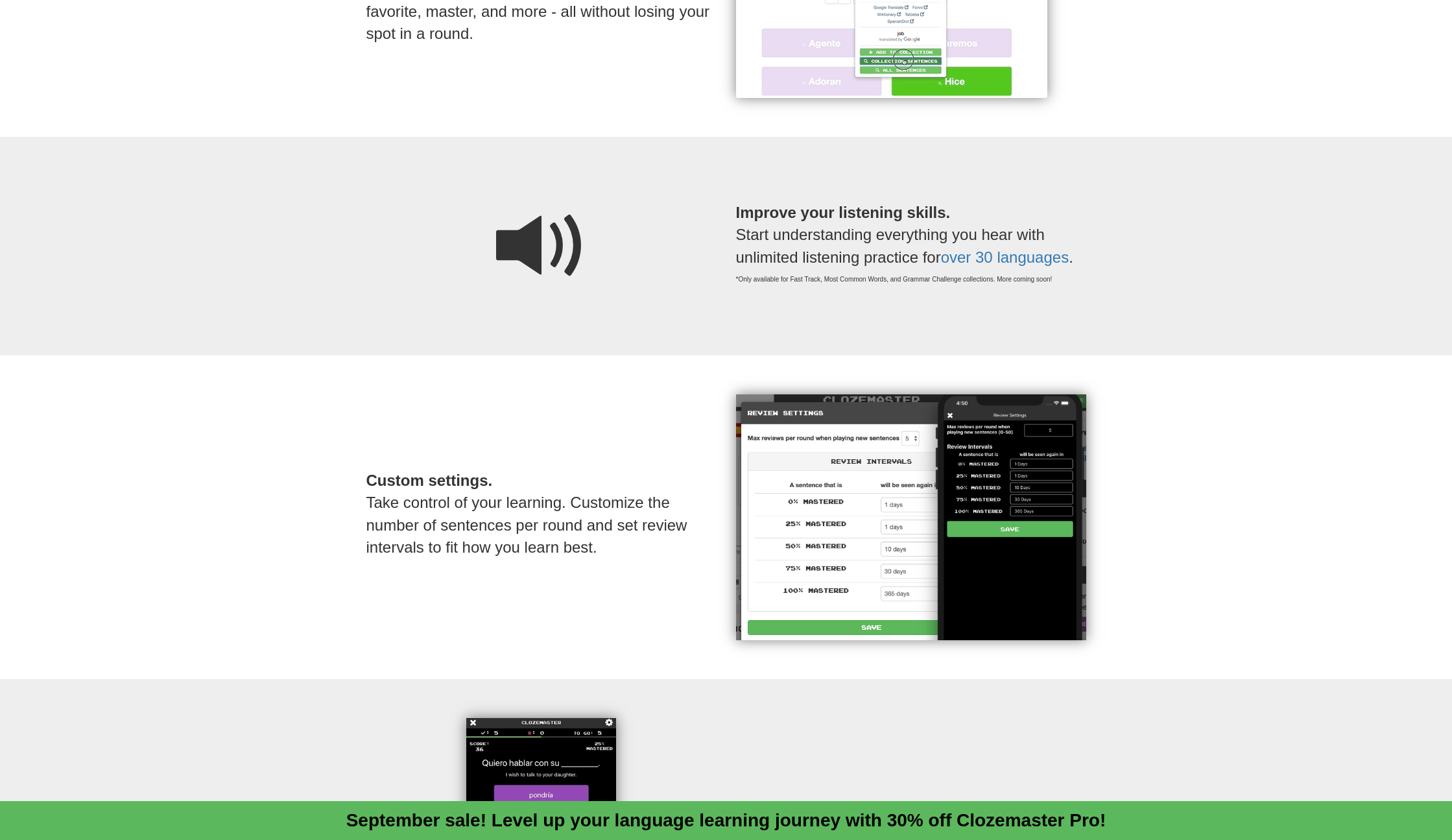
scroll to position [1245, 0]
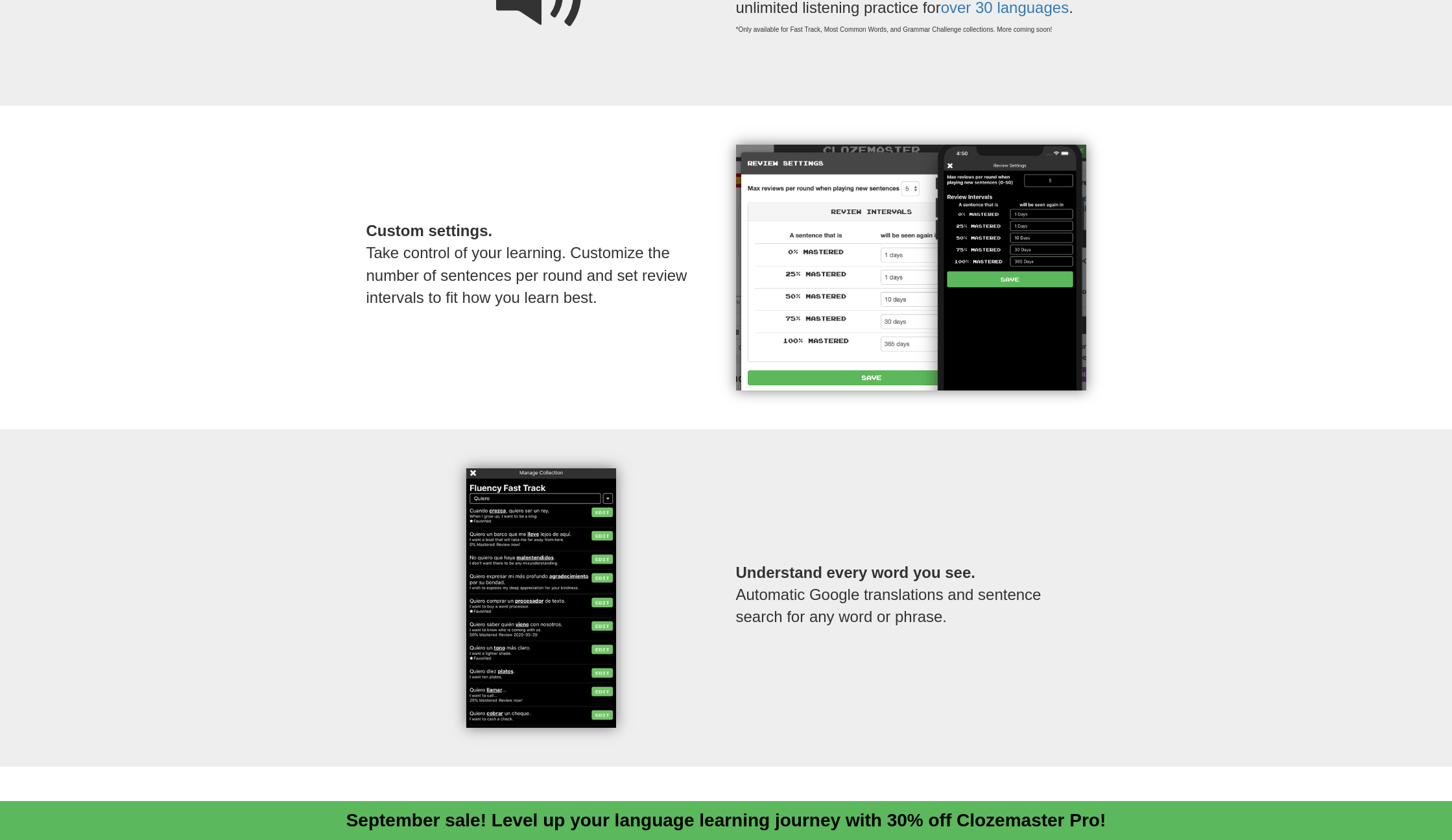
click at [523, 258] on p "Custom settings. Take control of your learning. Customize the number of sentenc…" at bounding box center [541, 264] width 350 height 141
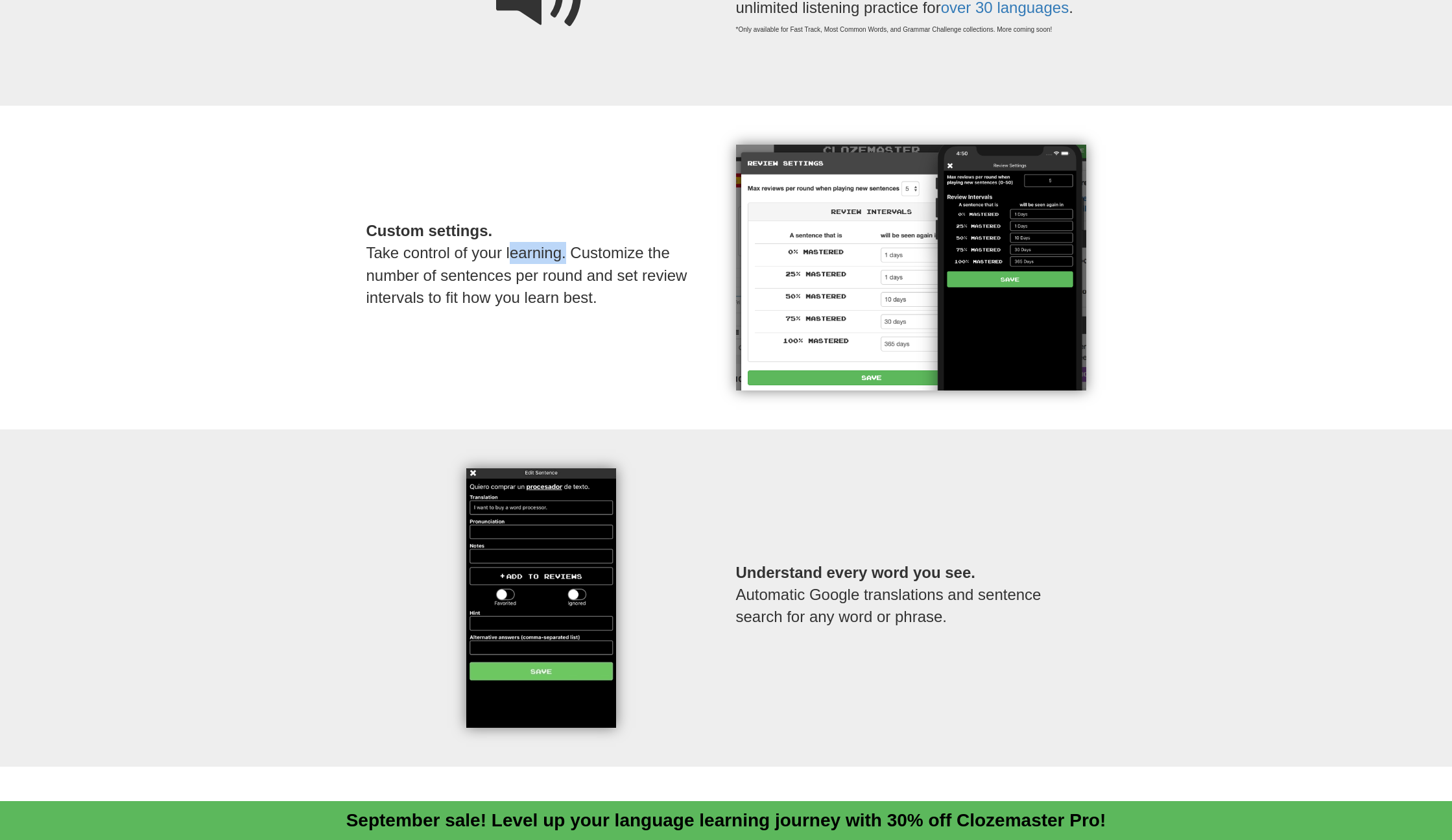
click at [523, 258] on p "Custom settings. Take control of your learning. Customize the number of sentenc…" at bounding box center [541, 264] width 350 height 141
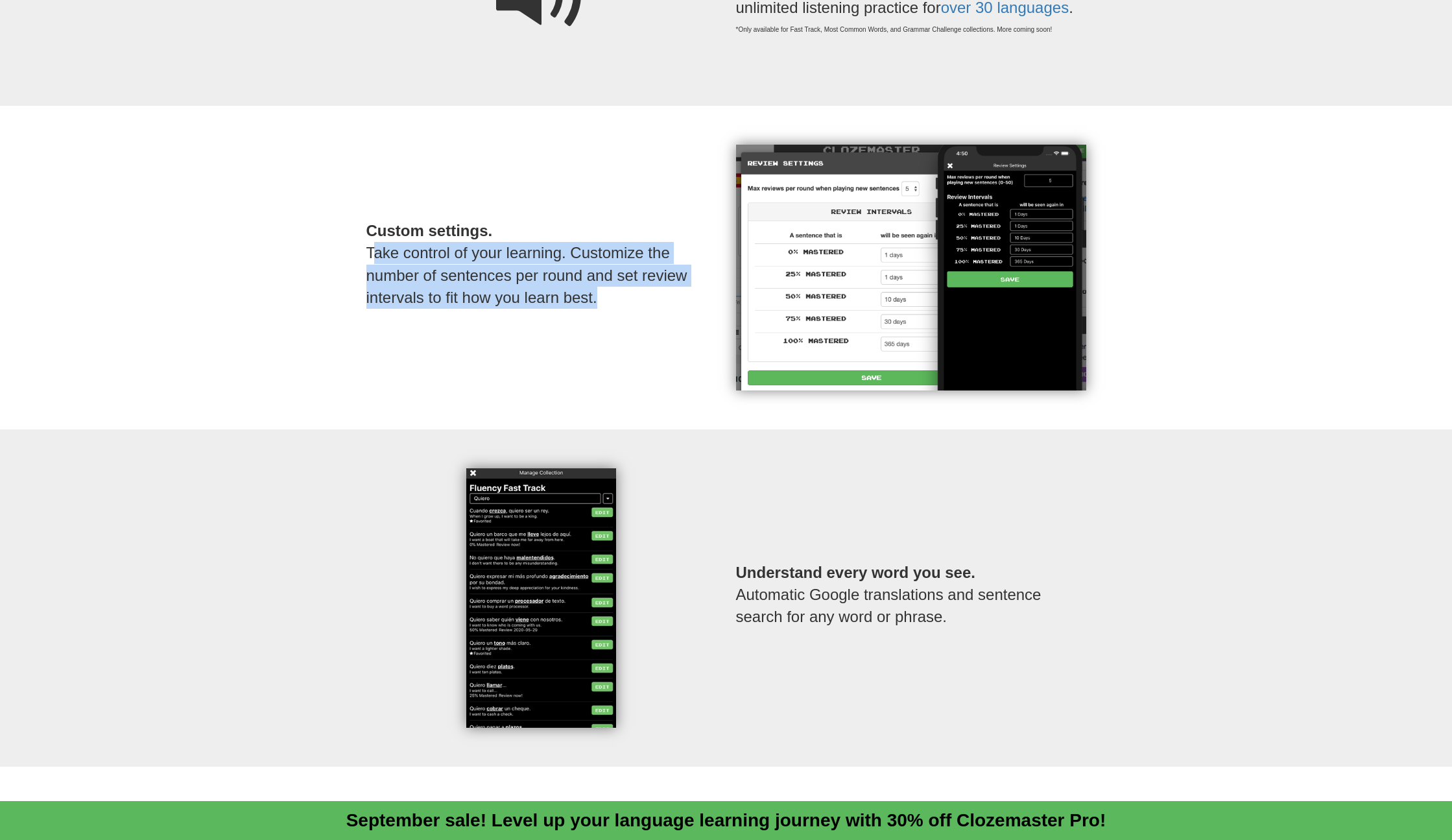
click at [523, 258] on p "Custom settings. Take control of your learning. Customize the number of sentenc…" at bounding box center [541, 264] width 350 height 141
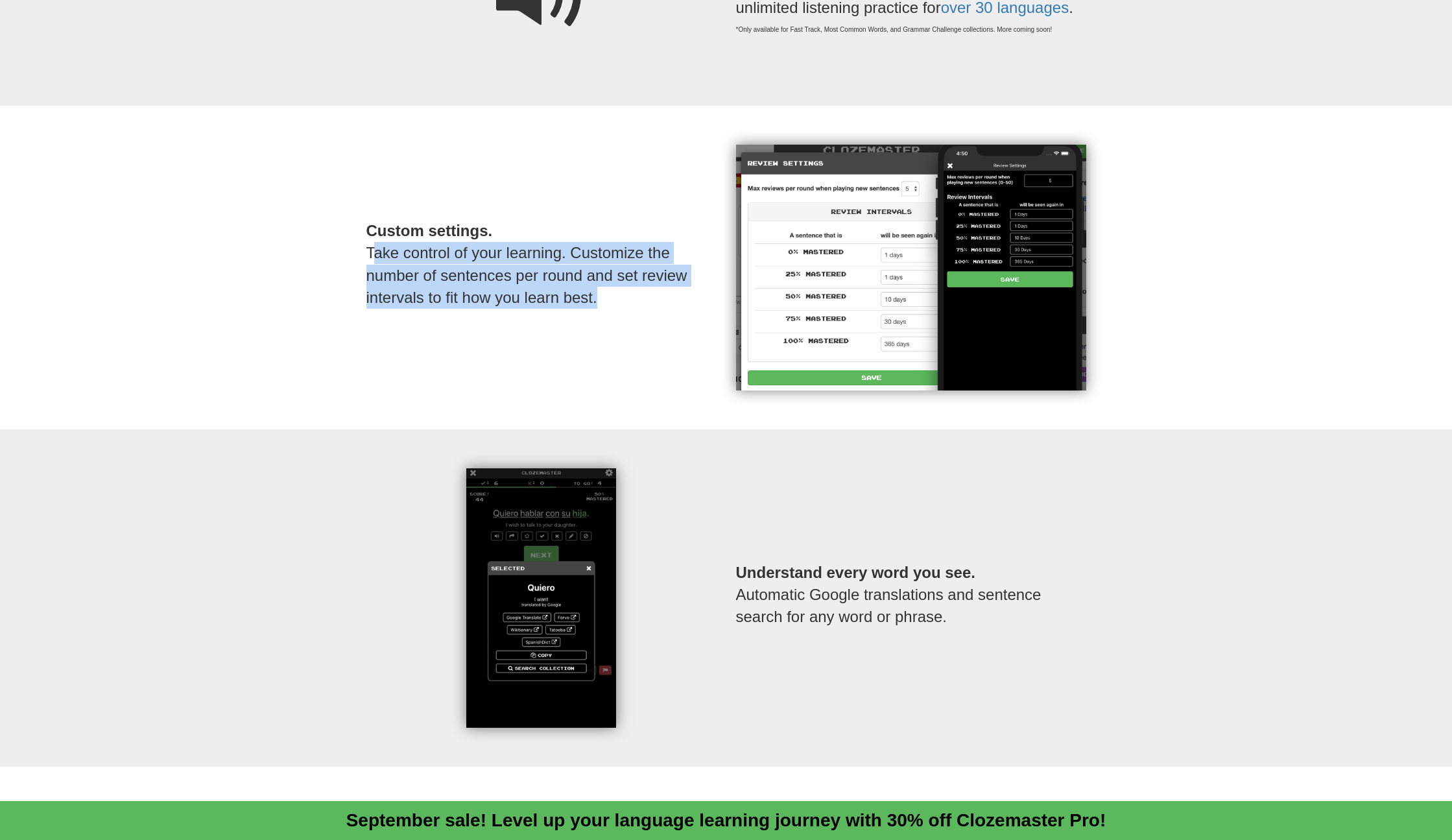
click at [559, 297] on p "Custom settings. Take control of your learning. Customize the number of sentenc…" at bounding box center [541, 264] width 350 height 141
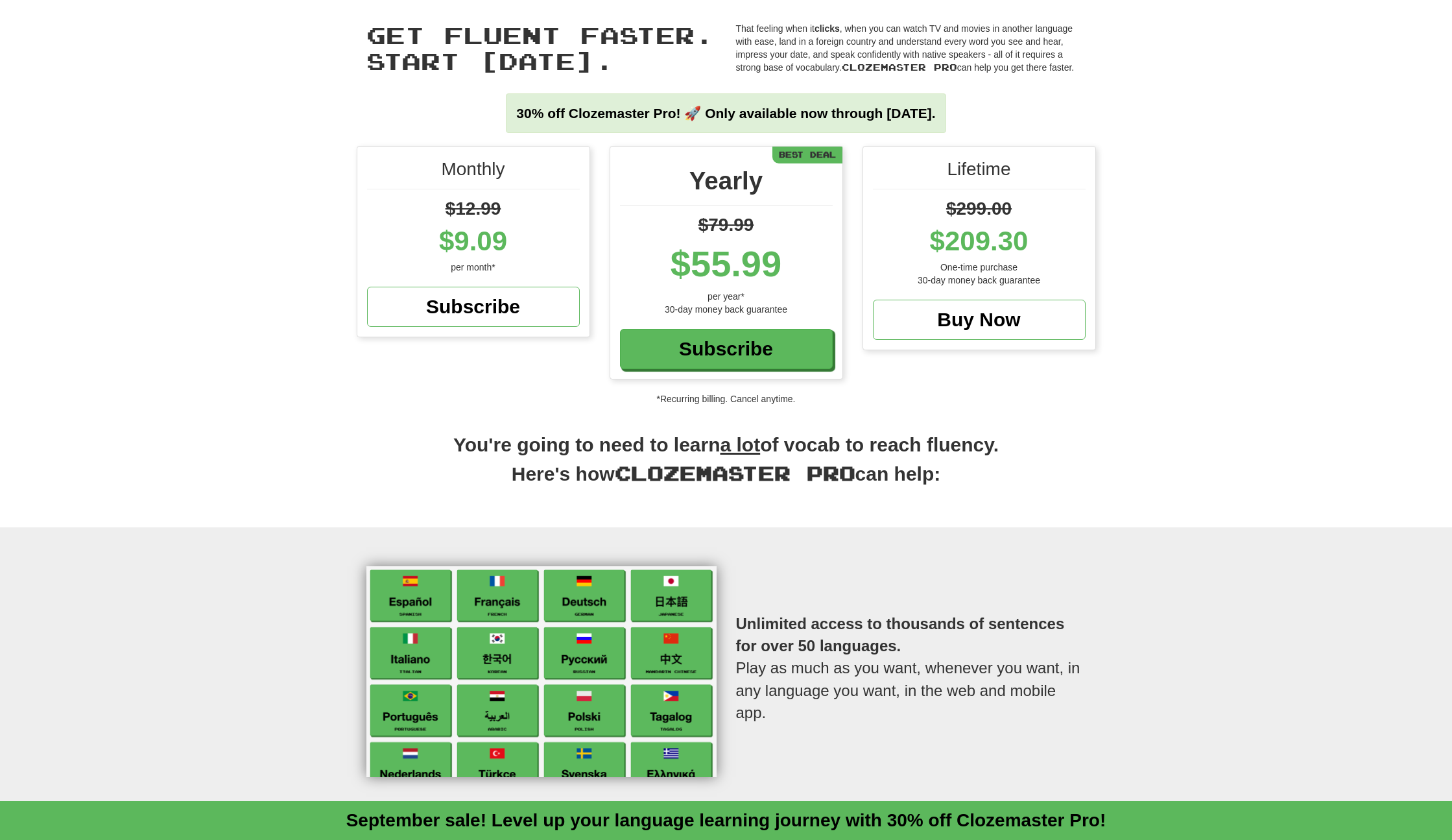
scroll to position [0, 0]
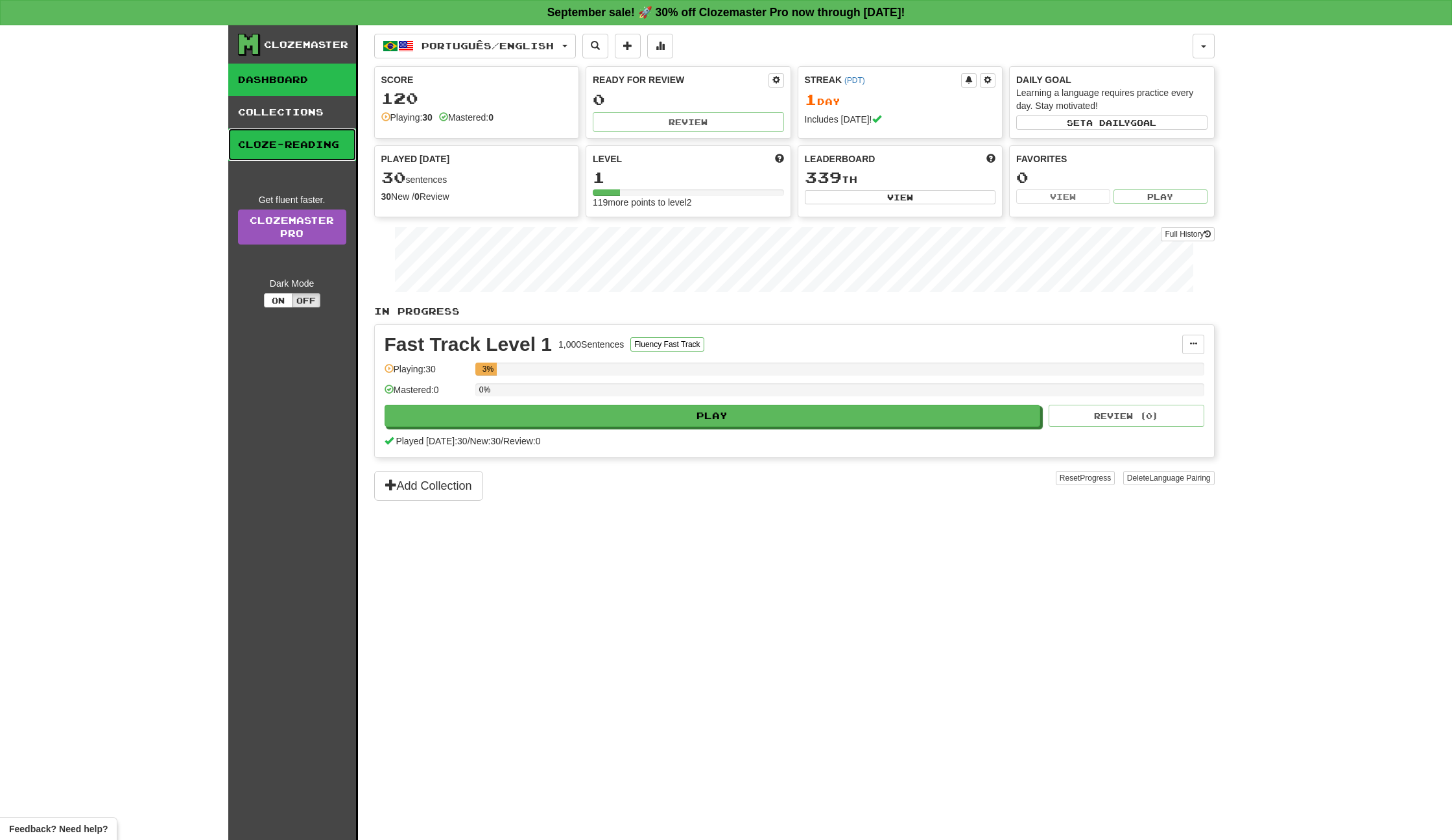
click at [261, 134] on link "Cloze-Reading" at bounding box center [292, 145] width 128 height 33
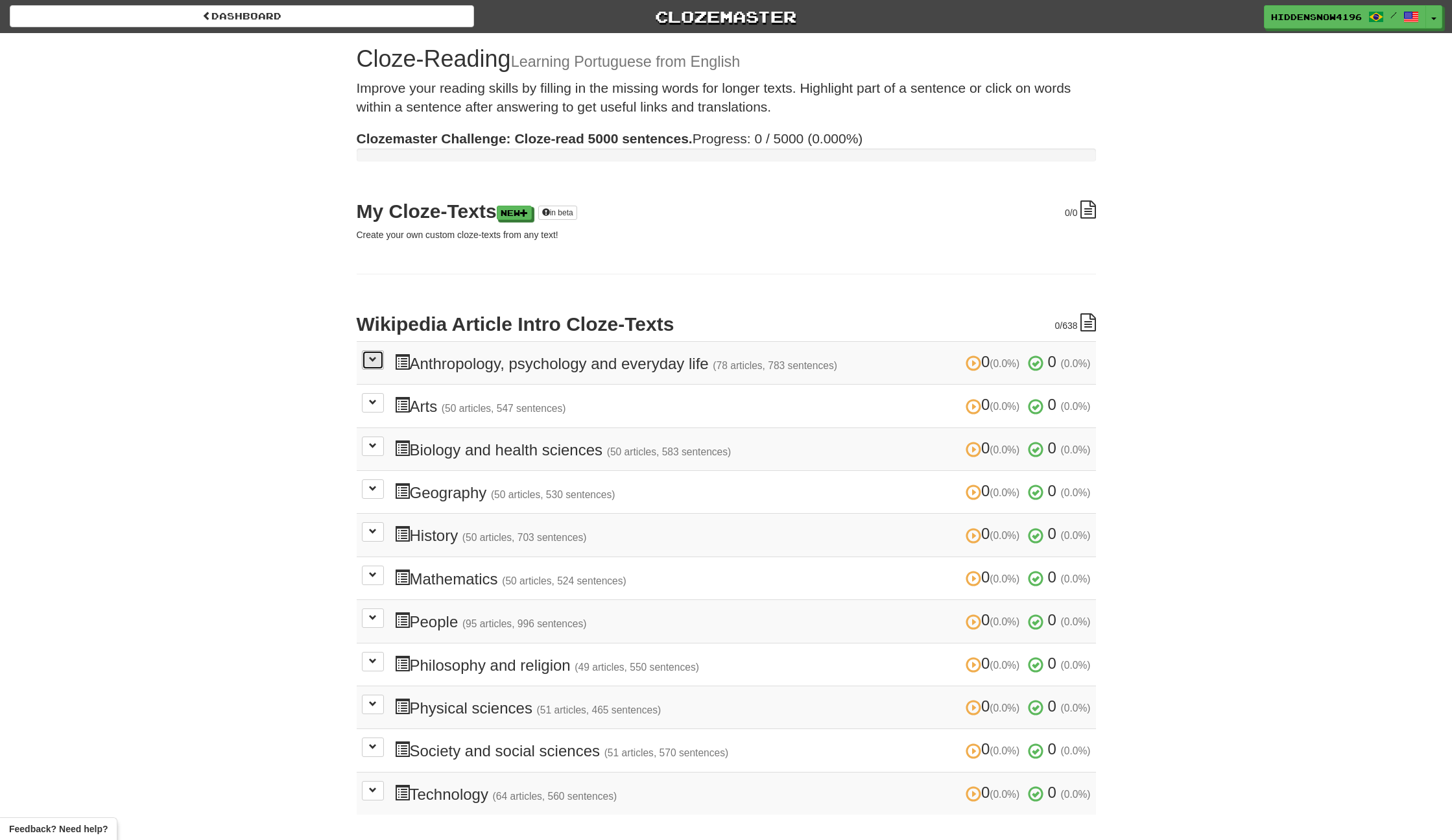
click at [371, 358] on span at bounding box center [373, 359] width 8 height 8
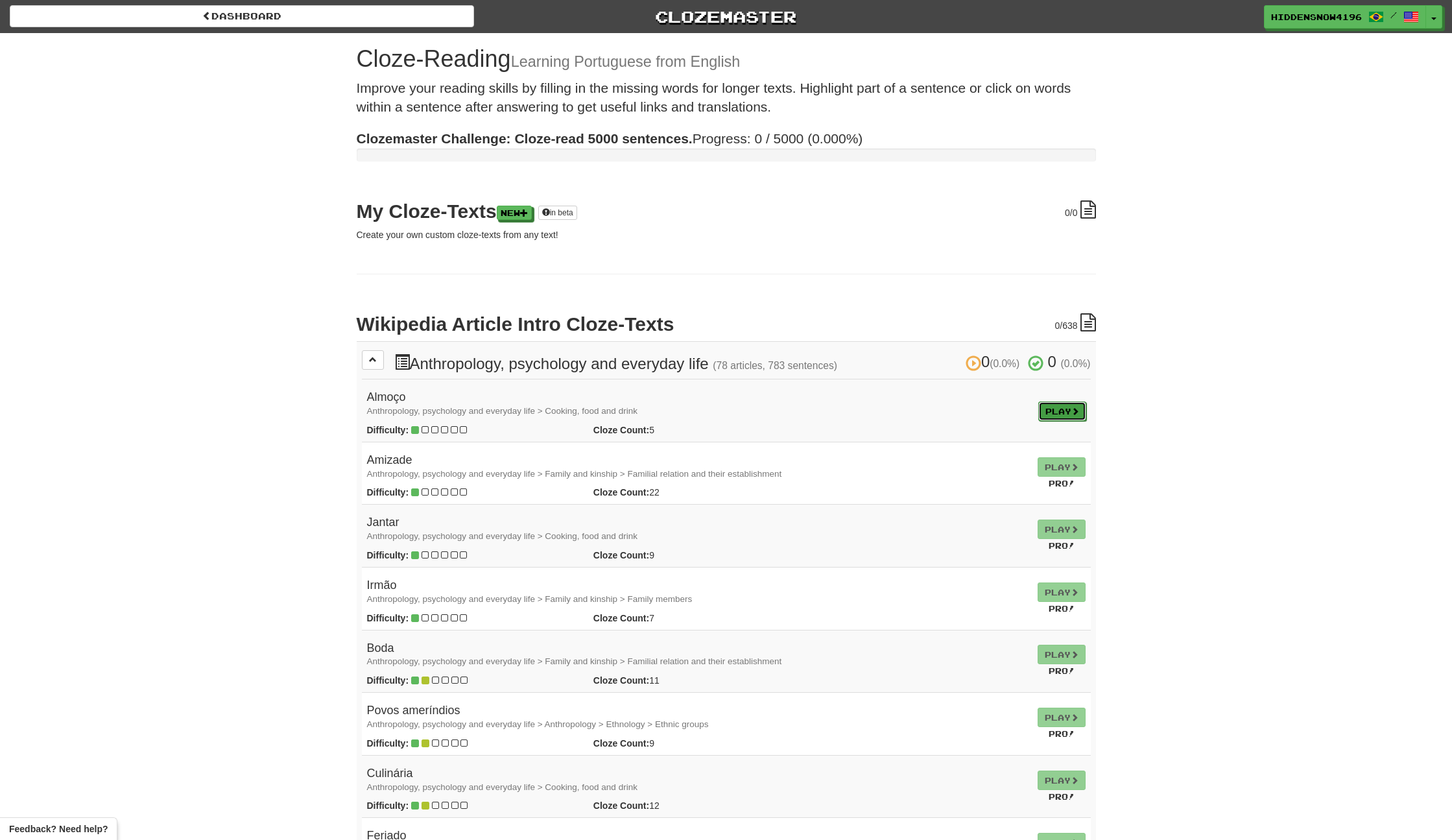
click at [1066, 401] on link "Play" at bounding box center [1062, 411] width 48 height 20
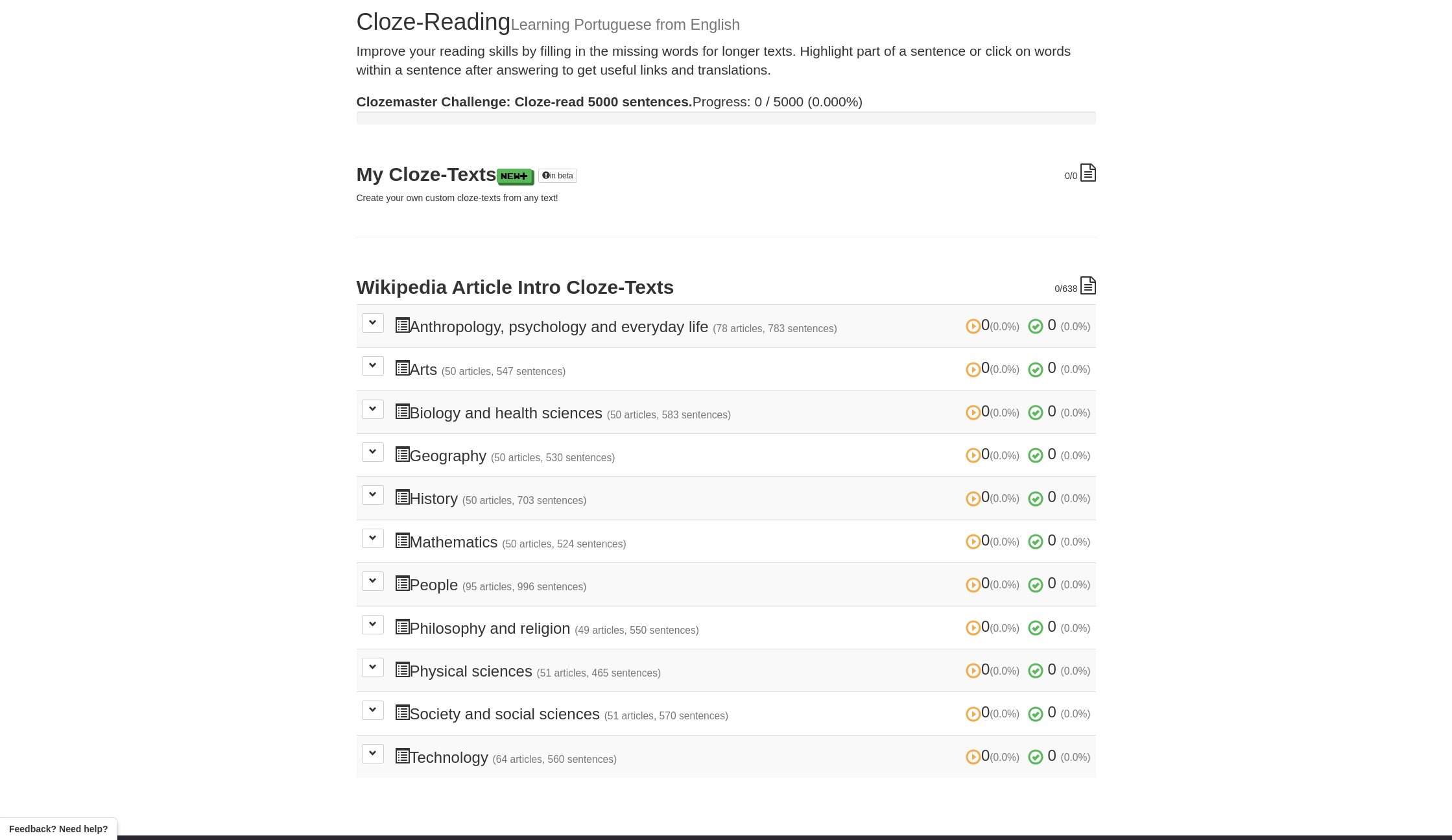
scroll to position [58, 0]
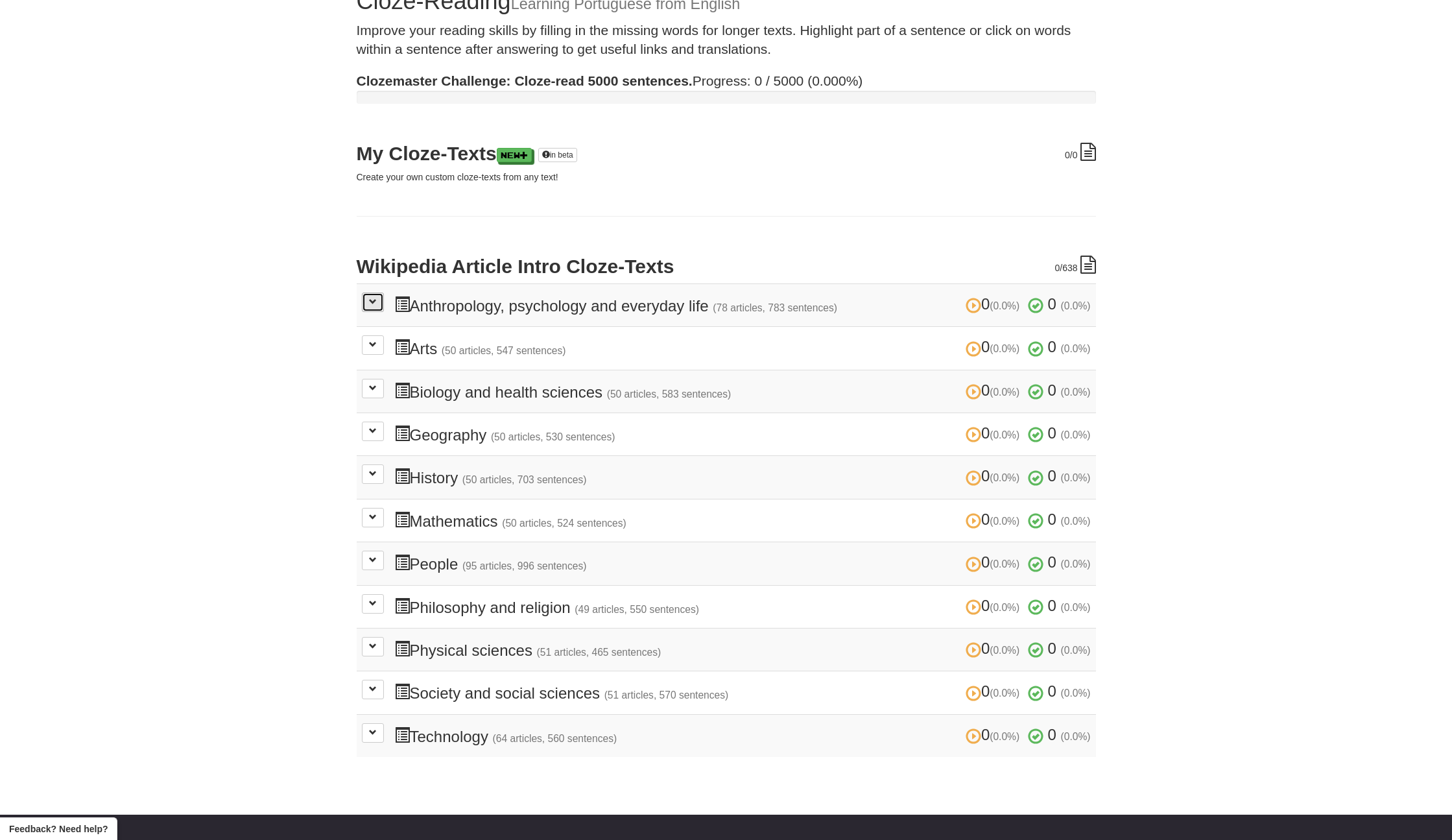
click at [374, 308] on button at bounding box center [373, 302] width 22 height 20
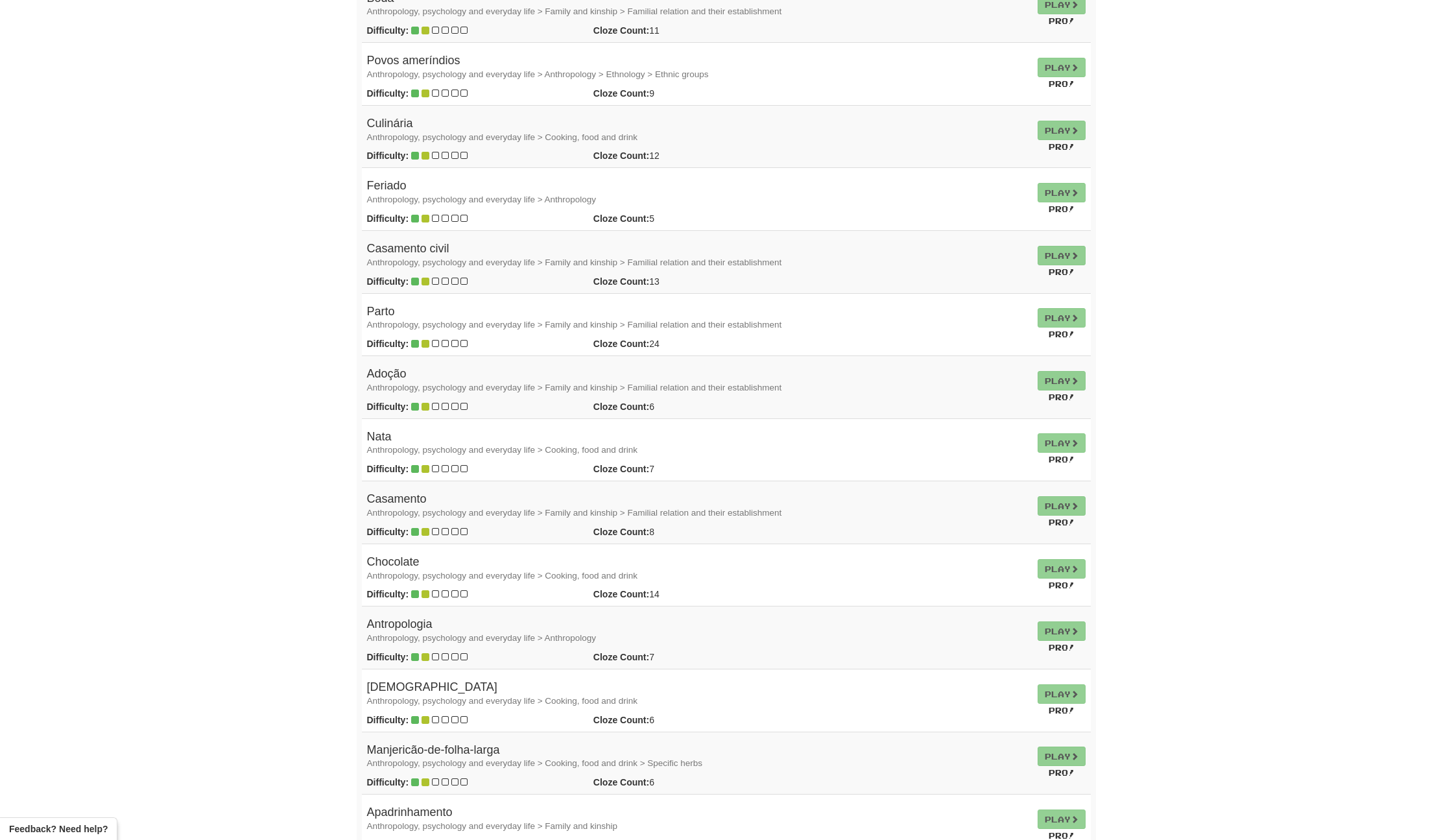
scroll to position [0, 0]
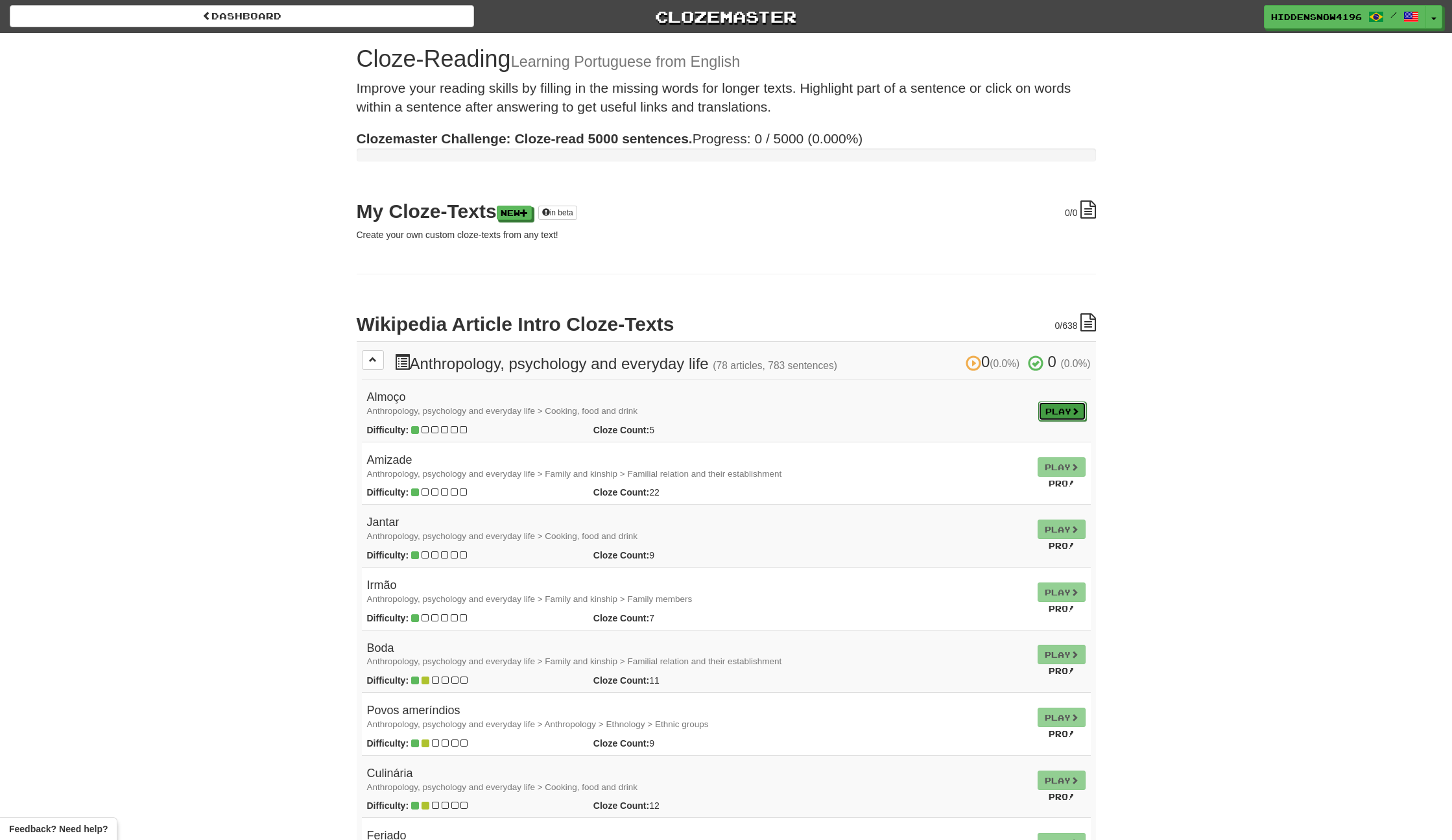
click at [1048, 411] on link "Play" at bounding box center [1062, 411] width 48 height 20
click at [34, 13] on link "Dashboard" at bounding box center [242, 16] width 465 height 22
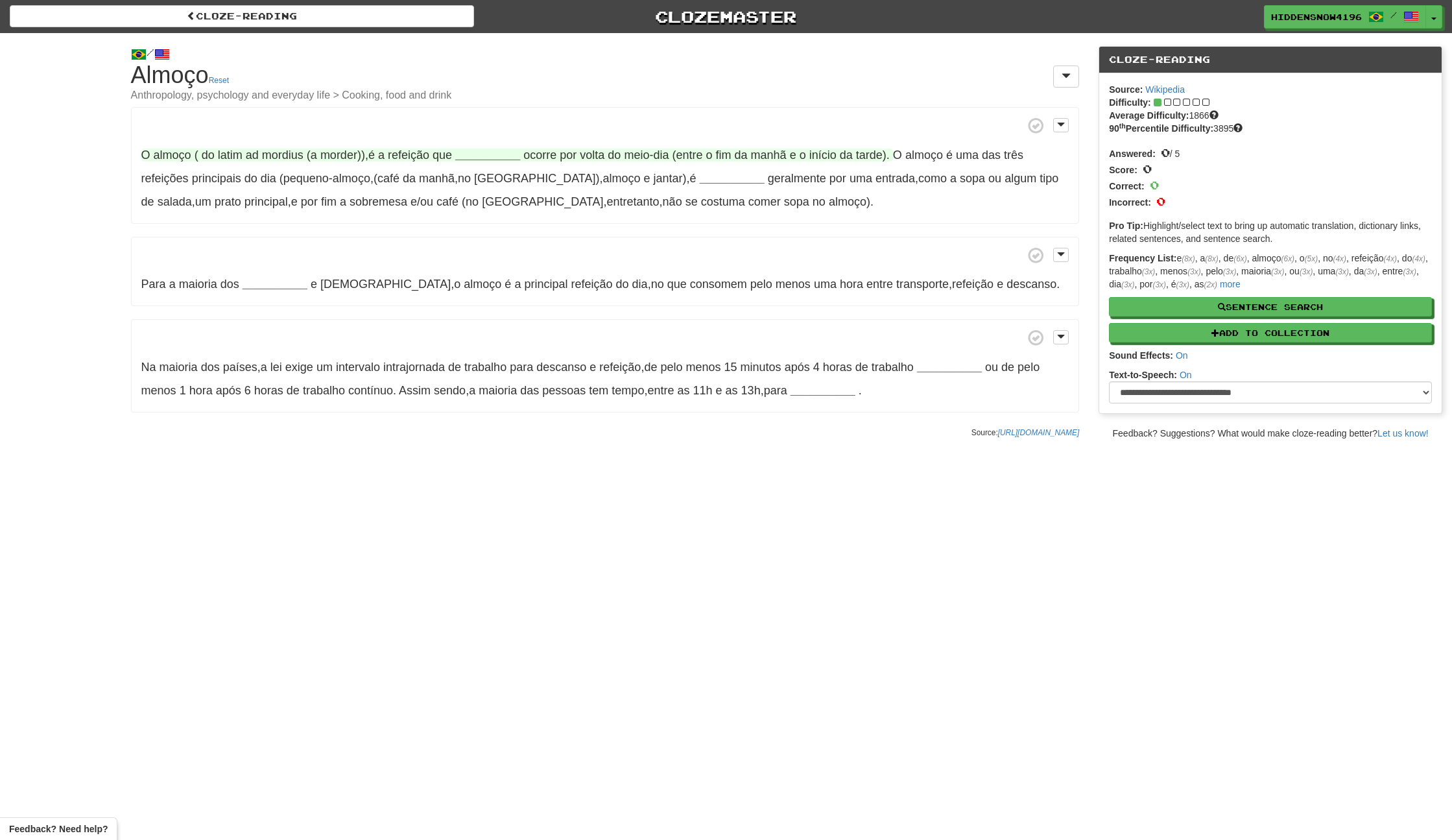
click at [492, 154] on strong "__________" at bounding box center [487, 155] width 65 height 13
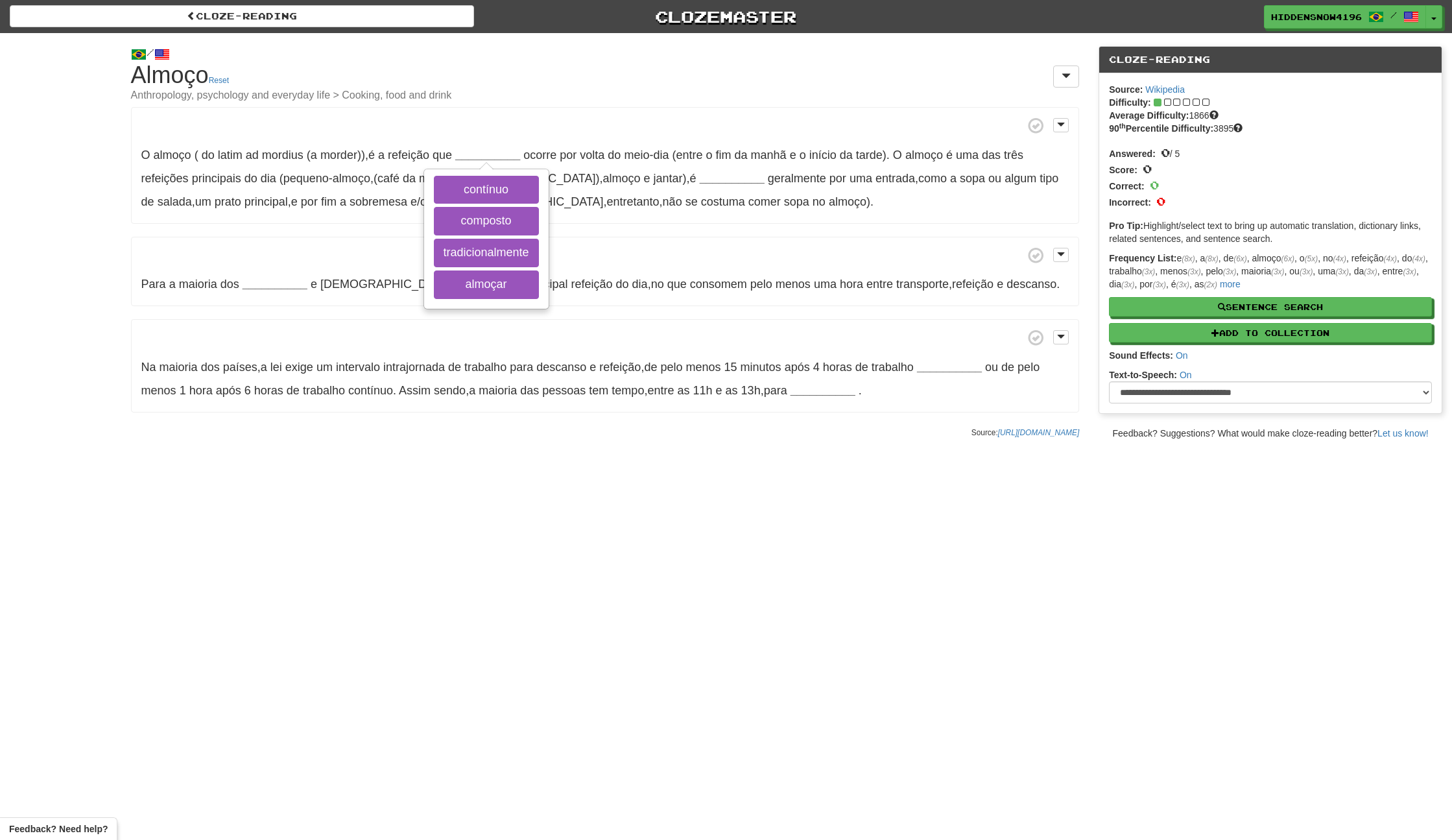
click at [258, 107] on p "O almoço ( do latim ad mordius (a morder)) , é a refeição que __________ contín…" at bounding box center [605, 165] width 949 height 117
